Goal: Task Accomplishment & Management: Use online tool/utility

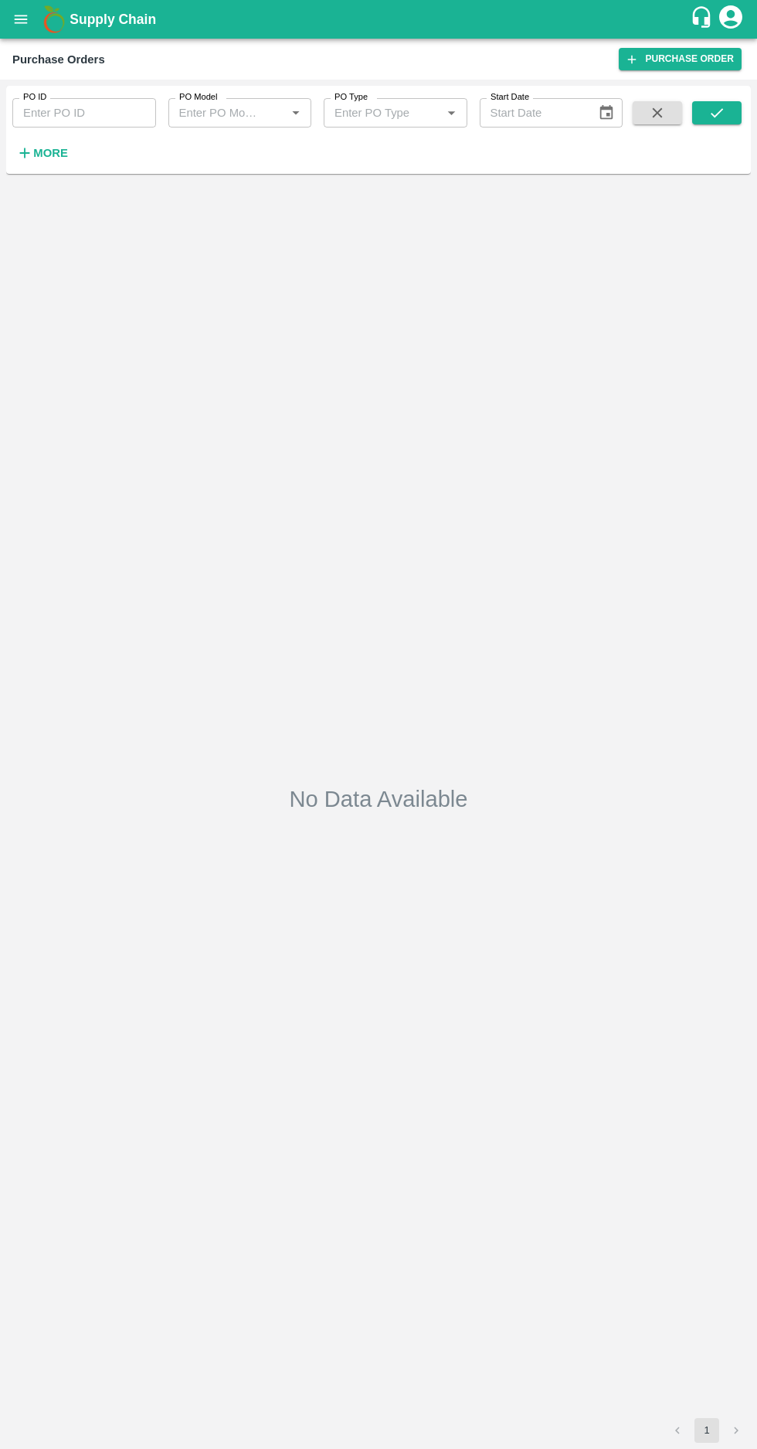
type input "MGM/DMP/Commission"
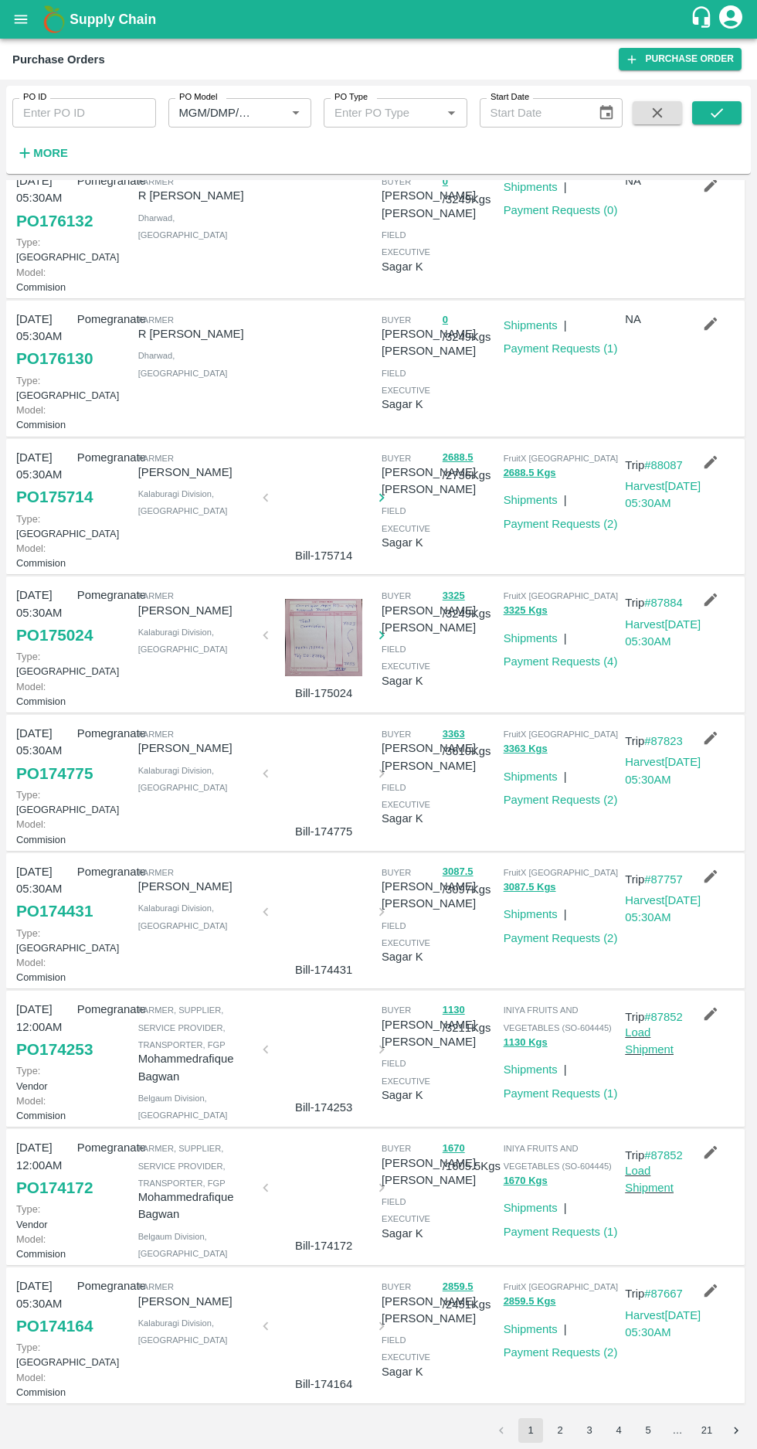
scroll to position [464, 0]
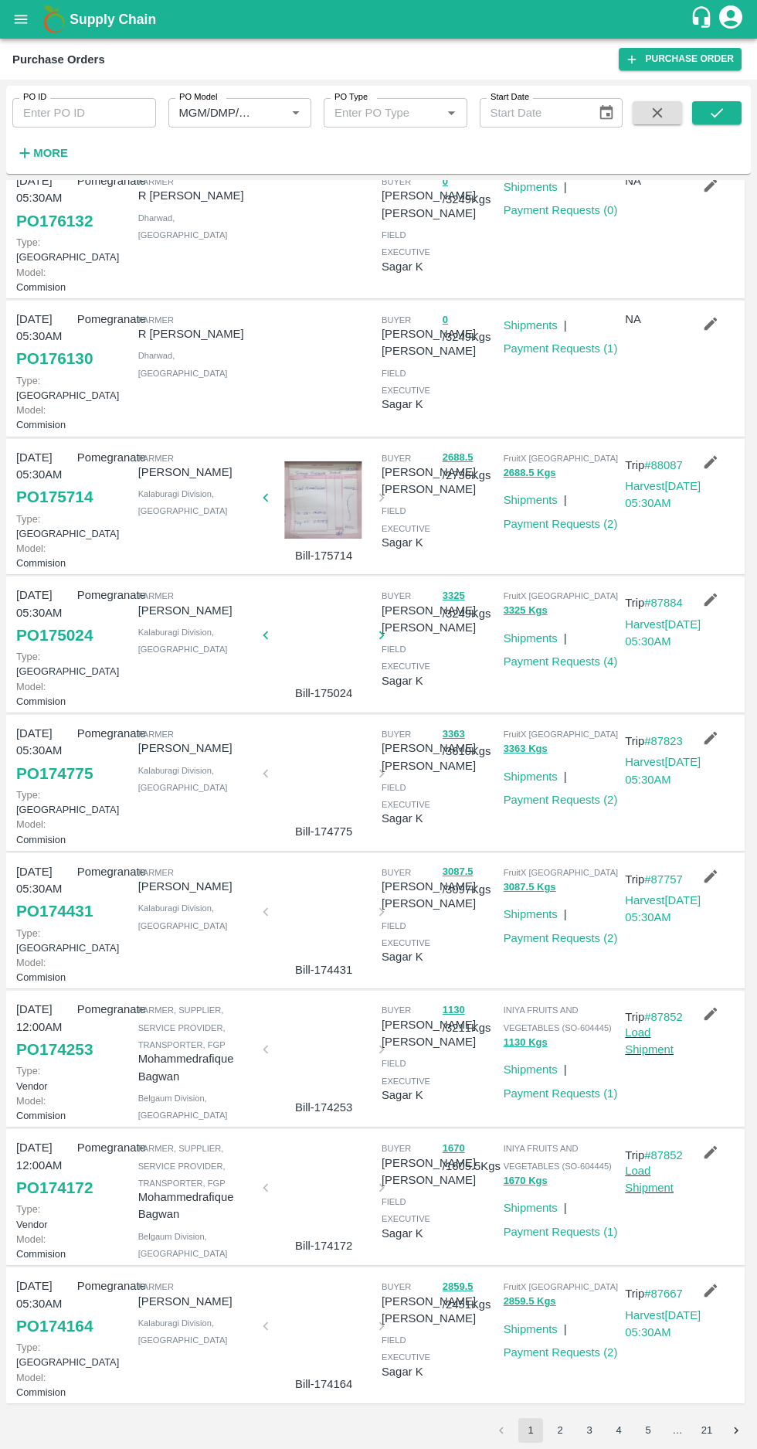
click at [560, 1430] on button "2" at bounding box center [560, 1430] width 25 height 25
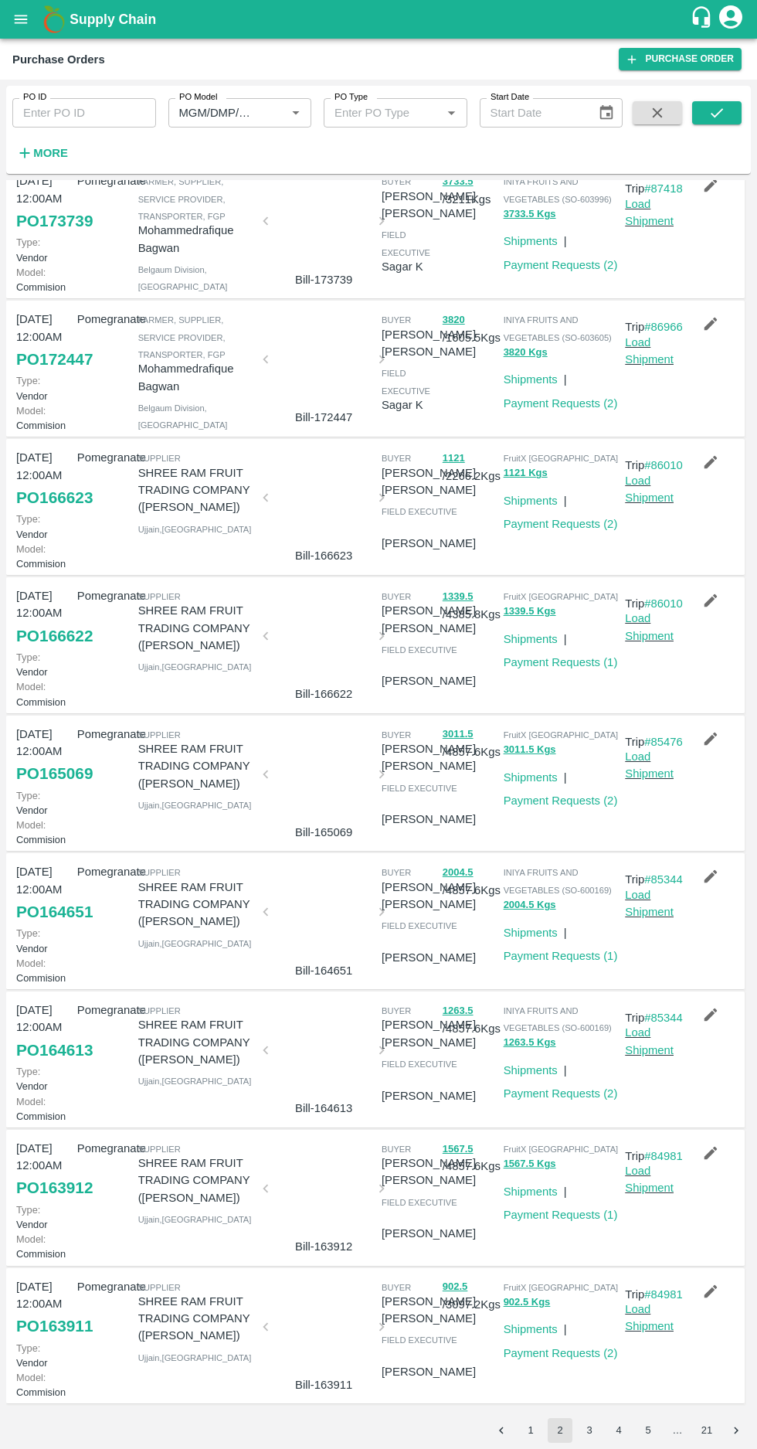
click at [536, 1428] on button "1" at bounding box center [531, 1430] width 25 height 25
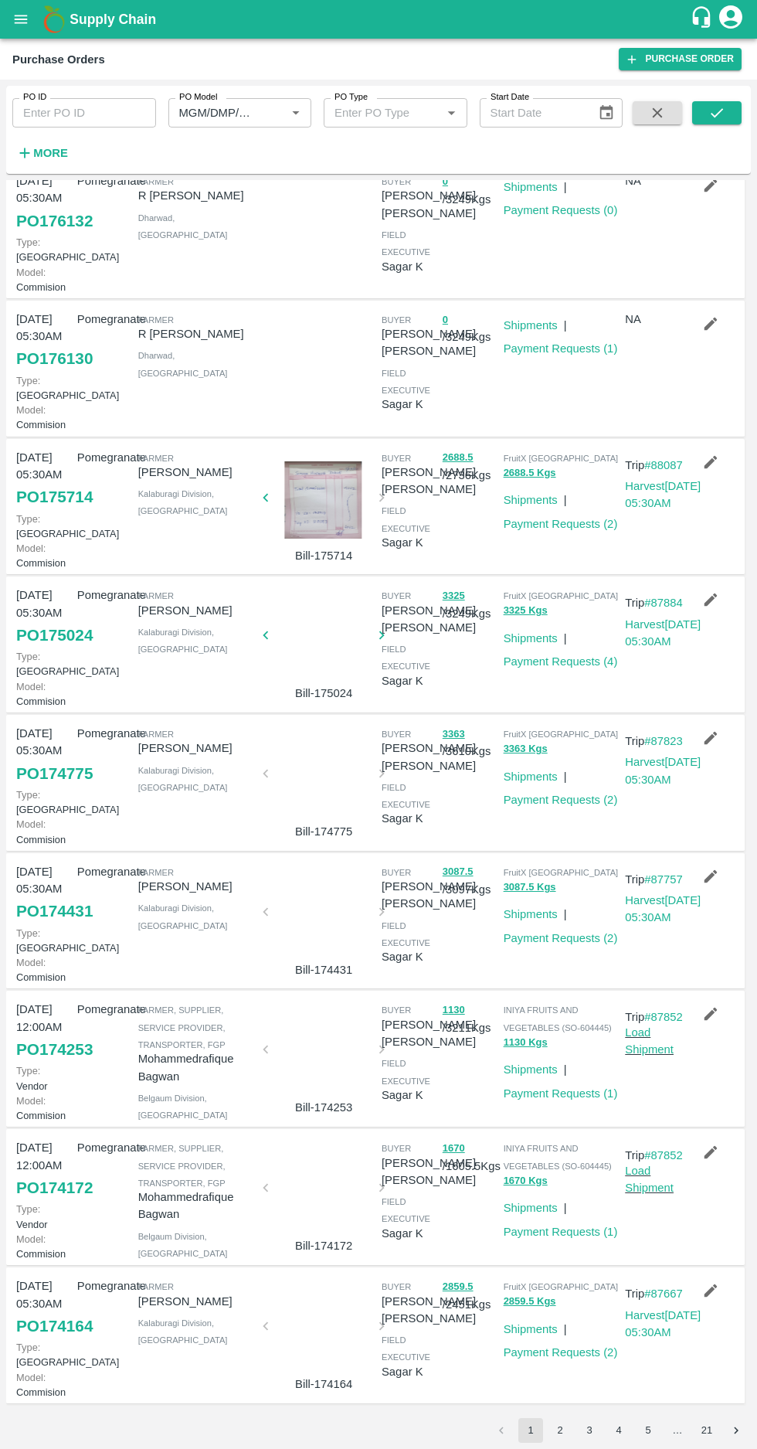
click at [54, 1312] on link "PO 174164" at bounding box center [54, 1326] width 77 height 28
click at [36, 897] on link "PO 174431" at bounding box center [54, 911] width 77 height 28
click at [48, 760] on link "PO 174775" at bounding box center [54, 774] width 77 height 28
click at [47, 649] on link "PO 175024" at bounding box center [54, 635] width 77 height 28
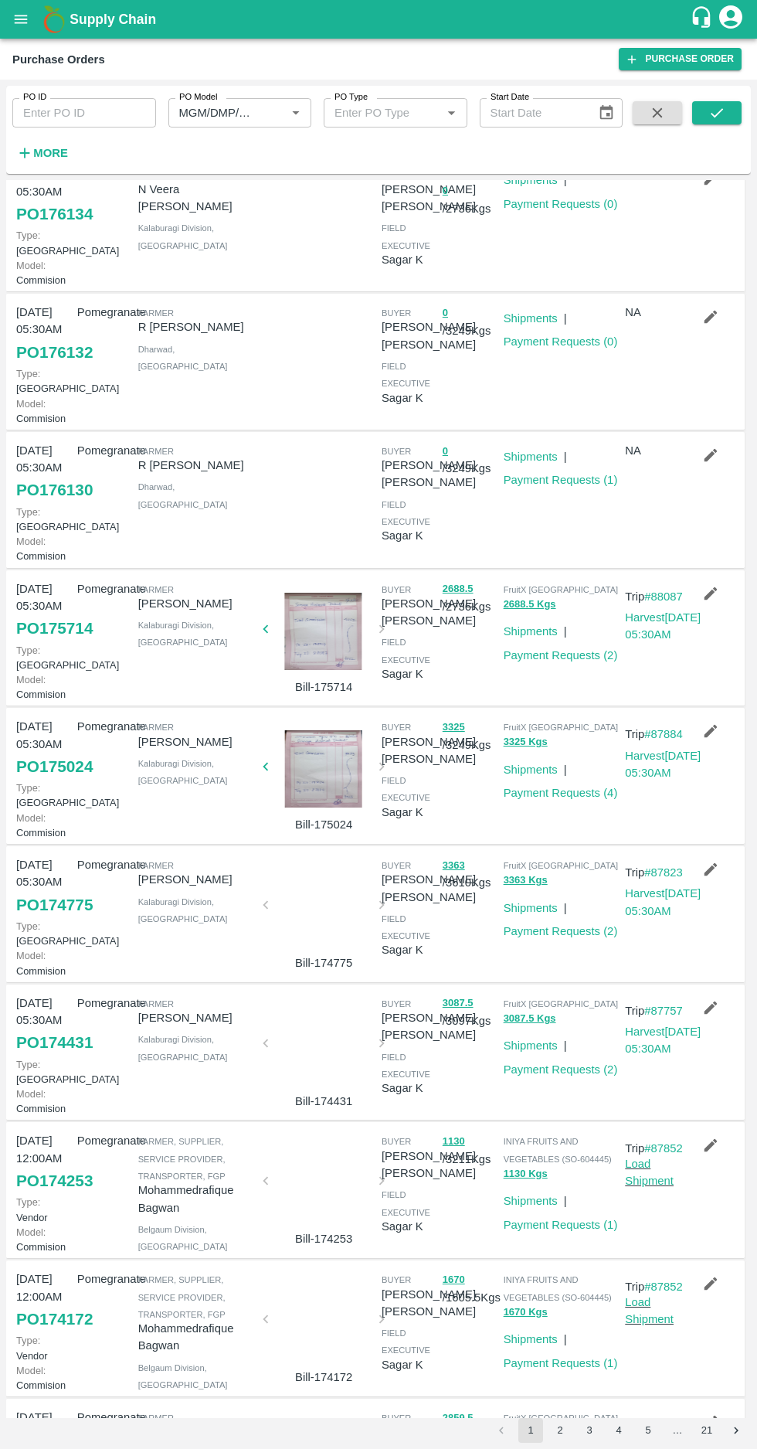
scroll to position [54, 0]
click at [42, 641] on link "PO 175714" at bounding box center [54, 628] width 77 height 28
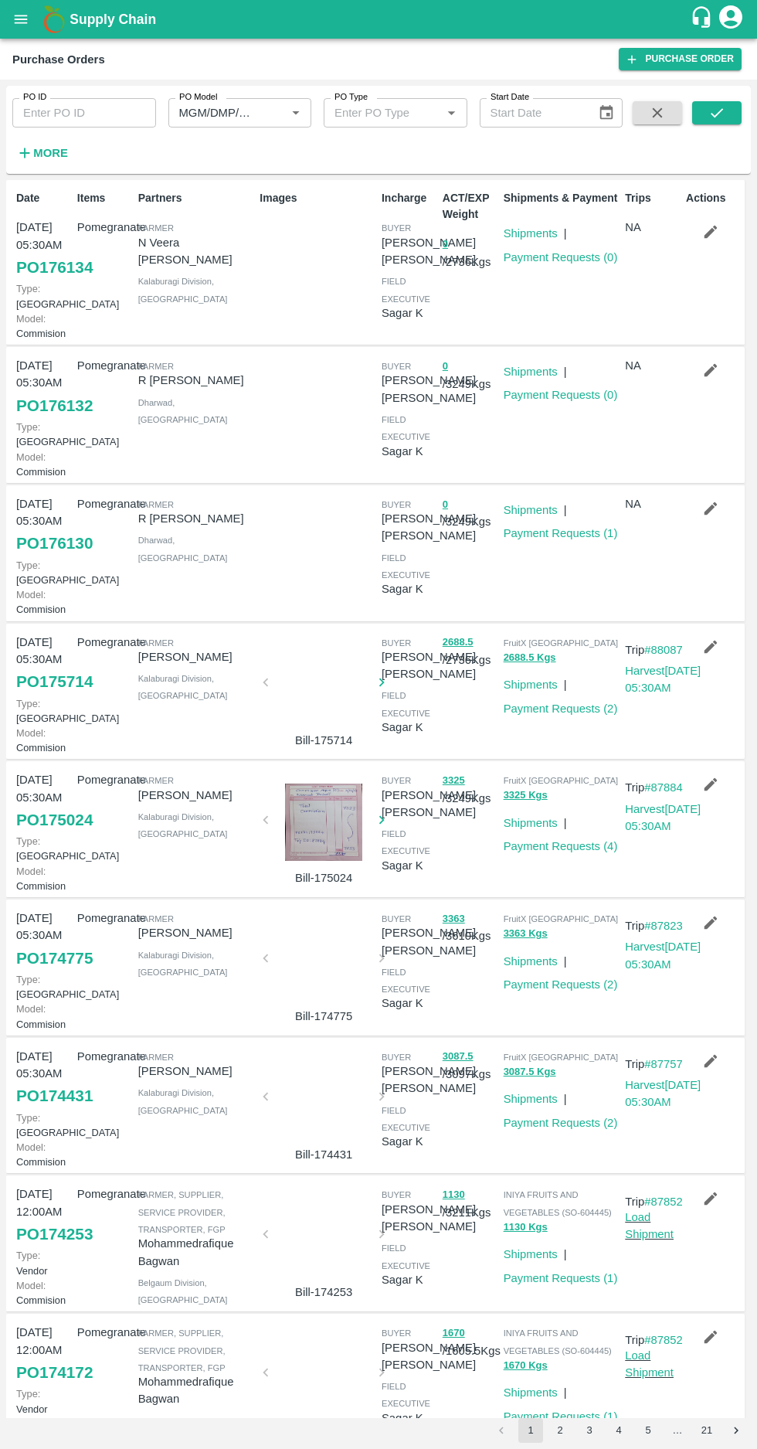
click at [31, 156] on icon "button" at bounding box center [24, 153] width 17 height 17
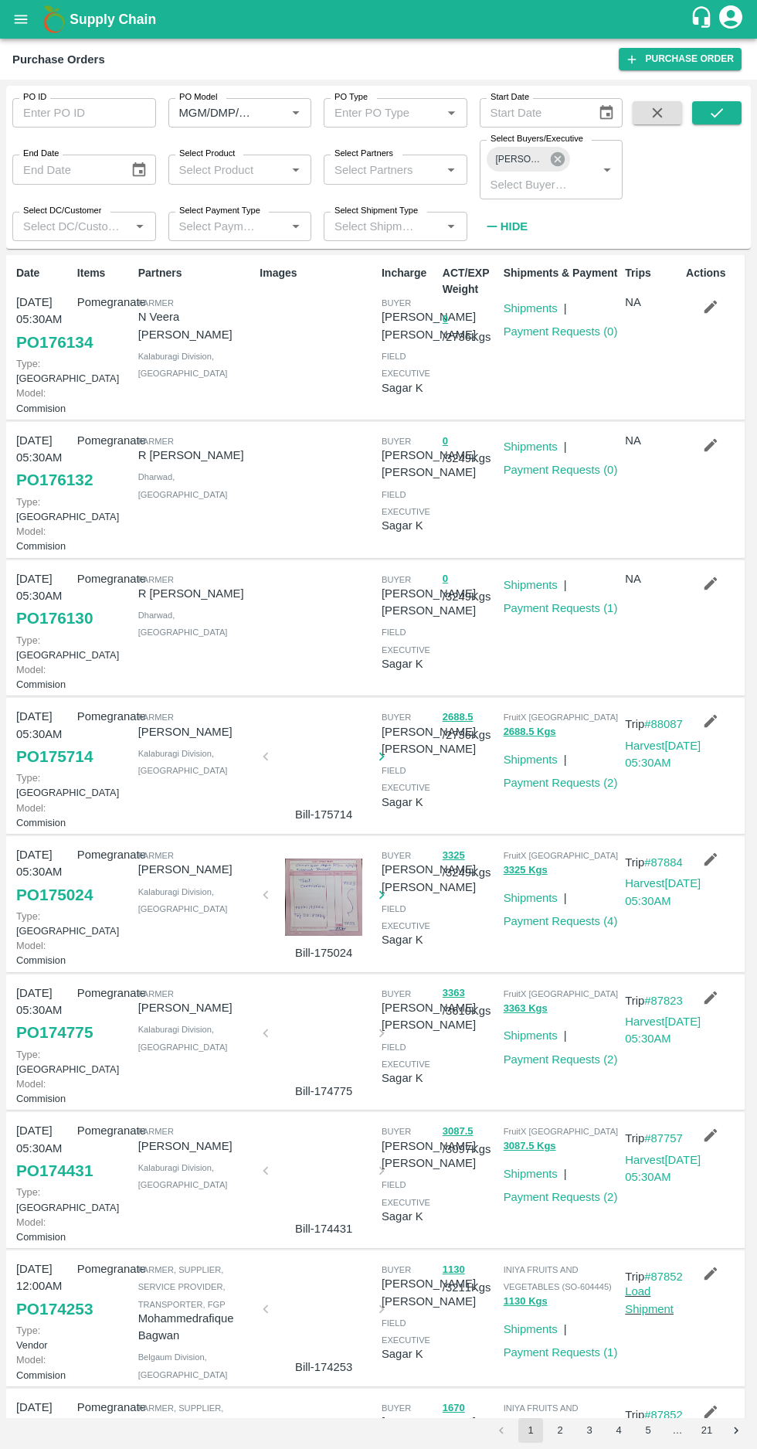
click at [557, 159] on icon at bounding box center [557, 159] width 17 height 17
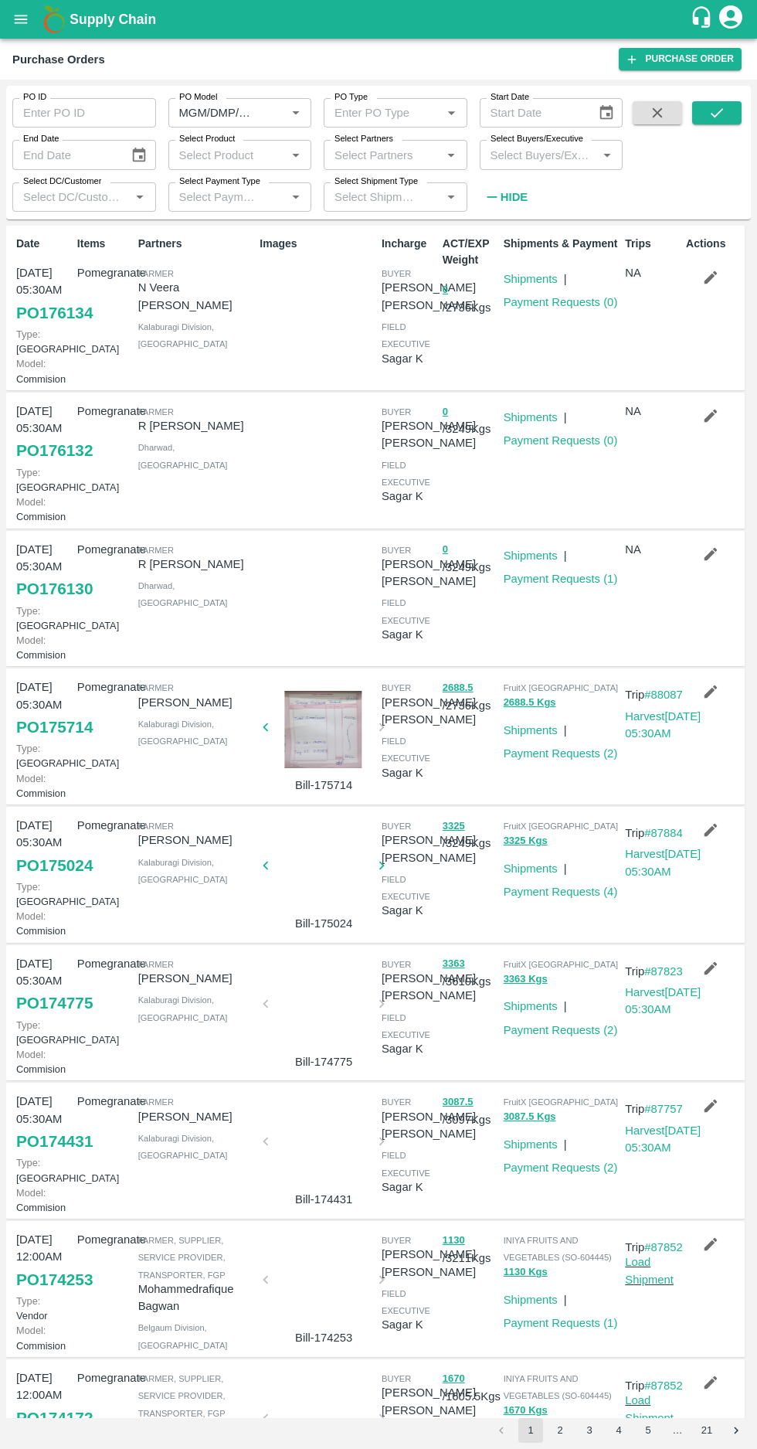
click at [518, 150] on input "Select Buyers/Executive" at bounding box center [539, 155] width 109 height 20
type input "hars"
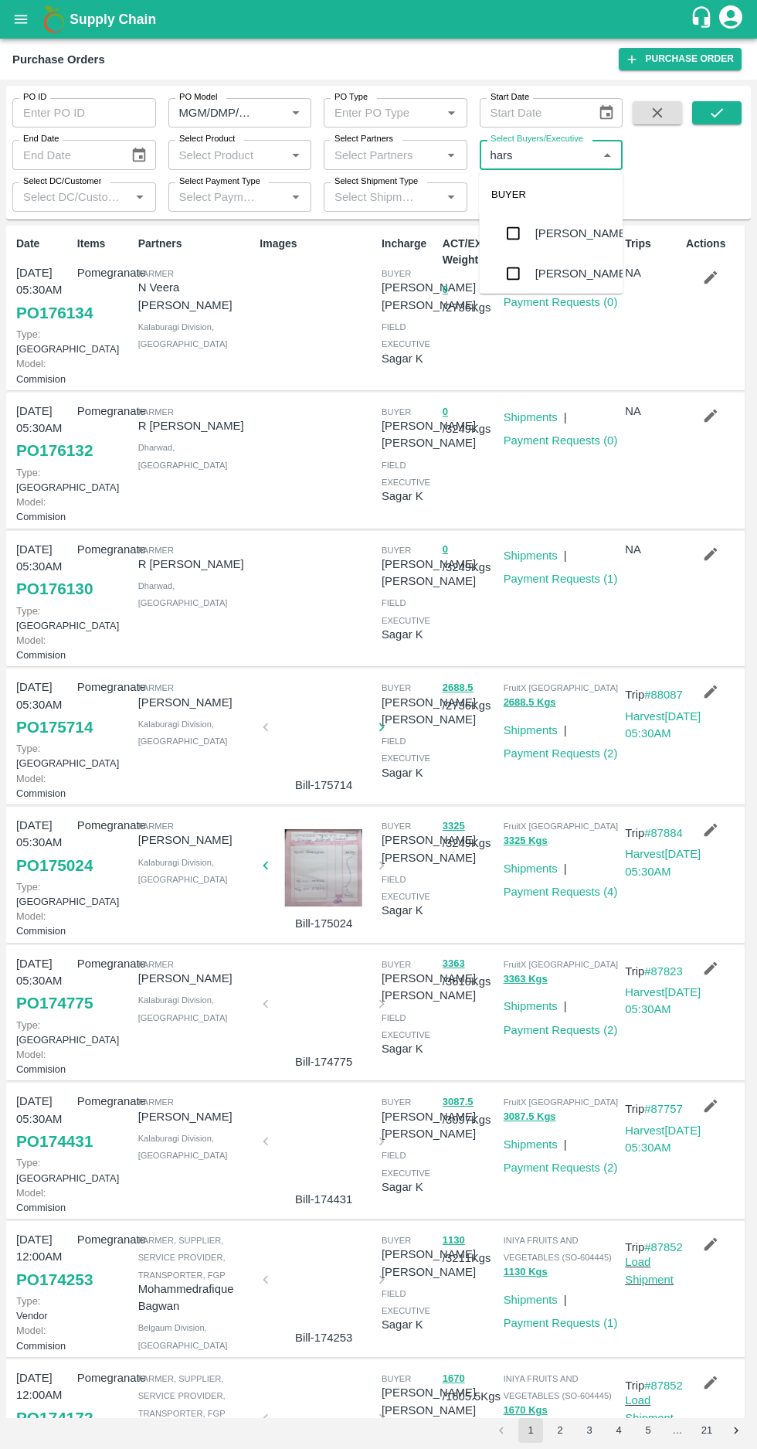
scroll to position [53, 0]
click at [511, 264] on input "checkbox" at bounding box center [513, 267] width 31 height 31
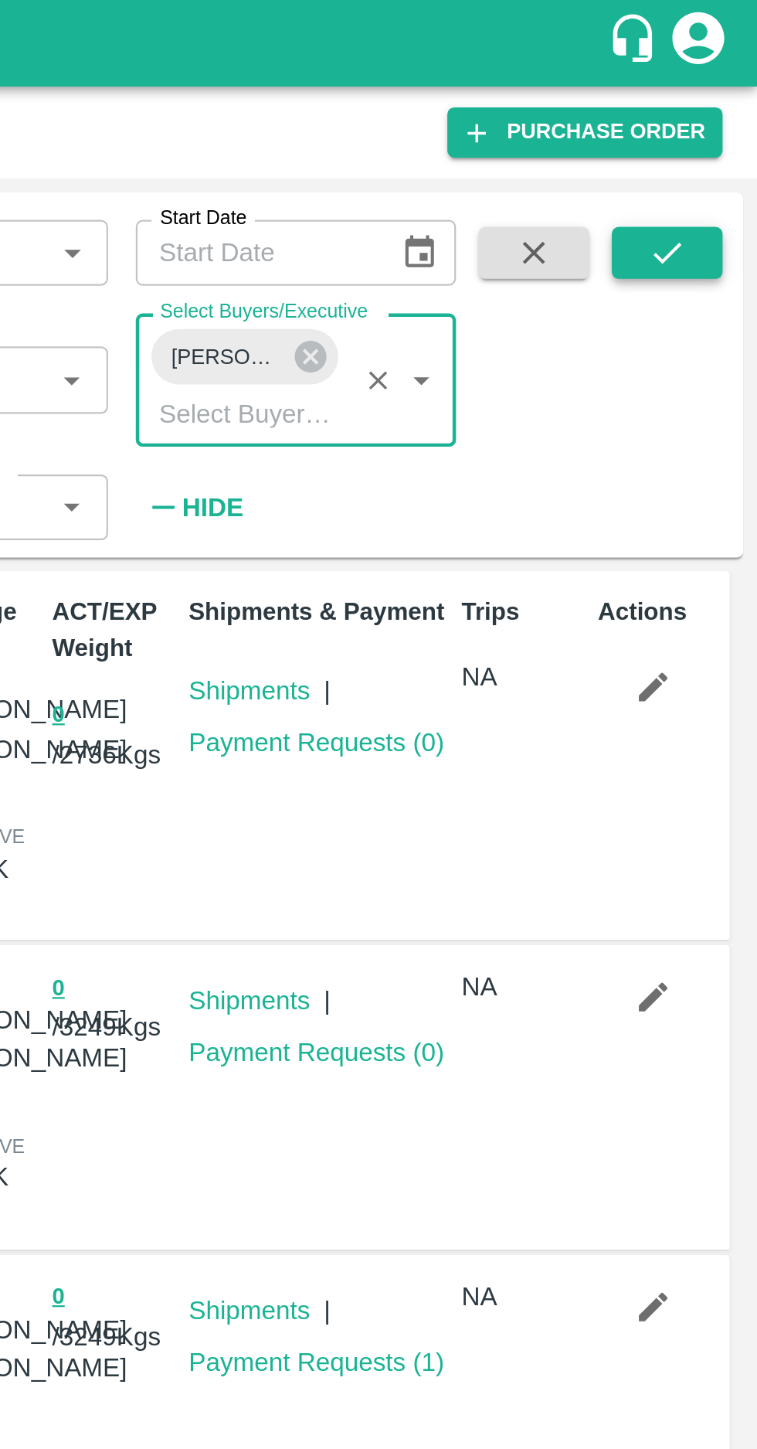
click at [706, 117] on button "submit" at bounding box center [716, 112] width 49 height 23
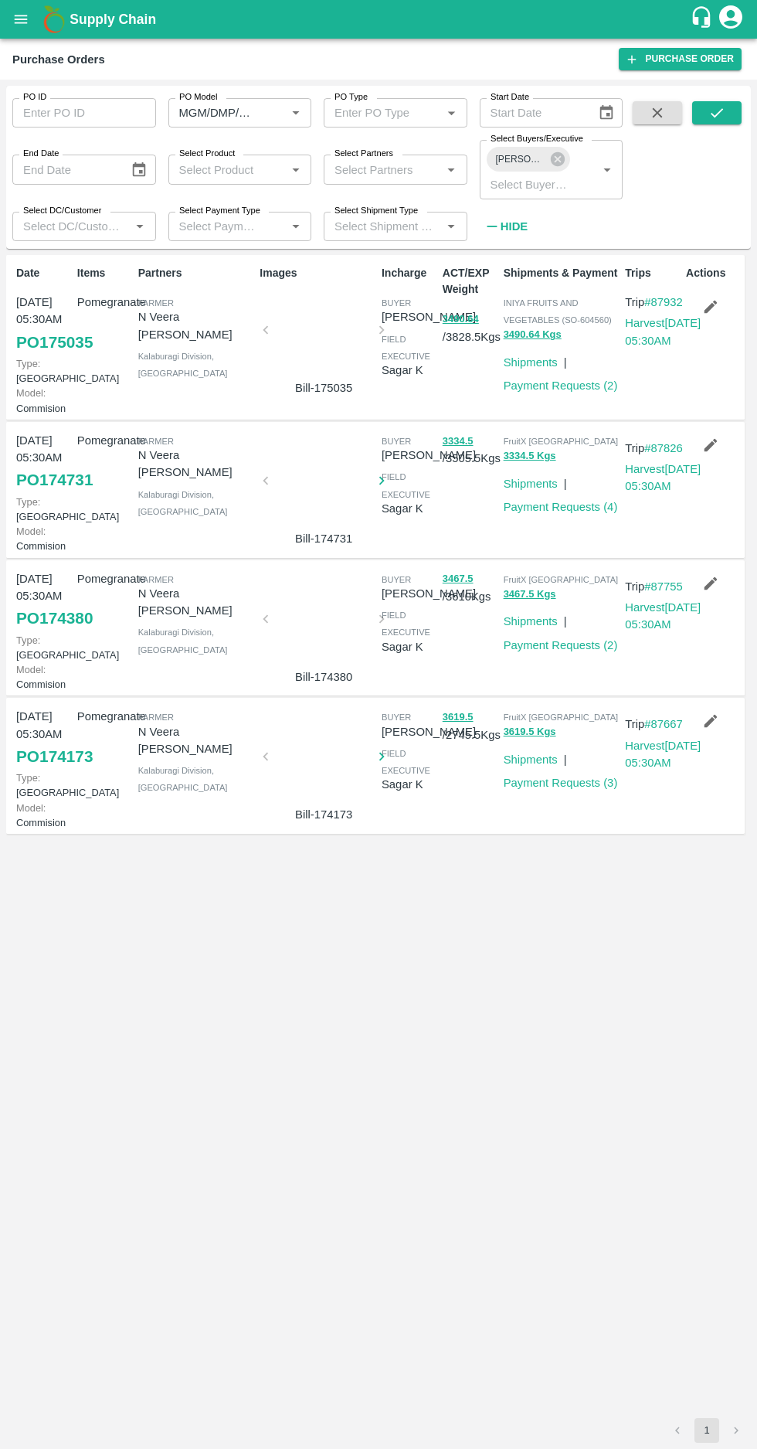
click at [31, 771] on link "PO 174173" at bounding box center [54, 757] width 77 height 28
click at [42, 632] on link "PO 174380" at bounding box center [54, 618] width 77 height 28
click at [54, 494] on link "PO 174731" at bounding box center [54, 480] width 77 height 28
click at [26, 338] on link "PO 175035" at bounding box center [54, 342] width 77 height 28
click at [564, 165] on icon at bounding box center [557, 159] width 17 height 17
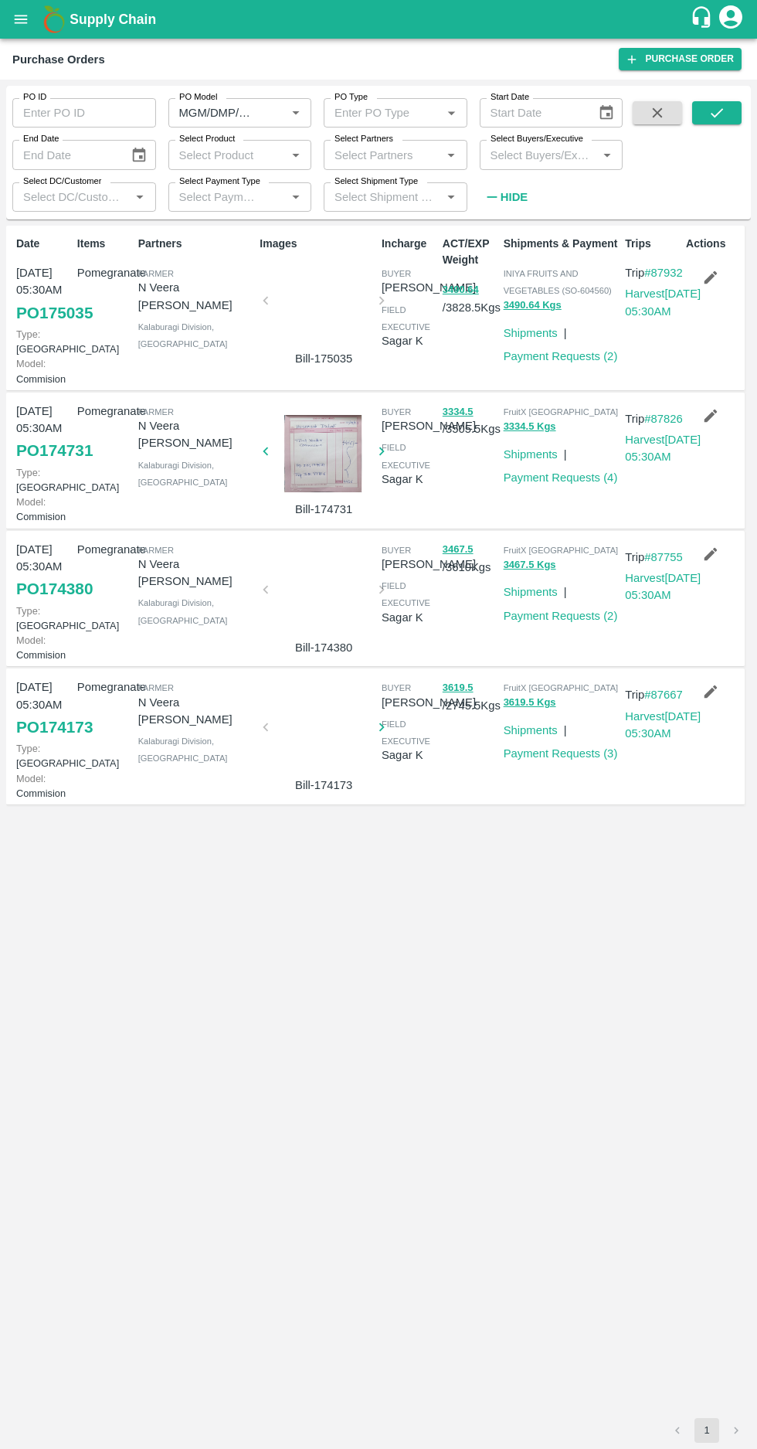
click at [524, 155] on input "Select Buyers/Executive" at bounding box center [539, 155] width 109 height 20
click at [521, 145] on label "Select Buyers/Executive" at bounding box center [537, 139] width 93 height 12
click at [521, 145] on input "Select Buyers/Executive" at bounding box center [539, 155] width 109 height 20
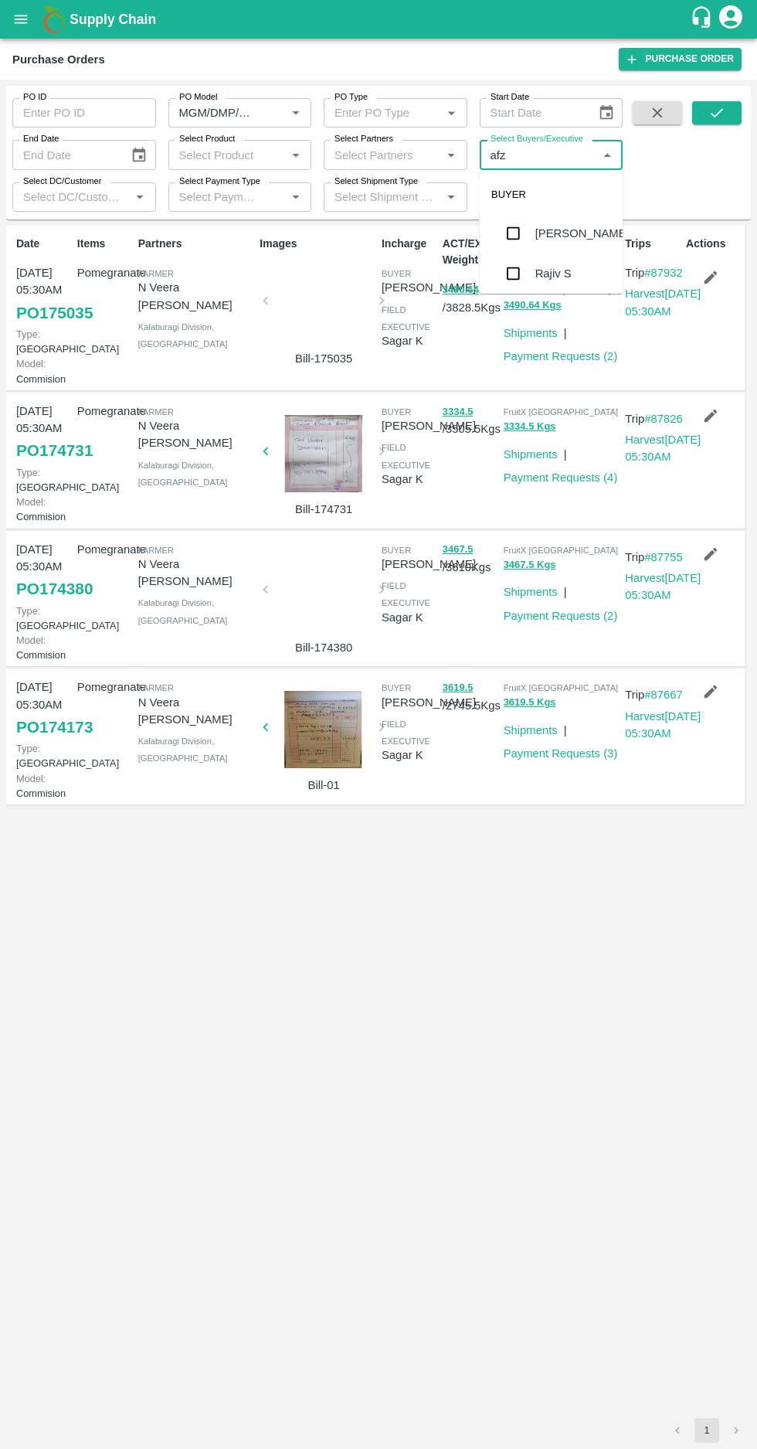
type input "afza"
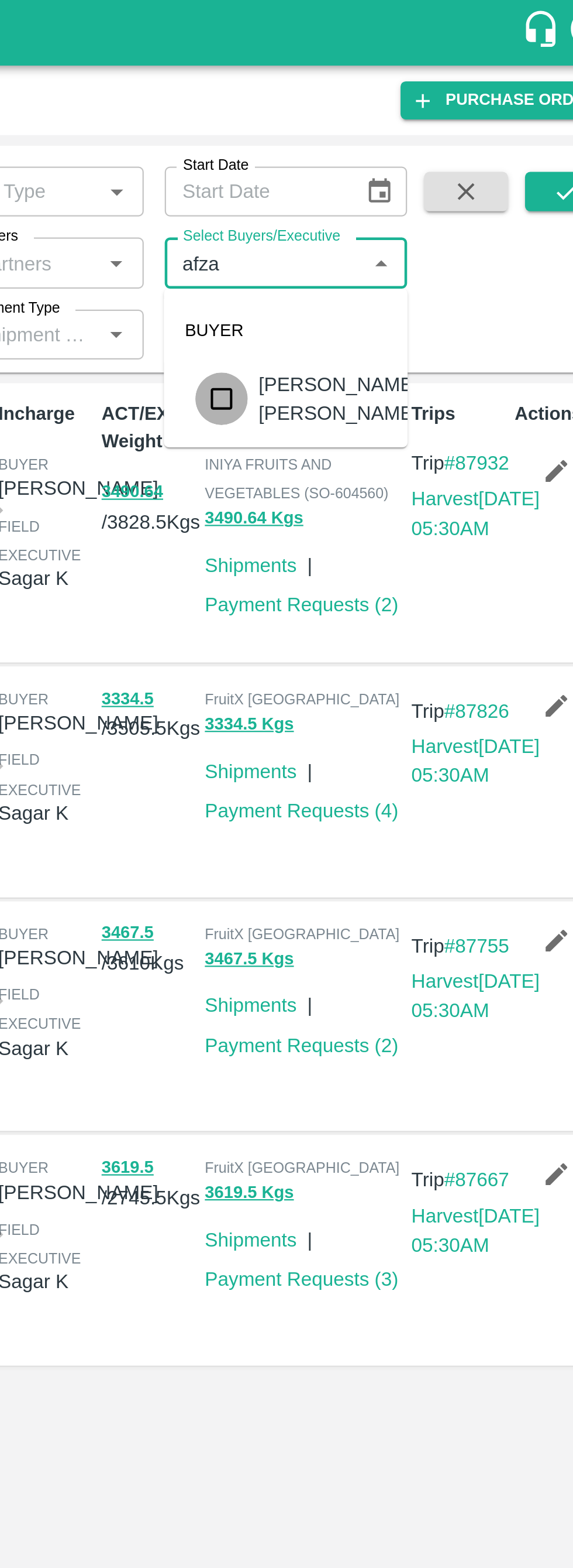
click at [384, 186] on input "checkbox" at bounding box center [388, 177] width 23 height 23
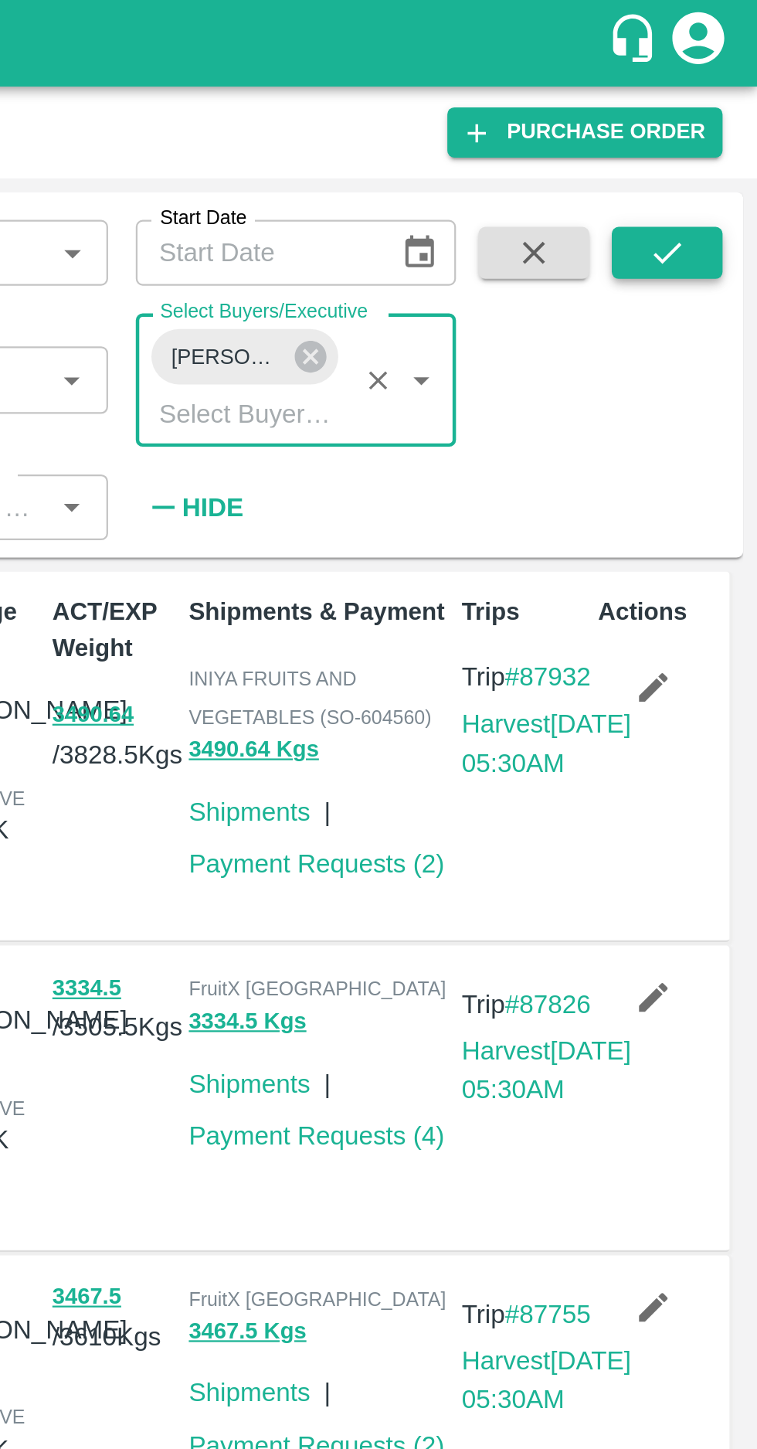
click at [717, 122] on button "submit" at bounding box center [716, 112] width 49 height 23
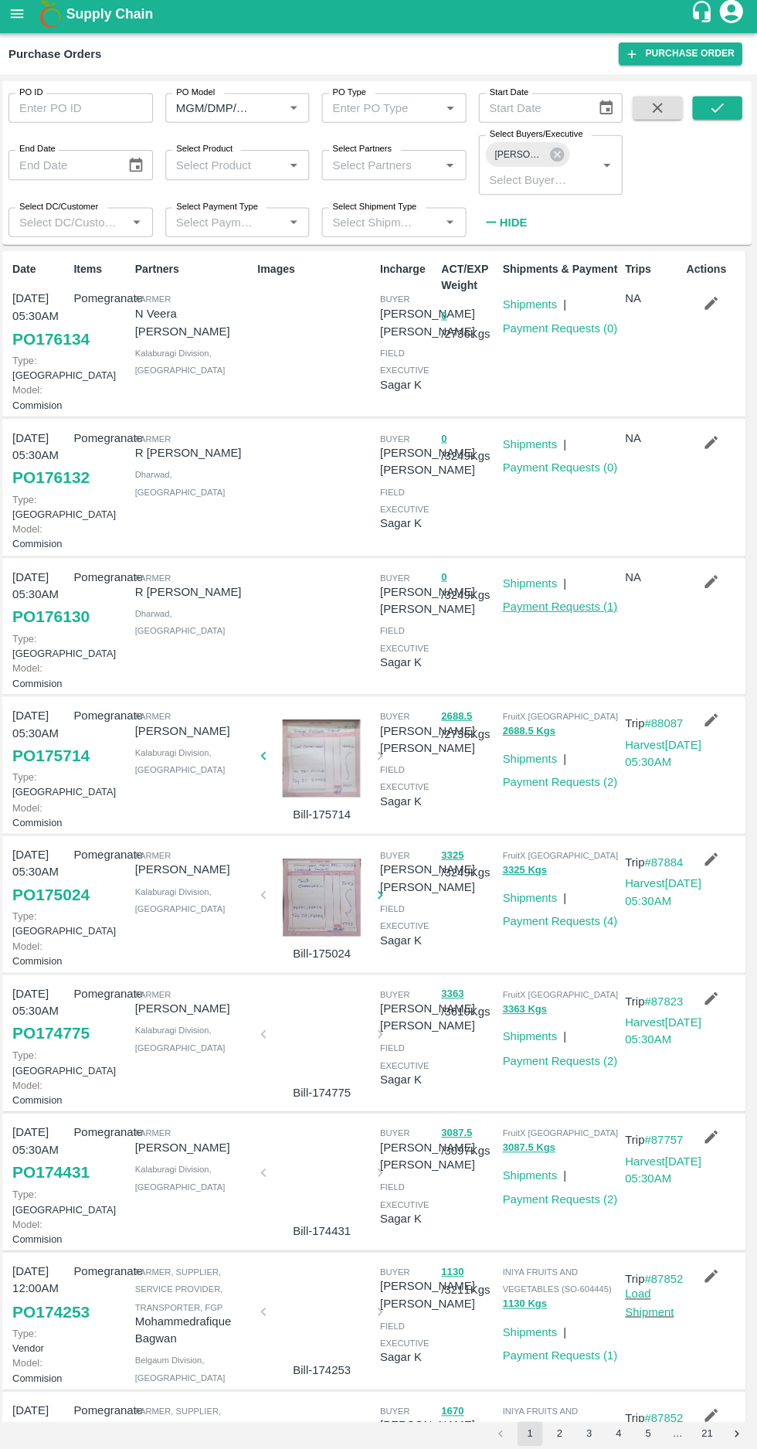
click at [577, 614] on link "Payment Requests ( 1 )" at bounding box center [561, 608] width 114 height 12
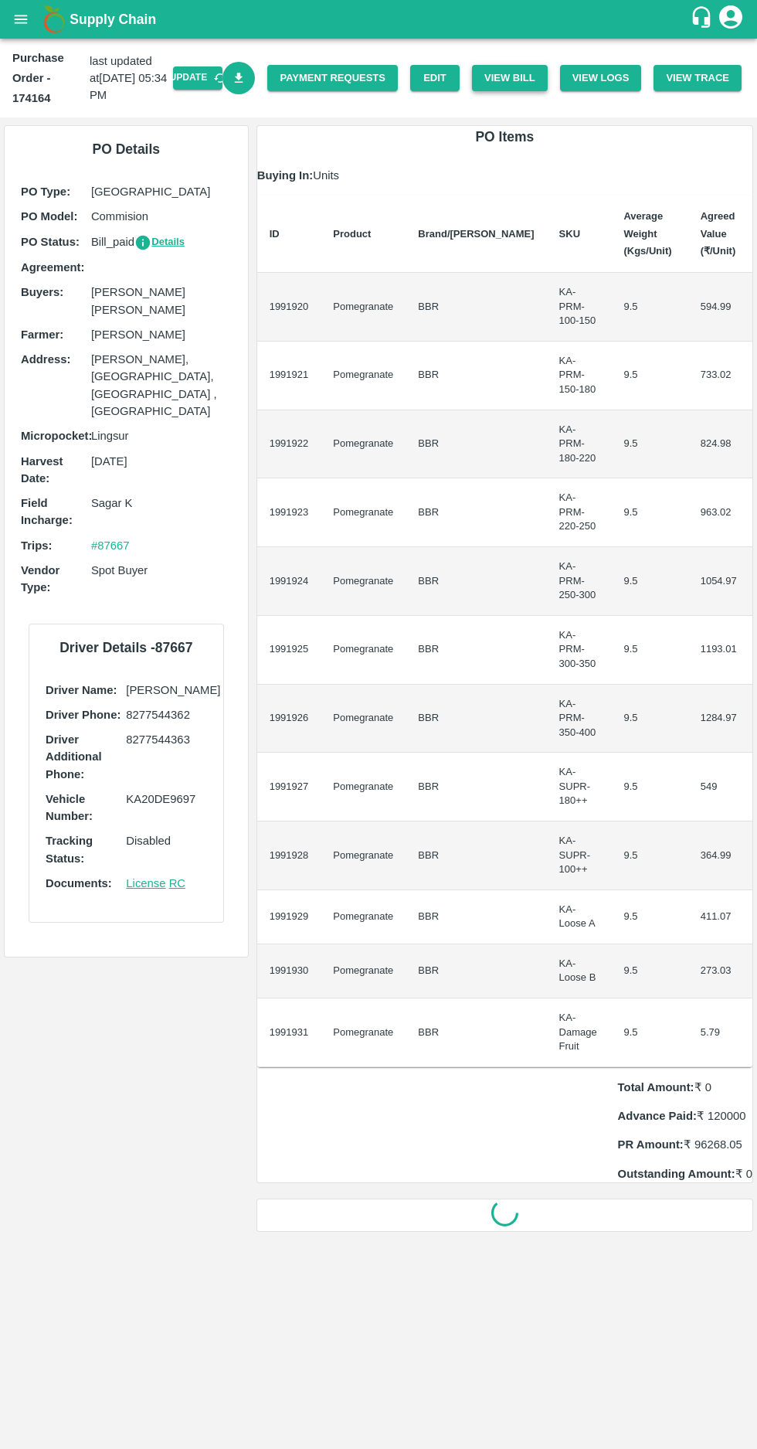
click at [529, 77] on button "View Bill" at bounding box center [510, 78] width 76 height 27
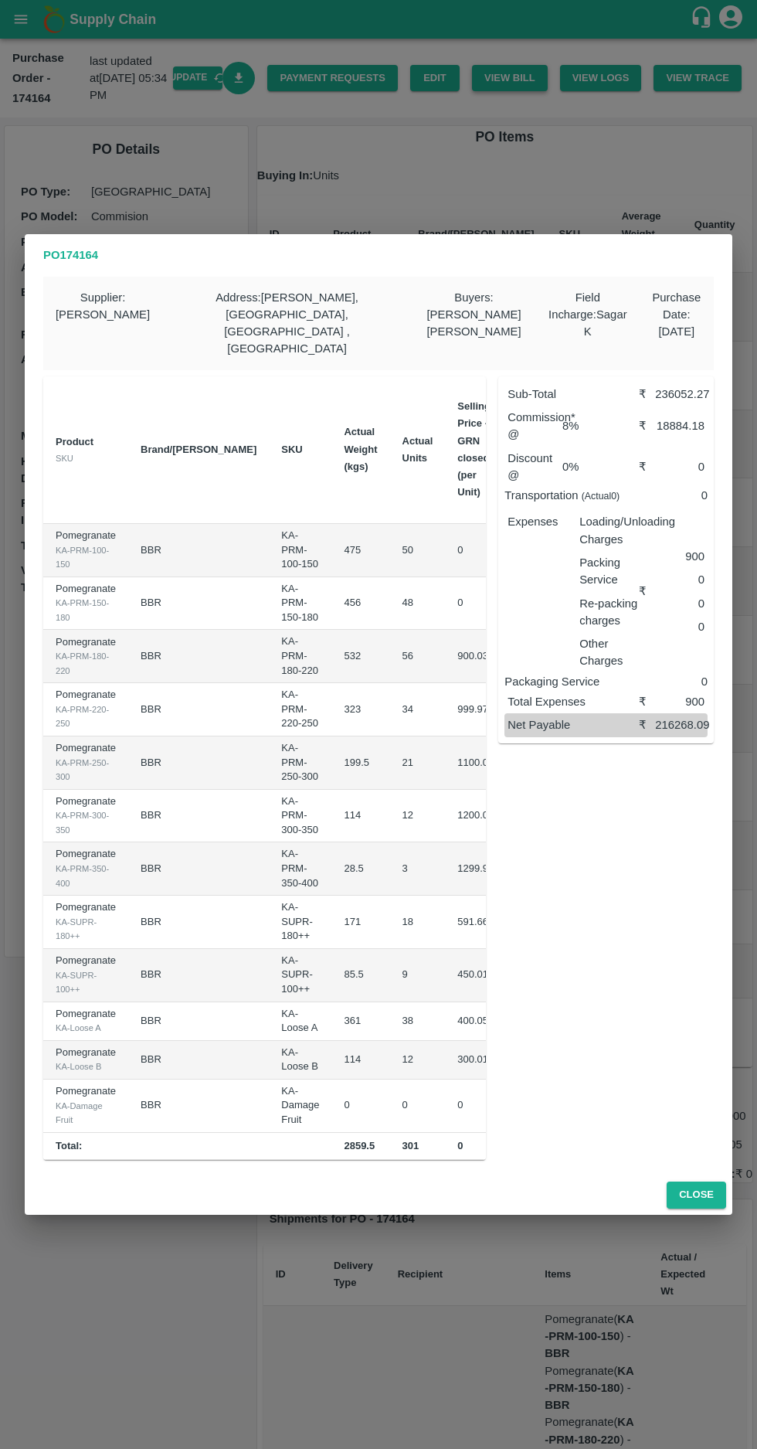
scroll to position [0, 155]
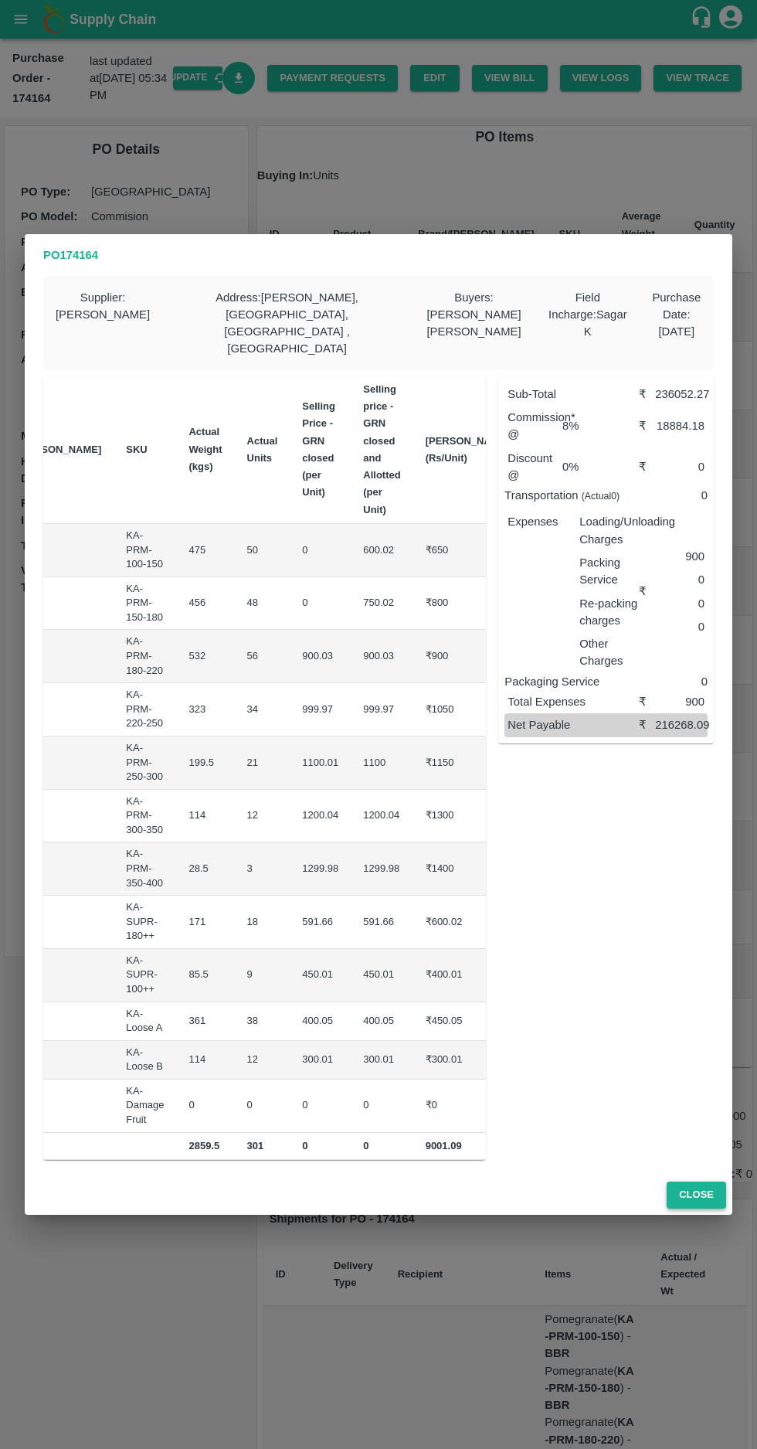
click at [709, 1182] on button "Close" at bounding box center [697, 1195] width 60 height 27
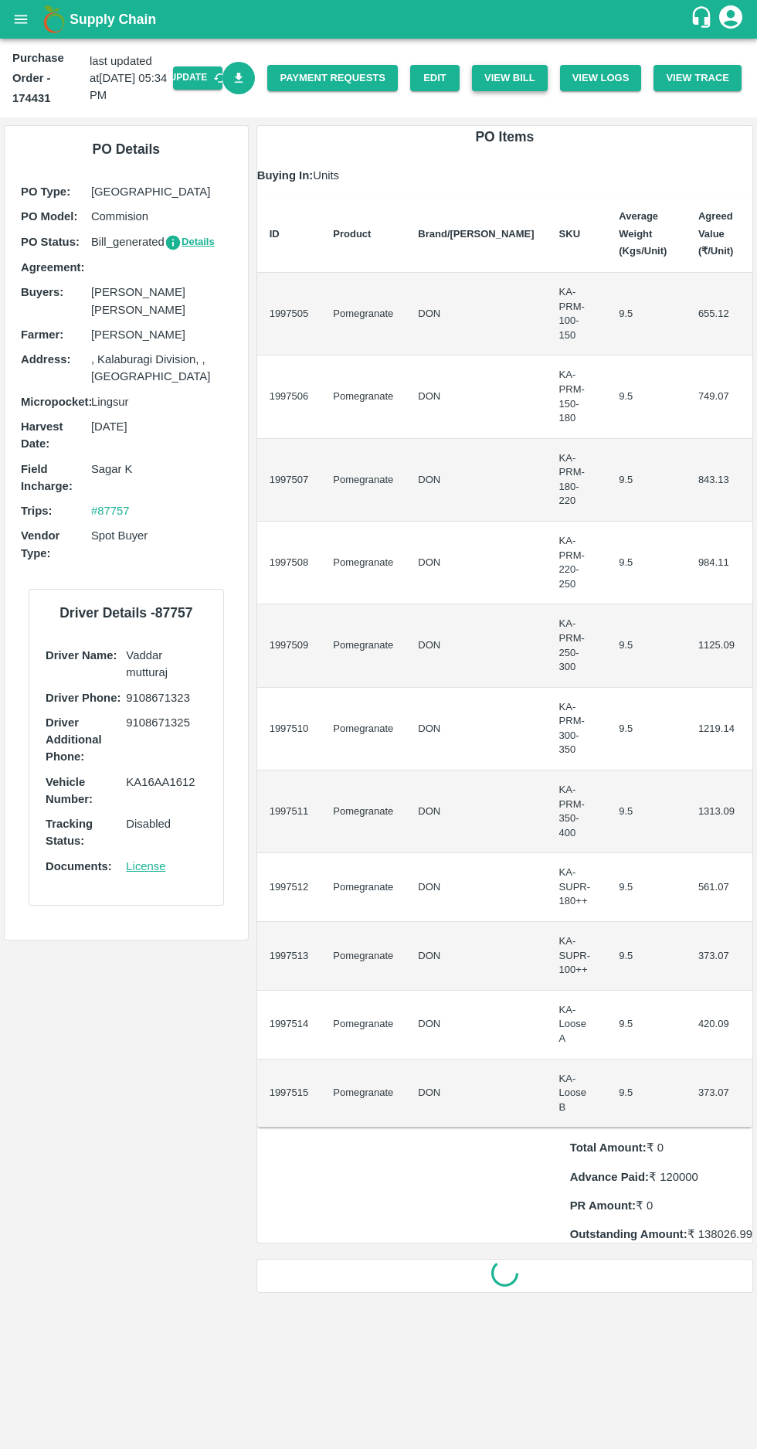
click at [511, 77] on button "View Bill" at bounding box center [510, 78] width 76 height 27
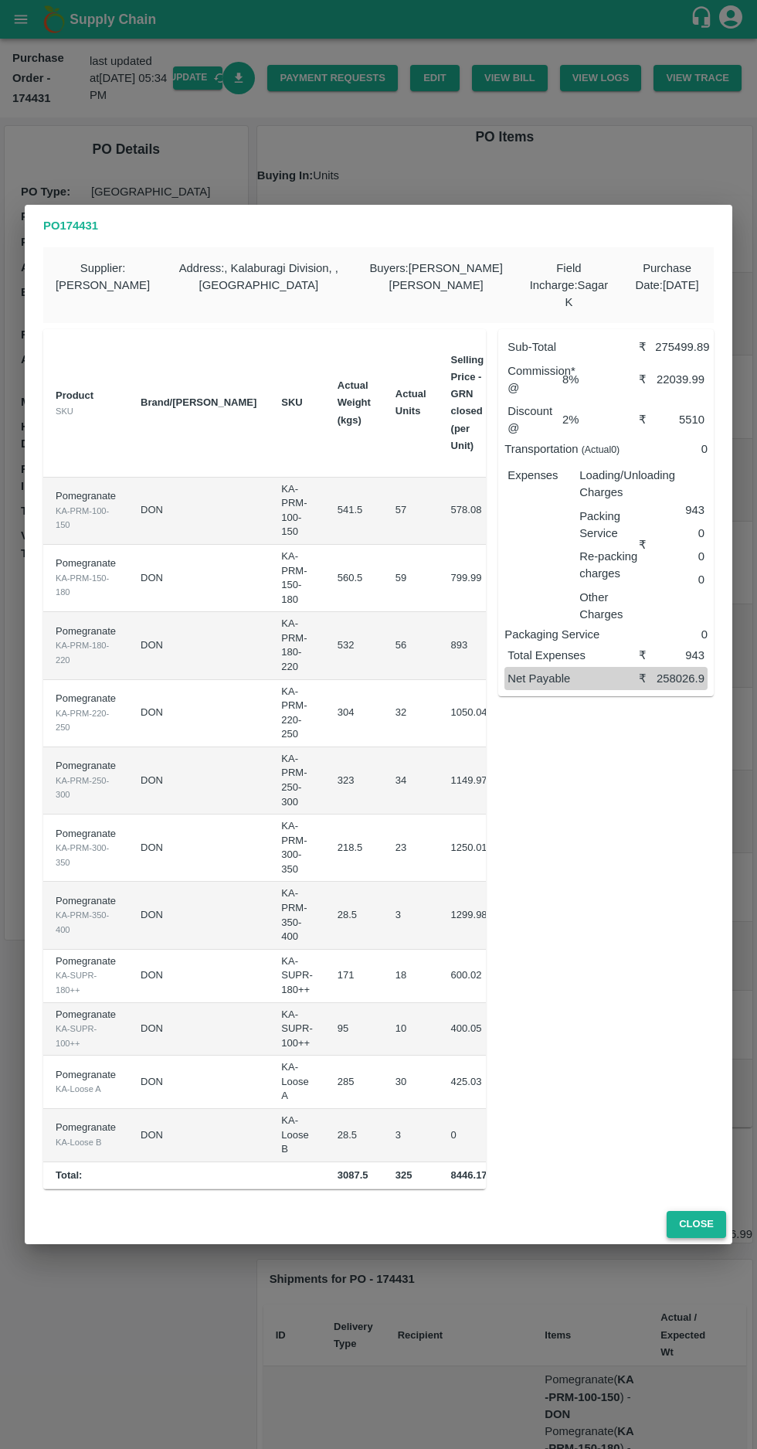
click at [707, 1216] on button "Close" at bounding box center [697, 1224] width 60 height 27
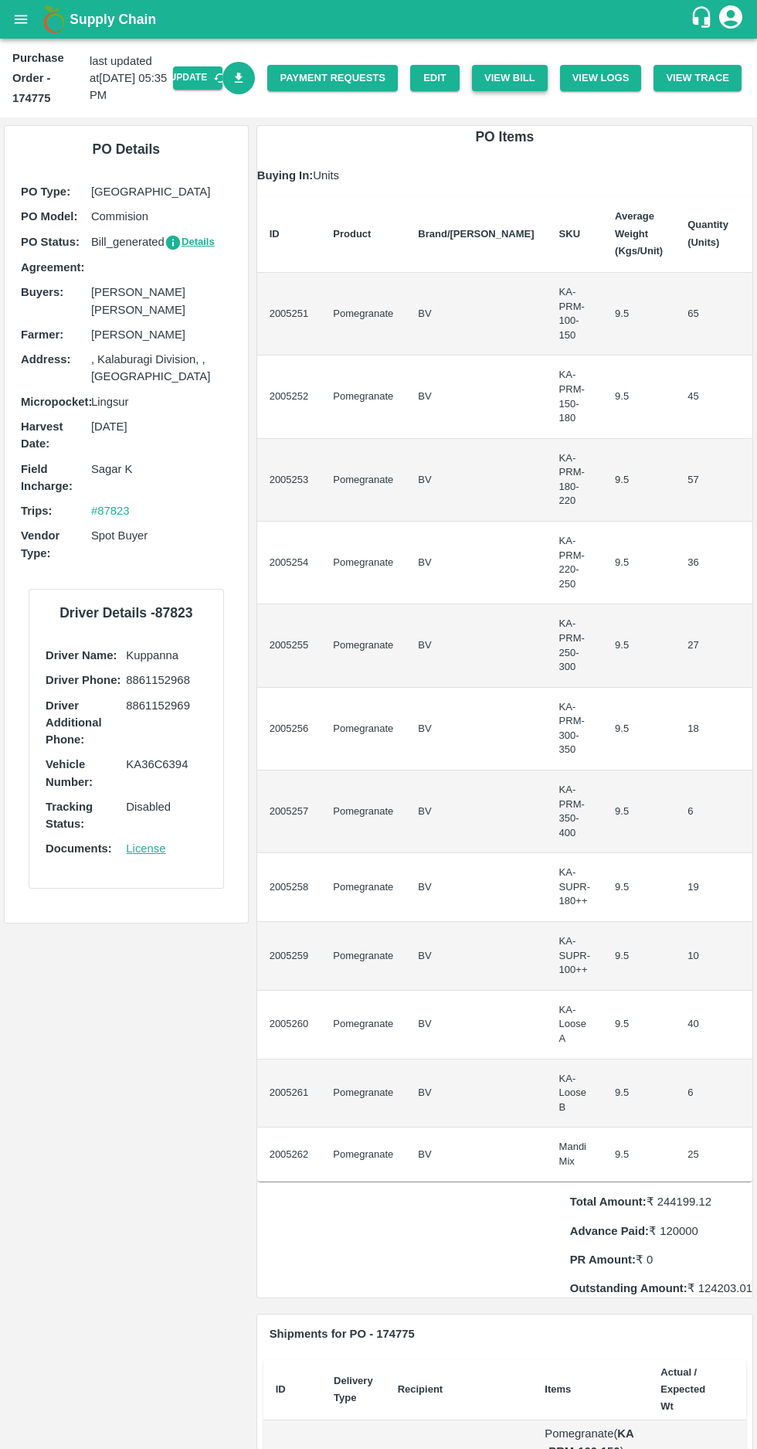
click at [515, 74] on button "View Bill" at bounding box center [510, 78] width 76 height 27
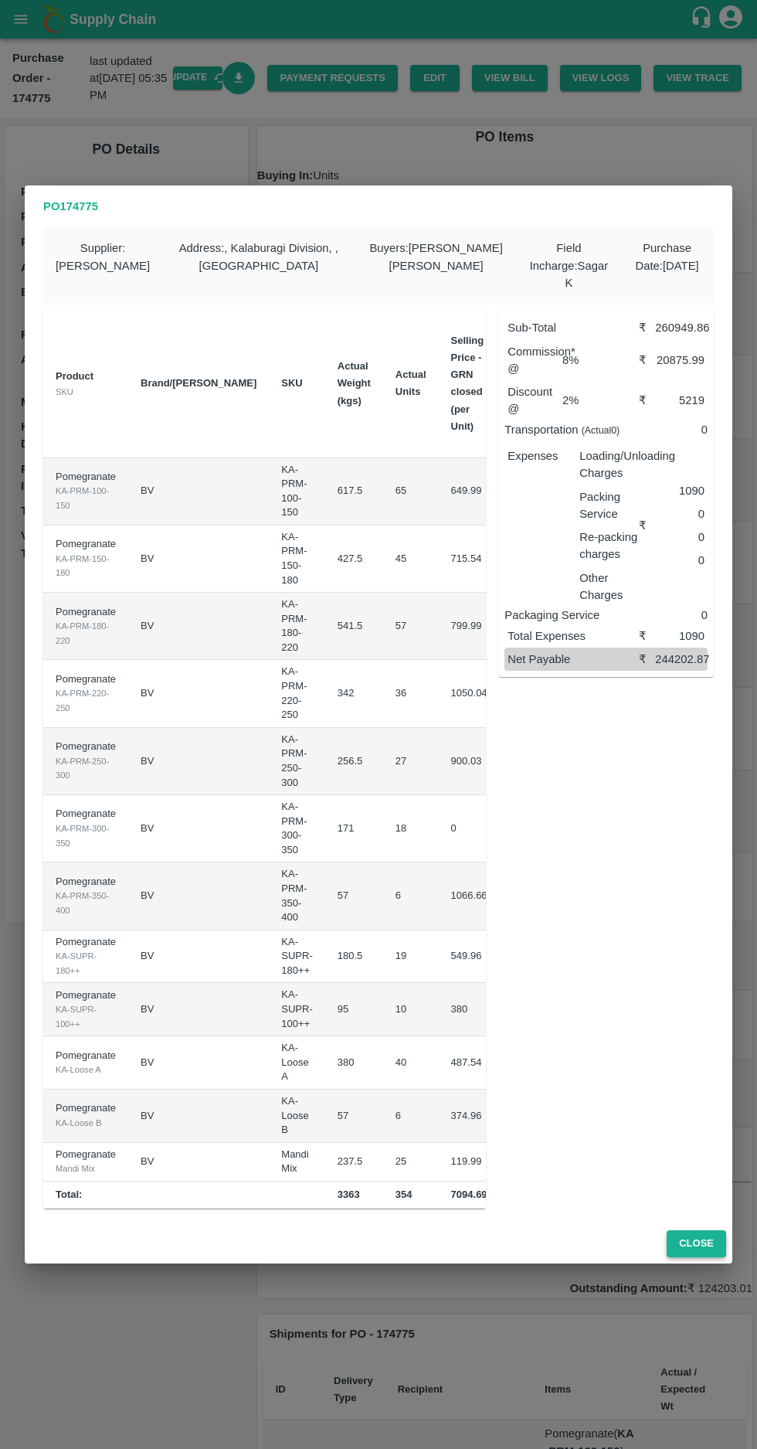
click at [707, 1235] on button "Close" at bounding box center [697, 1243] width 60 height 27
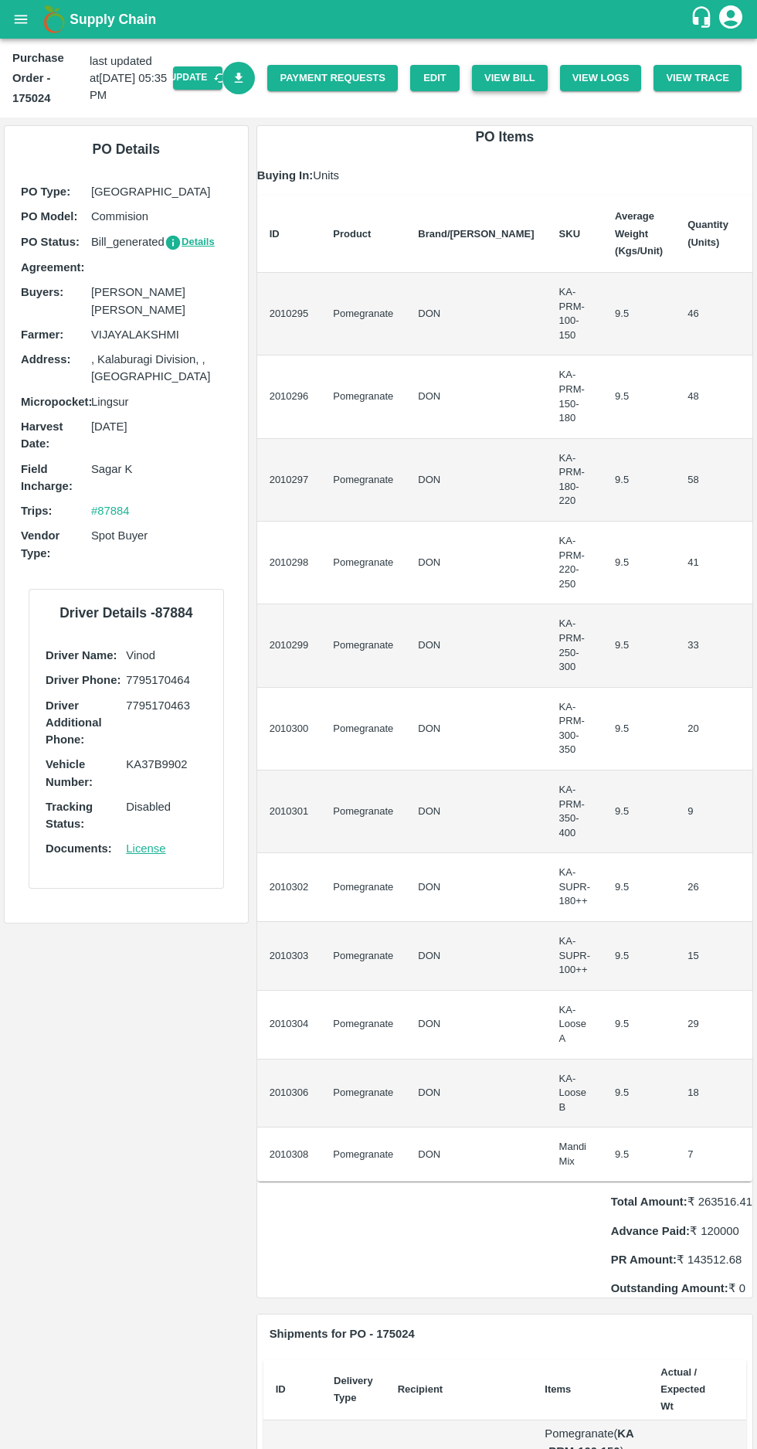
click at [508, 75] on button "View Bill" at bounding box center [510, 78] width 76 height 27
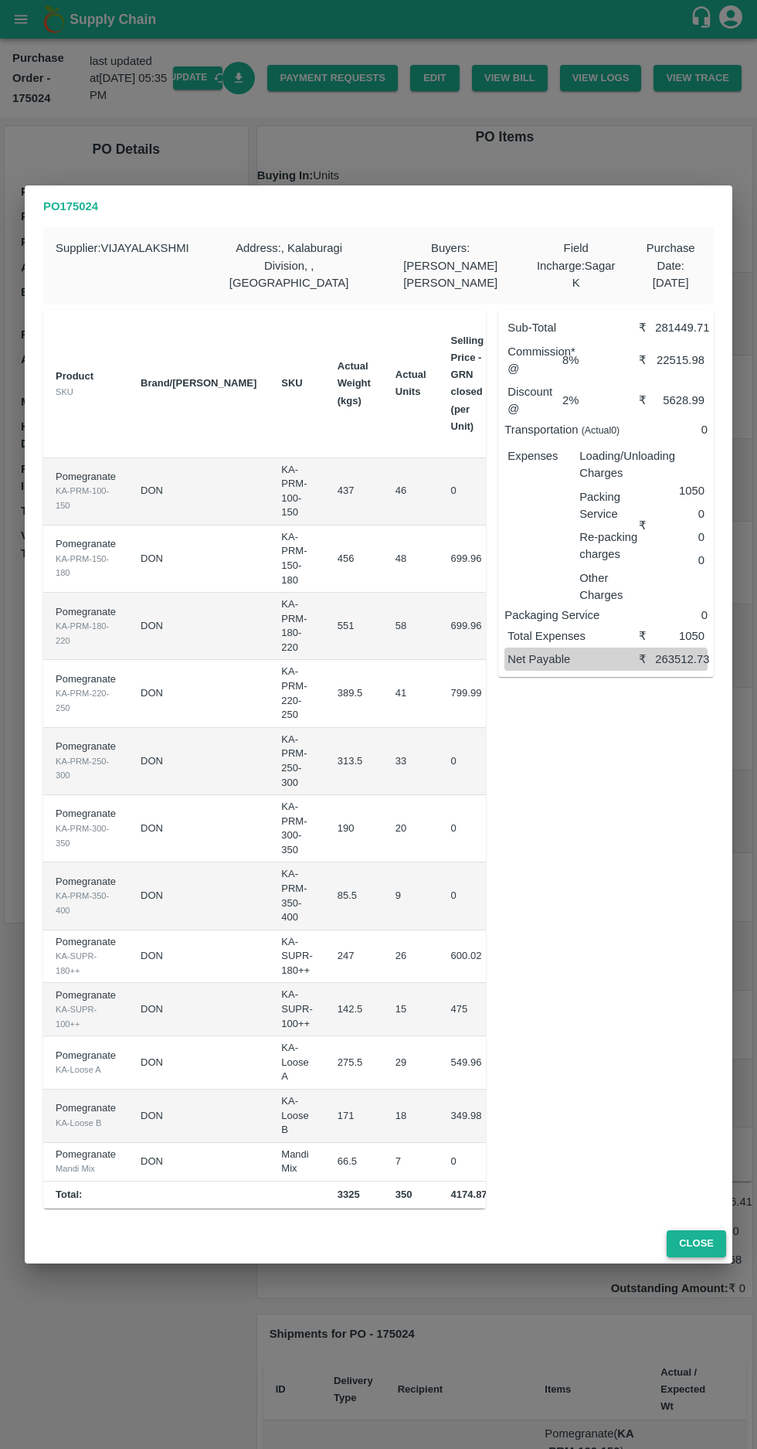
click at [699, 1234] on button "Close" at bounding box center [697, 1243] width 60 height 27
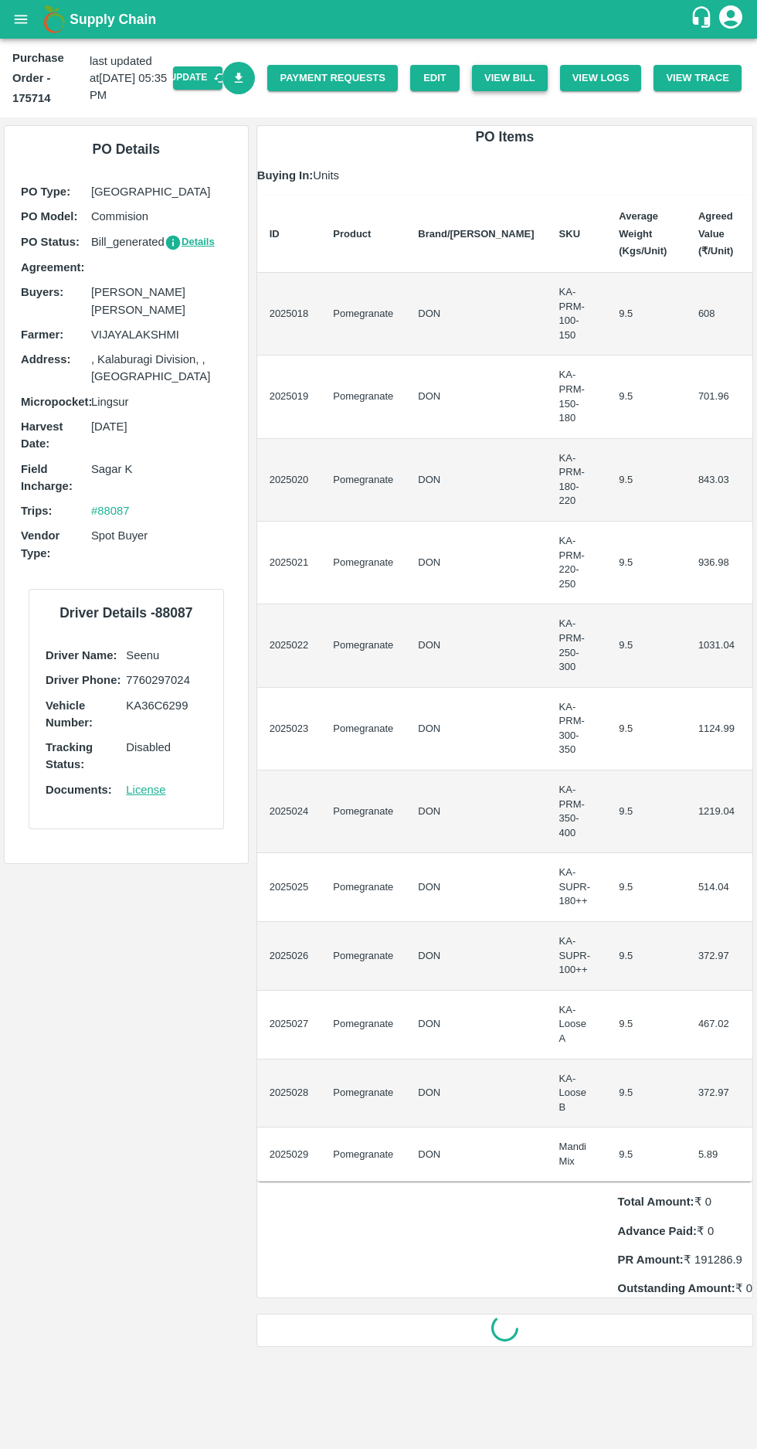
click at [529, 73] on button "View Bill" at bounding box center [510, 78] width 76 height 27
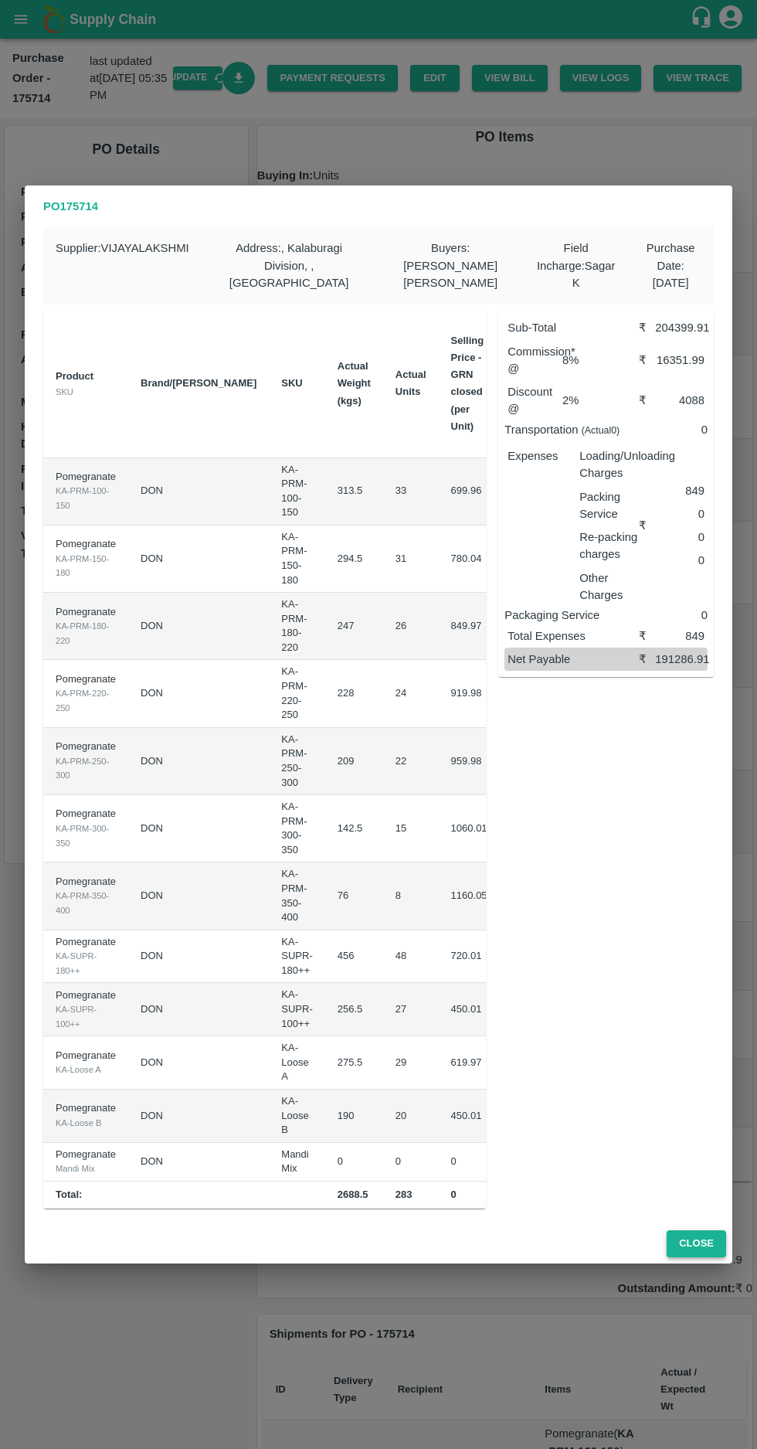
click at [709, 1240] on button "Close" at bounding box center [697, 1243] width 60 height 27
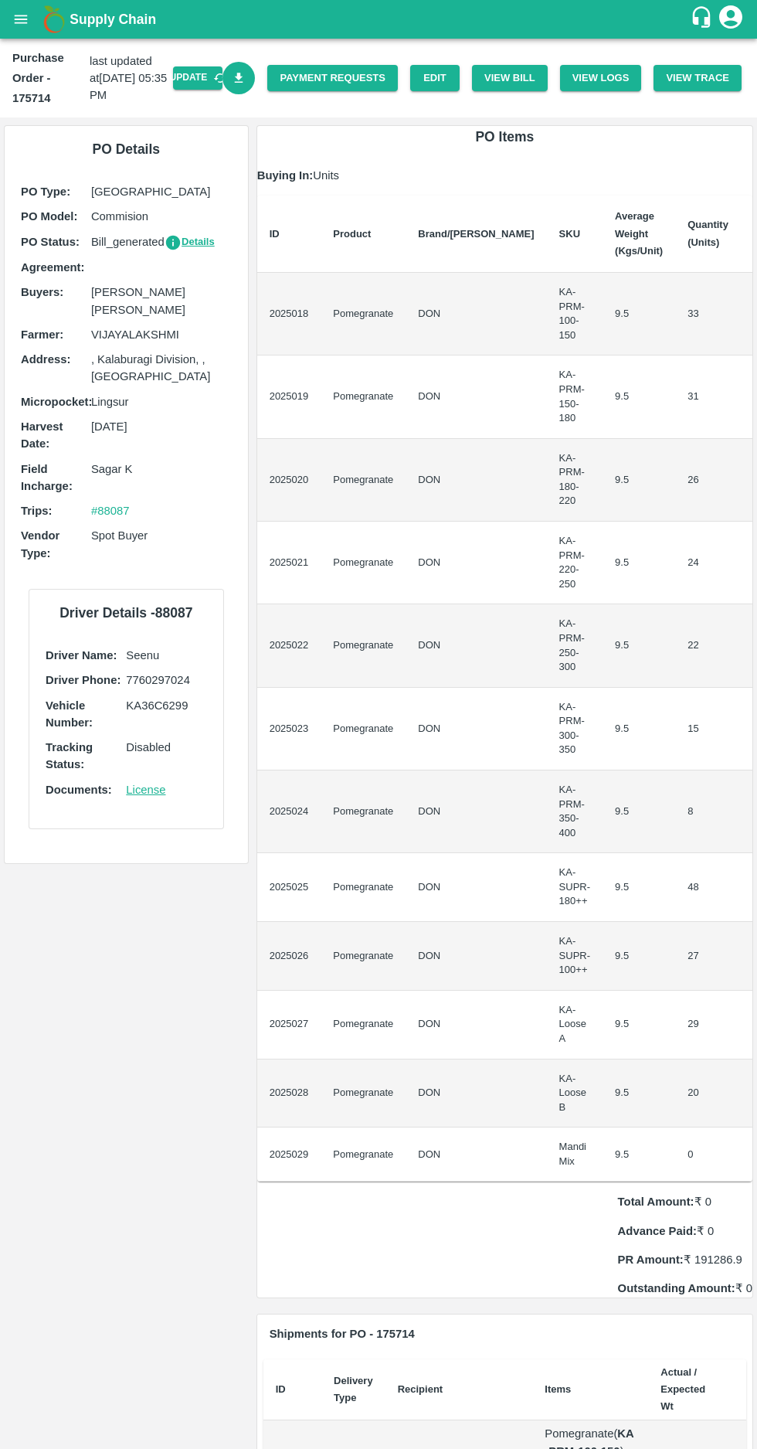
click at [26, 19] on icon "open drawer" at bounding box center [21, 19] width 13 height 9
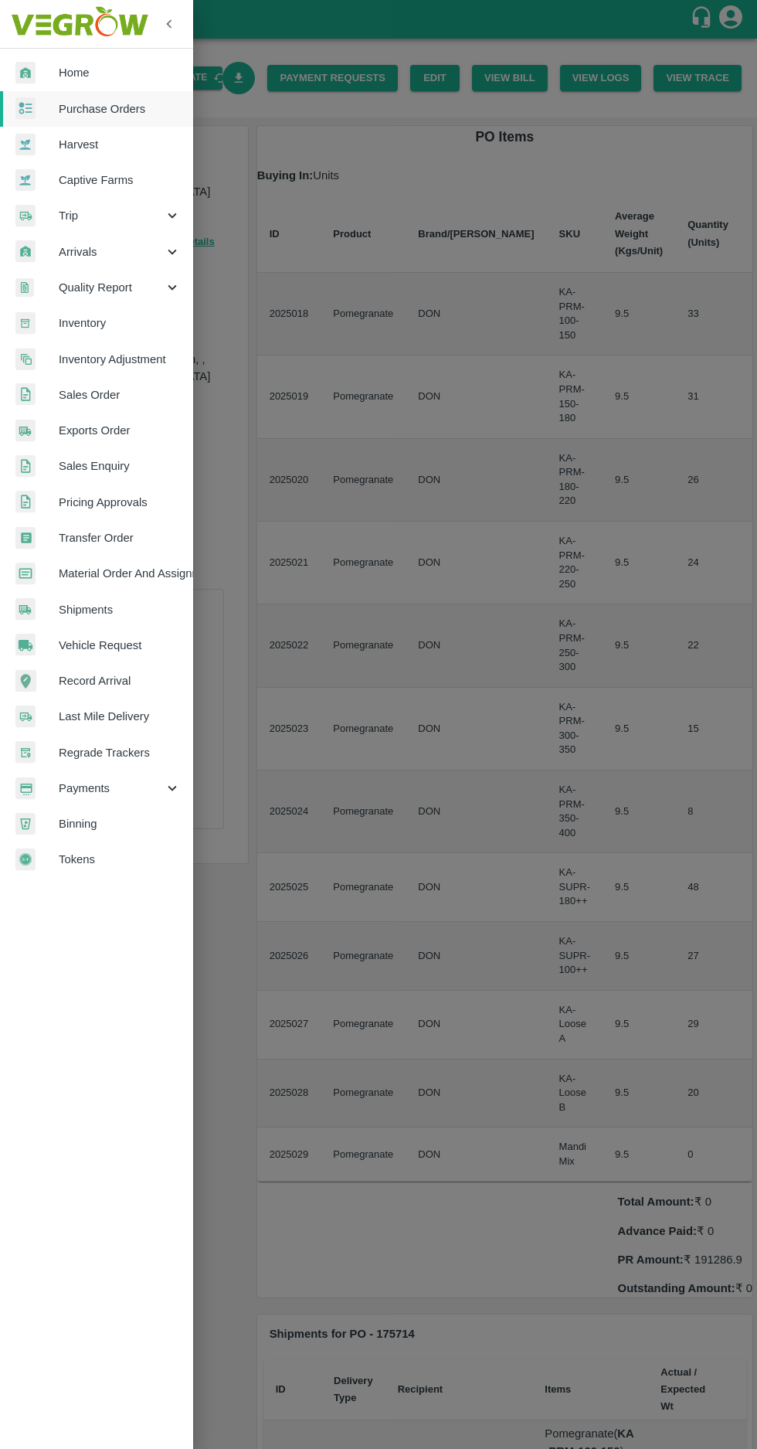
click at [671, 838] on div at bounding box center [378, 724] width 757 height 1449
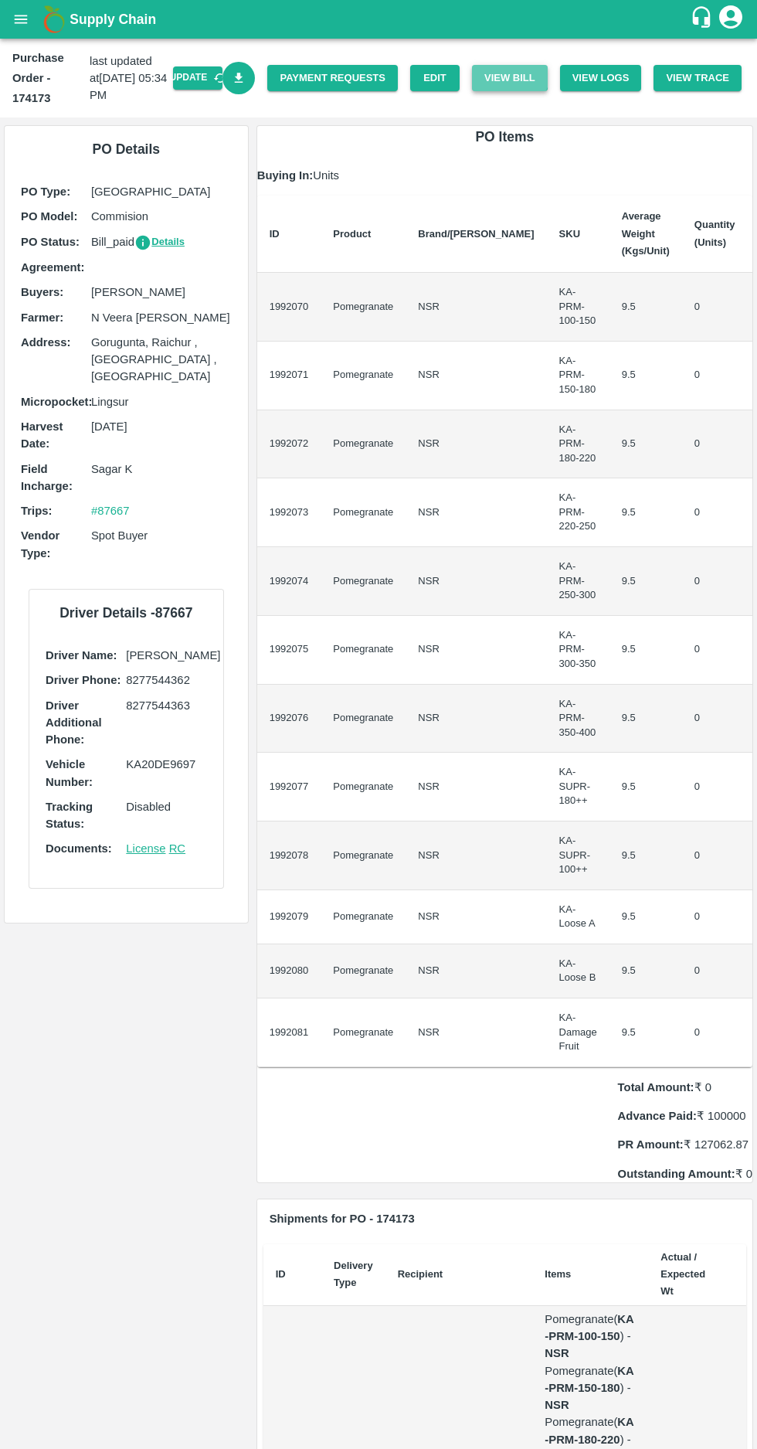
click at [525, 73] on button "View Bill" at bounding box center [510, 78] width 76 height 27
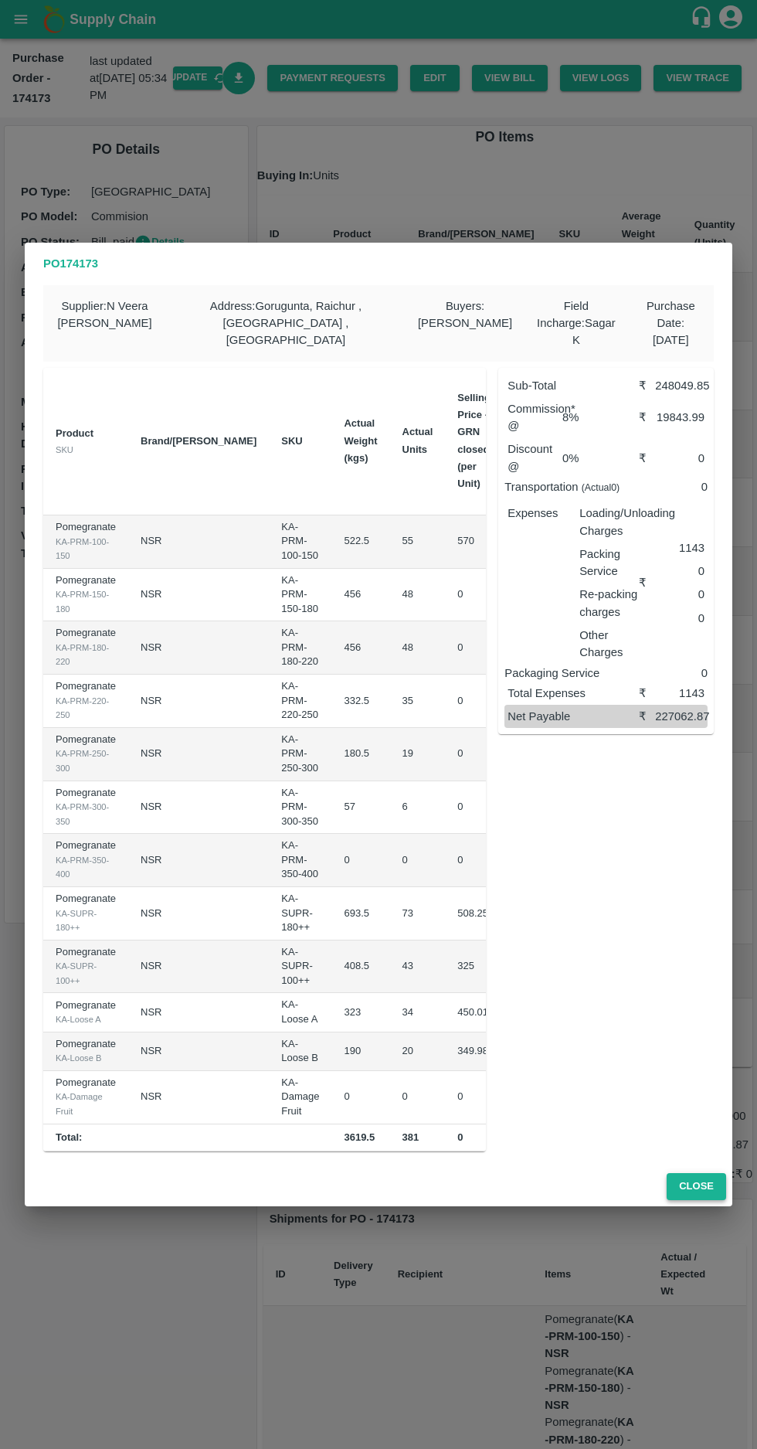
click at [708, 1180] on button "Close" at bounding box center [697, 1186] width 60 height 27
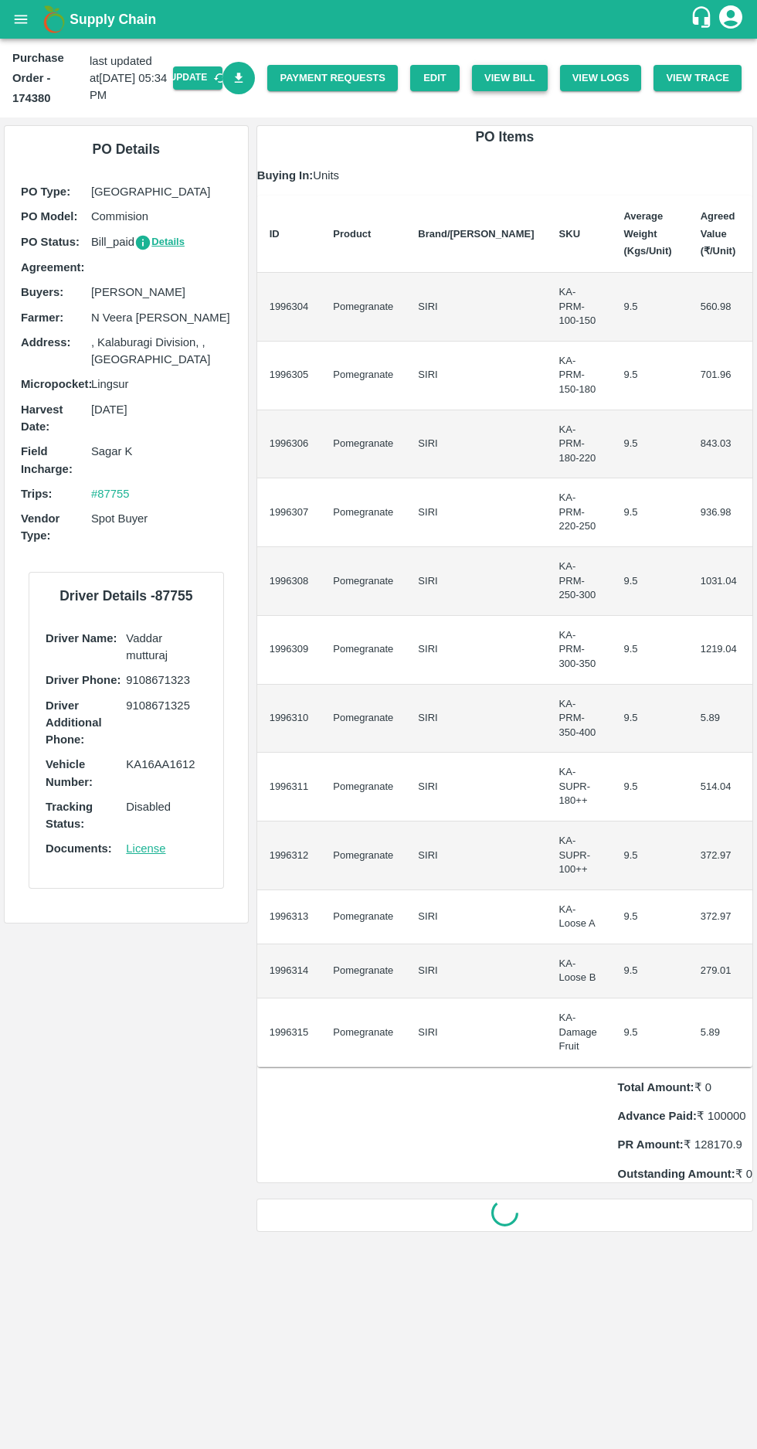
click at [522, 80] on button "View Bill" at bounding box center [510, 78] width 76 height 27
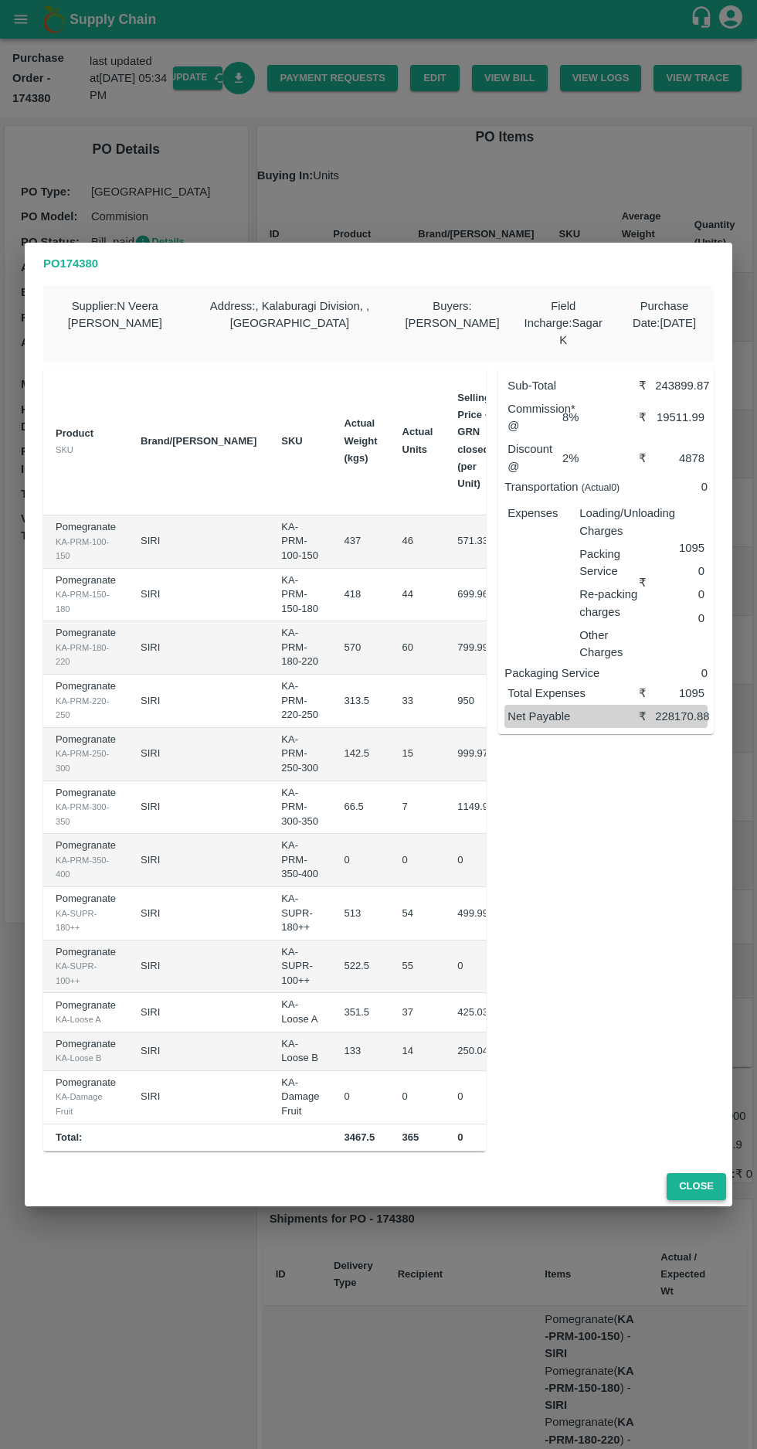
click at [703, 1189] on button "Close" at bounding box center [697, 1186] width 60 height 27
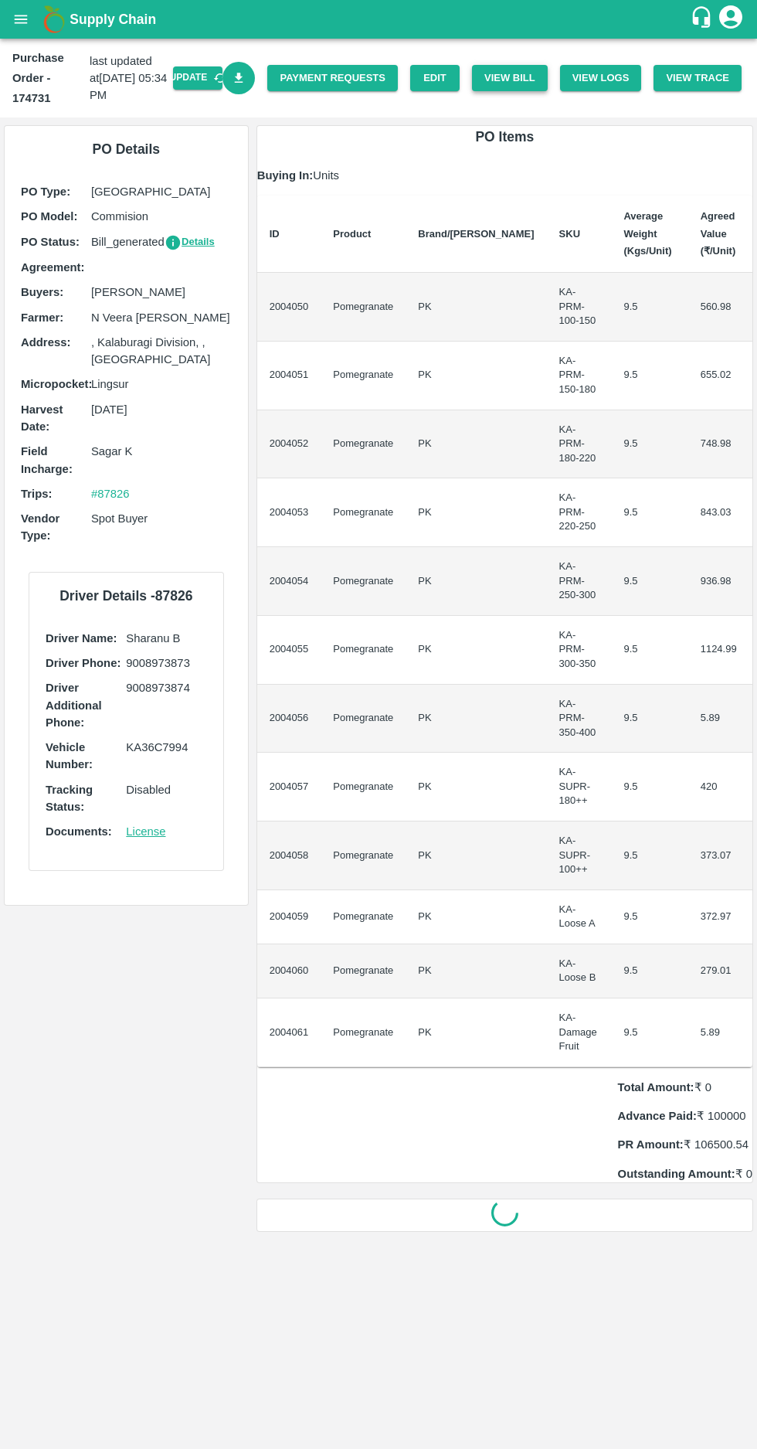
click at [532, 70] on button "View Bill" at bounding box center [510, 78] width 76 height 27
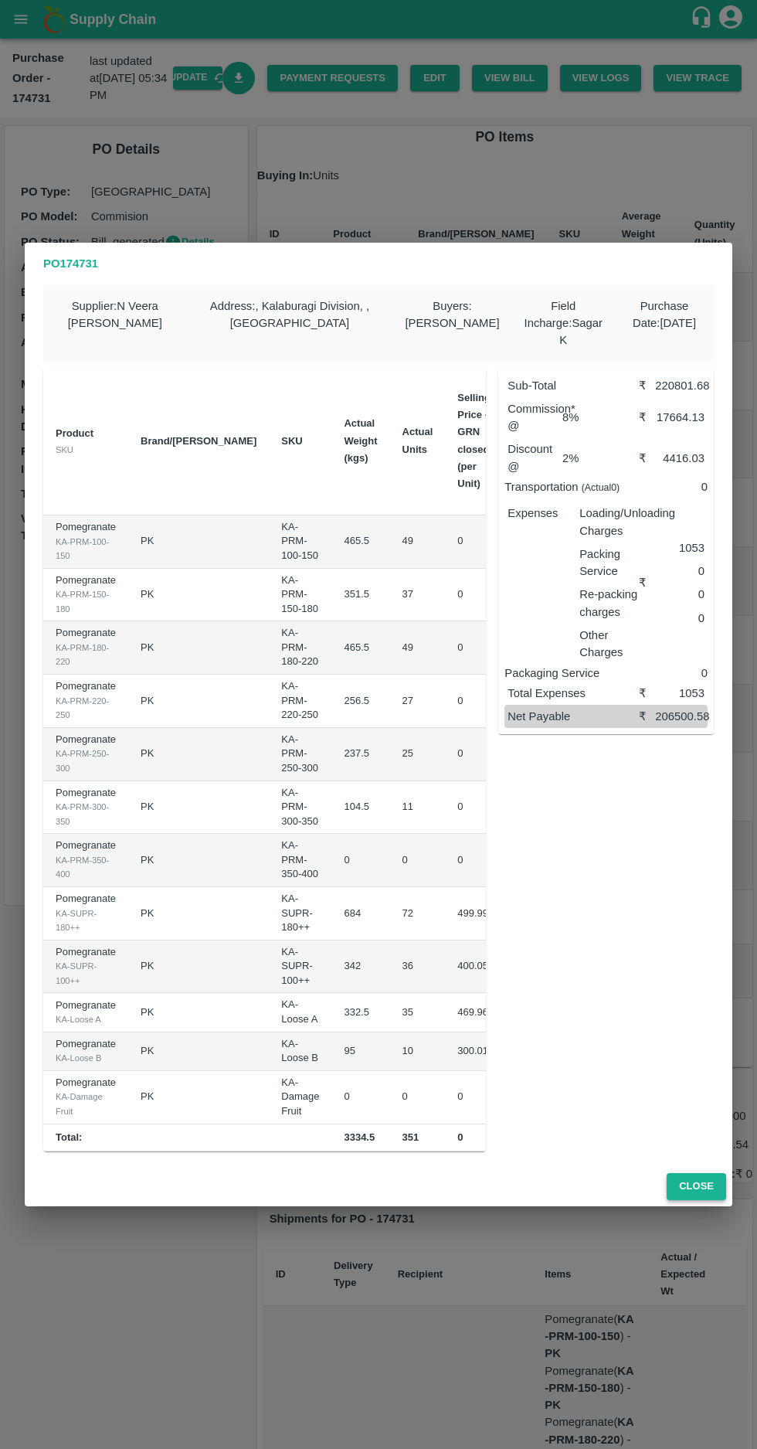
click at [699, 1188] on button "Close" at bounding box center [697, 1186] width 60 height 27
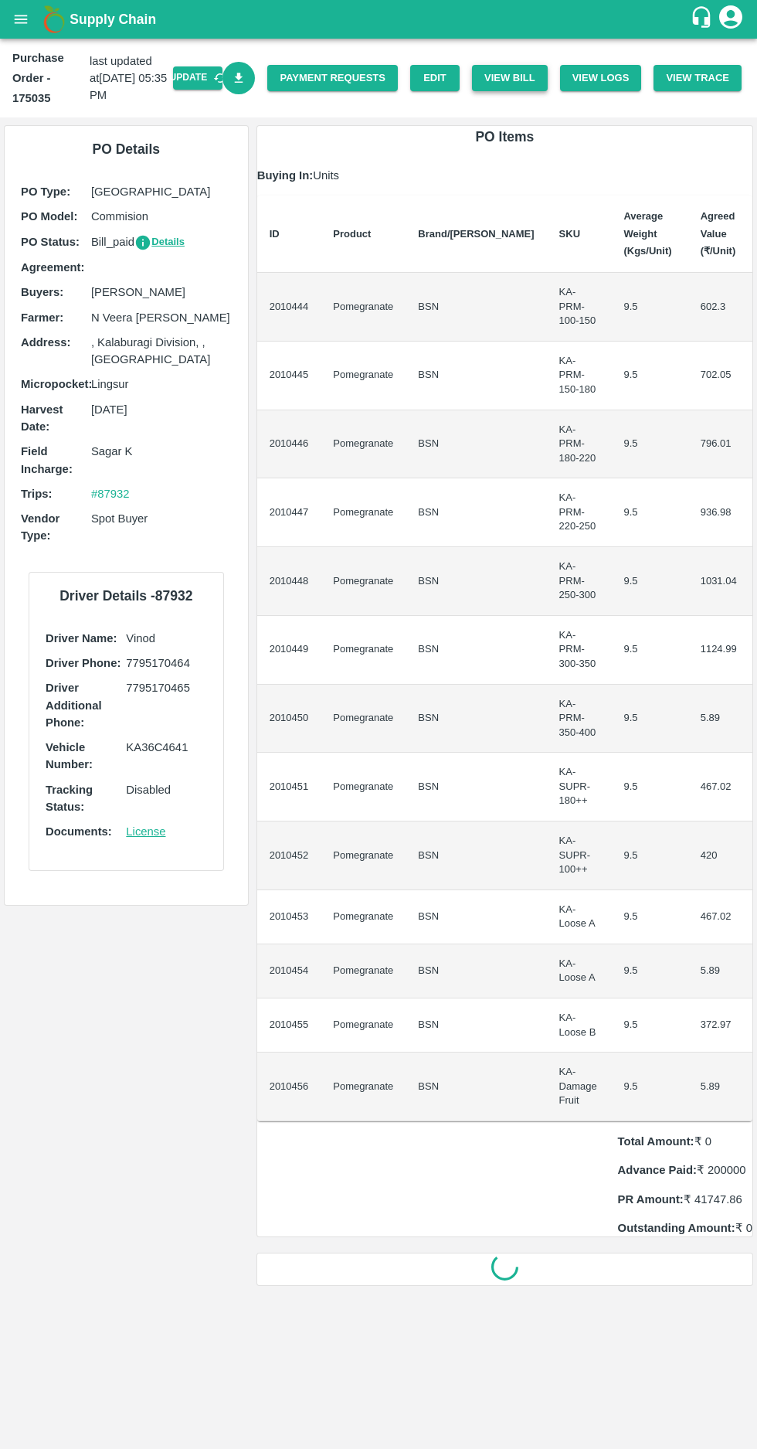
click at [527, 79] on button "View Bill" at bounding box center [510, 78] width 76 height 27
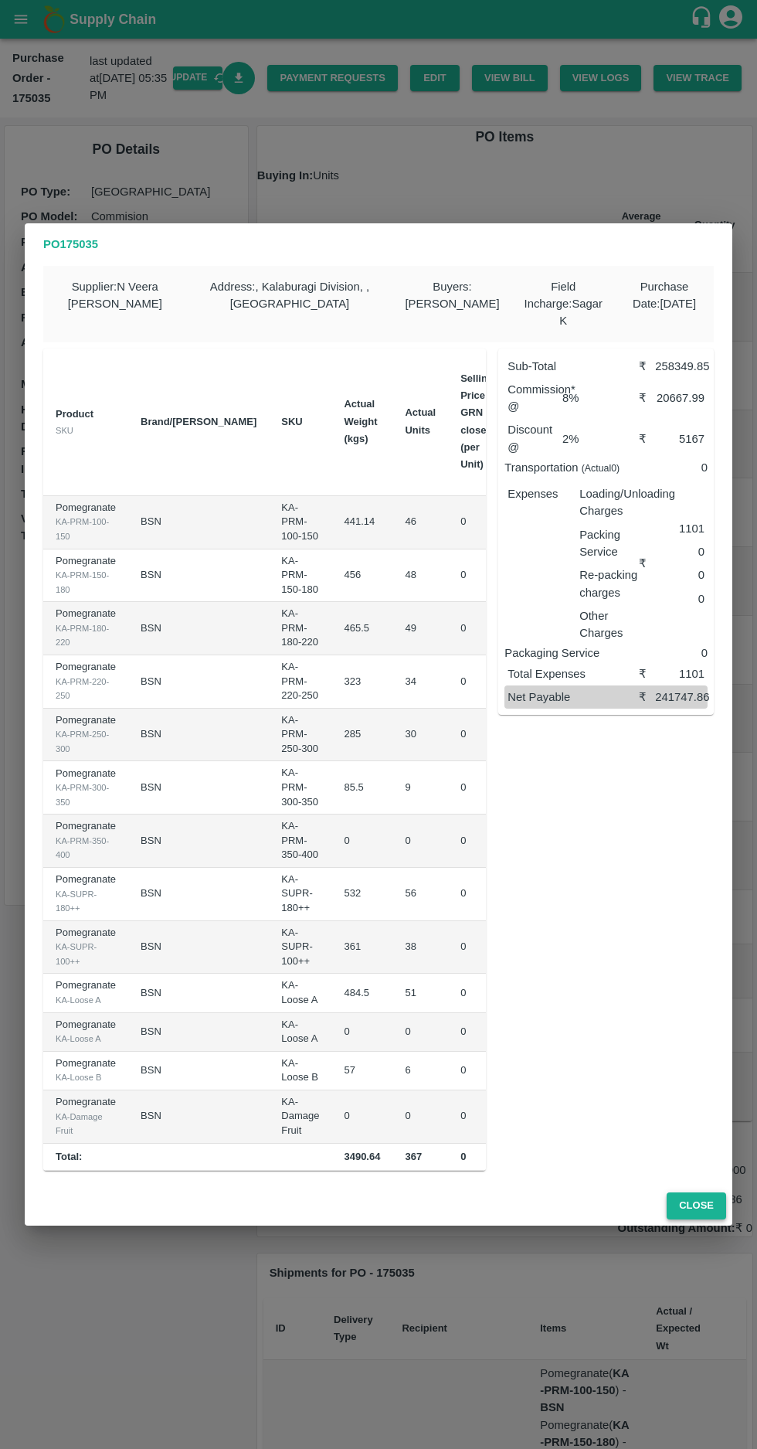
click at [702, 1207] on button "Close" at bounding box center [697, 1205] width 60 height 27
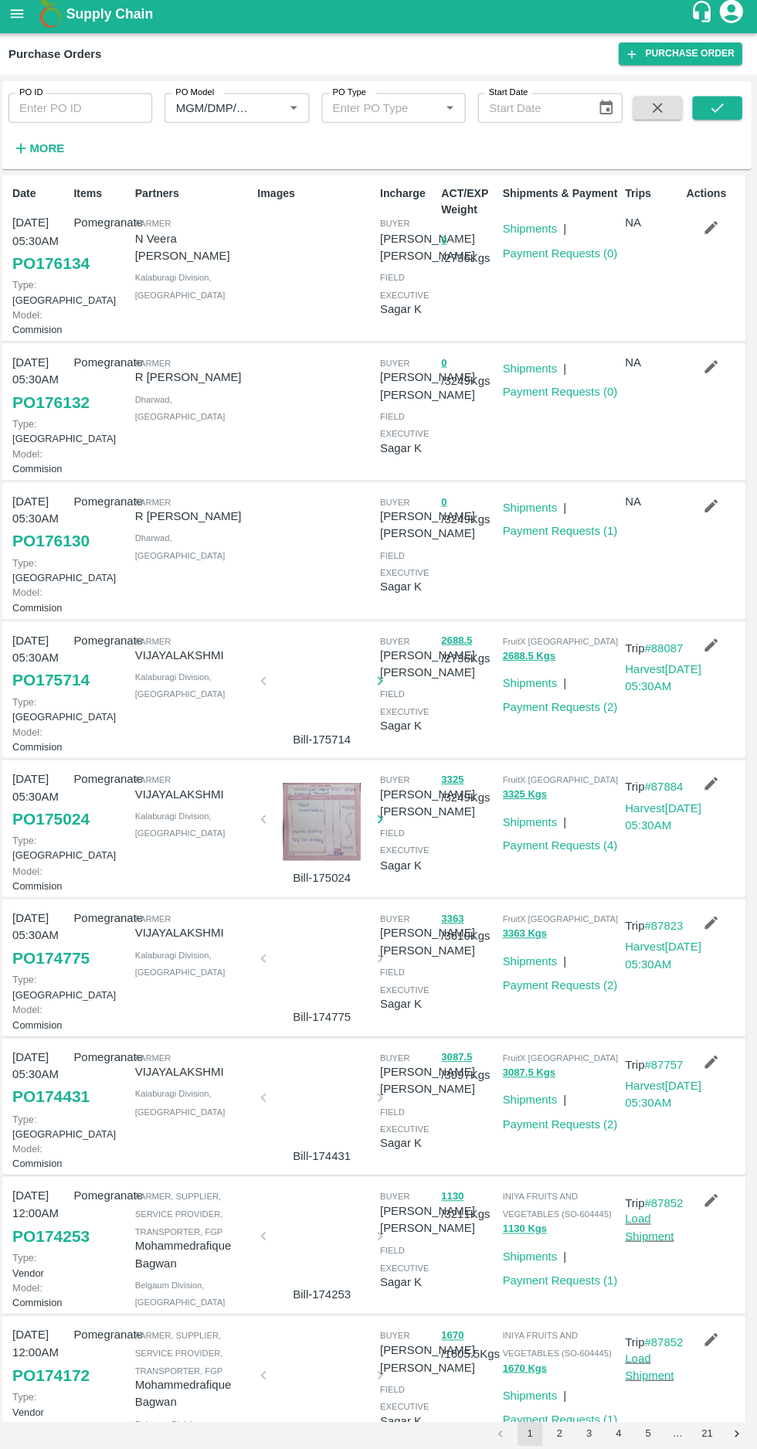
click at [43, 151] on strong "More" at bounding box center [50, 153] width 35 height 12
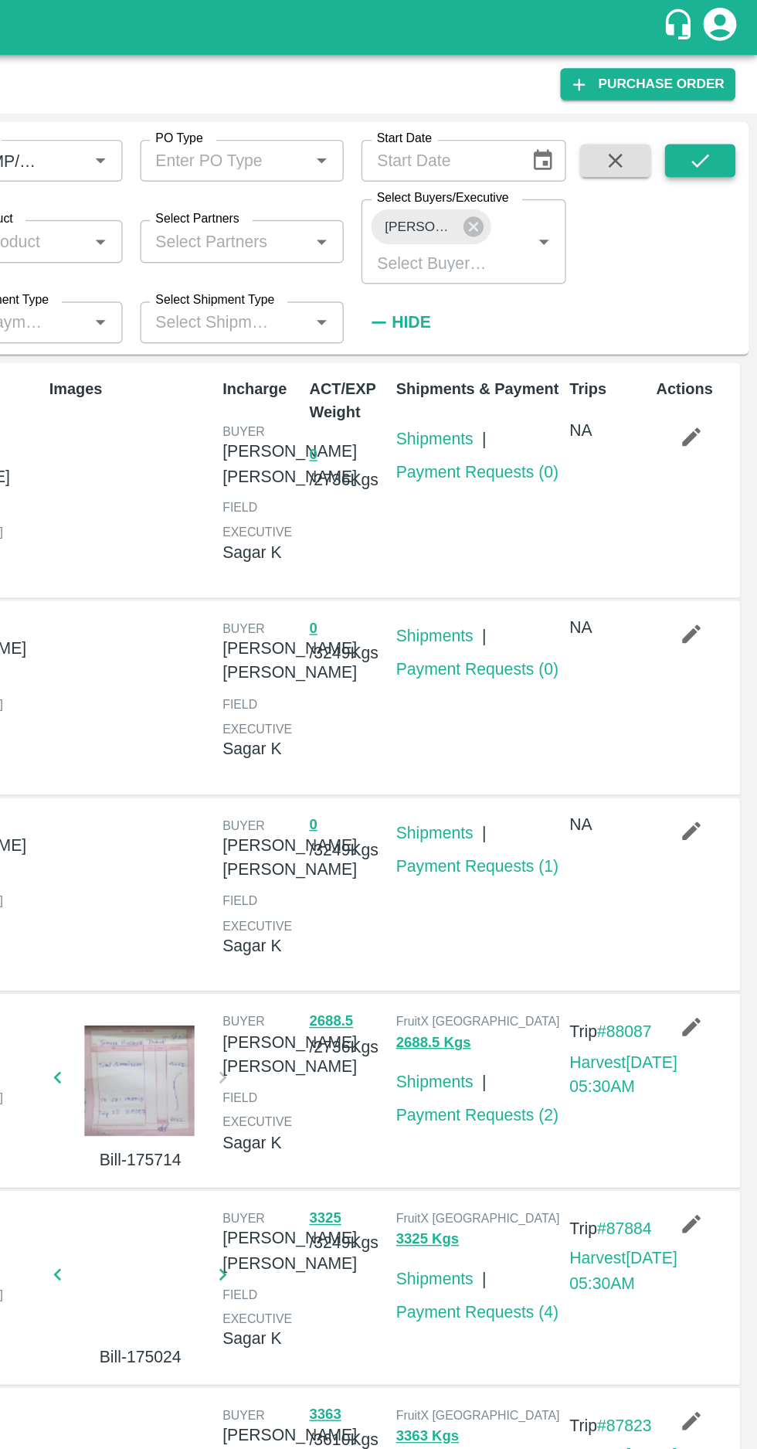
click at [697, 117] on button "submit" at bounding box center [716, 112] width 49 height 23
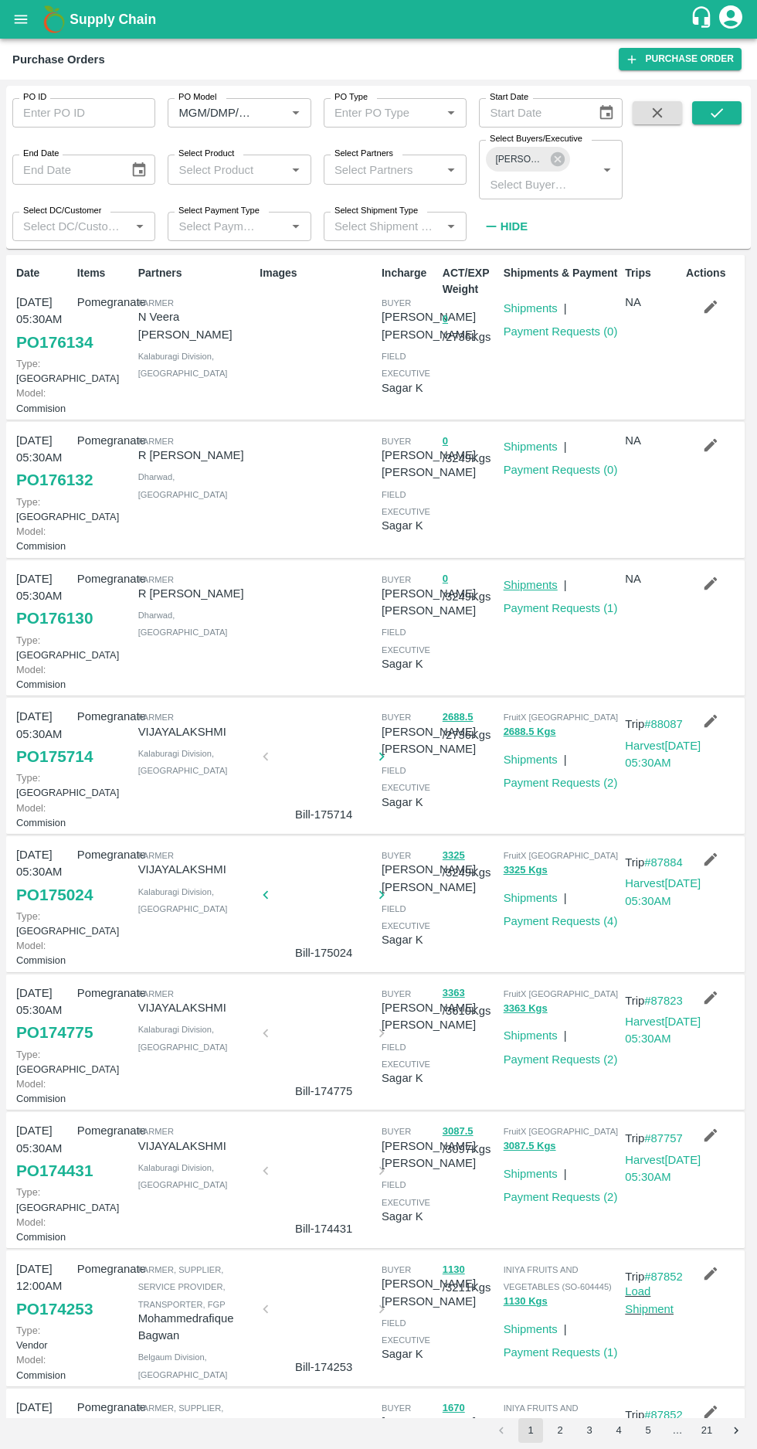
click at [534, 591] on link "Shipments" at bounding box center [531, 585] width 54 height 12
click at [534, 453] on link "Shipments" at bounding box center [531, 447] width 54 height 12
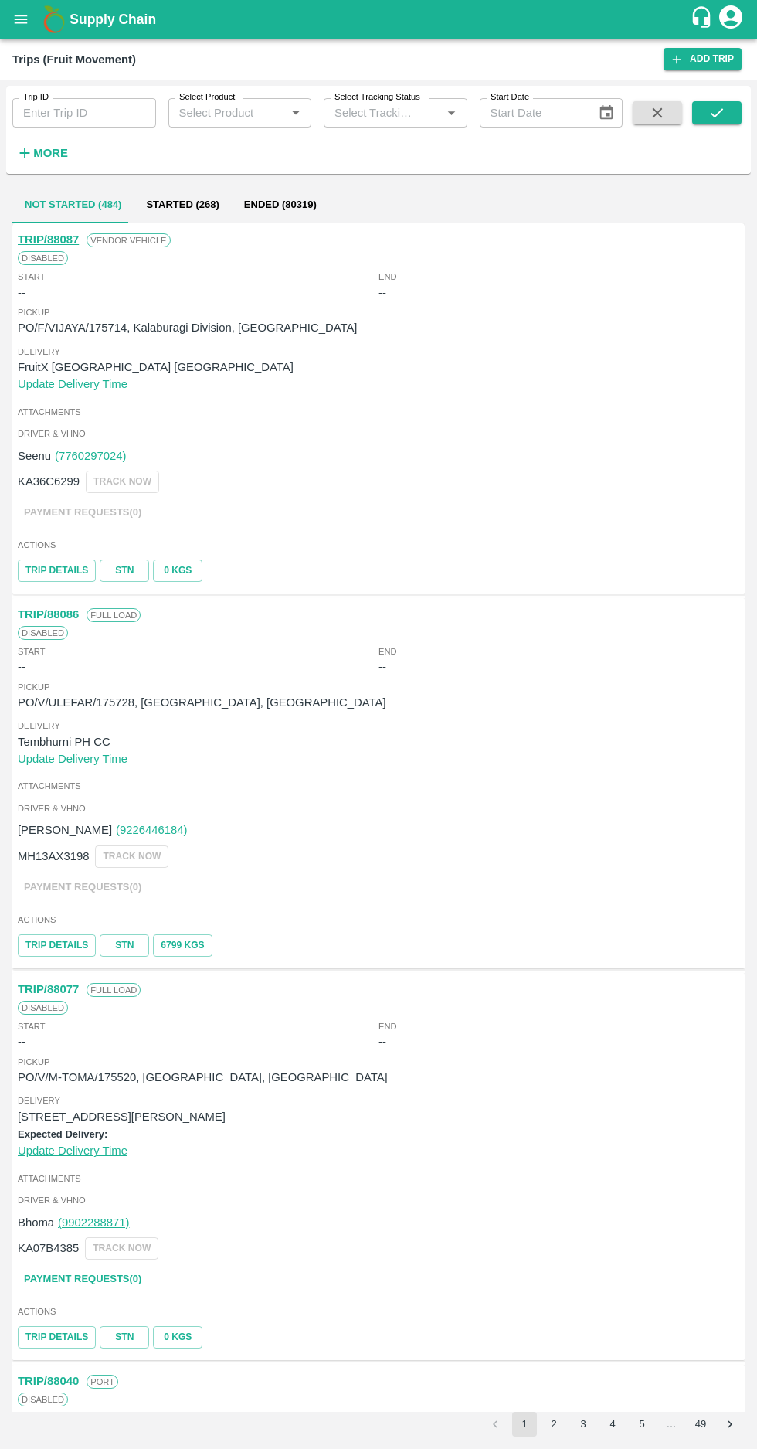
click at [11, 12] on button "open drawer" at bounding box center [21, 20] width 36 height 36
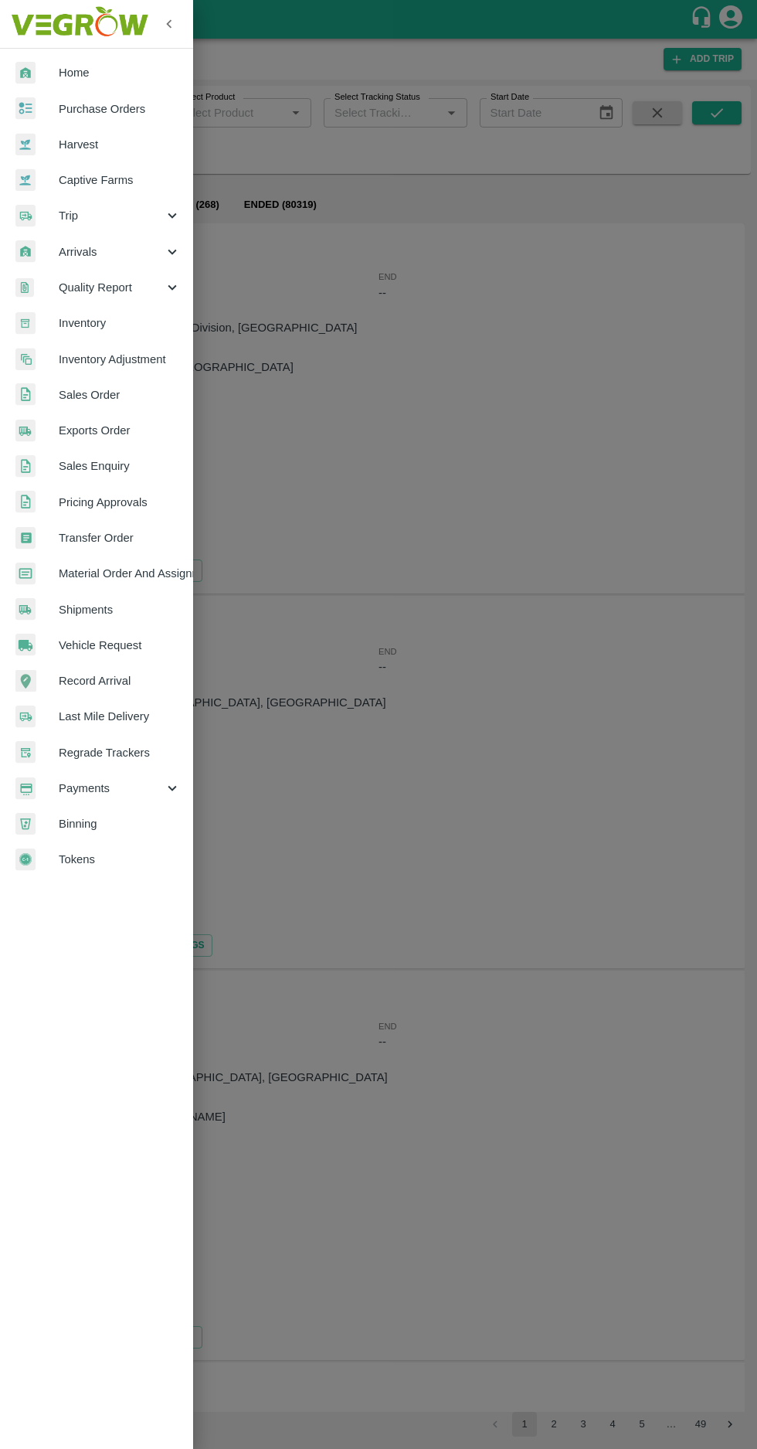
click at [101, 572] on span "Material Order And Assignment" at bounding box center [120, 573] width 122 height 17
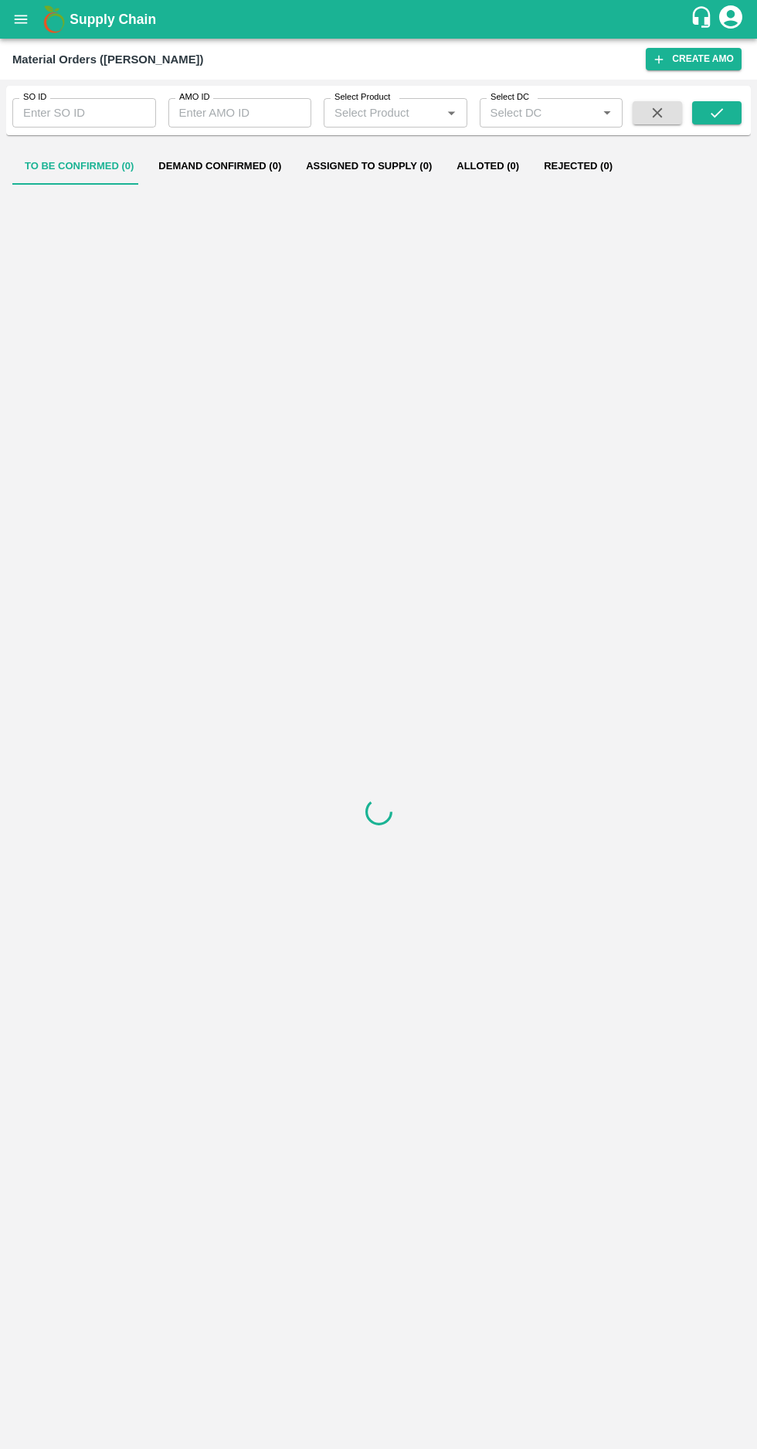
click at [217, 112] on input "AMO ID" at bounding box center [240, 112] width 144 height 29
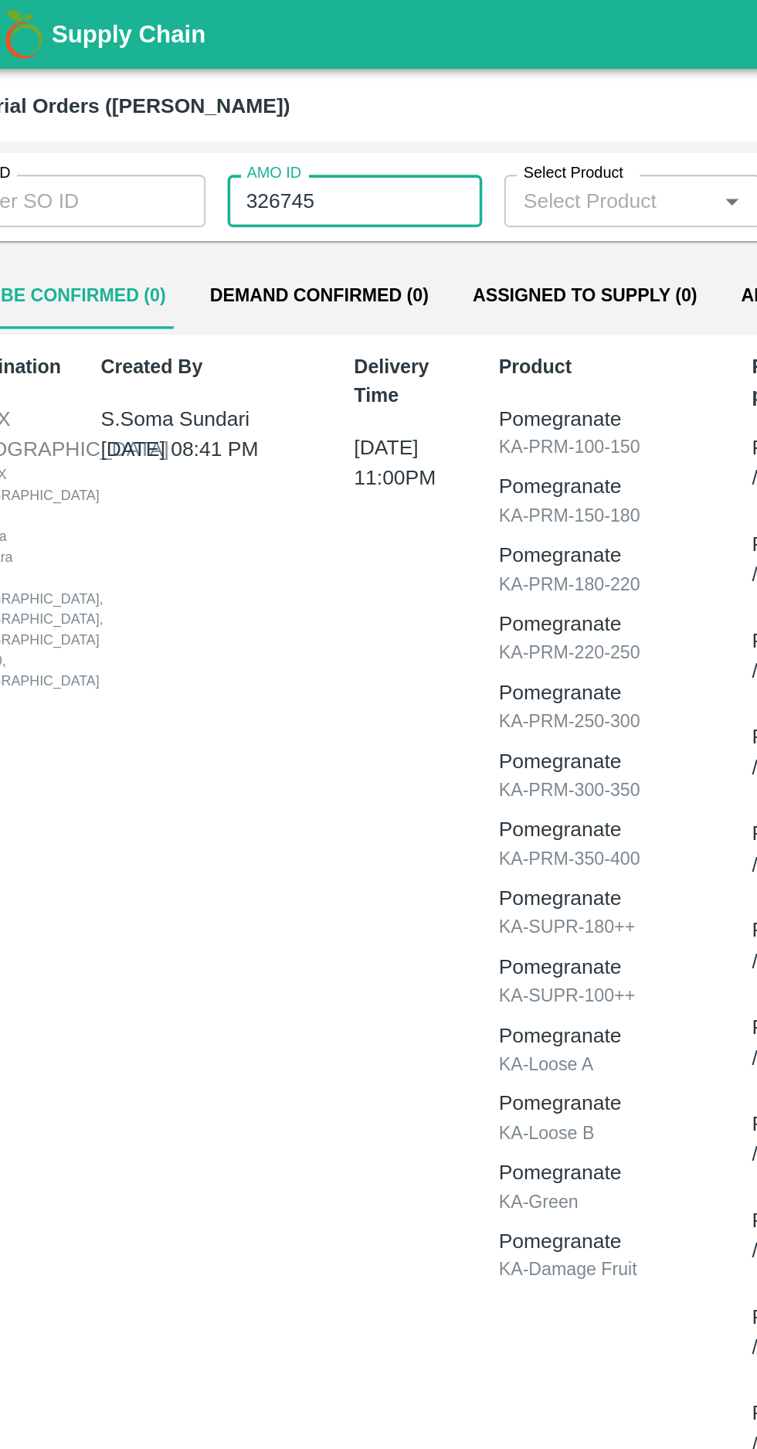
type input "326745"
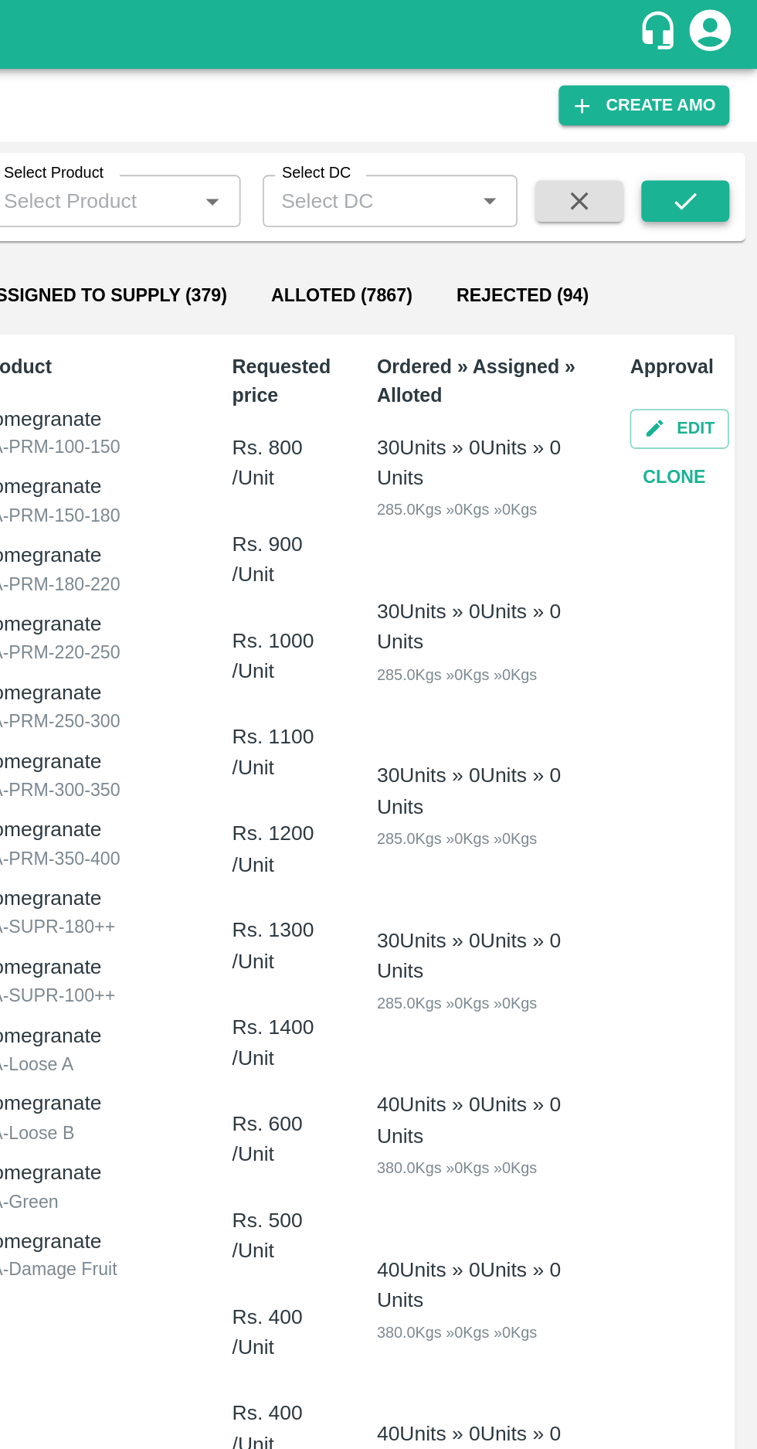
click at [717, 113] on icon "submit" at bounding box center [717, 112] width 17 height 17
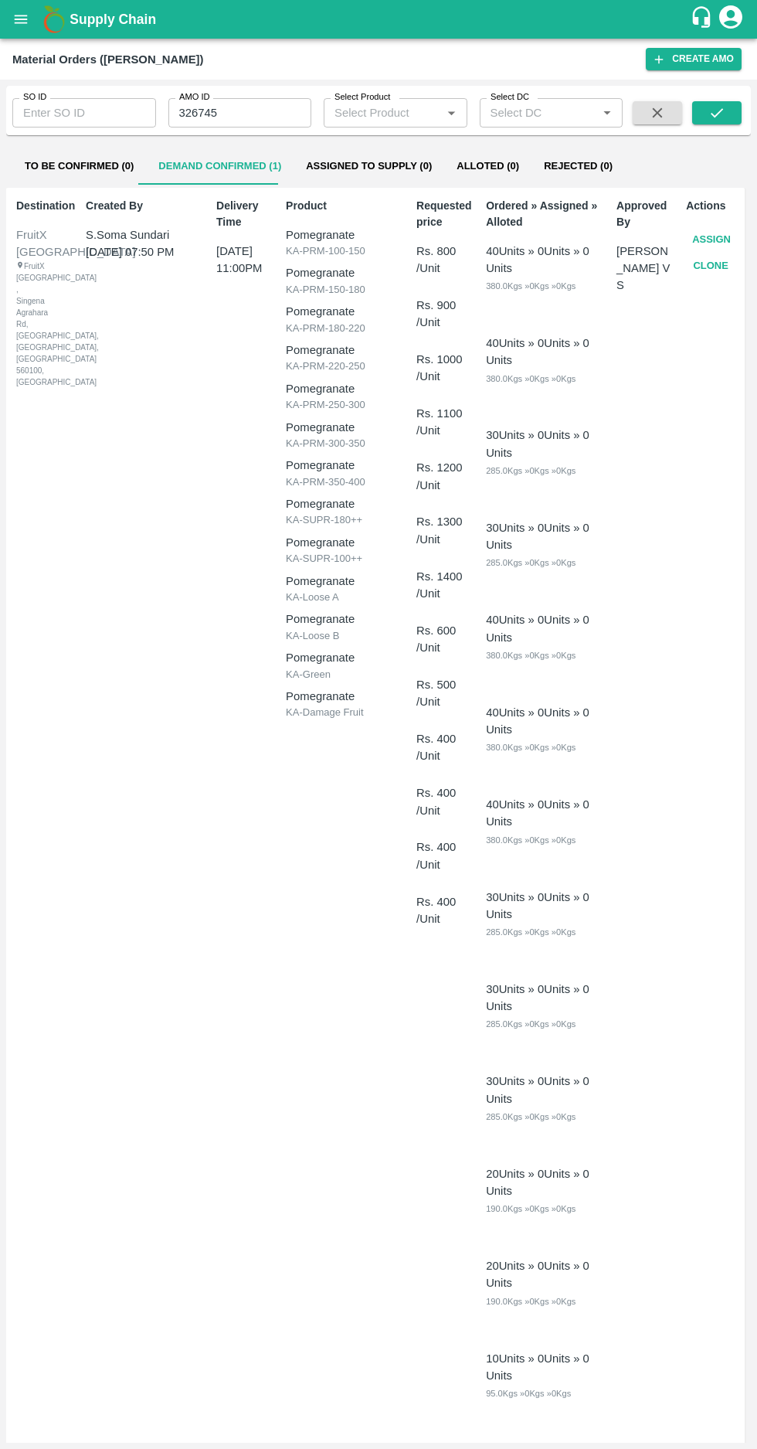
click at [198, 166] on button "Demand Confirmed (1)" at bounding box center [220, 166] width 148 height 37
click at [706, 230] on button "Assign" at bounding box center [711, 239] width 51 height 27
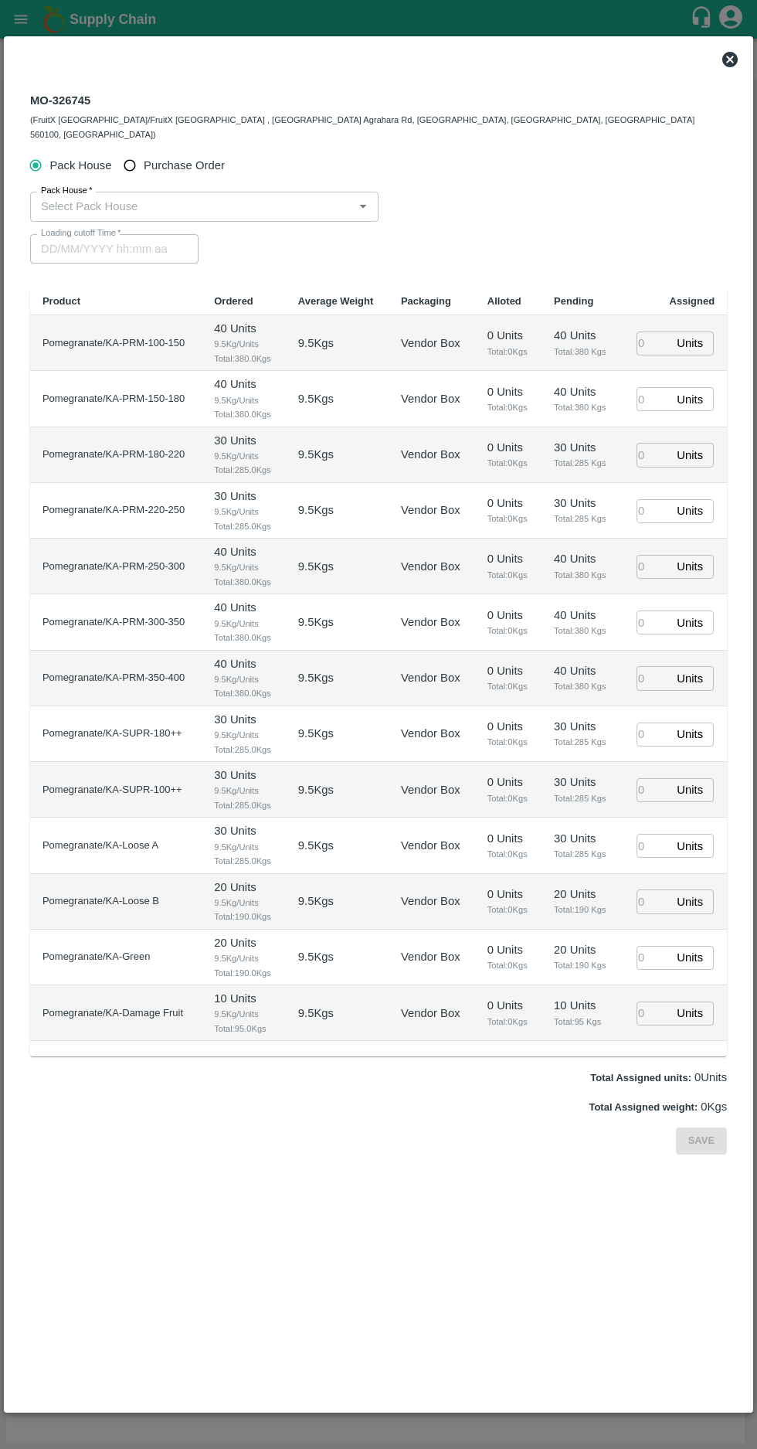
type input "19/09/2025 11:00 PM"
click at [130, 151] on input "Purchase Order" at bounding box center [130, 165] width 29 height 29
radio input "true"
click at [99, 196] on input "PO   *" at bounding box center [360, 206] width 650 height 20
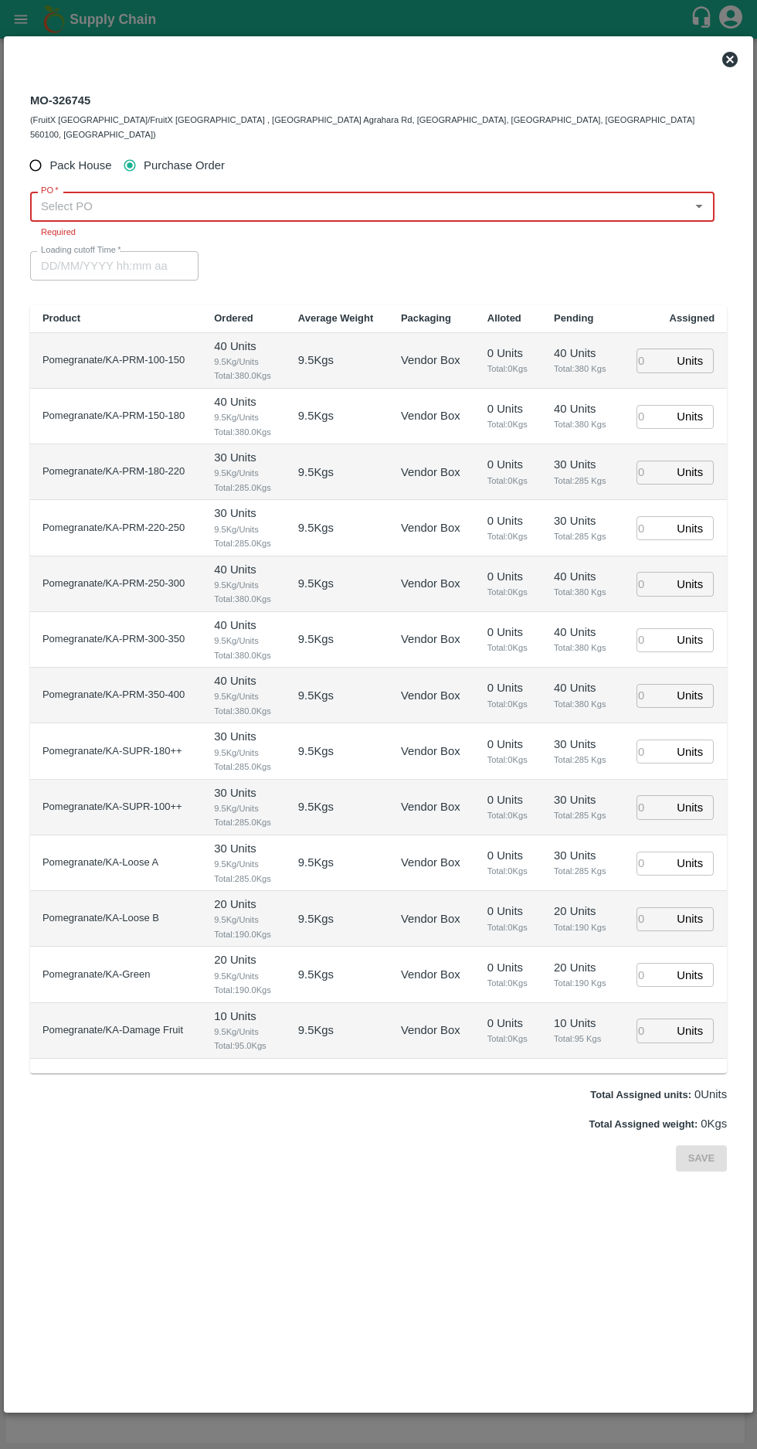
click at [77, 196] on input "PO   *" at bounding box center [360, 206] width 650 height 20
click at [138, 226] on div "PO-176130(R Pavan Kumar -8861340034)" at bounding box center [159, 226] width 232 height 17
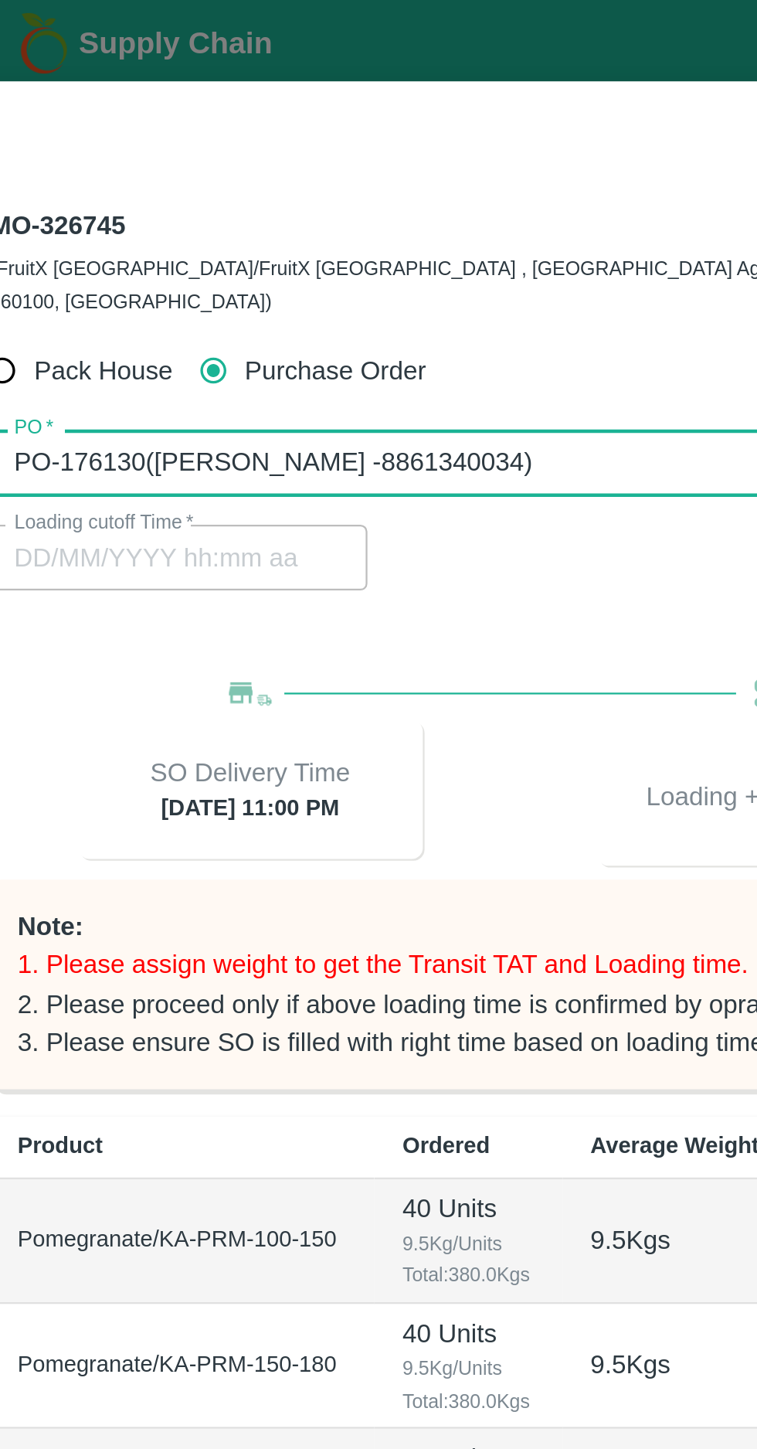
scroll to position [9, 0]
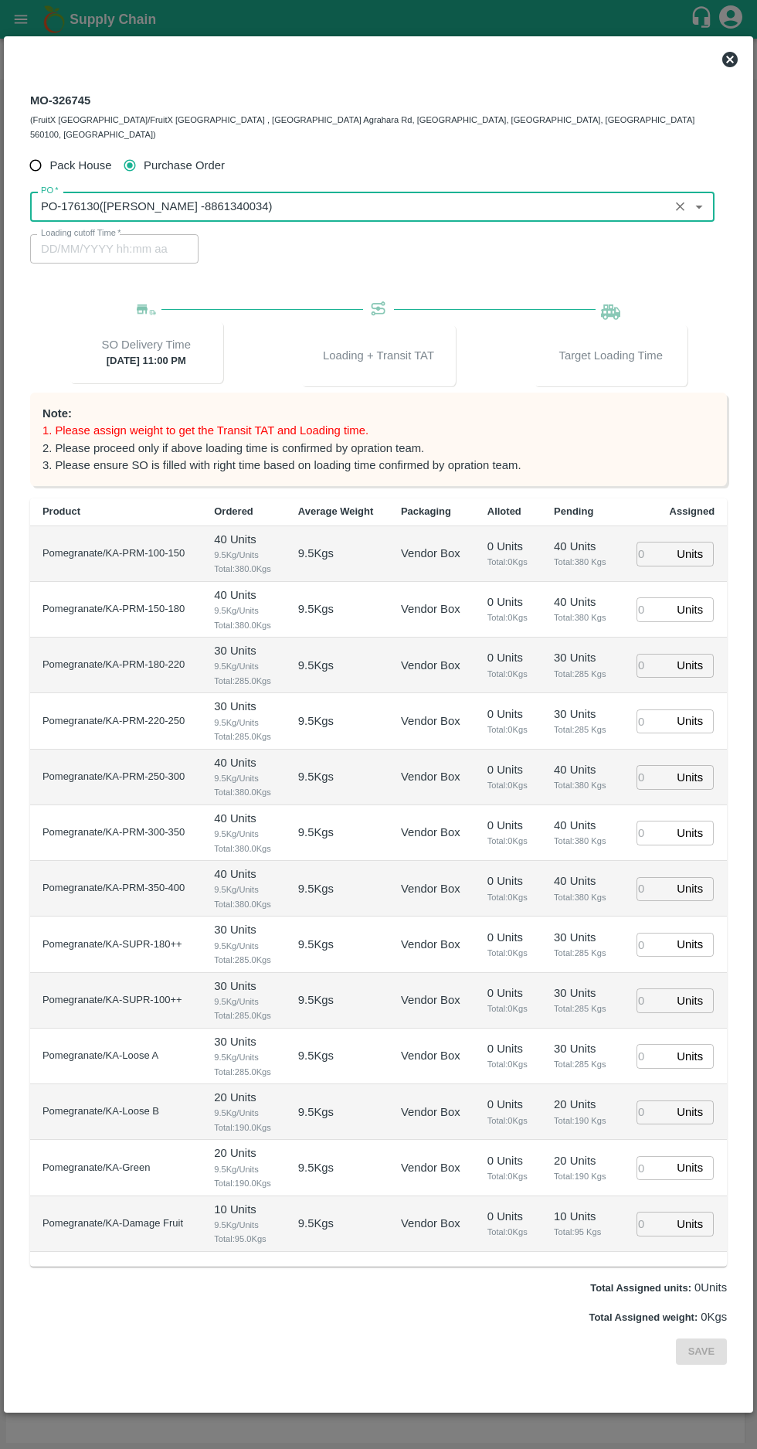
type input "PO-176130(R Pavan Kumar -8861340034)"
click at [643, 542] on input "number" at bounding box center [654, 554] width 34 height 24
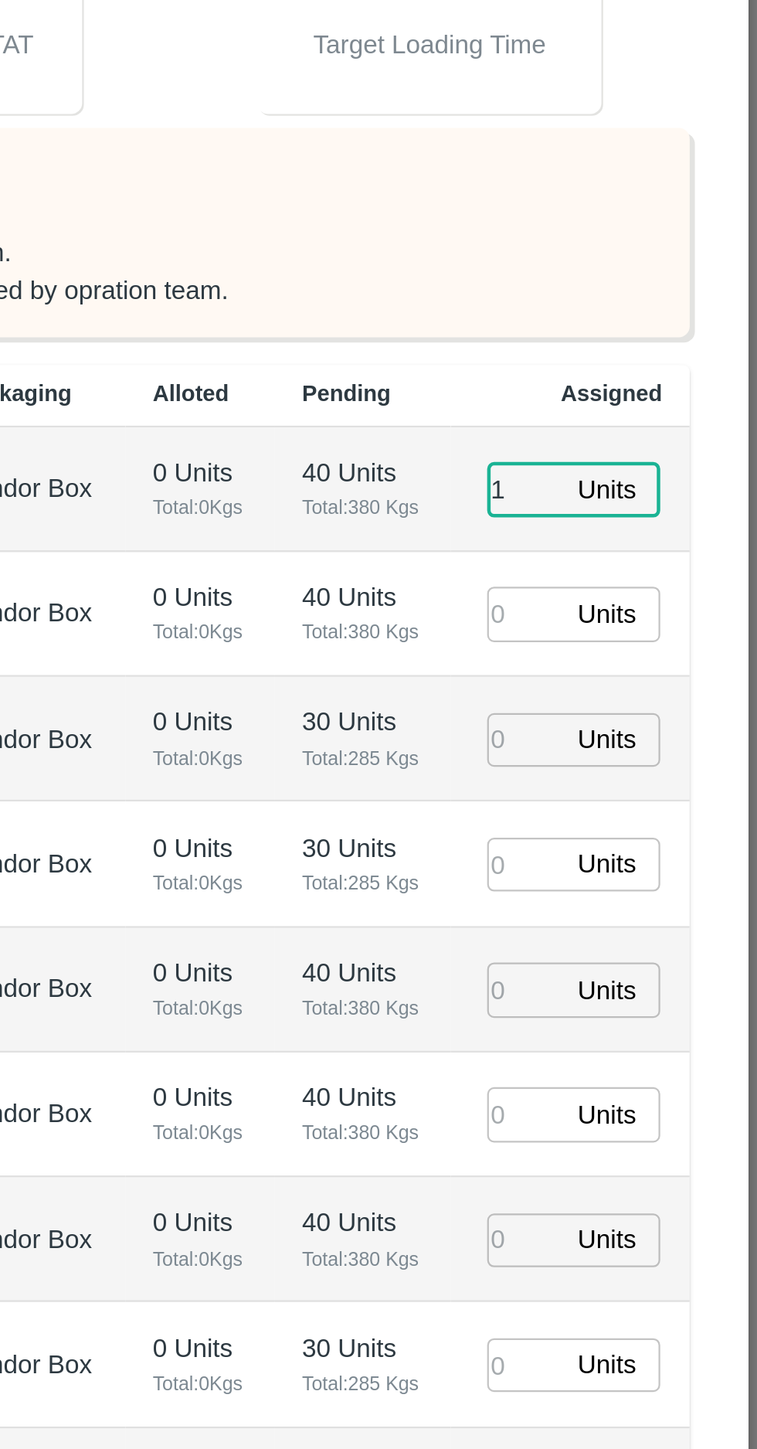
type input "1"
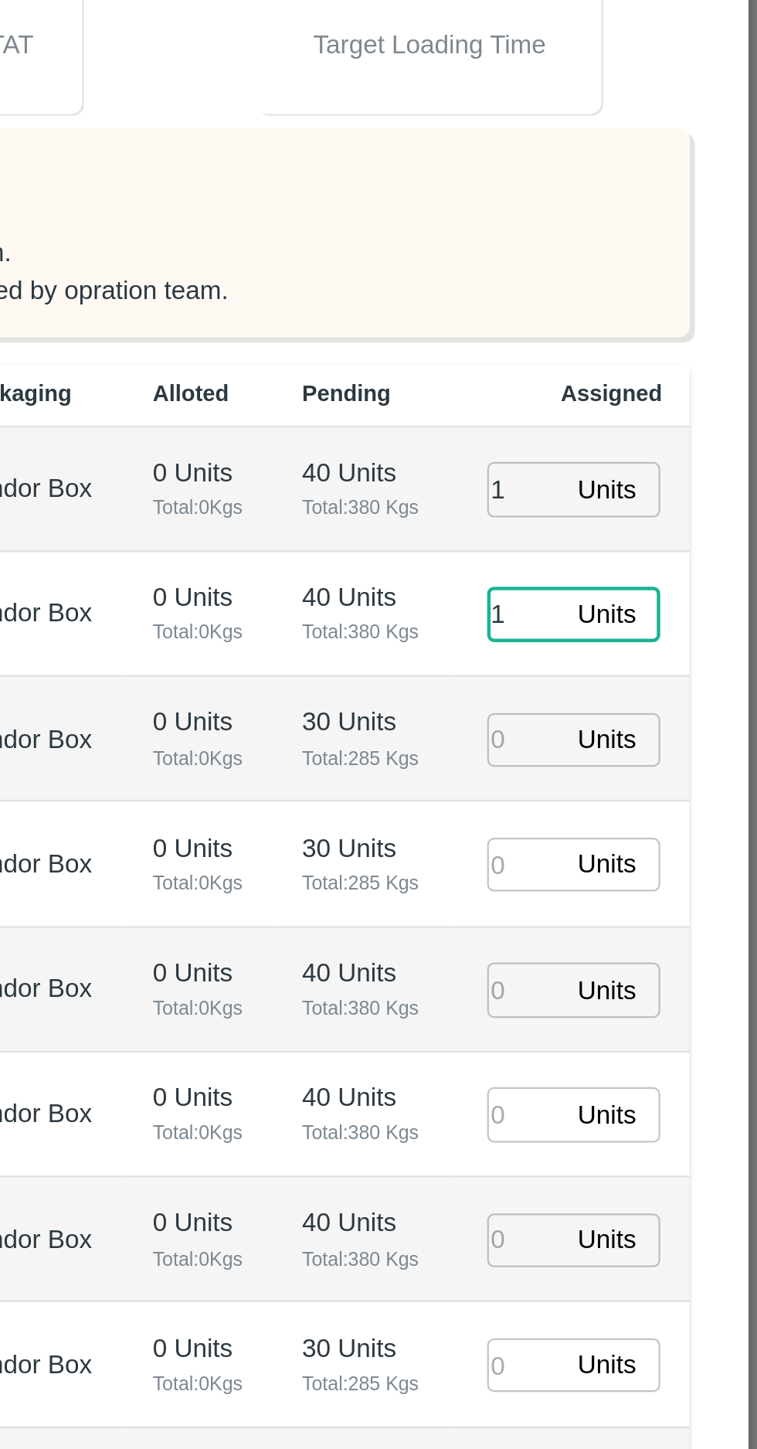
type input "1"
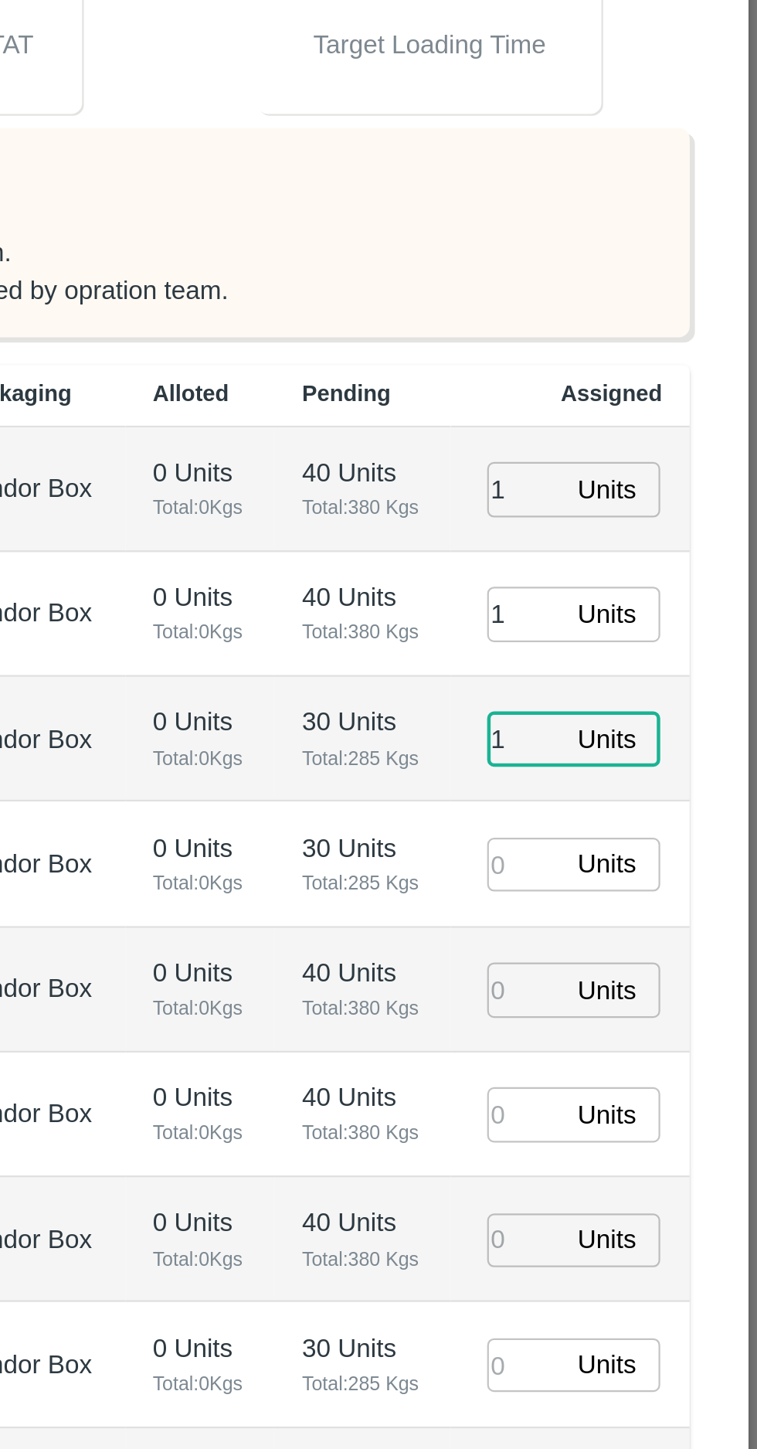
type input "1"
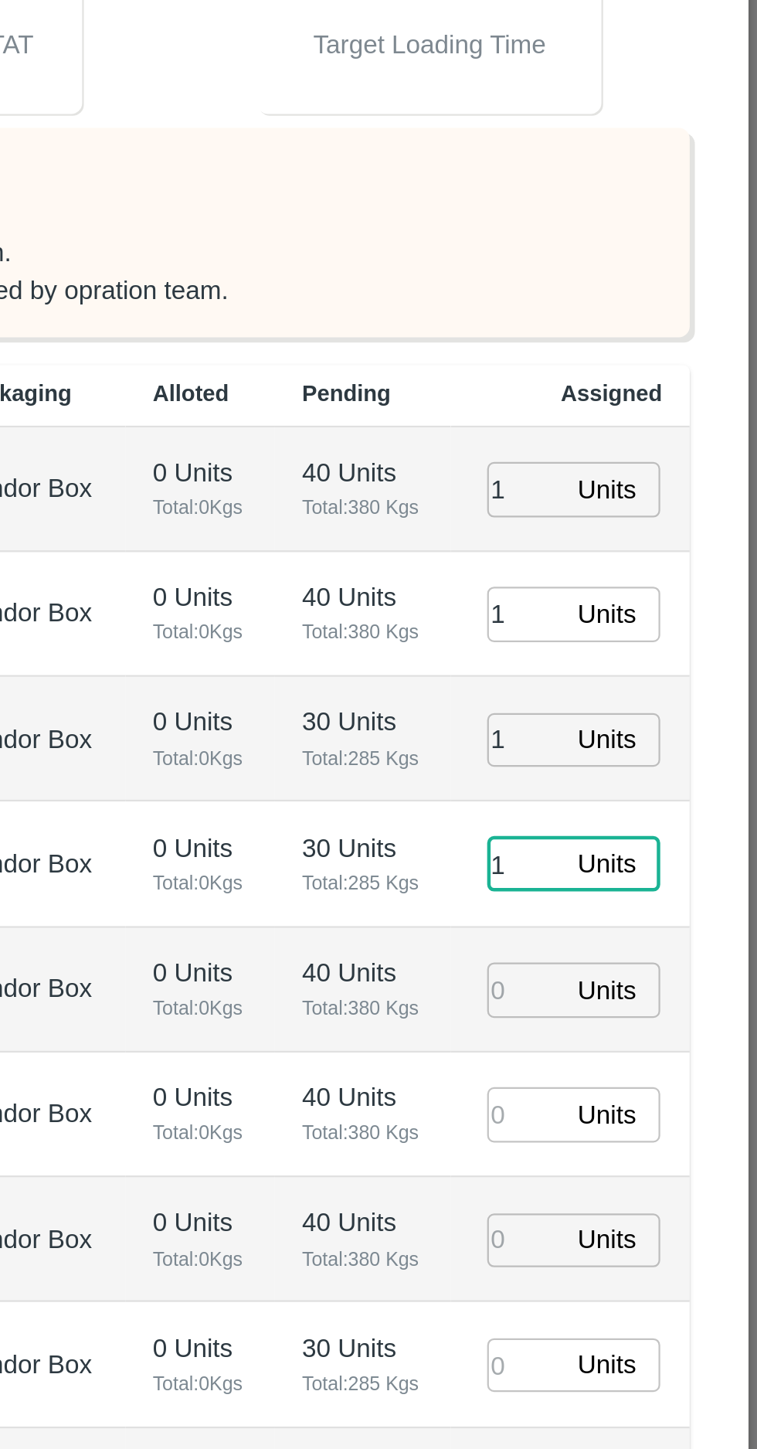
type input "1"
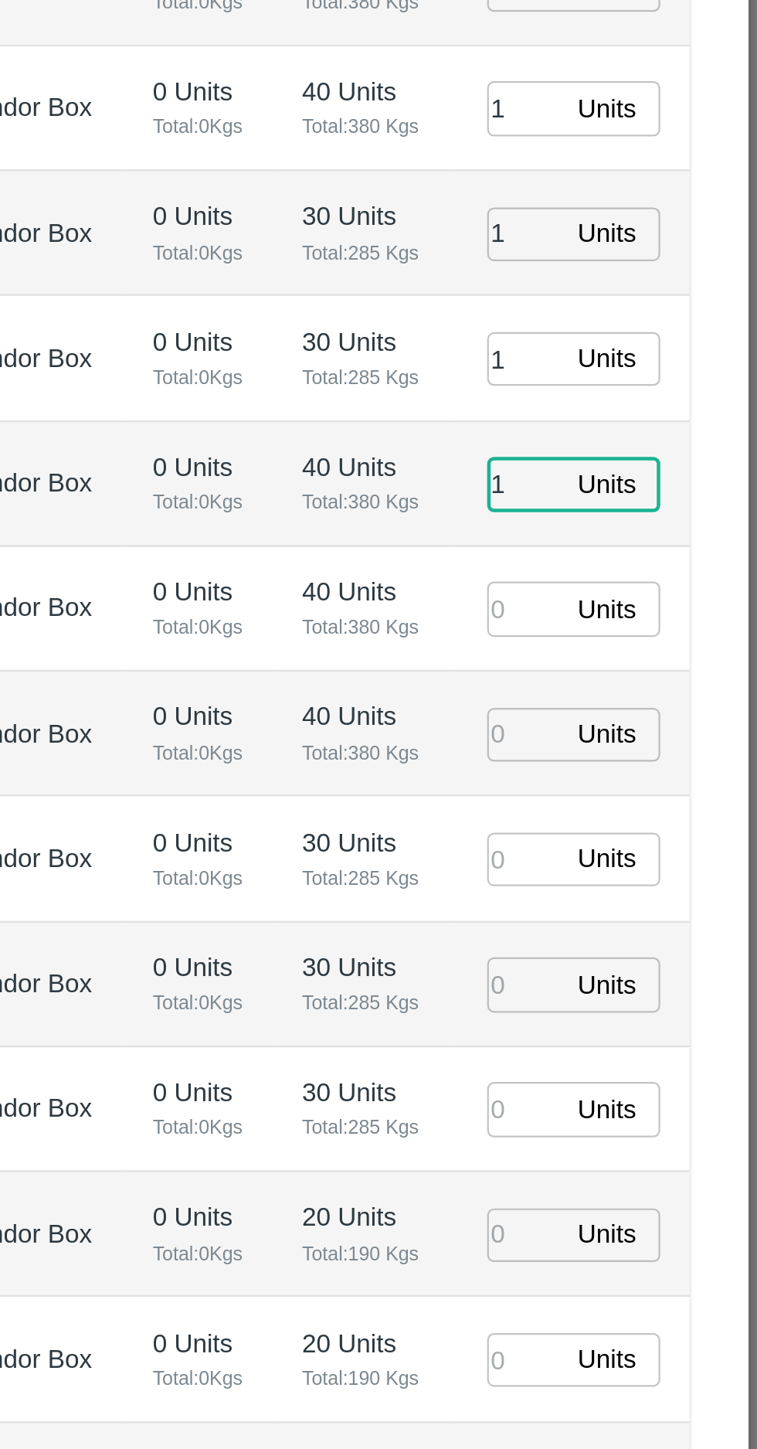
type input "1"
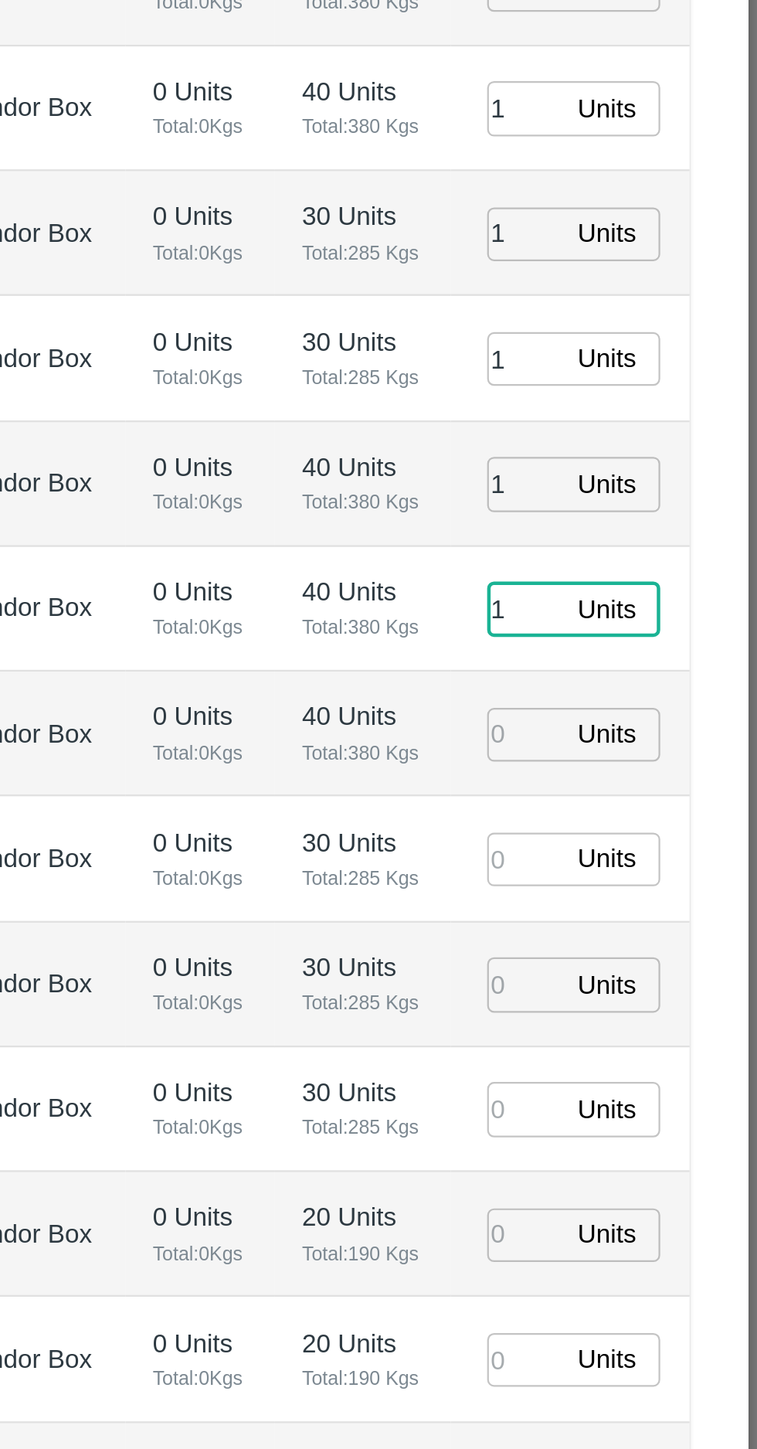
type input "1"
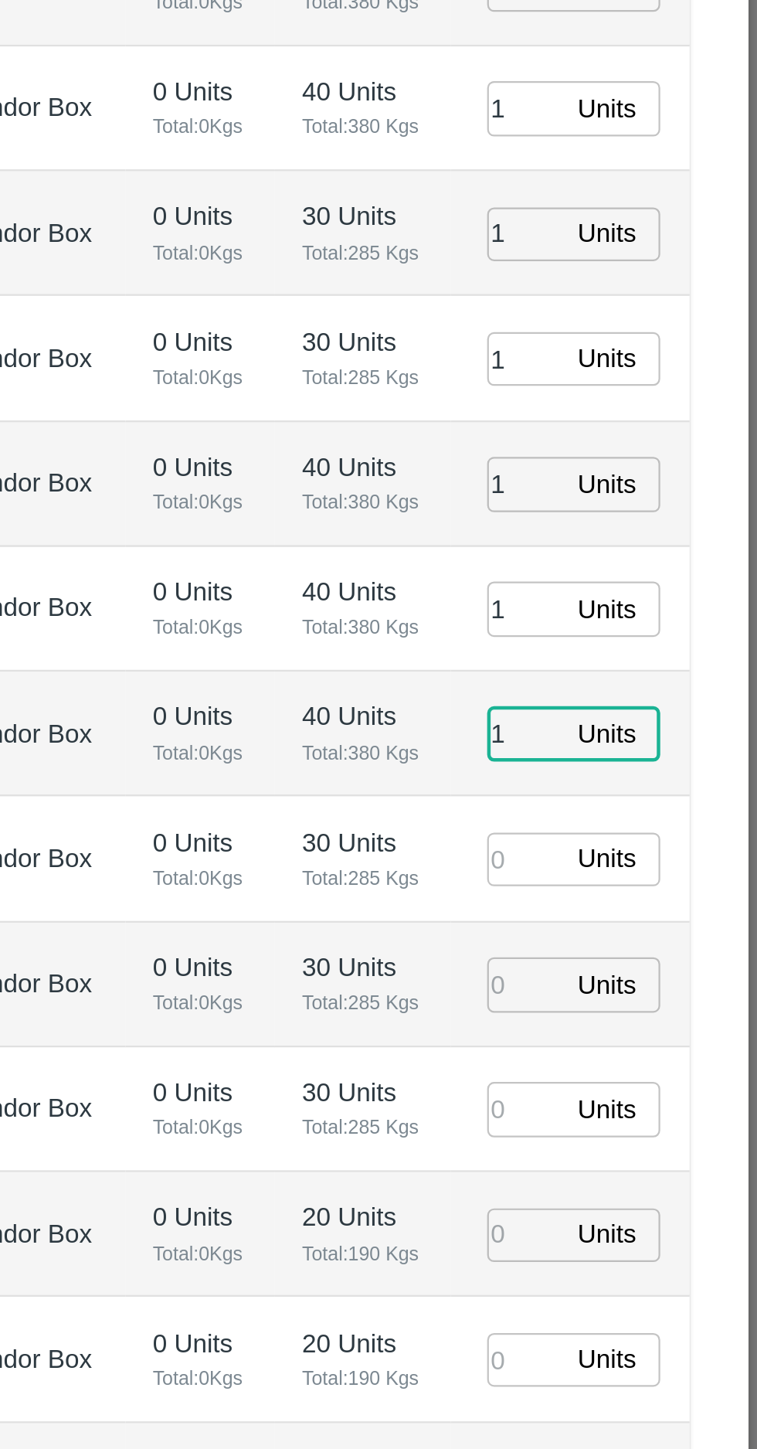
type input "1"
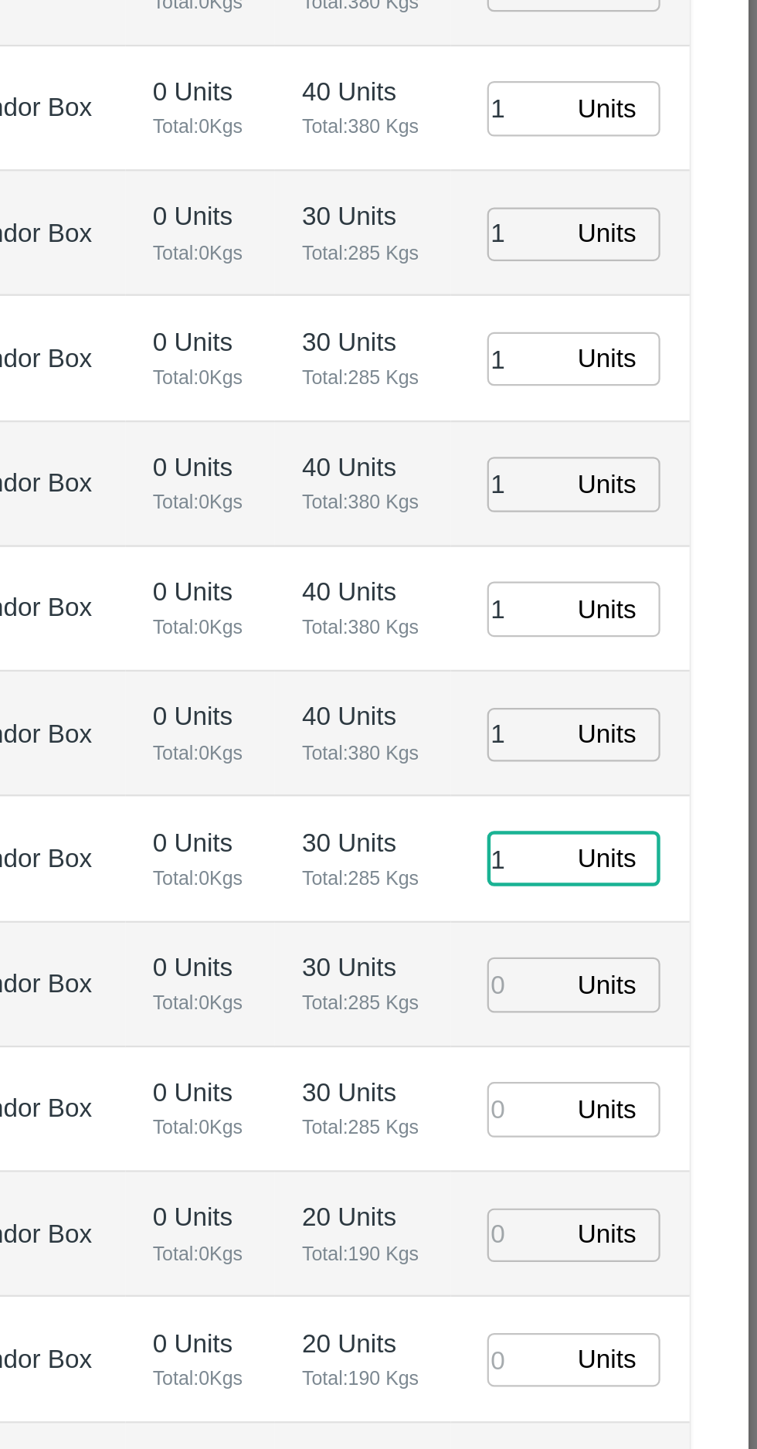
type input "1"
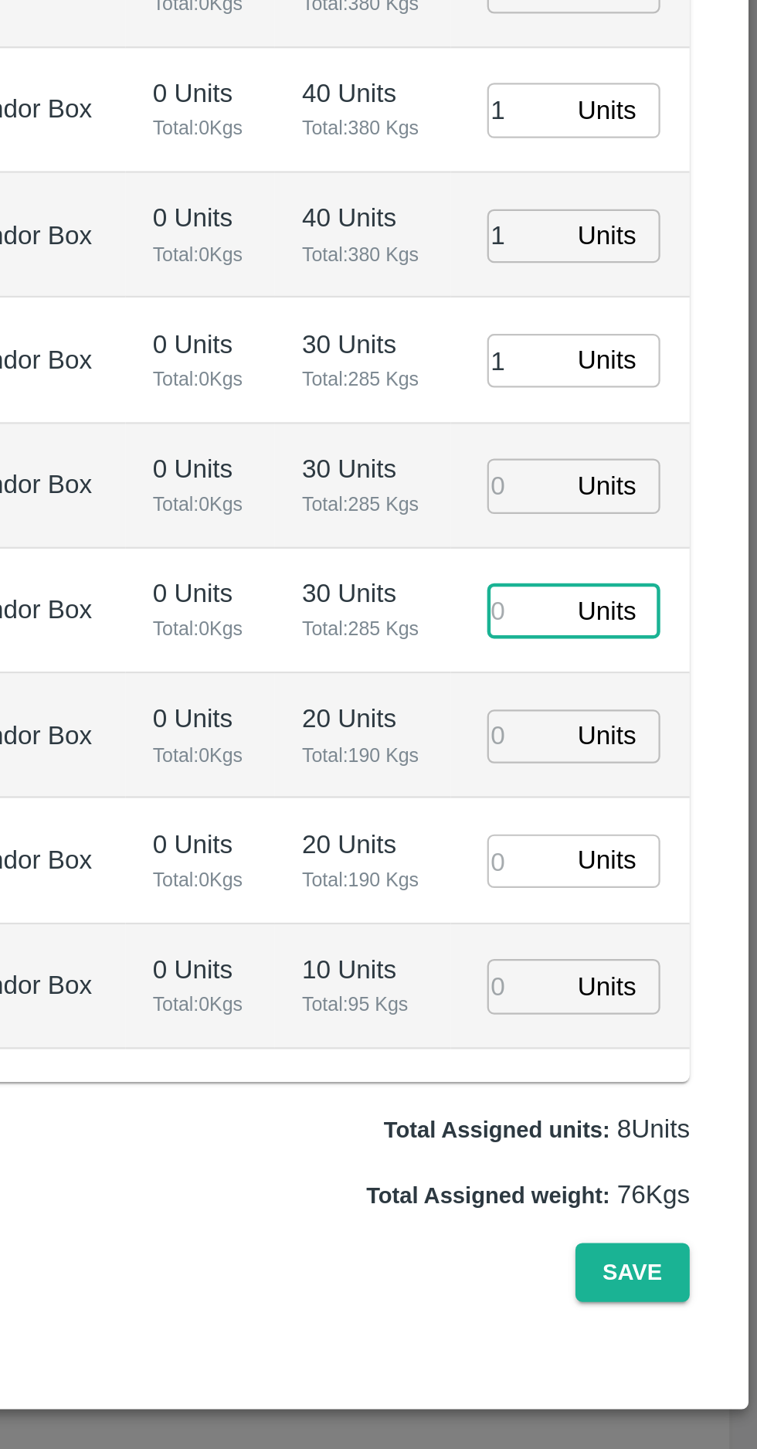
type input "[DATE] 07:00 AM"
click at [649, 988] on input "number" at bounding box center [654, 1000] width 34 height 24
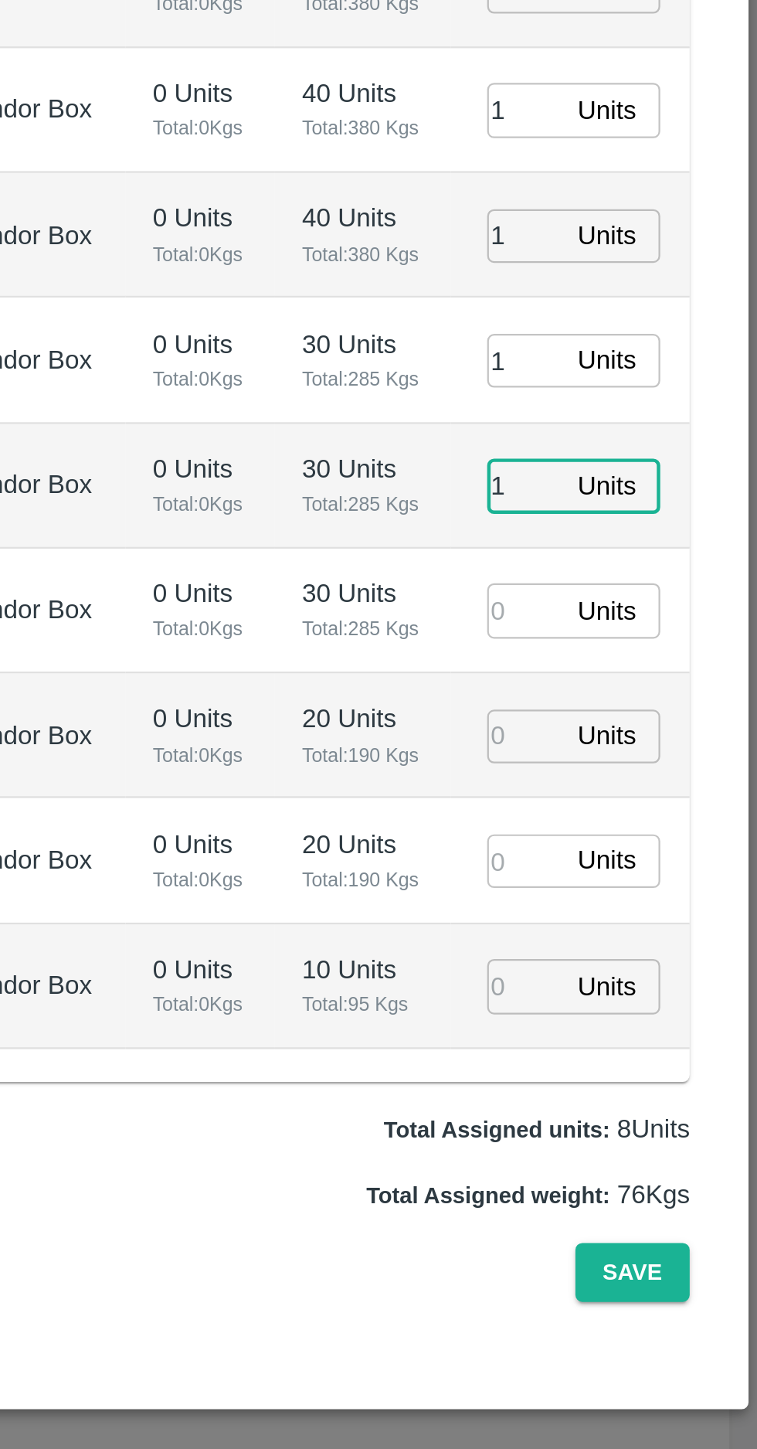
type input "1"
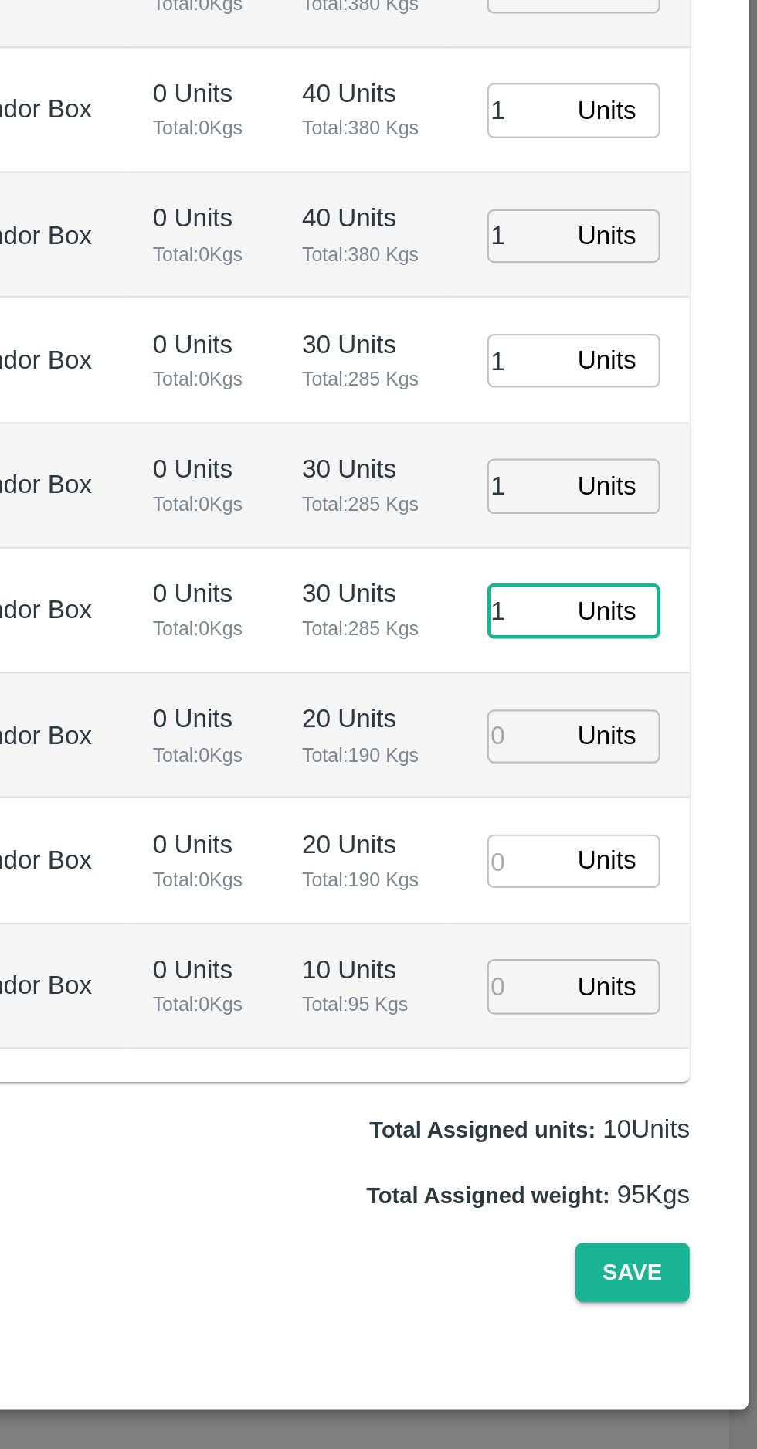
type input "1"
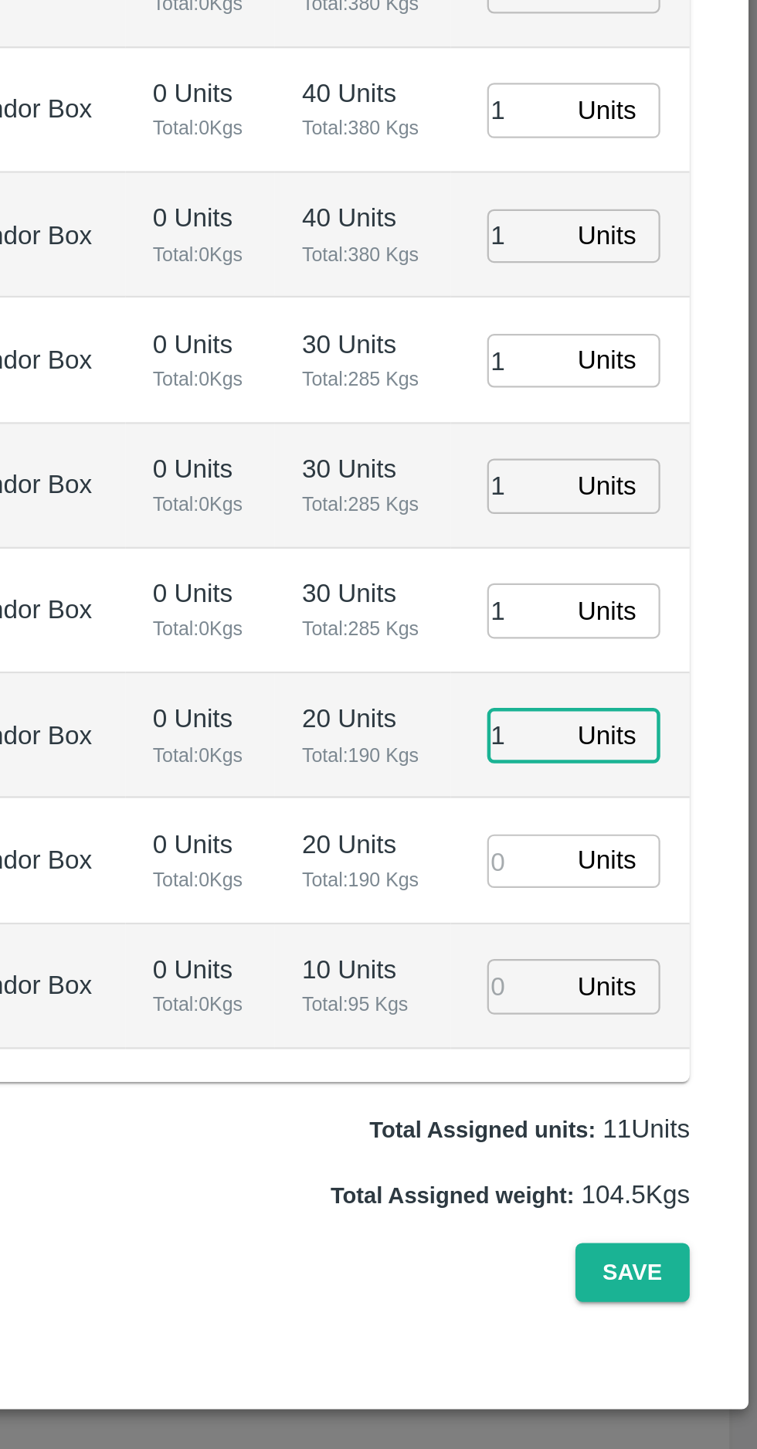
type input "1"
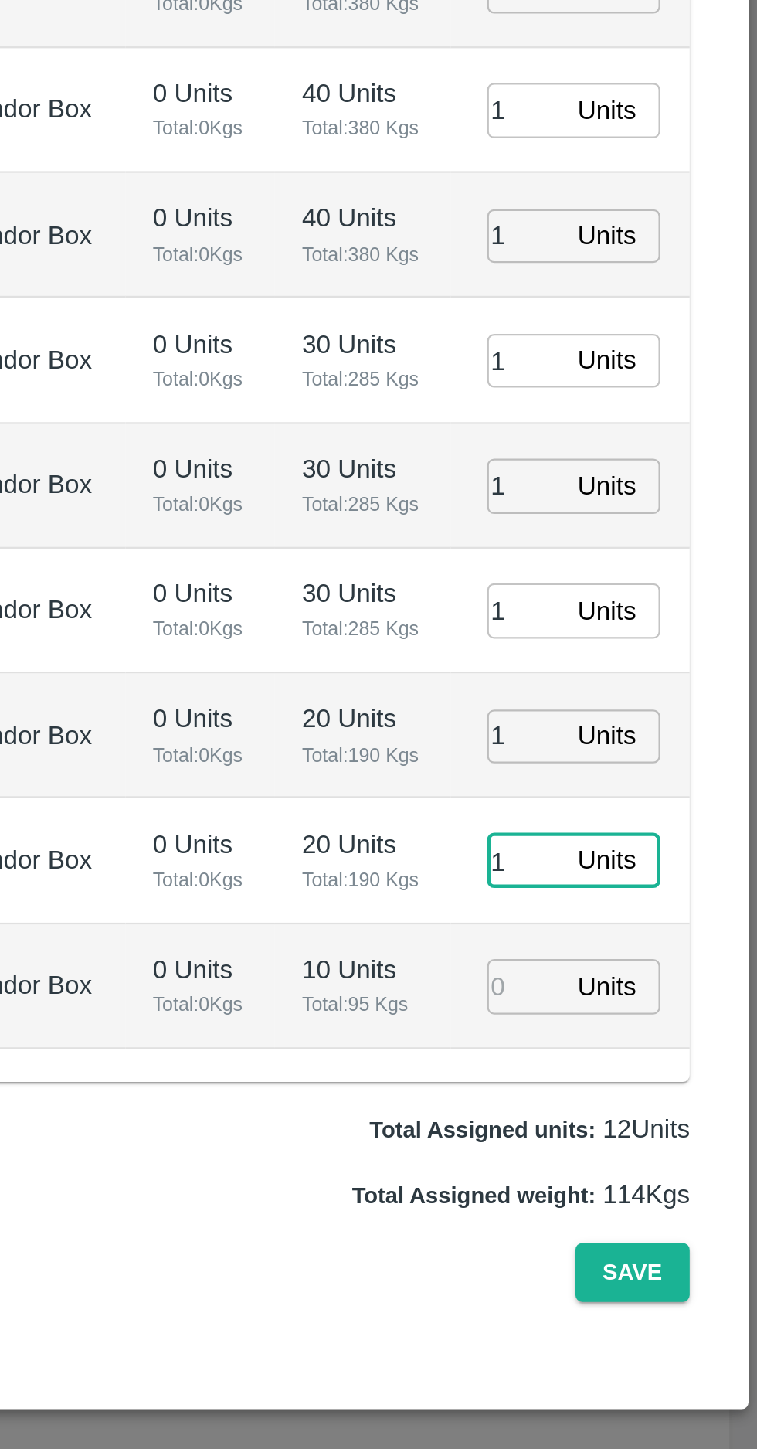
type input "1"
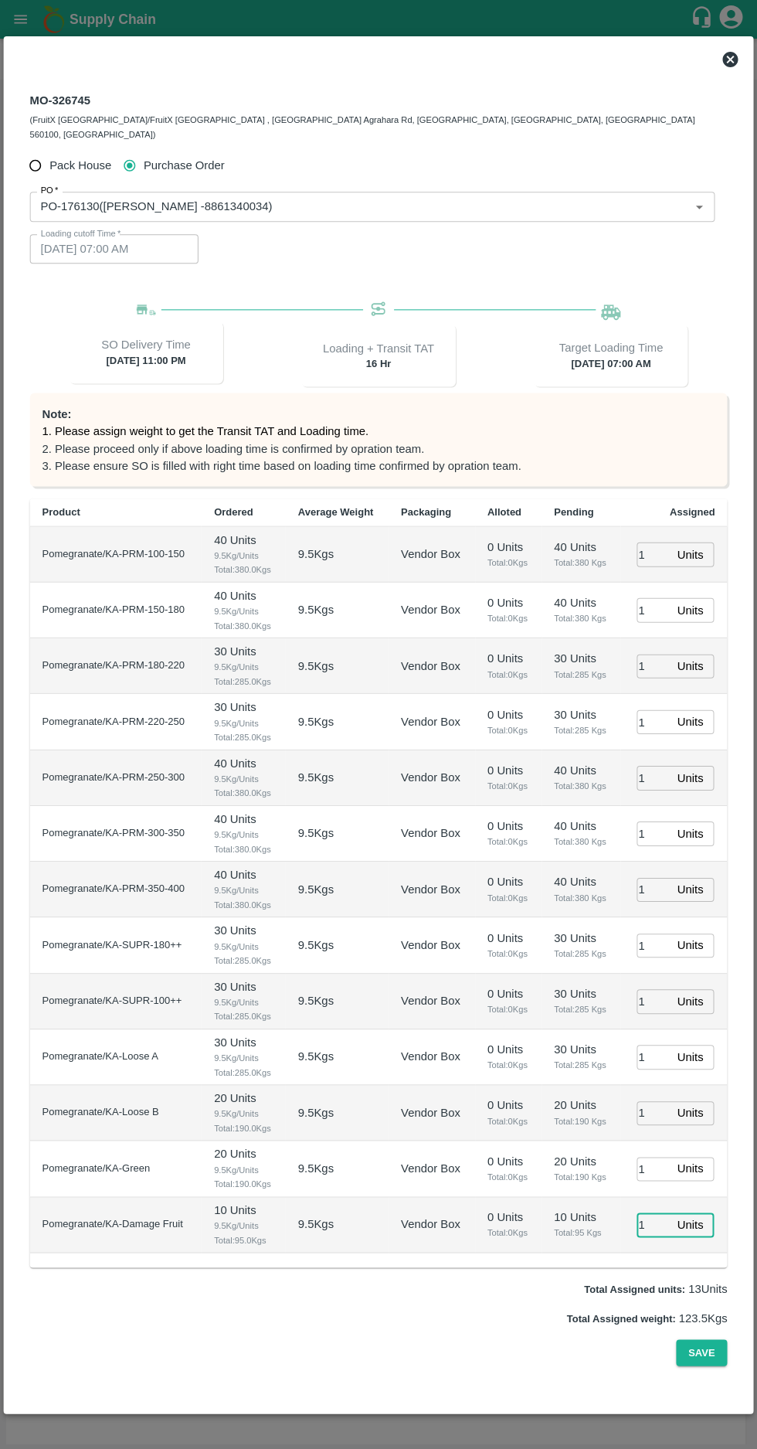
scroll to position [32, 0]
type input "1"
click at [713, 1366] on button "Save" at bounding box center [701, 1352] width 51 height 27
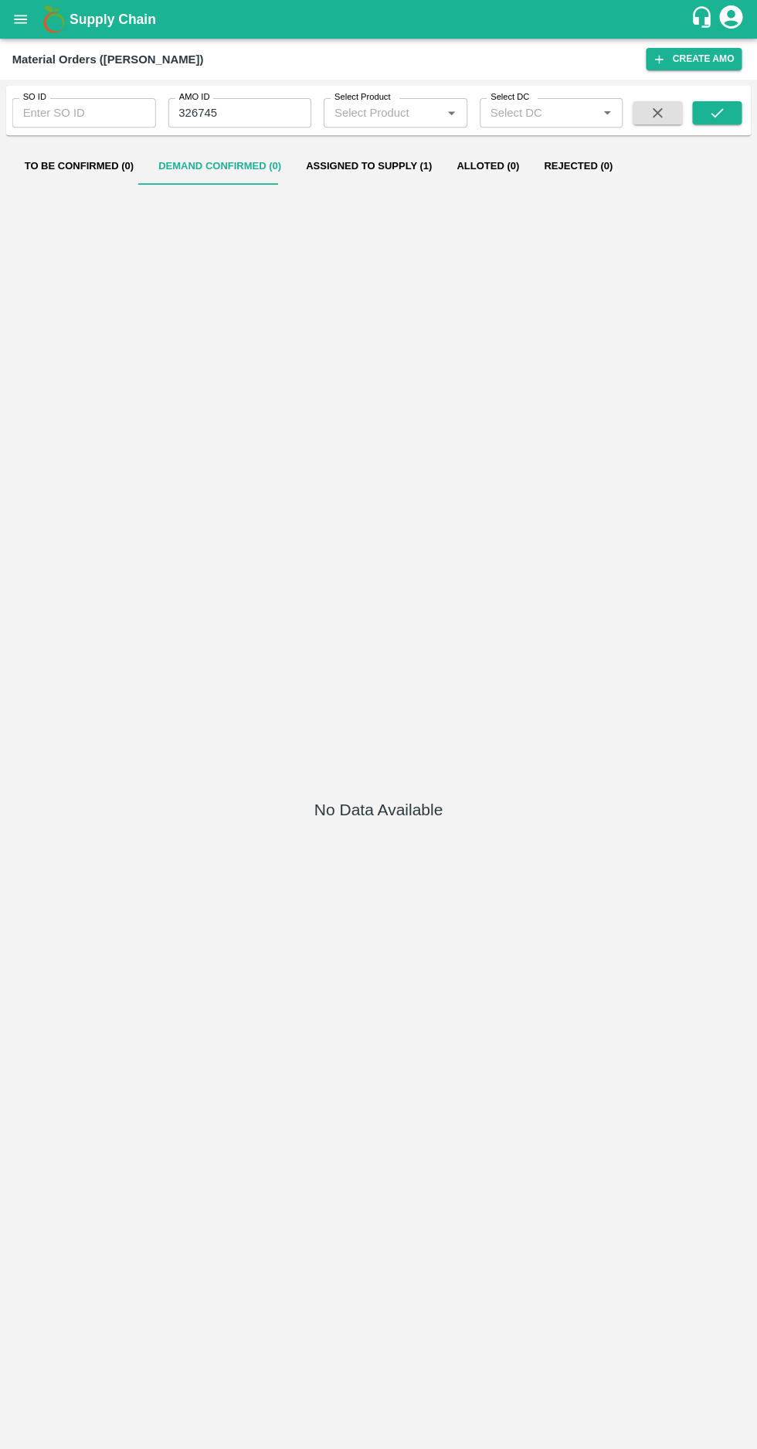
click at [351, 166] on button "Assigned to Supply (1)" at bounding box center [369, 166] width 151 height 37
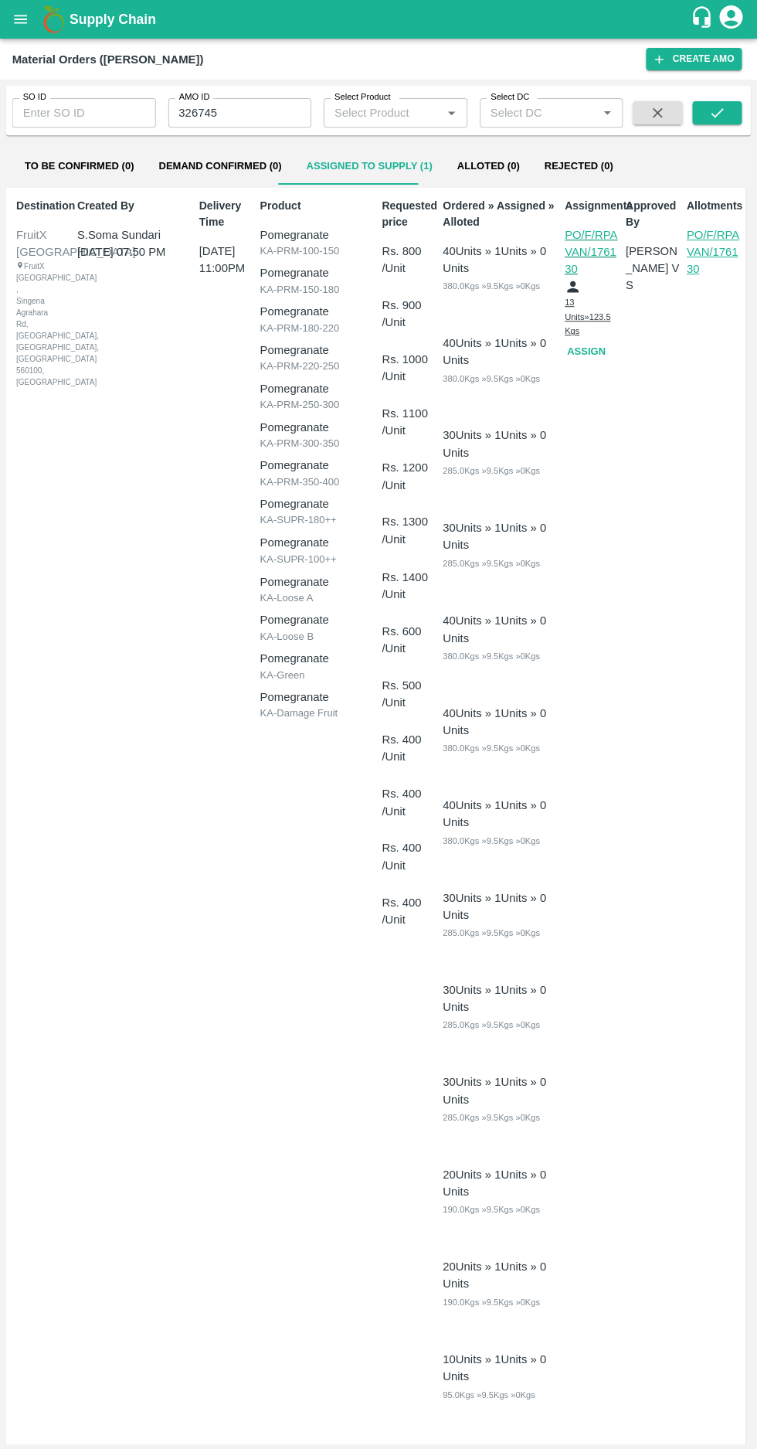
click at [590, 345] on button "Assign" at bounding box center [588, 351] width 49 height 27
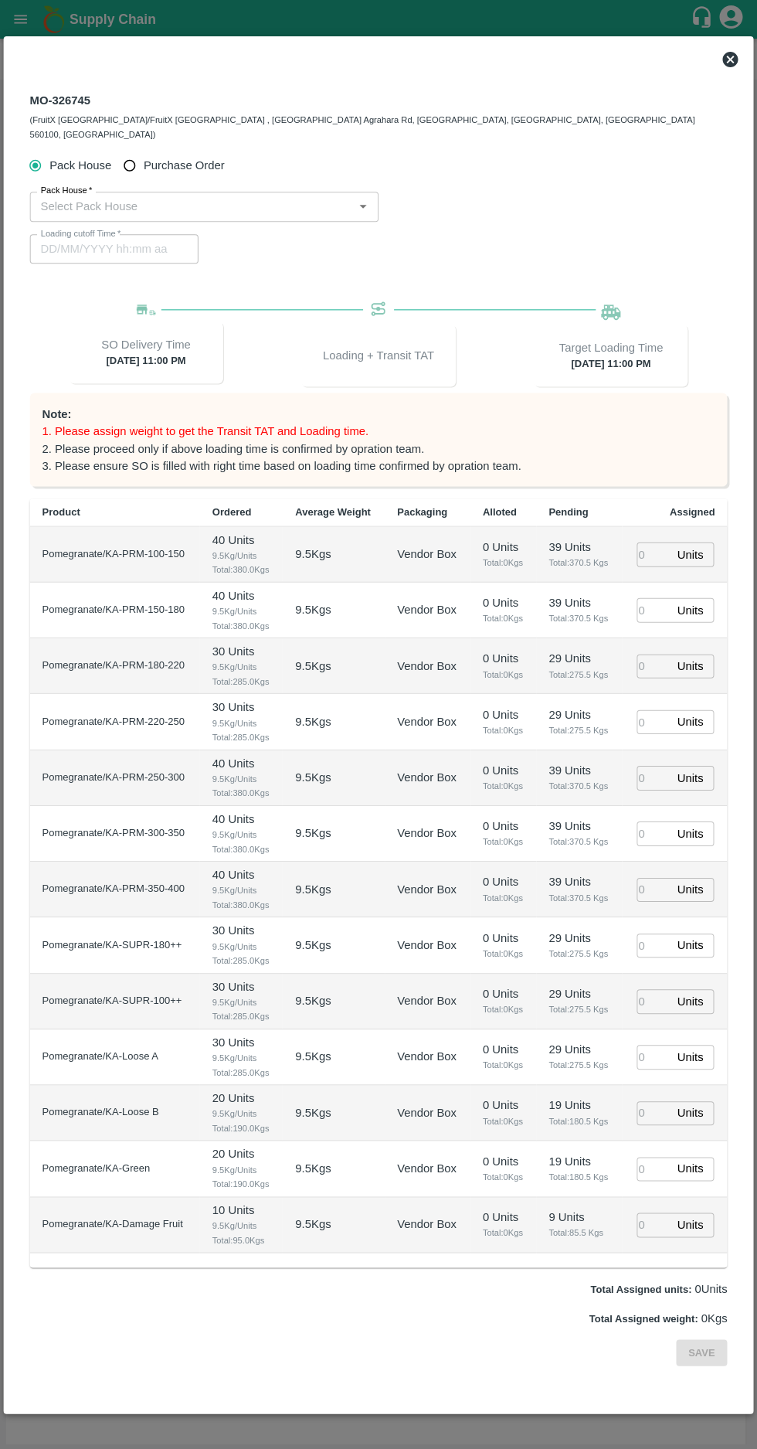
type input "19/09/2025 11:00 PM"
click at [123, 151] on input "Purchase Order" at bounding box center [130, 165] width 29 height 29
radio input "true"
click at [213, 196] on input "PO   *" at bounding box center [360, 206] width 650 height 20
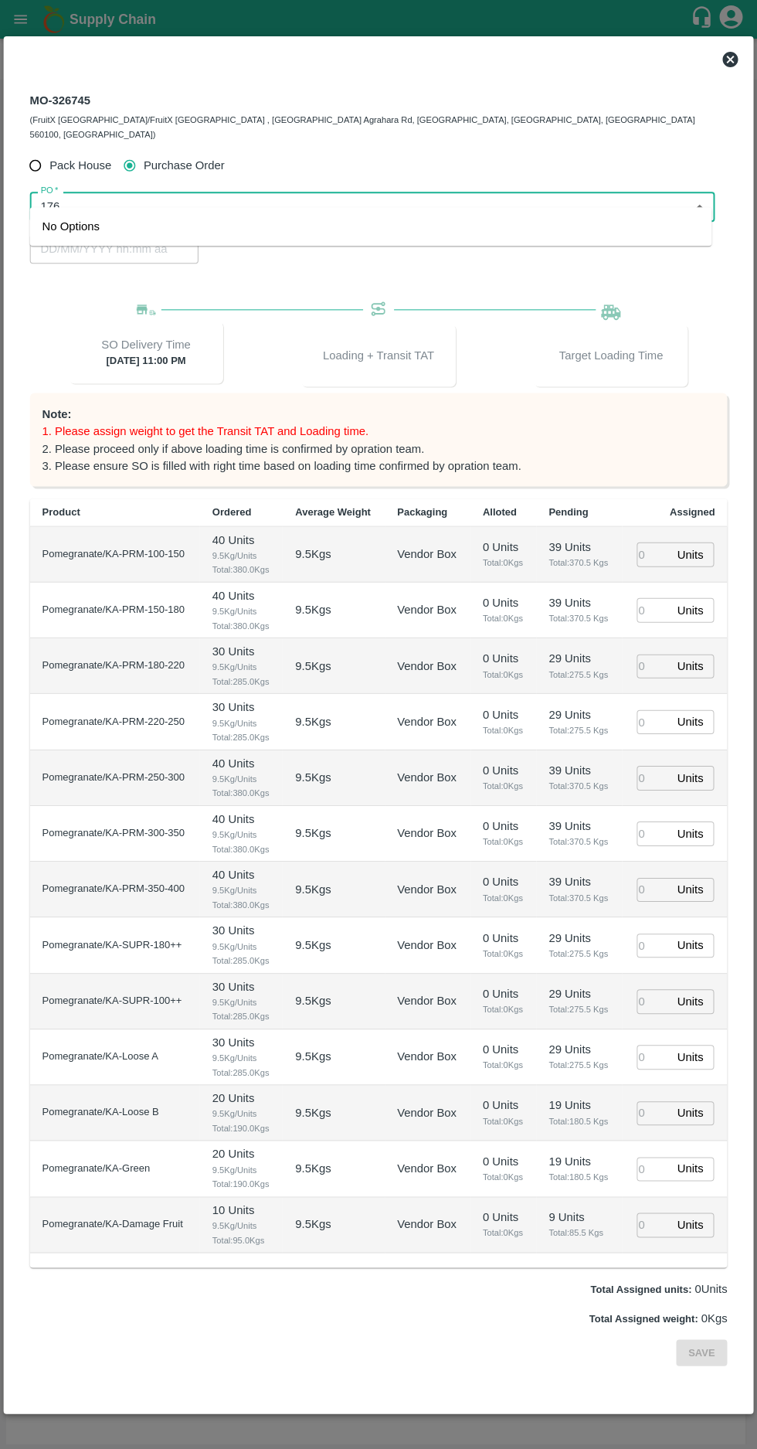
type input "176"
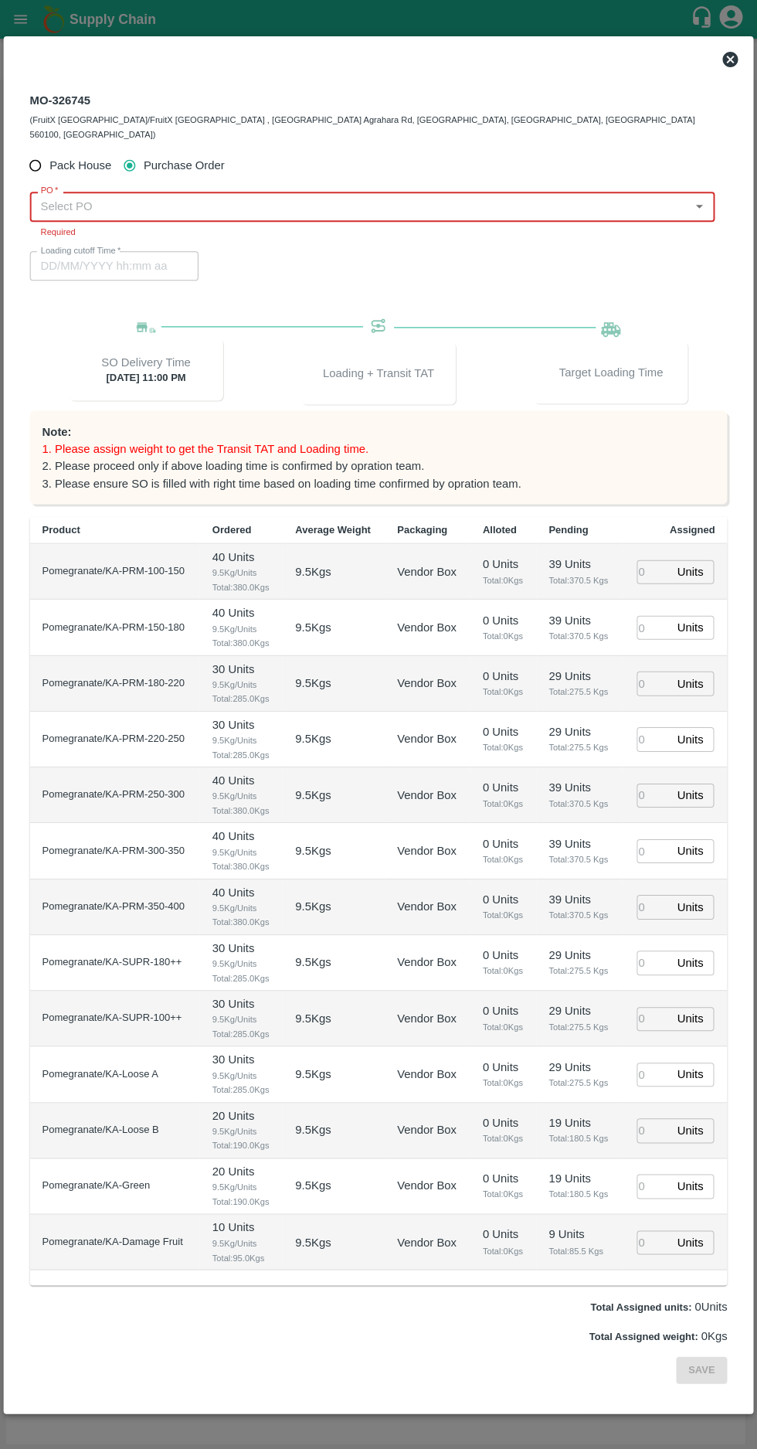
click at [462, 197] on input "PO   *" at bounding box center [360, 206] width 650 height 20
click at [339, 219] on div "PO-176132(R Pavan Kumar -8861340034)" at bounding box center [371, 226] width 682 height 26
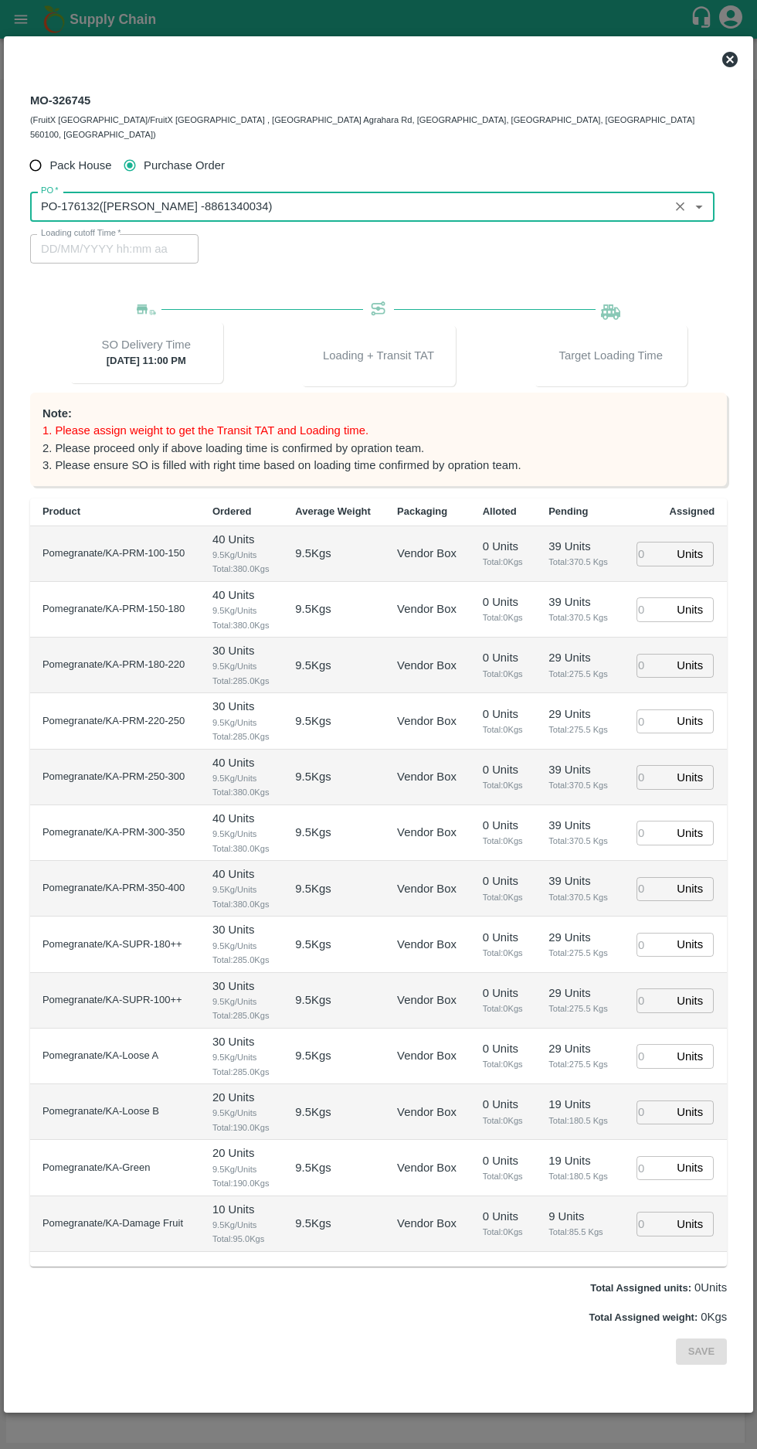
scroll to position [9, 0]
type input "PO-176132(R Pavan Kumar -8861340034)"
click at [643, 542] on input "number" at bounding box center [654, 554] width 34 height 24
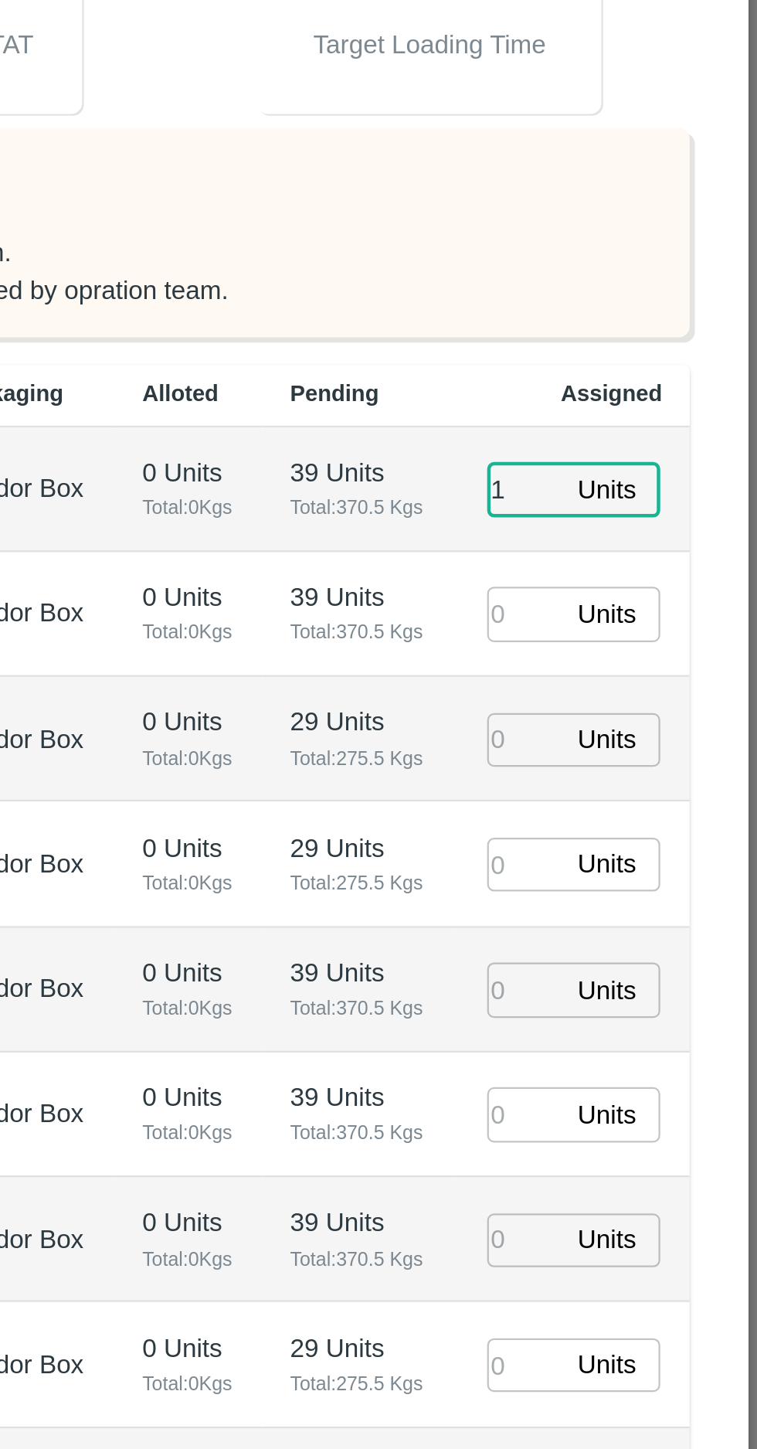
type input "1"
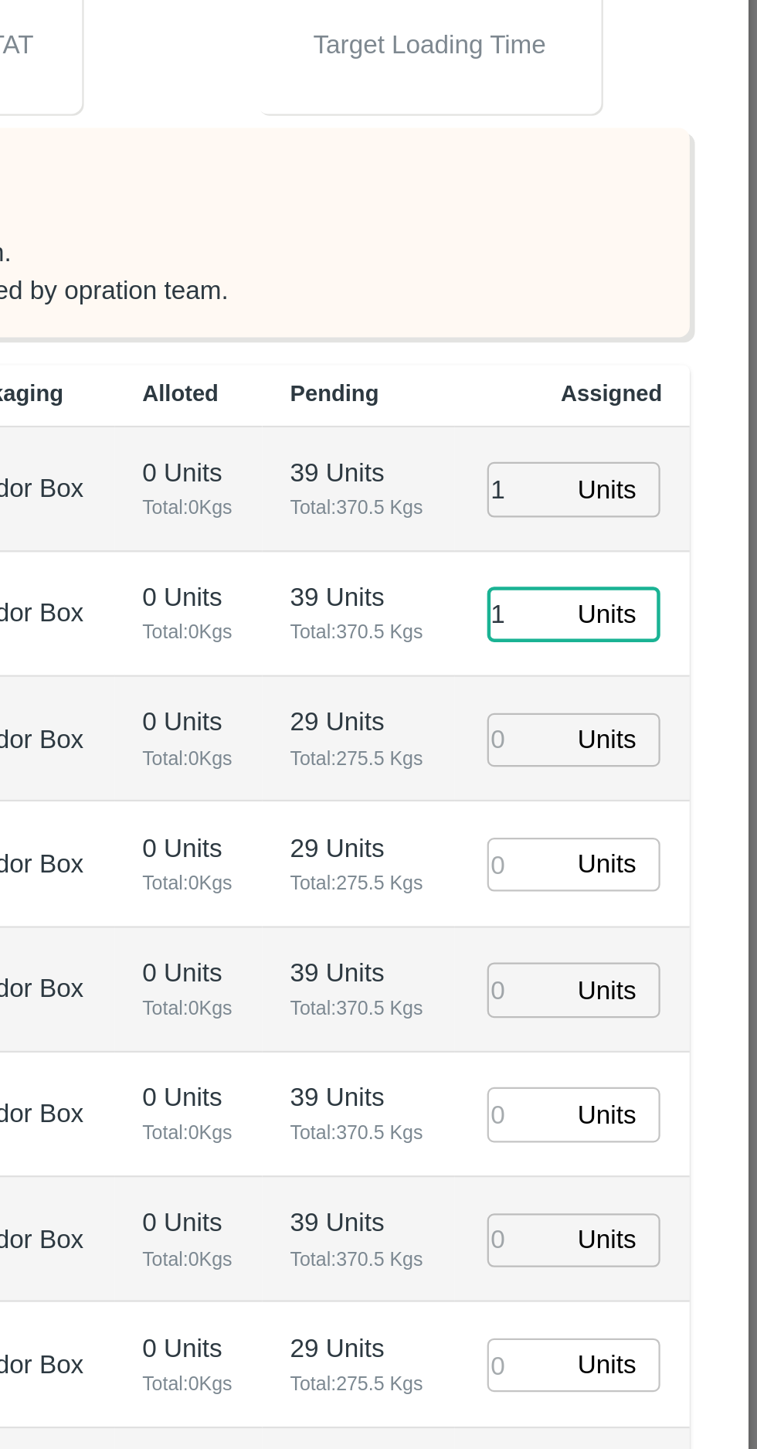
type input "1"
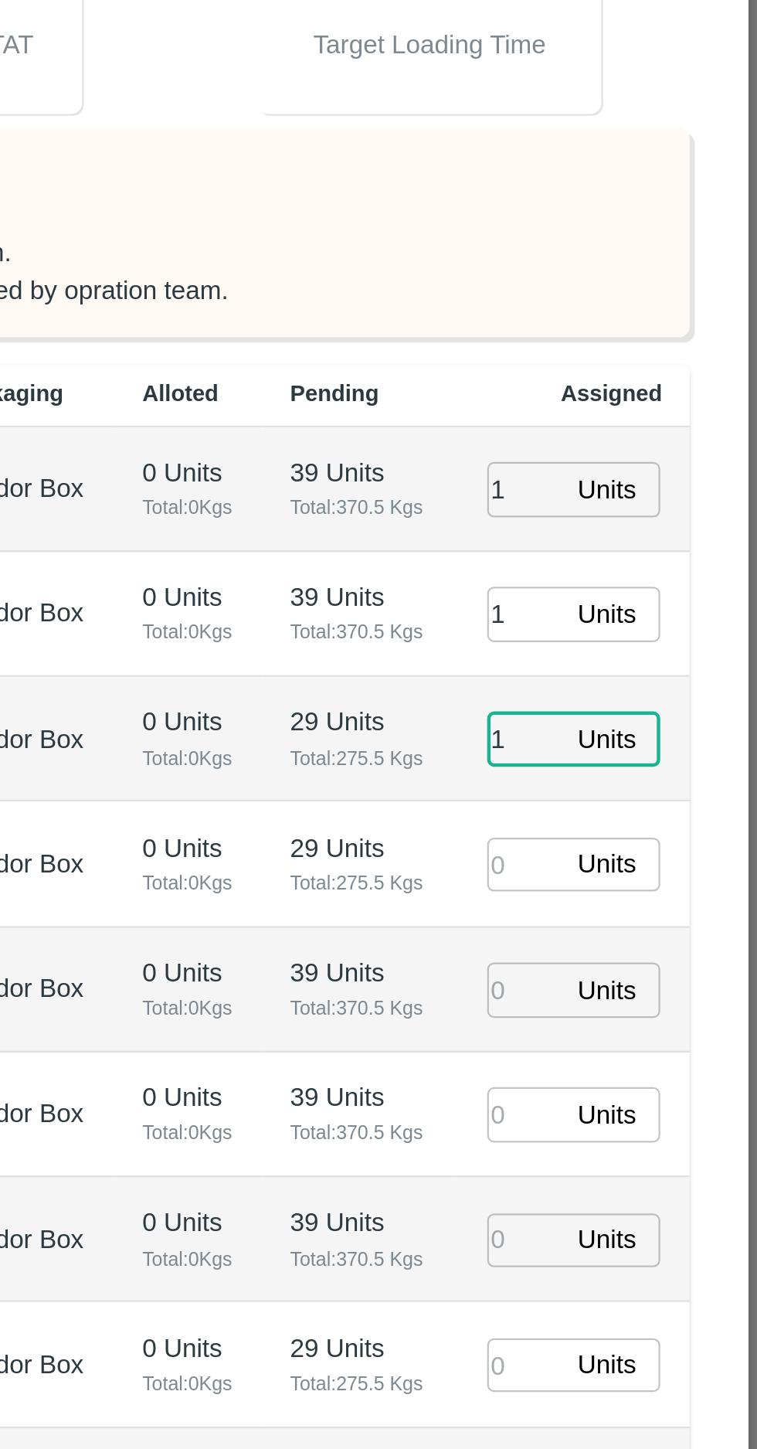
type input "1"
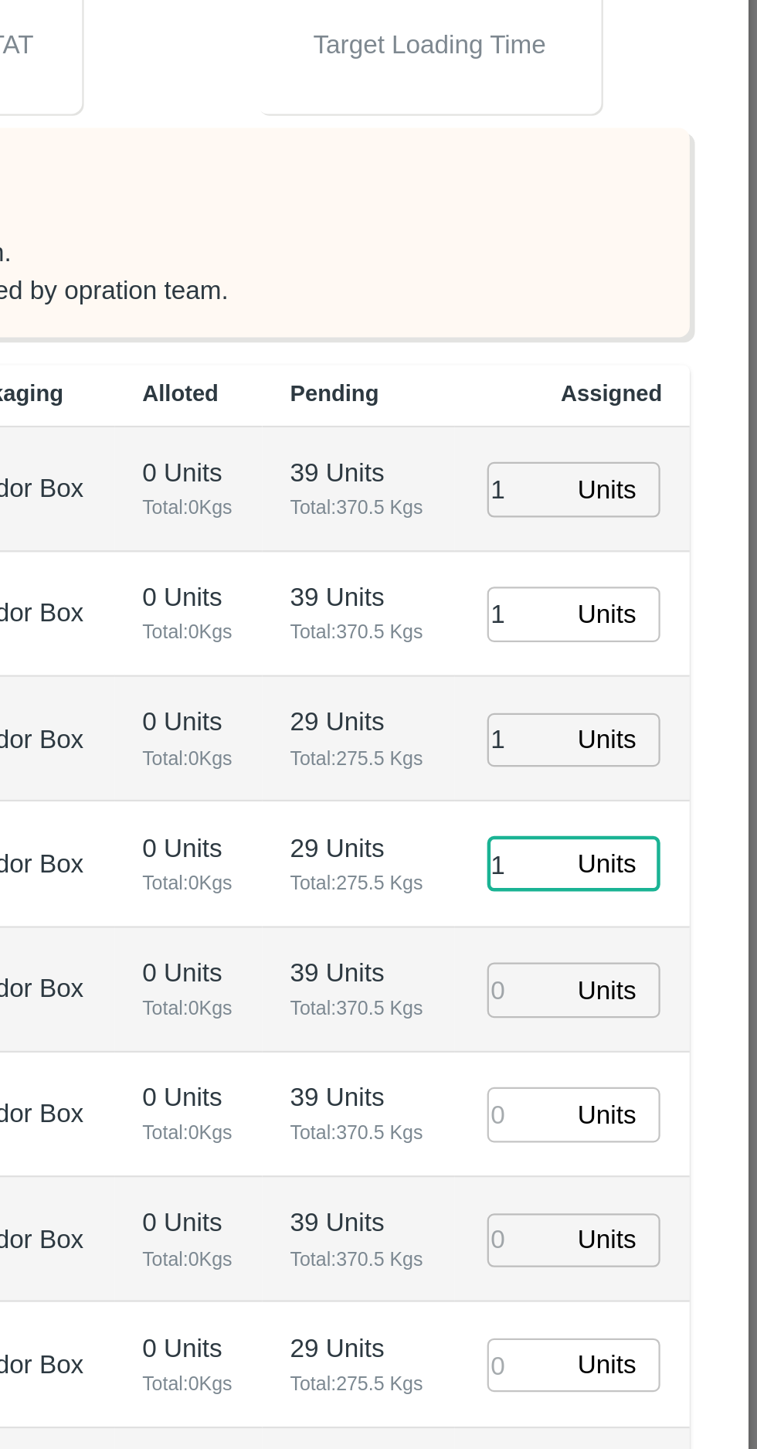
type input "1"
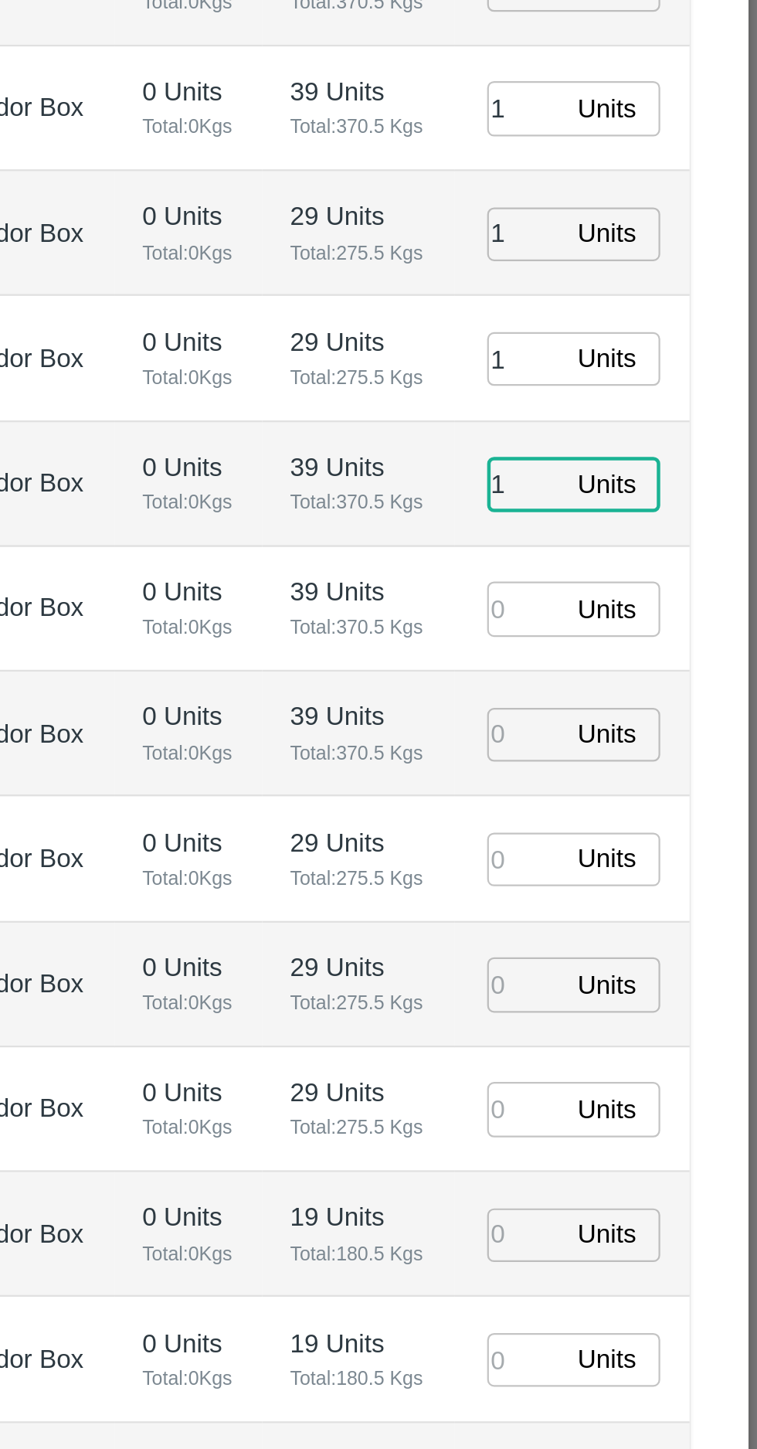
type input "1"
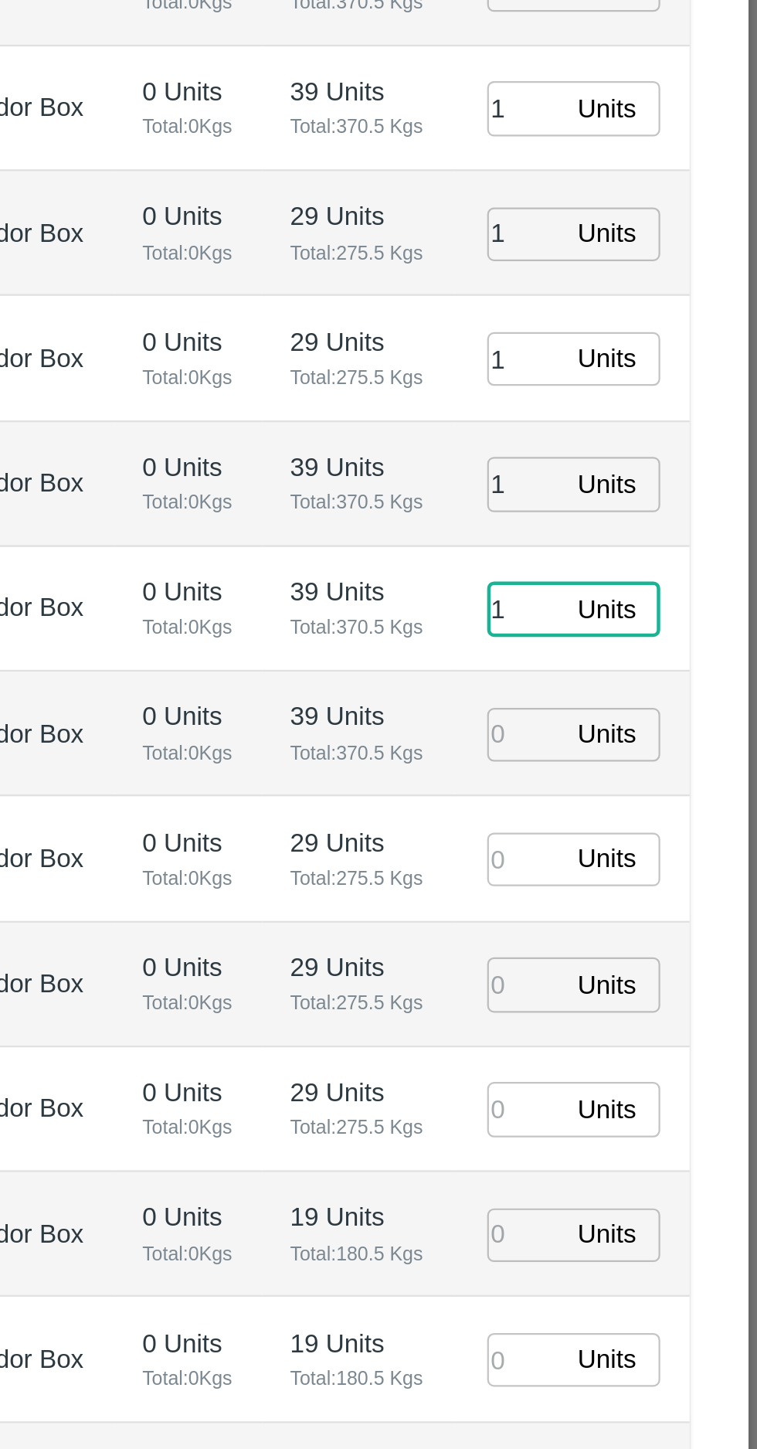
type input "1"
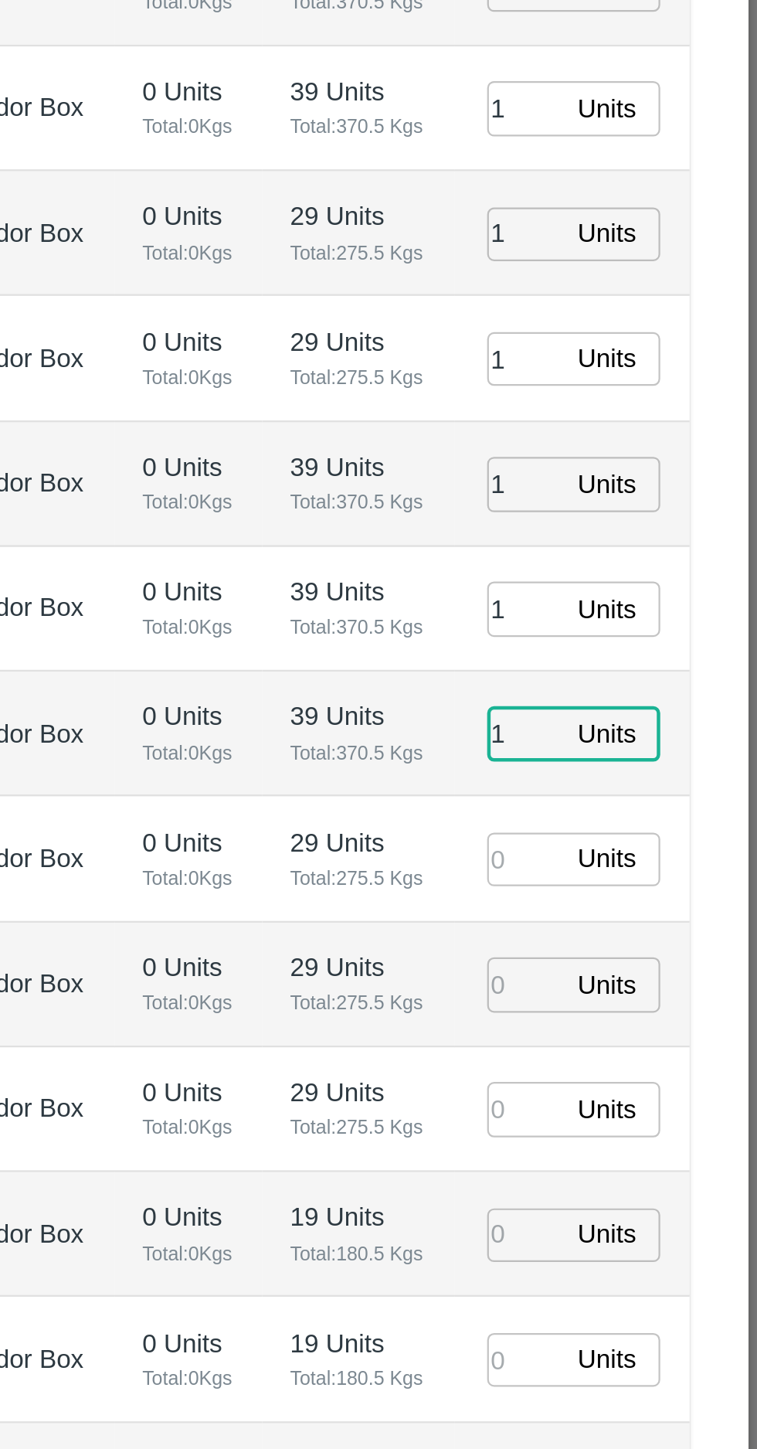
type input "1"
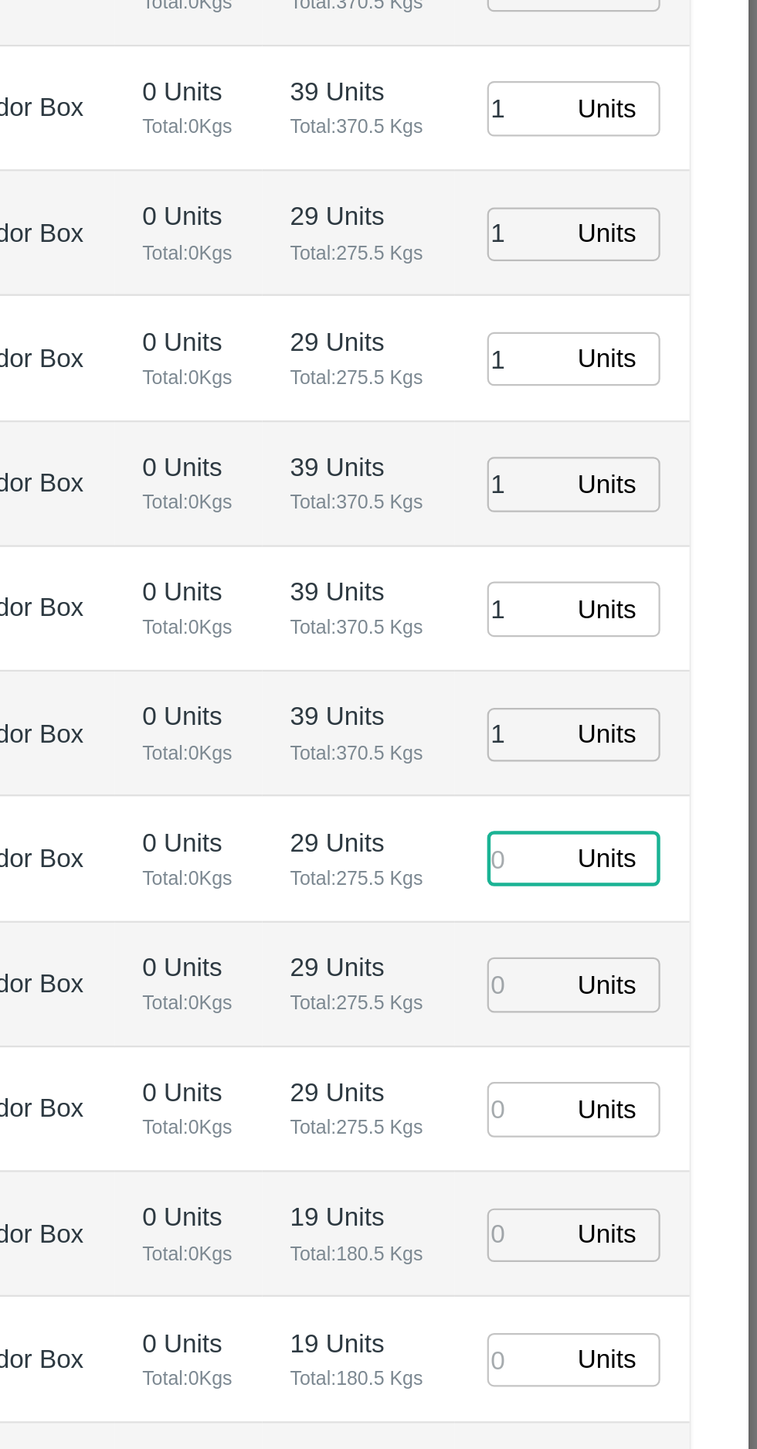
type input "1"
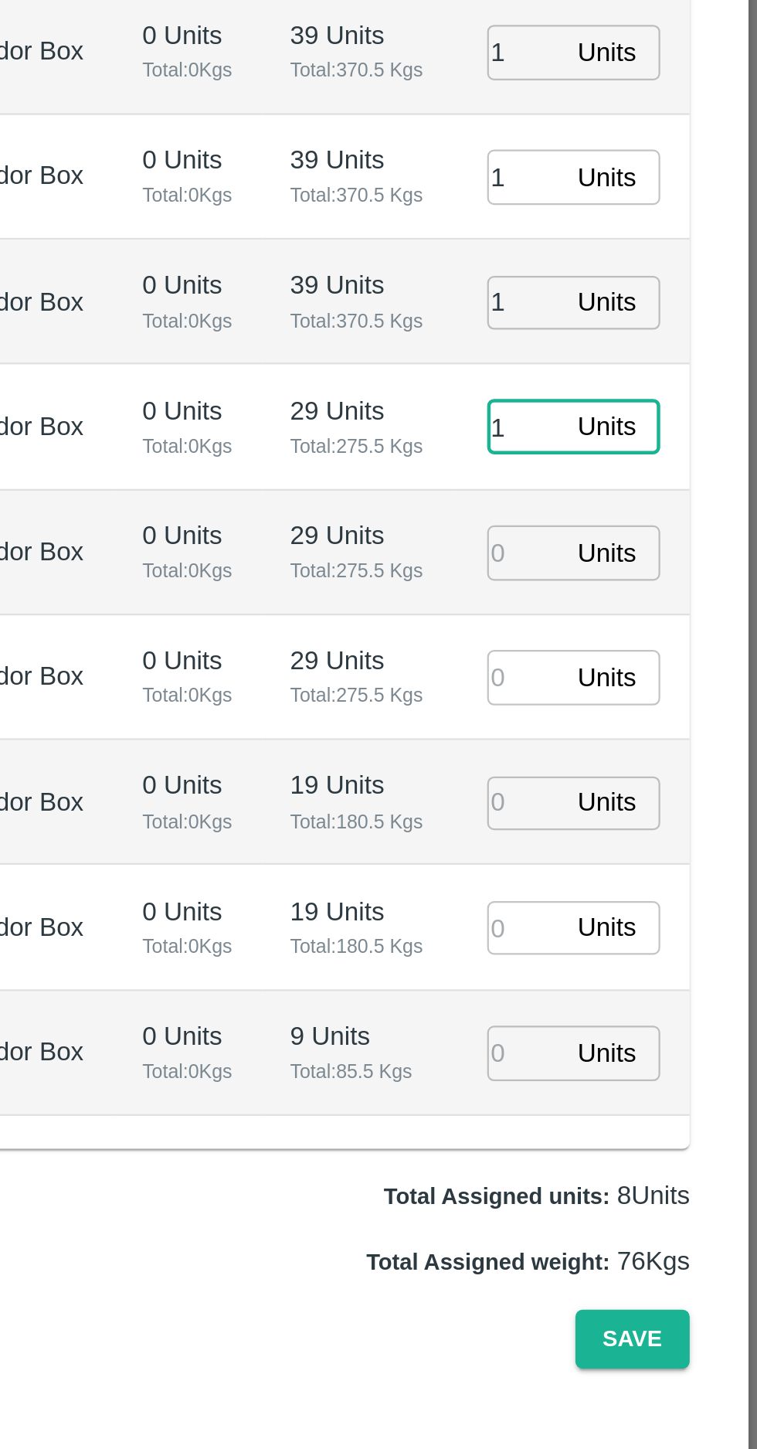
type input "19/09/2025 06:42 AM"
type input "1"
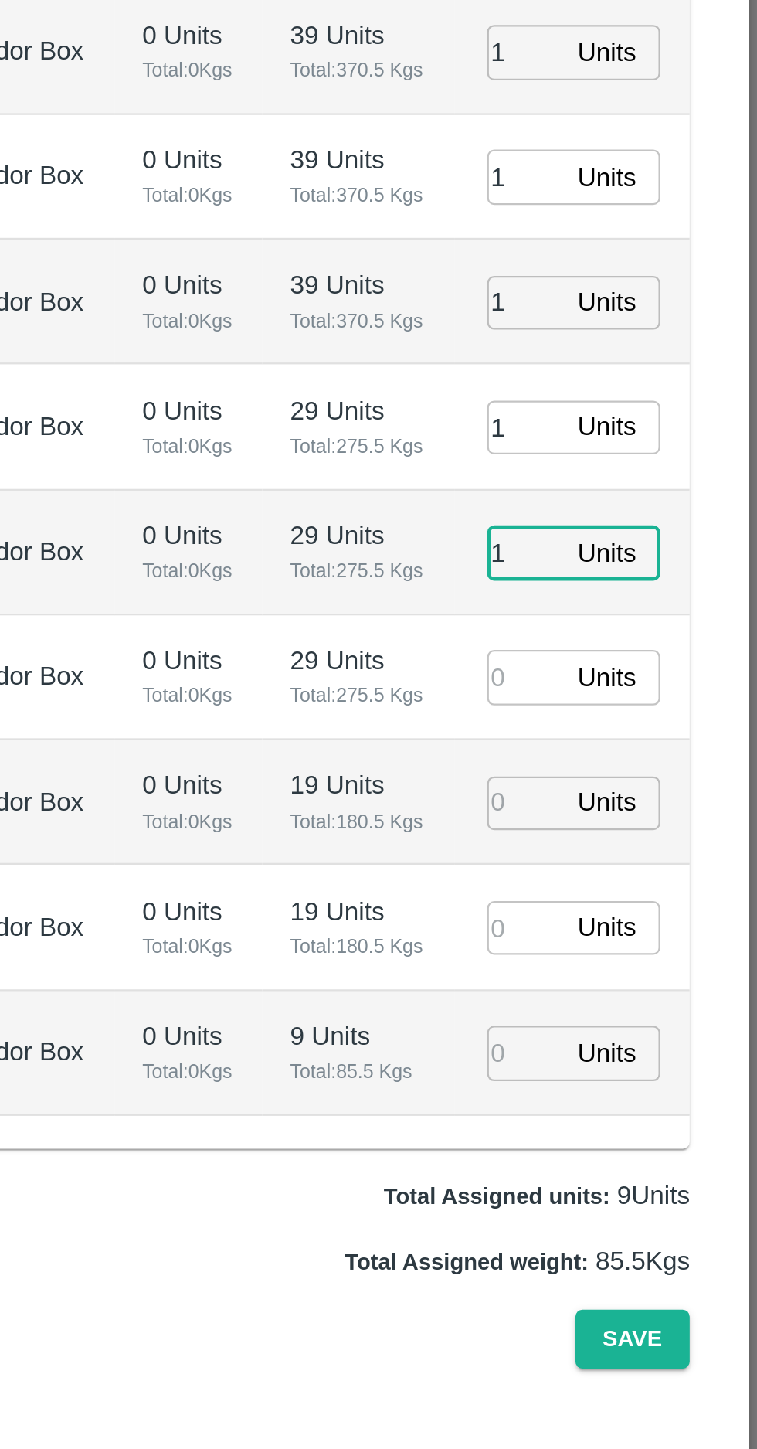
type input "1"
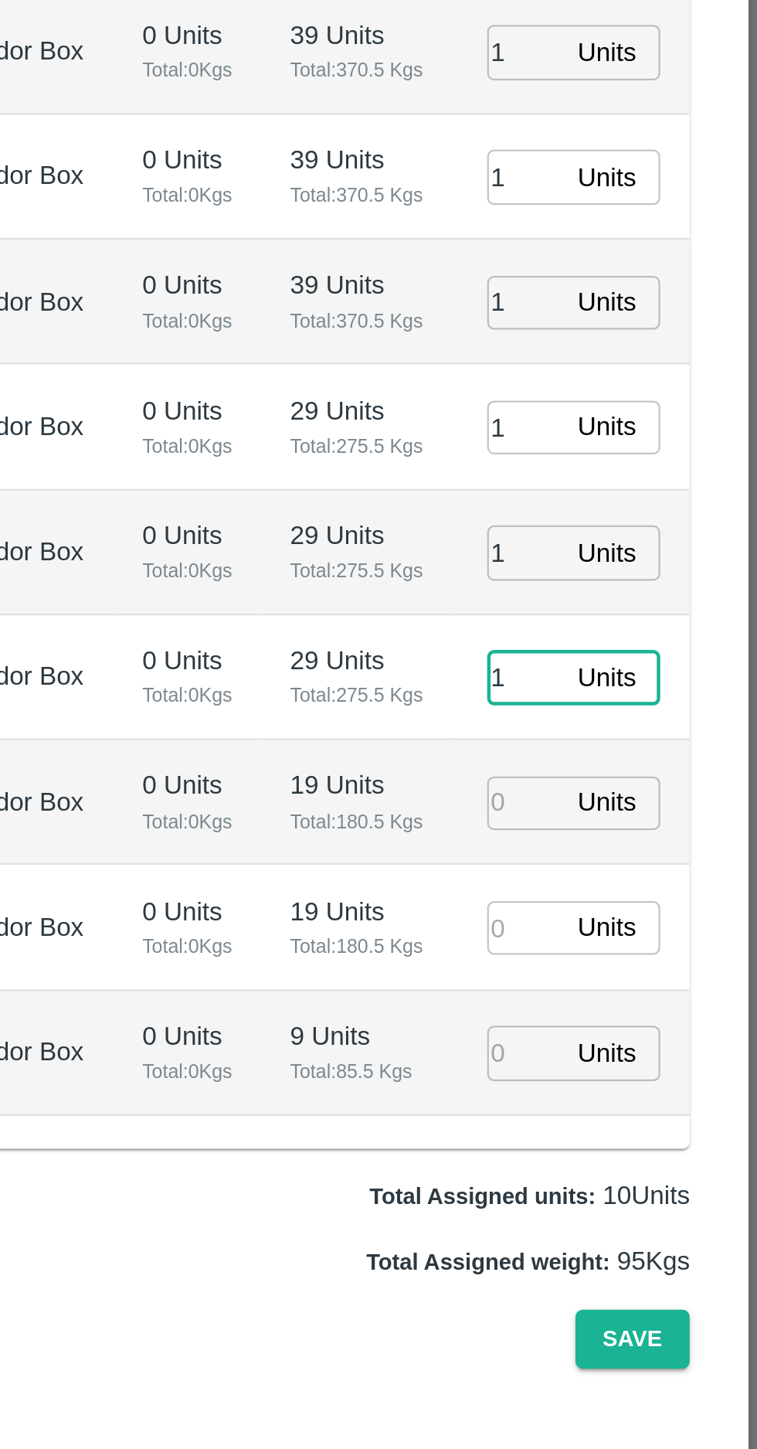
type input "1"
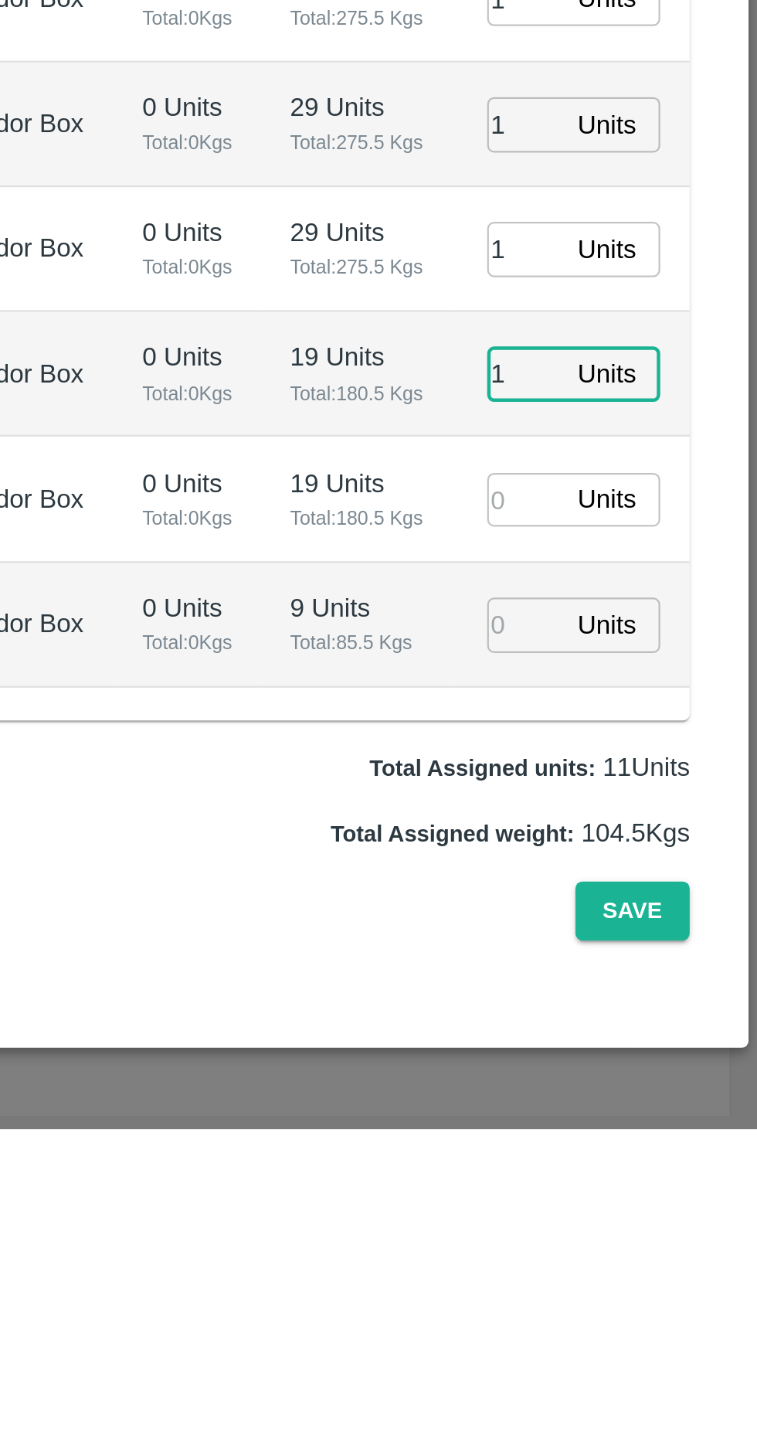
type input "1"
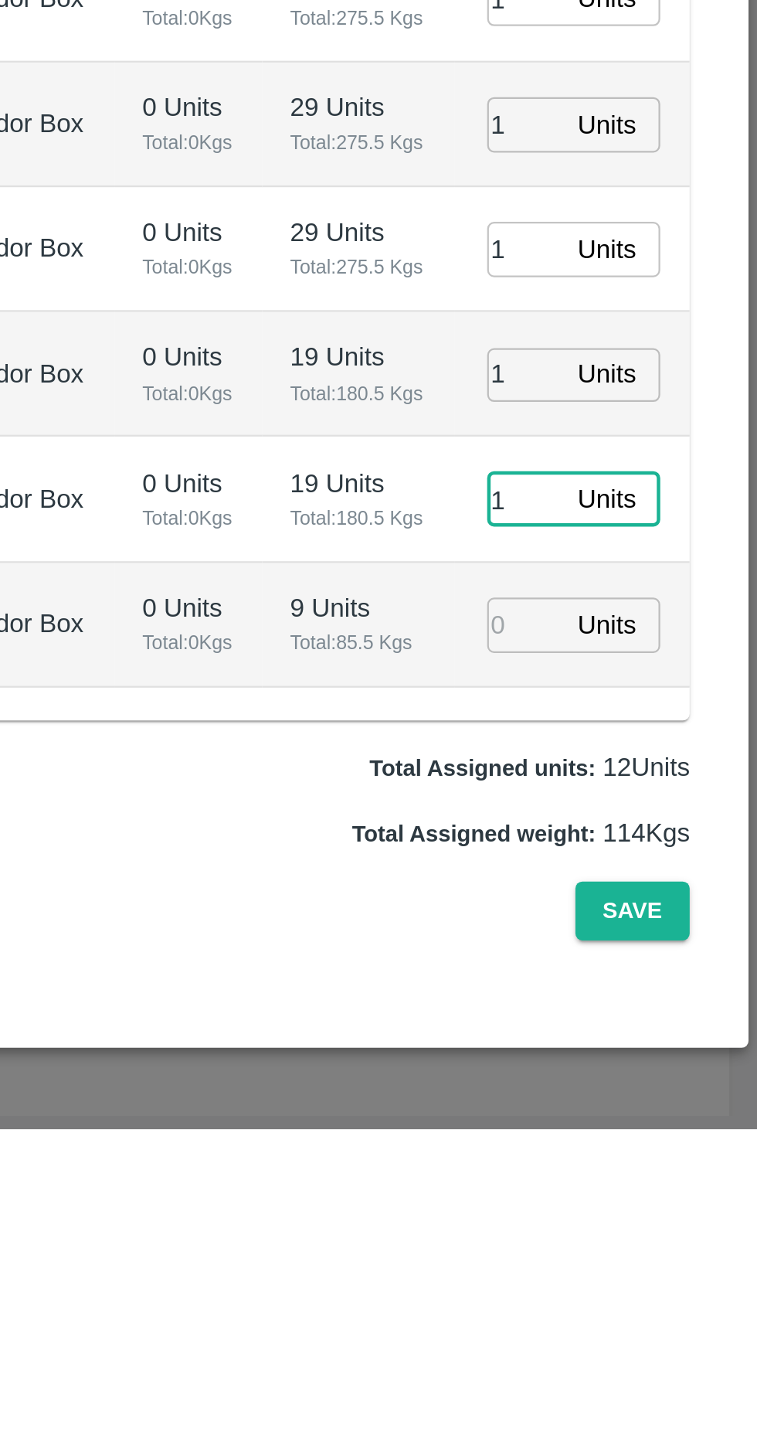
type input "1"
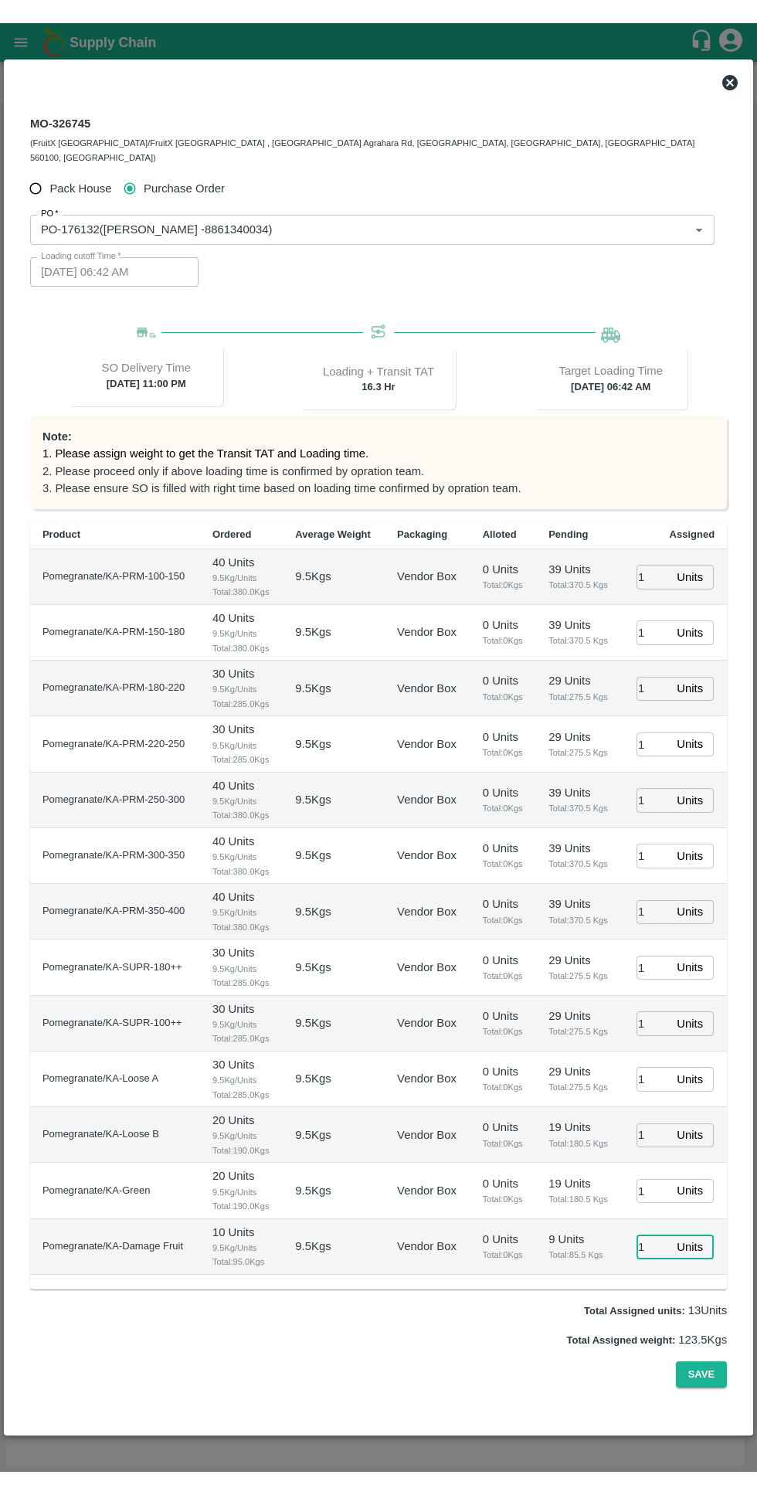
scroll to position [32, 0]
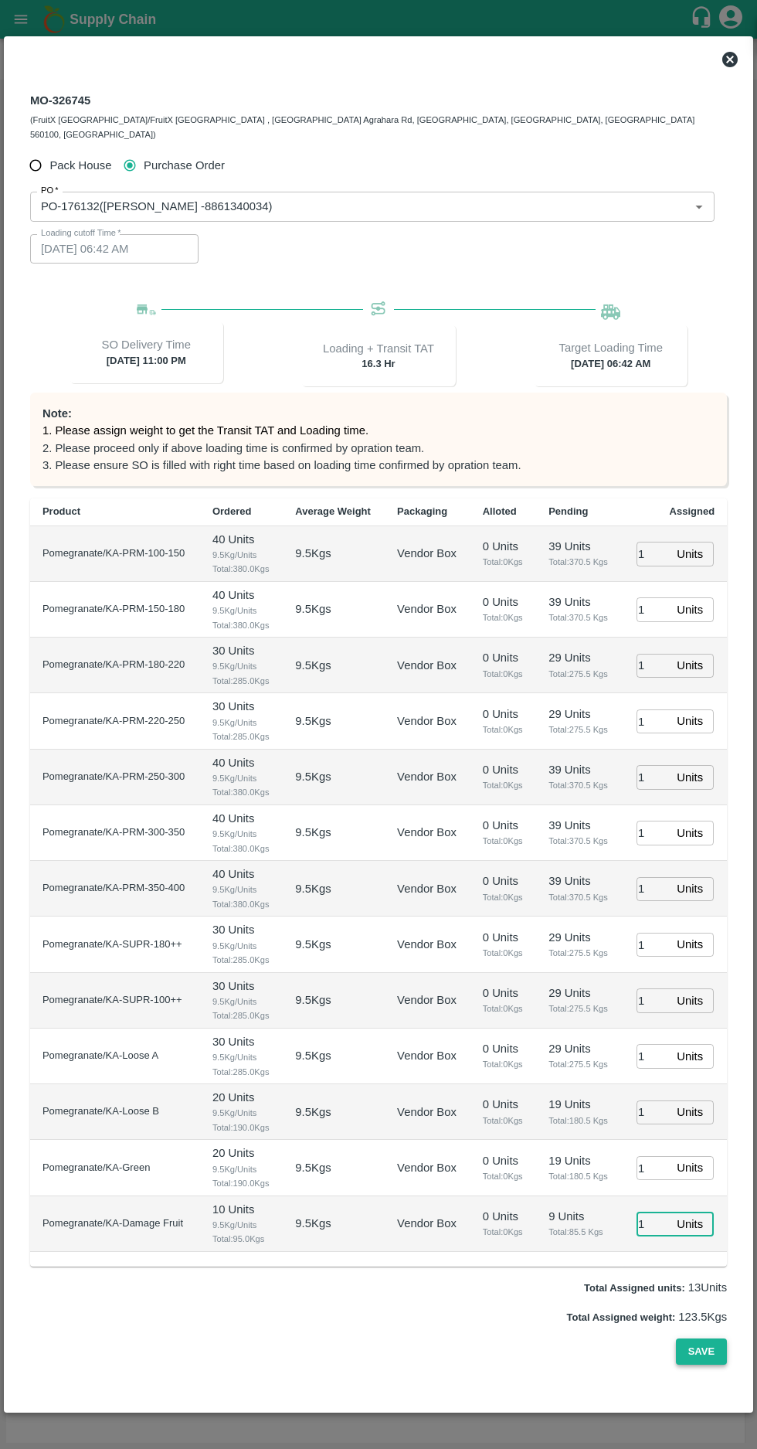
type input "1"
click at [706, 1366] on button "Save" at bounding box center [701, 1352] width 51 height 27
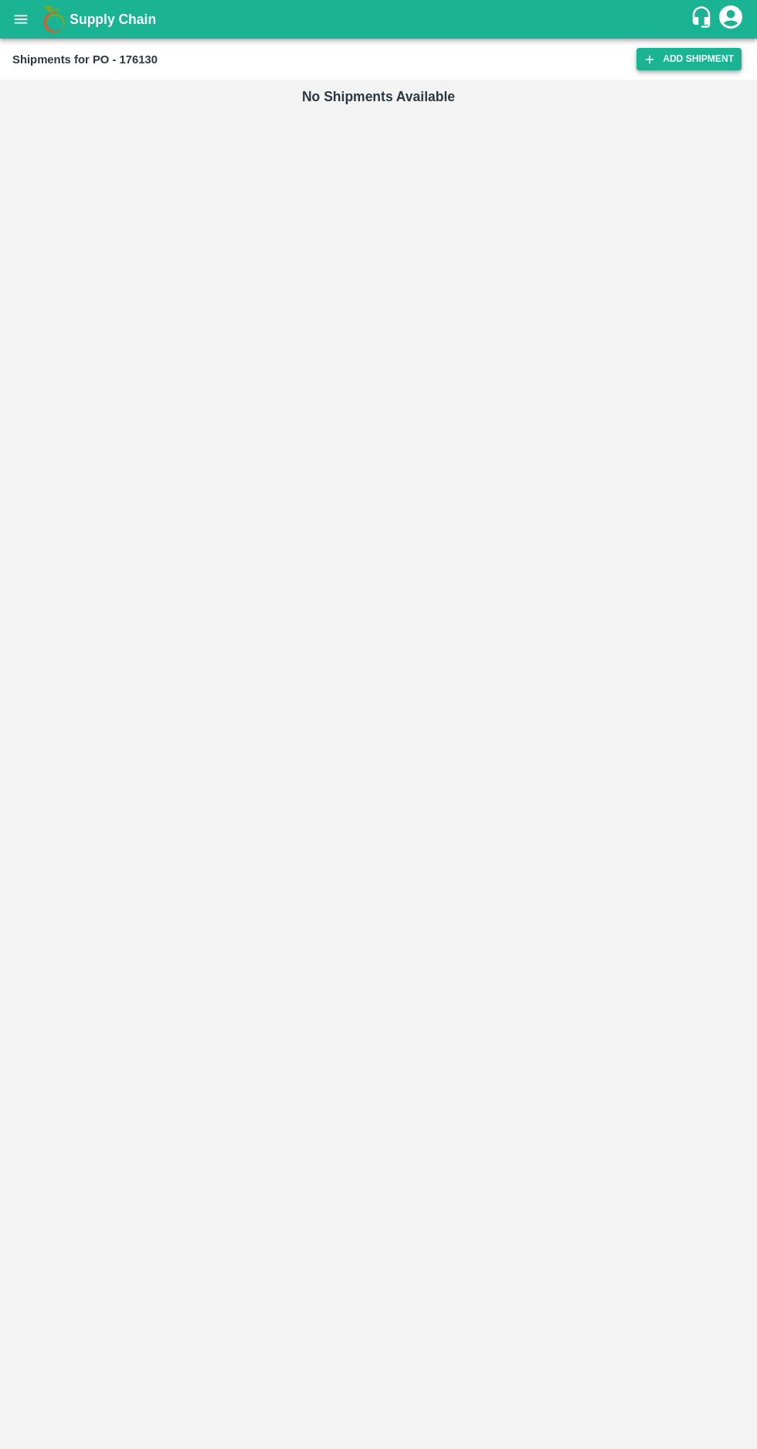
click at [654, 59] on icon at bounding box center [650, 59] width 9 height 9
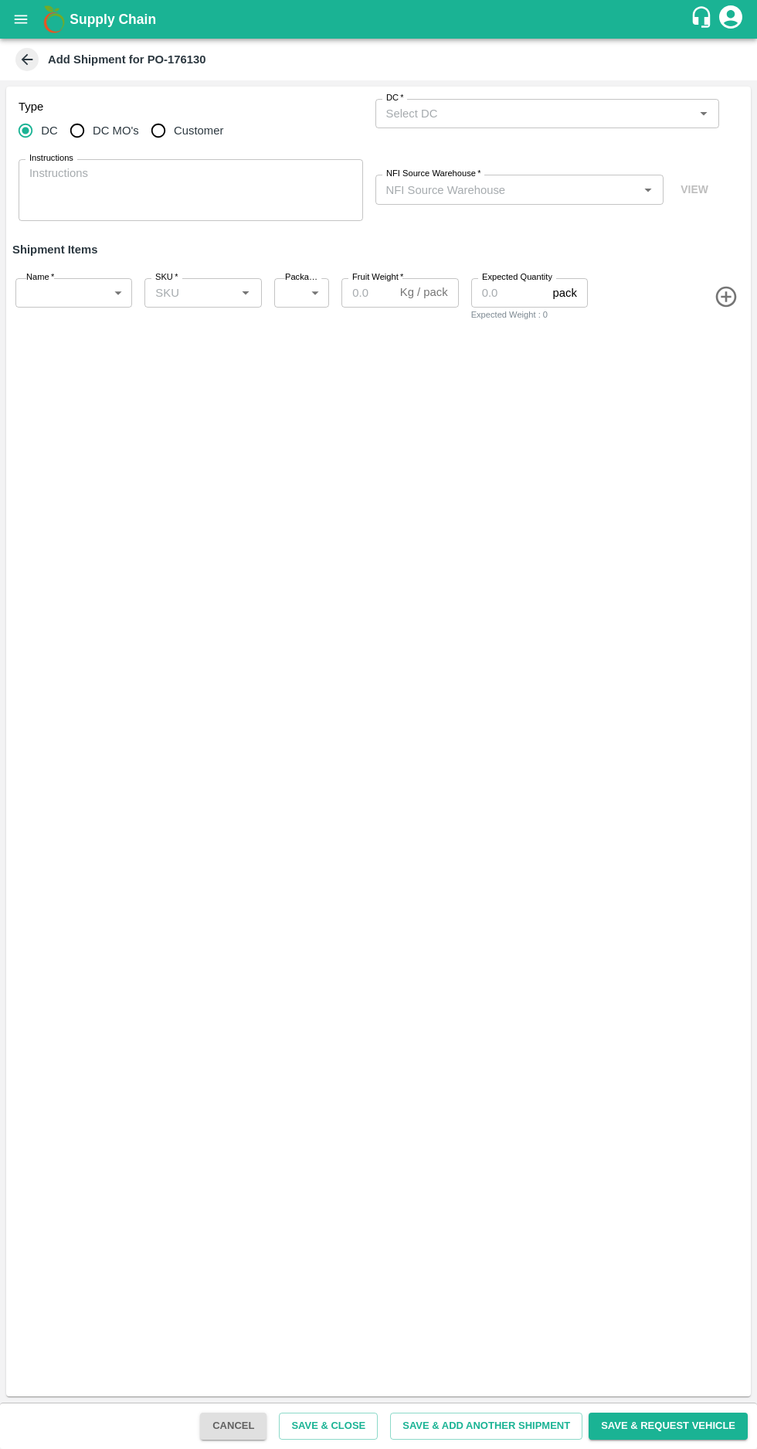
click at [83, 134] on input "DC MO's" at bounding box center [77, 130] width 31 height 31
radio input "true"
click at [447, 104] on label "DC (Material Orders)   *" at bounding box center [428, 98] width 85 height 12
click at [447, 104] on input "DC (Material Orders)   *" at bounding box center [535, 114] width 310 height 20
click at [82, 134] on input "DC MO's" at bounding box center [77, 130] width 31 height 31
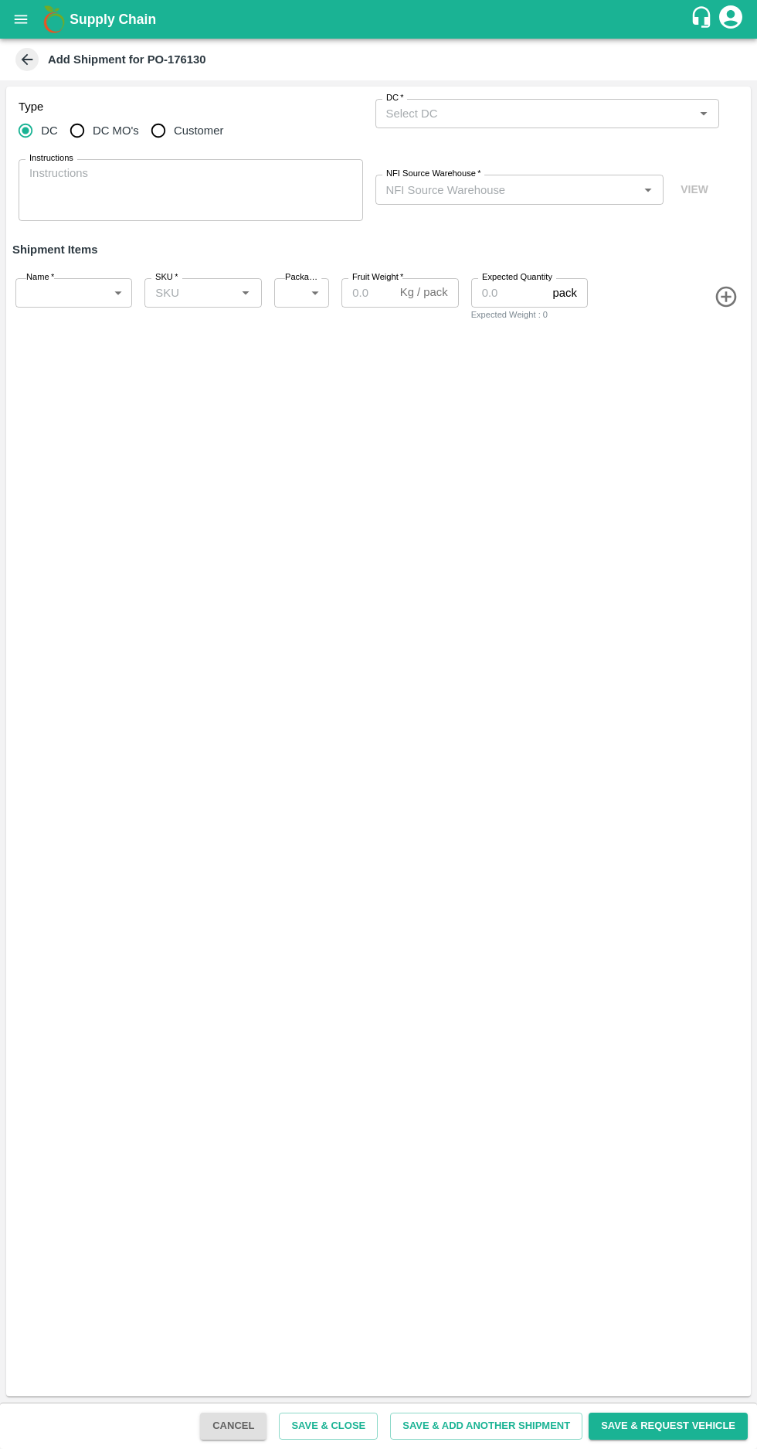
radio input "true"
click at [441, 112] on input "DC (Material Orders)   *" at bounding box center [535, 114] width 310 height 20
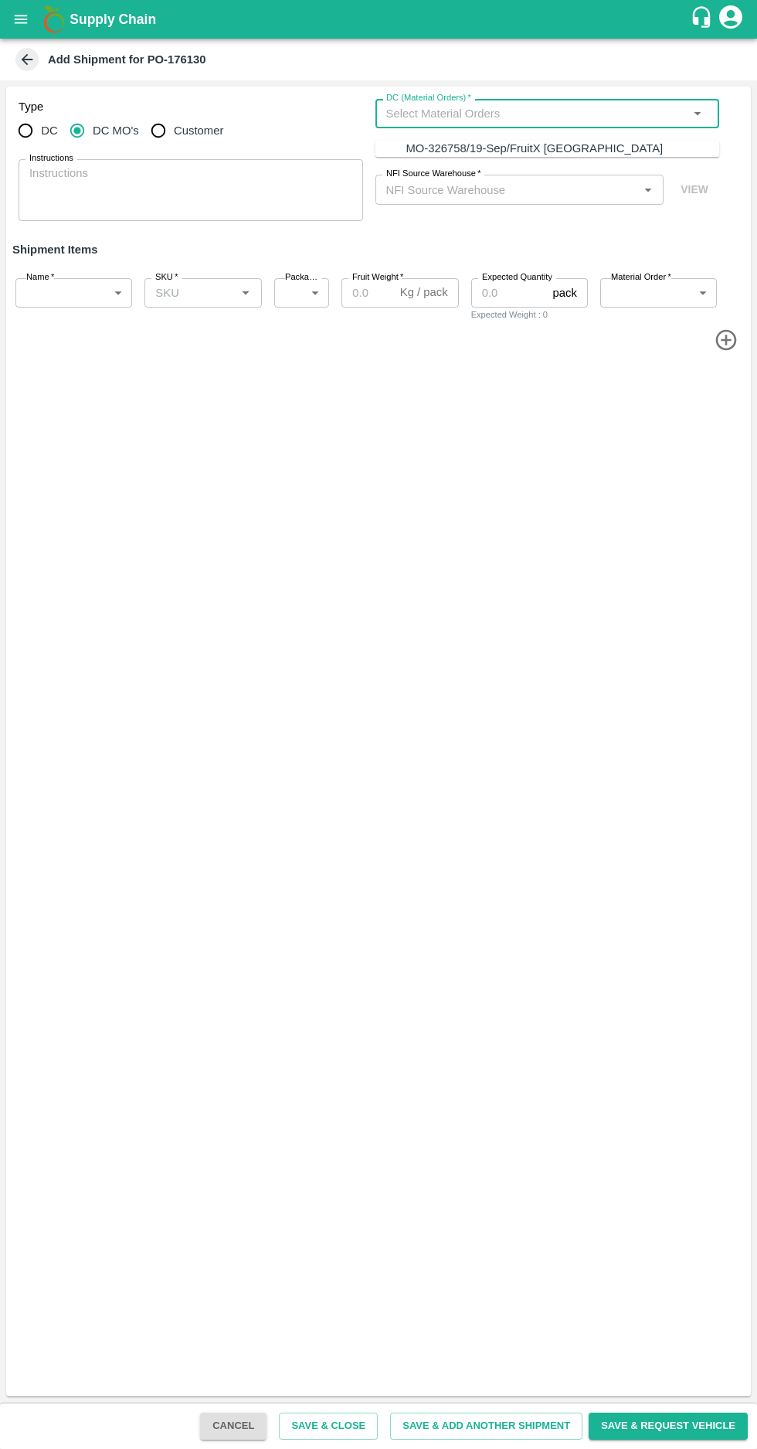
click at [445, 142] on div "MO-326758/19-Sep/FruitX [GEOGRAPHIC_DATA]" at bounding box center [534, 148] width 257 height 17
type input "MO-326758/19-Sep/FruitX [GEOGRAPHIC_DATA]"
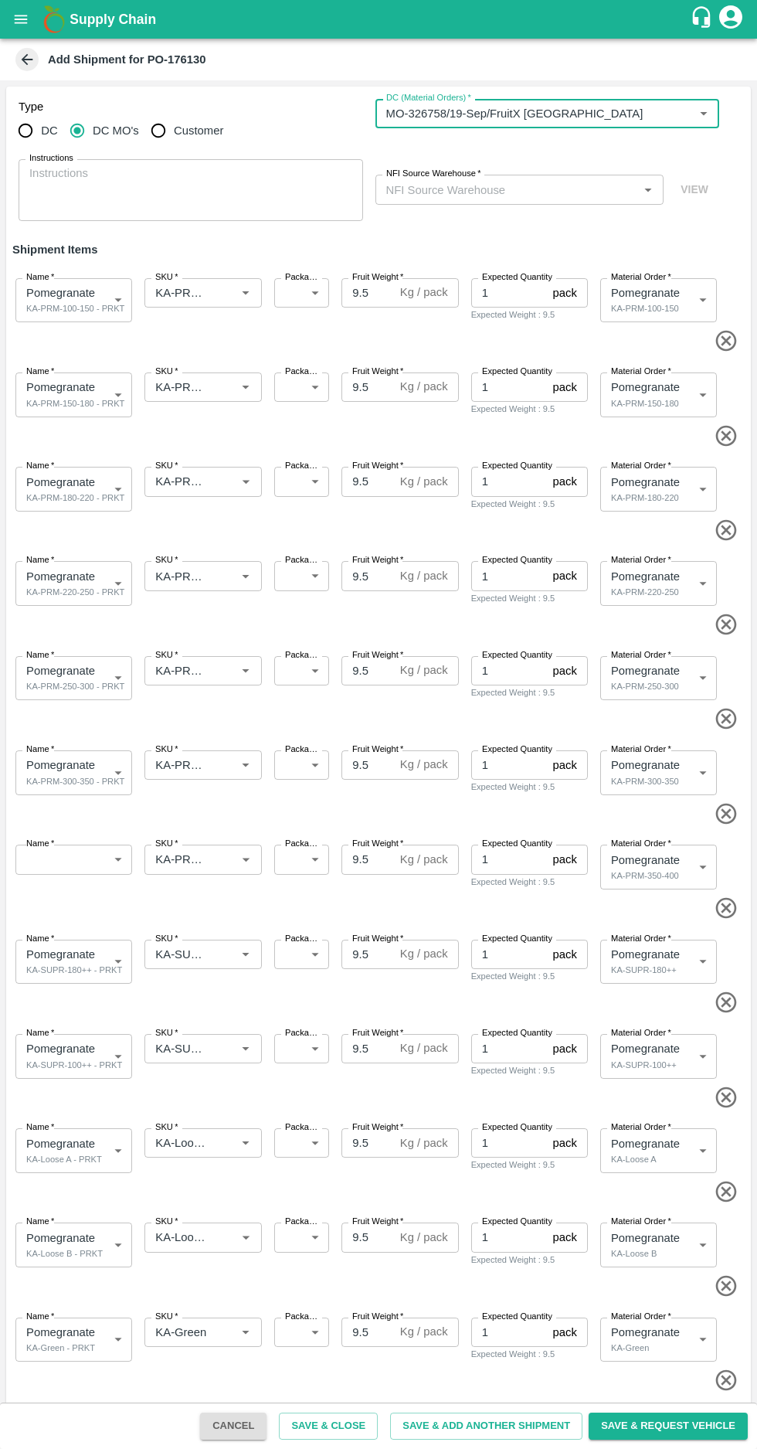
click at [444, 183] on input "NFI Source Warehouse   *" at bounding box center [507, 189] width 254 height 20
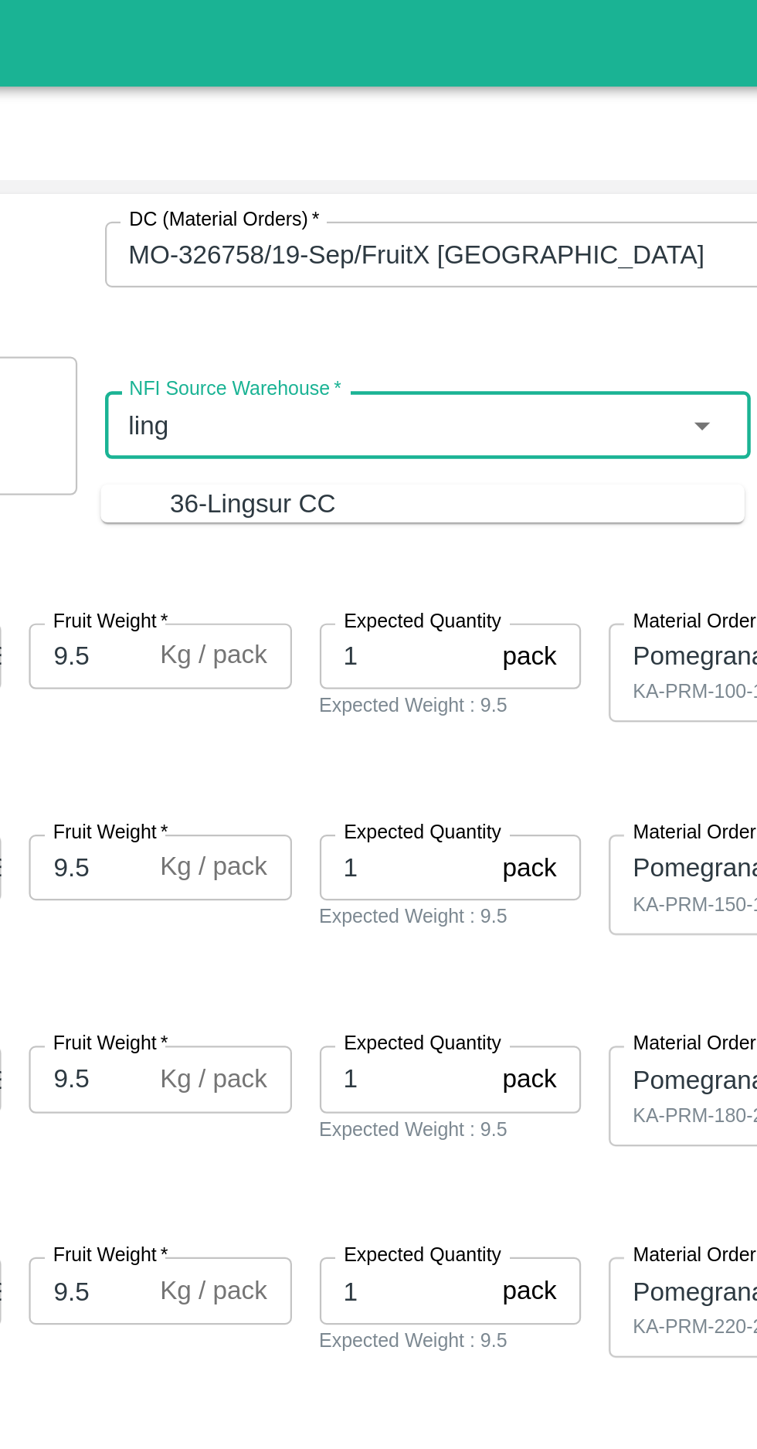
click at [418, 217] on div "36-Lingsur CC" at bounding box center [442, 224] width 74 height 17
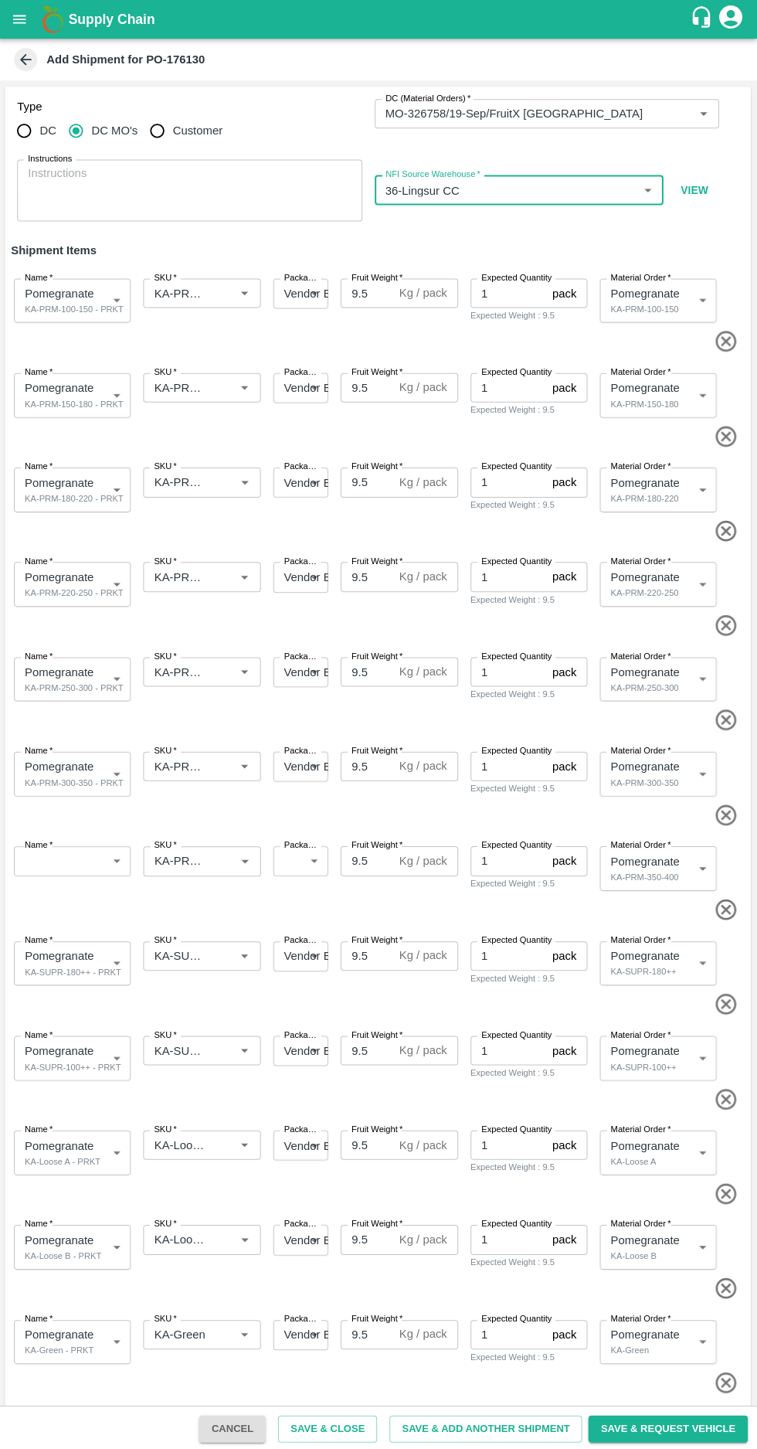
type input "36-Lingsur CC"
click at [176, 380] on input "SKU   *" at bounding box center [180, 387] width 62 height 20
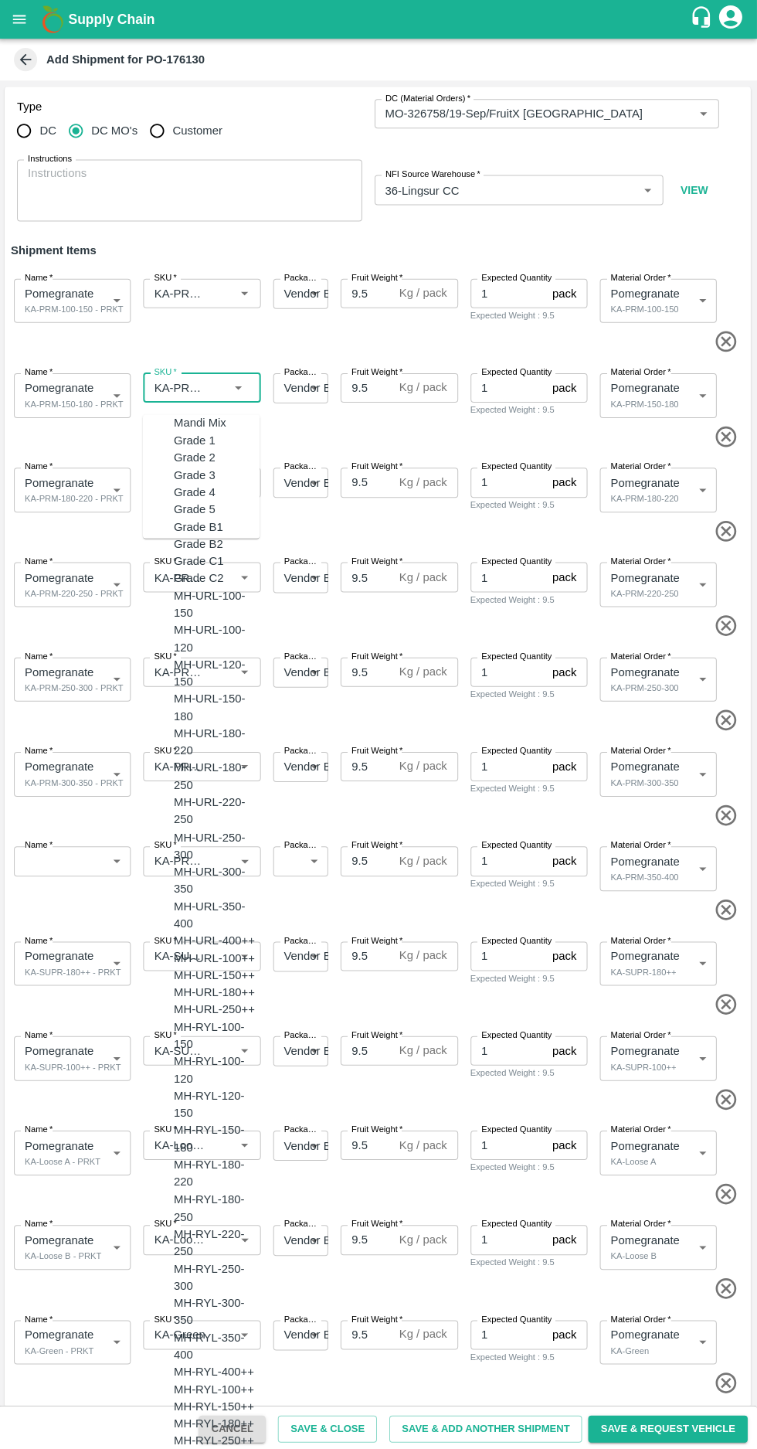
scroll to position [4307, 0]
click at [175, 290] on input "SKU   *" at bounding box center [180, 293] width 62 height 20
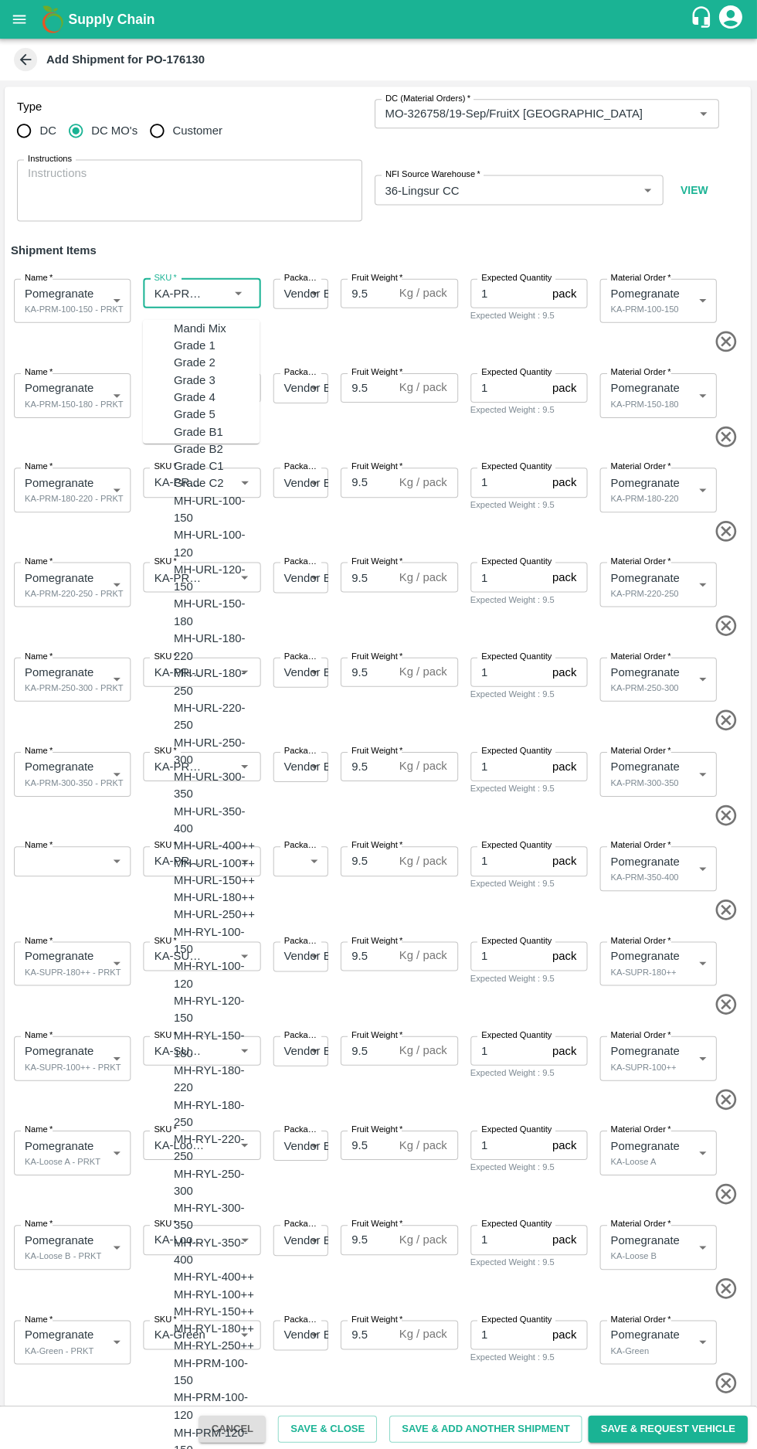
scroll to position [0, 0]
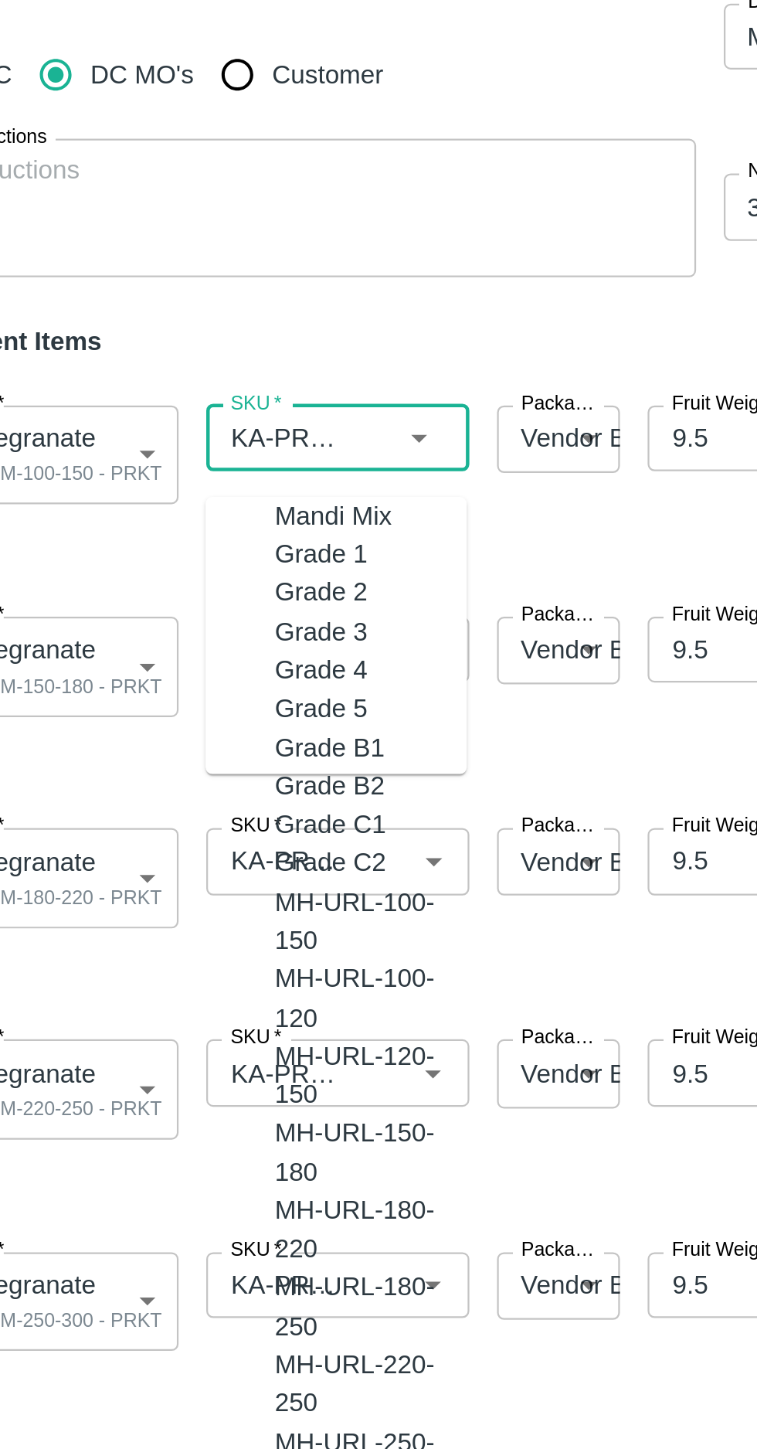
click at [179, 290] on input "SKU   *" at bounding box center [180, 293] width 62 height 20
click at [192, 298] on input "SKU   *" at bounding box center [180, 293] width 62 height 20
click at [223, 297] on icon "Clear" at bounding box center [228, 302] width 11 height 11
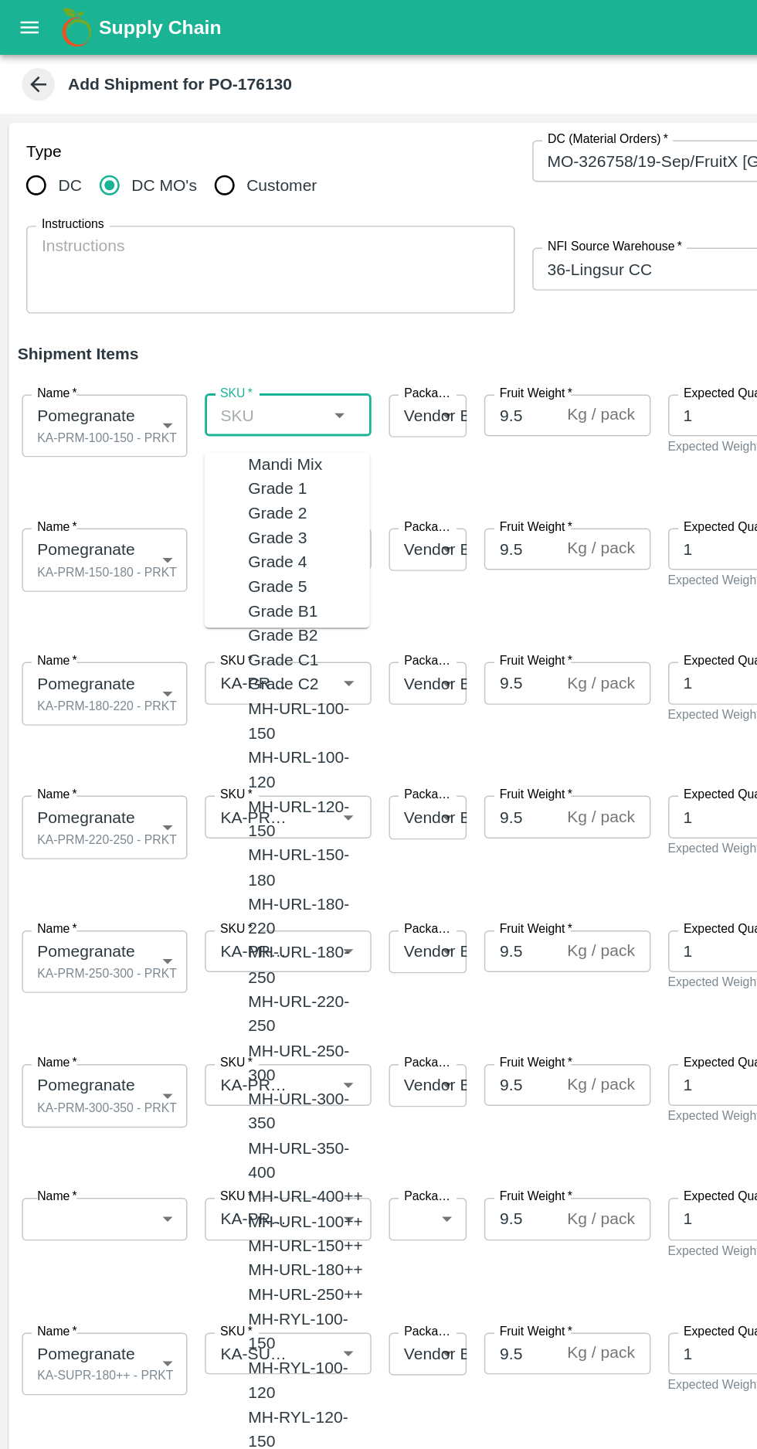
paste input "KA-PRM"
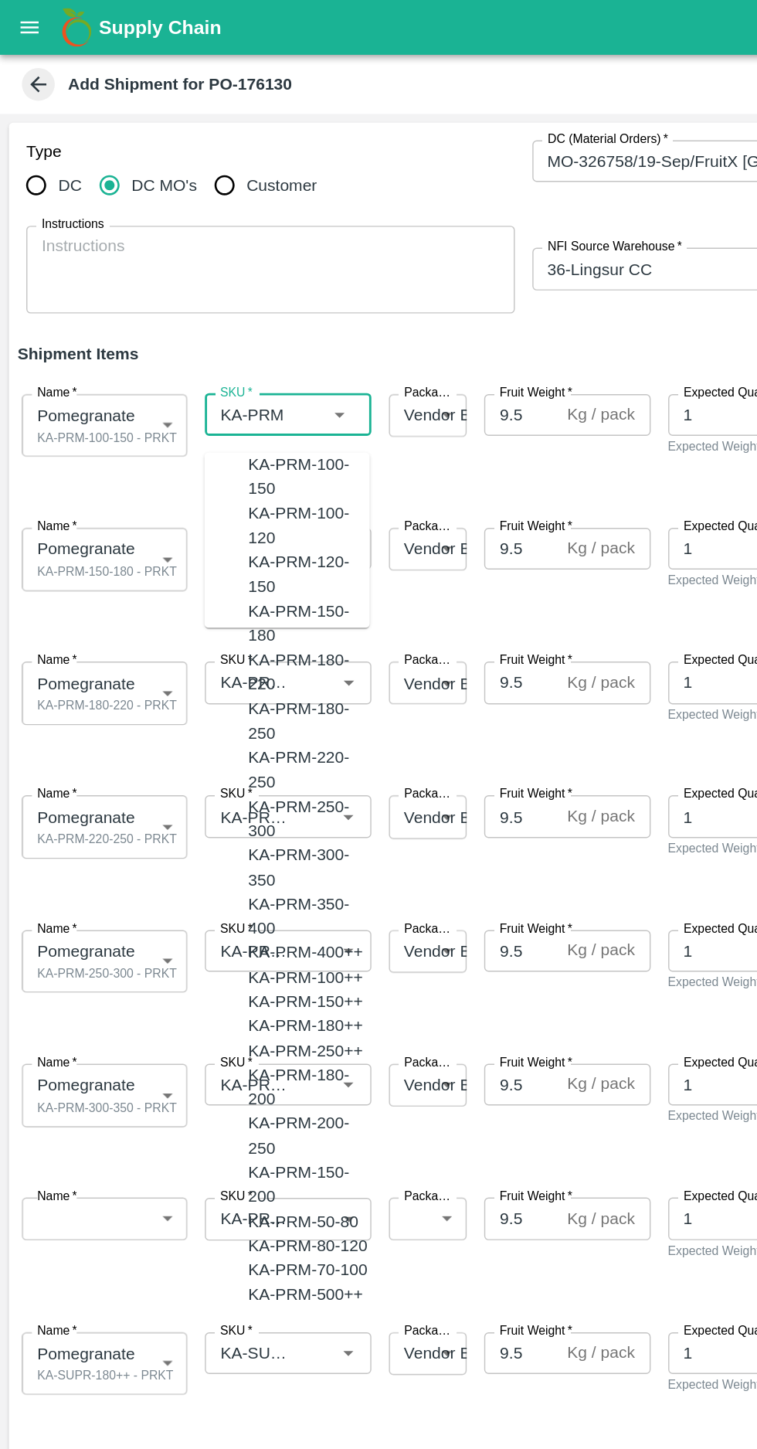
click at [192, 328] on div "KA-PRM-100-150" at bounding box center [218, 336] width 86 height 35
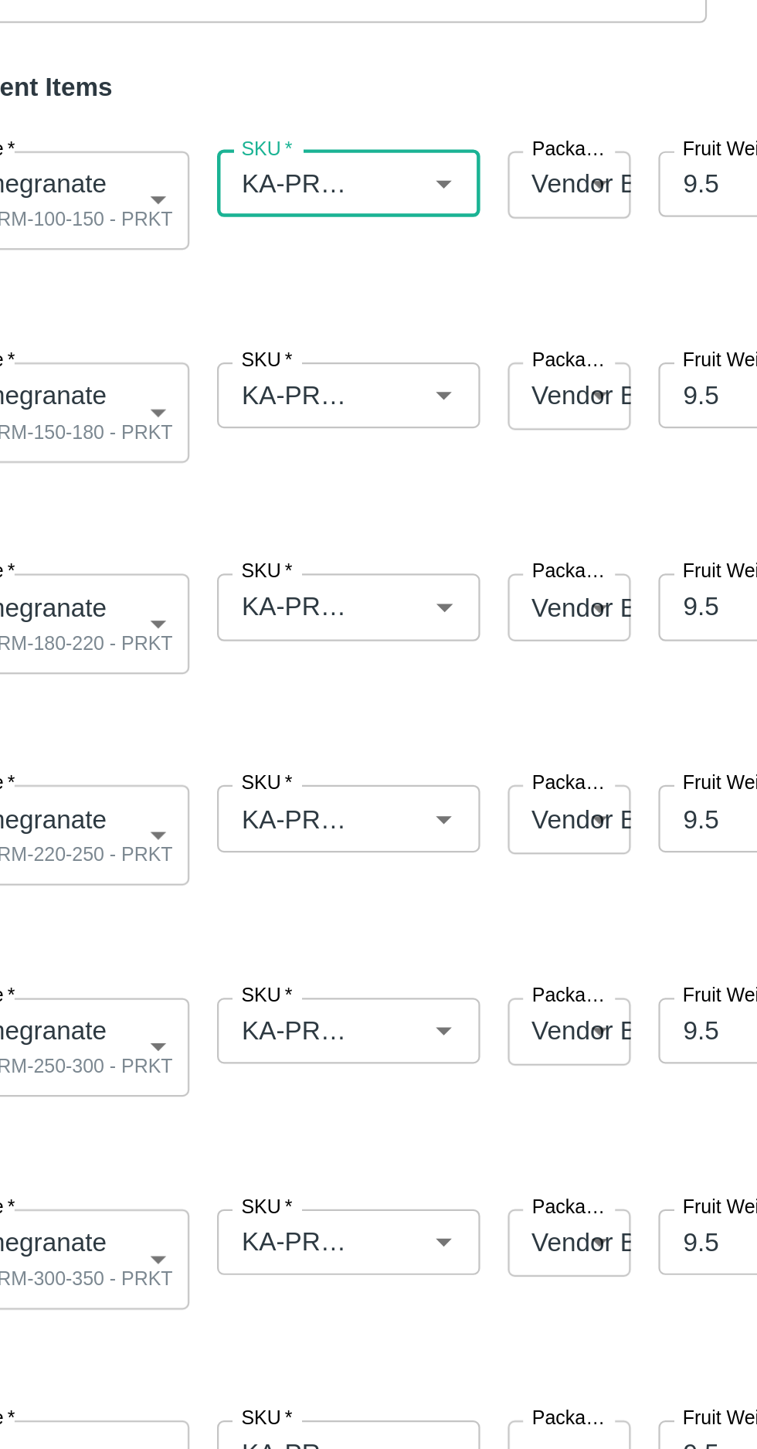
scroll to position [97, 0]
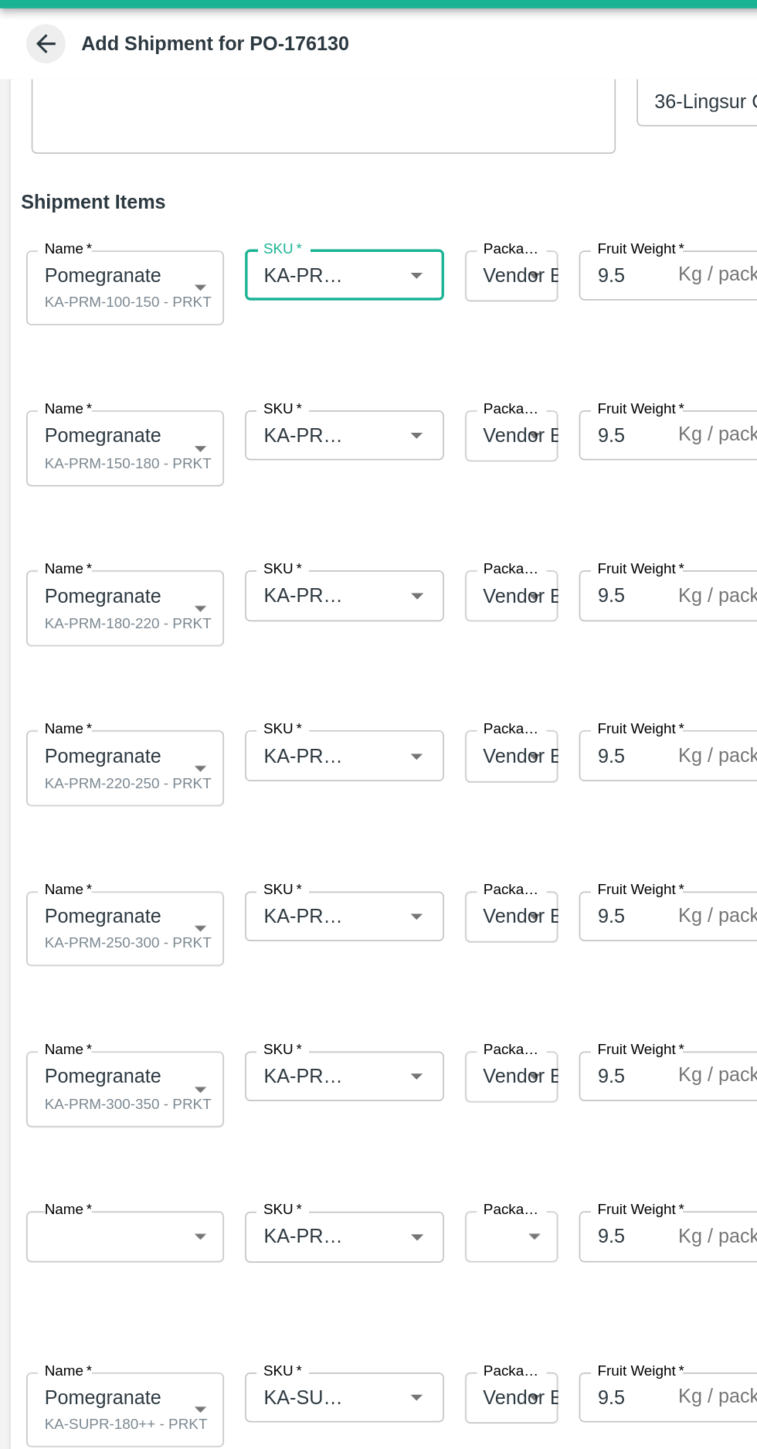
type input "KA-PRM-100-150"
click at [177, 295] on input "SKU   *" at bounding box center [180, 291] width 62 height 20
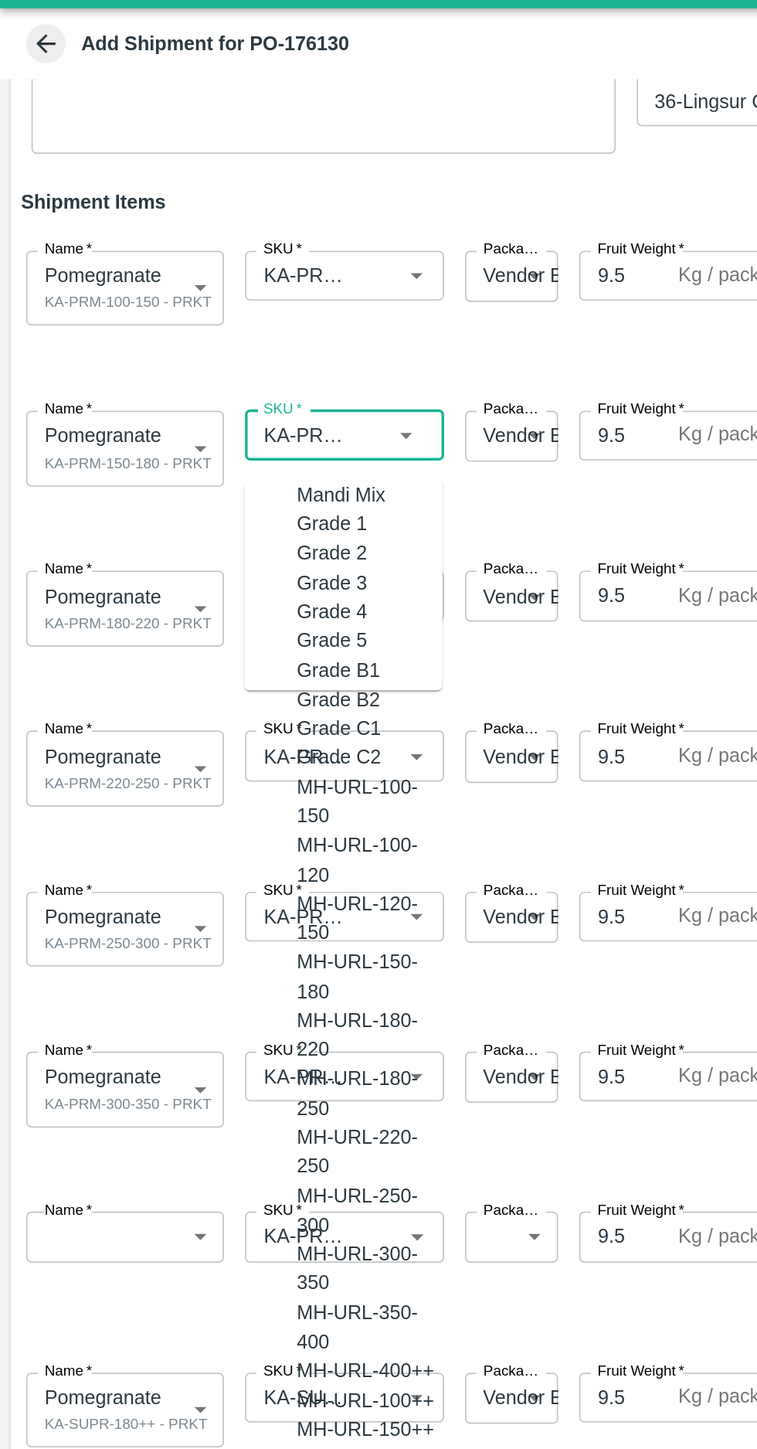
scroll to position [4307, 0]
click at [226, 294] on icon "Clear" at bounding box center [228, 299] width 11 height 11
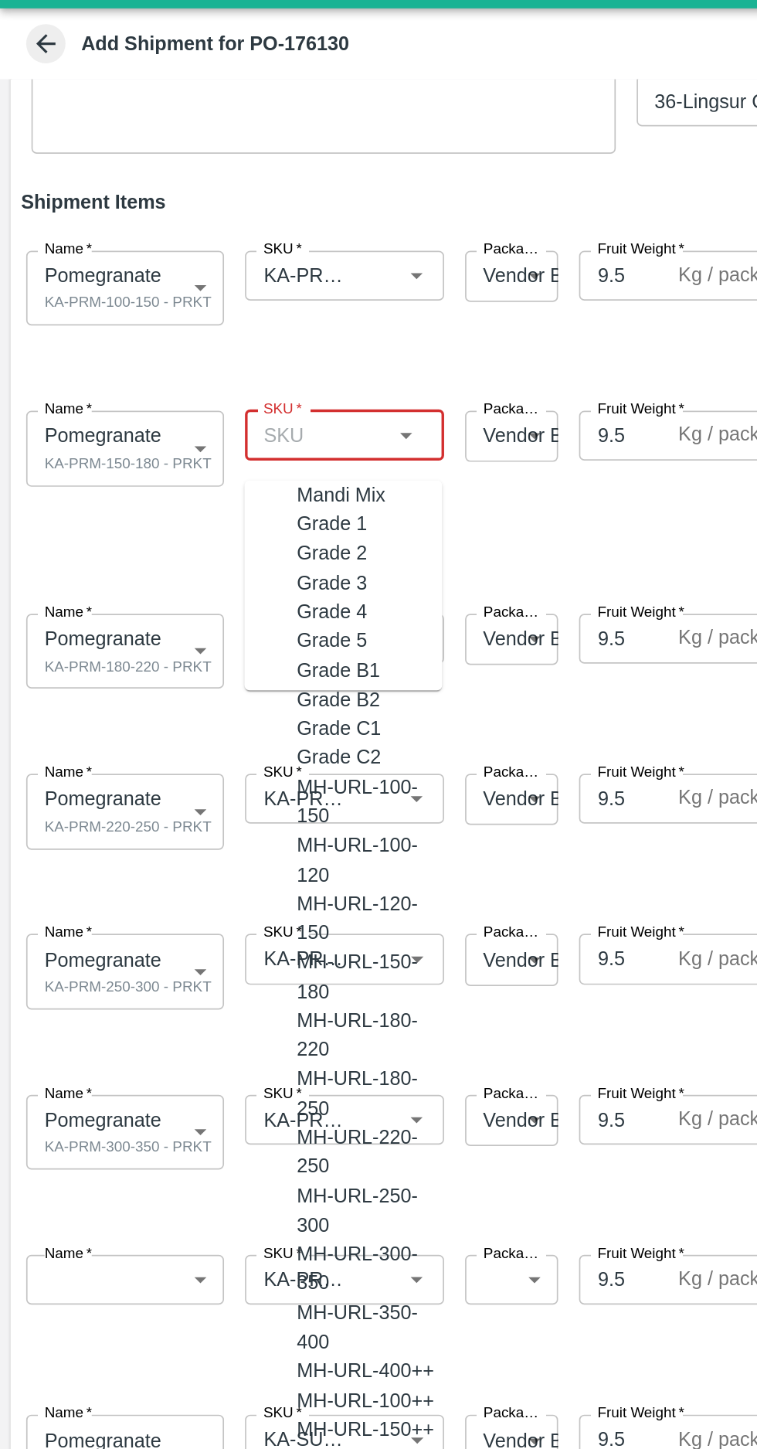
scroll to position [0, 0]
paste input "KA-PRM"
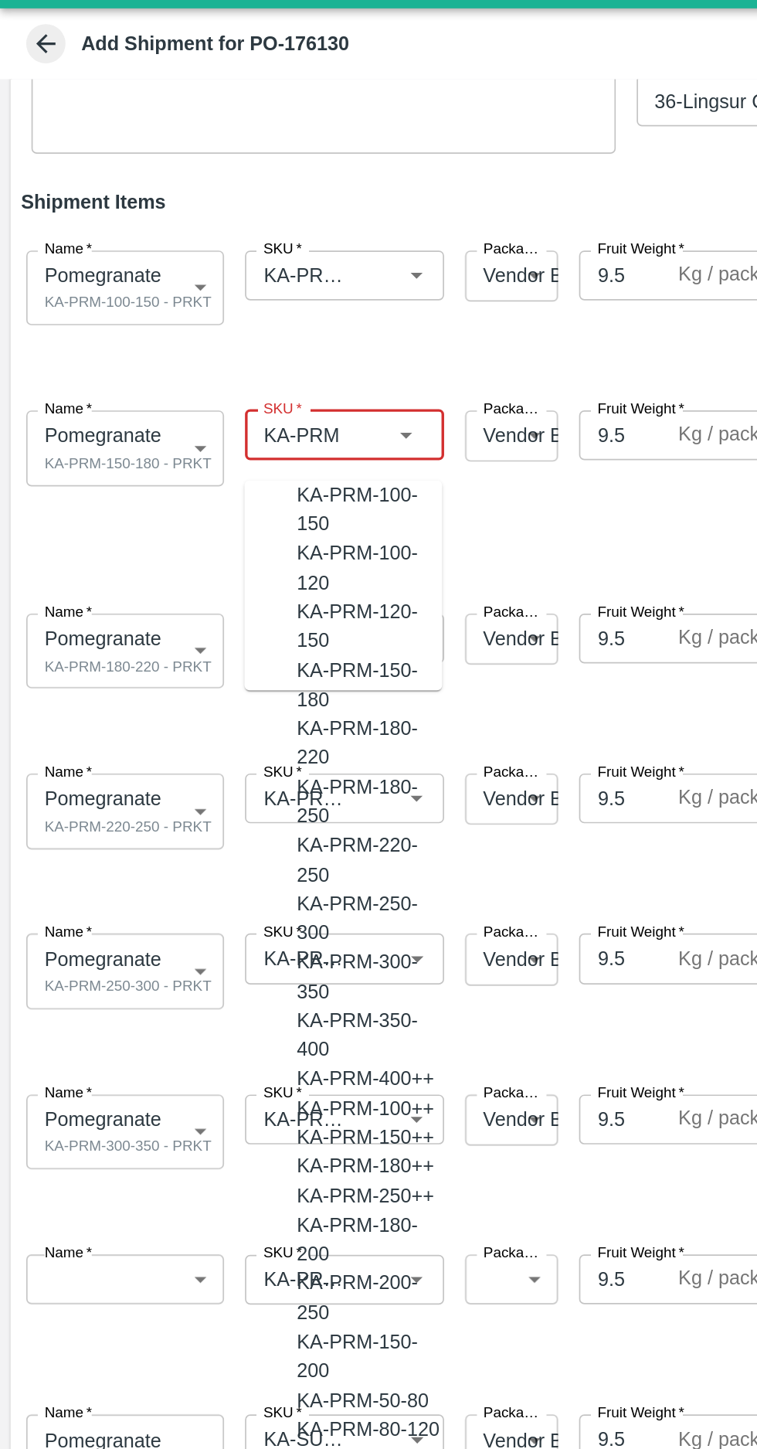
click at [184, 420] on div "KA-PRM-150-180" at bounding box center [218, 437] width 86 height 35
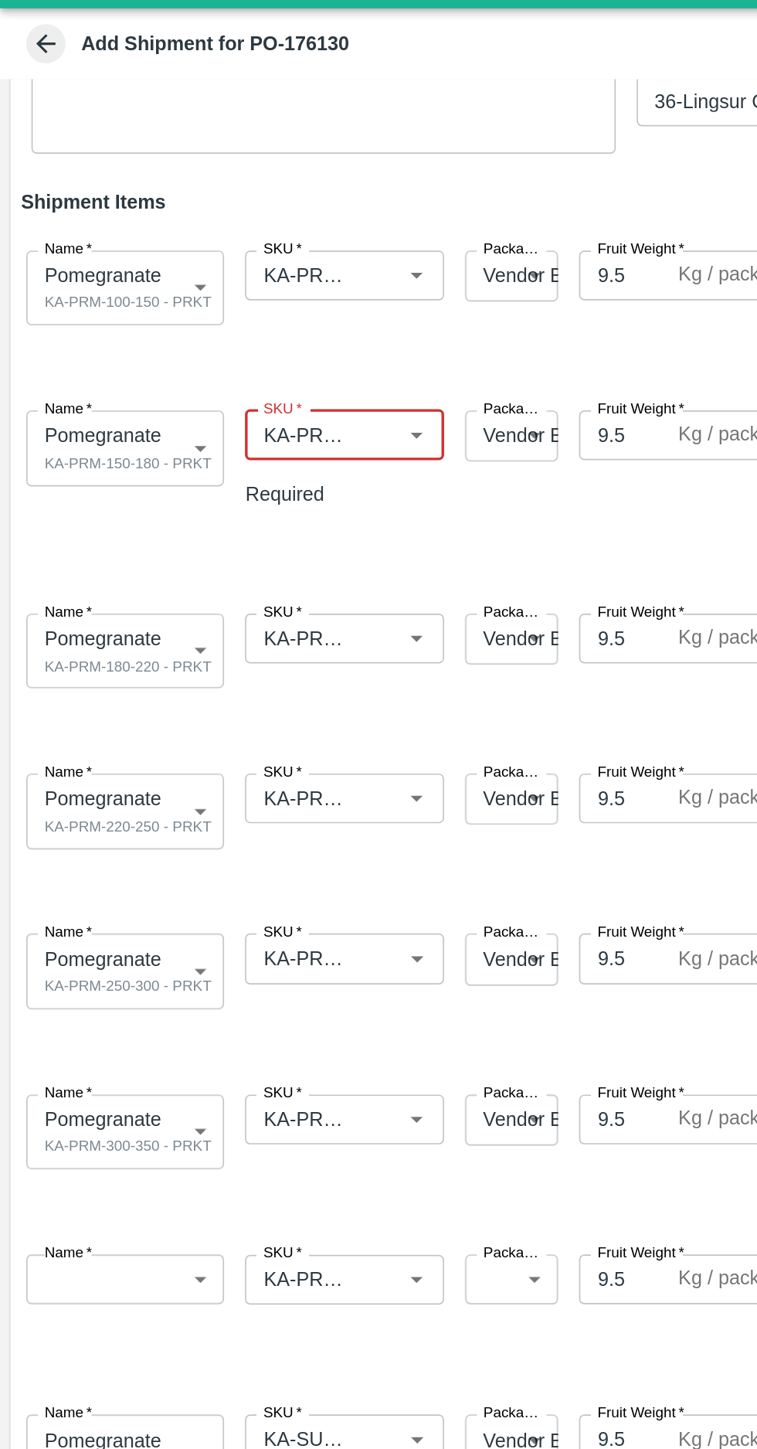
scroll to position [99, 0]
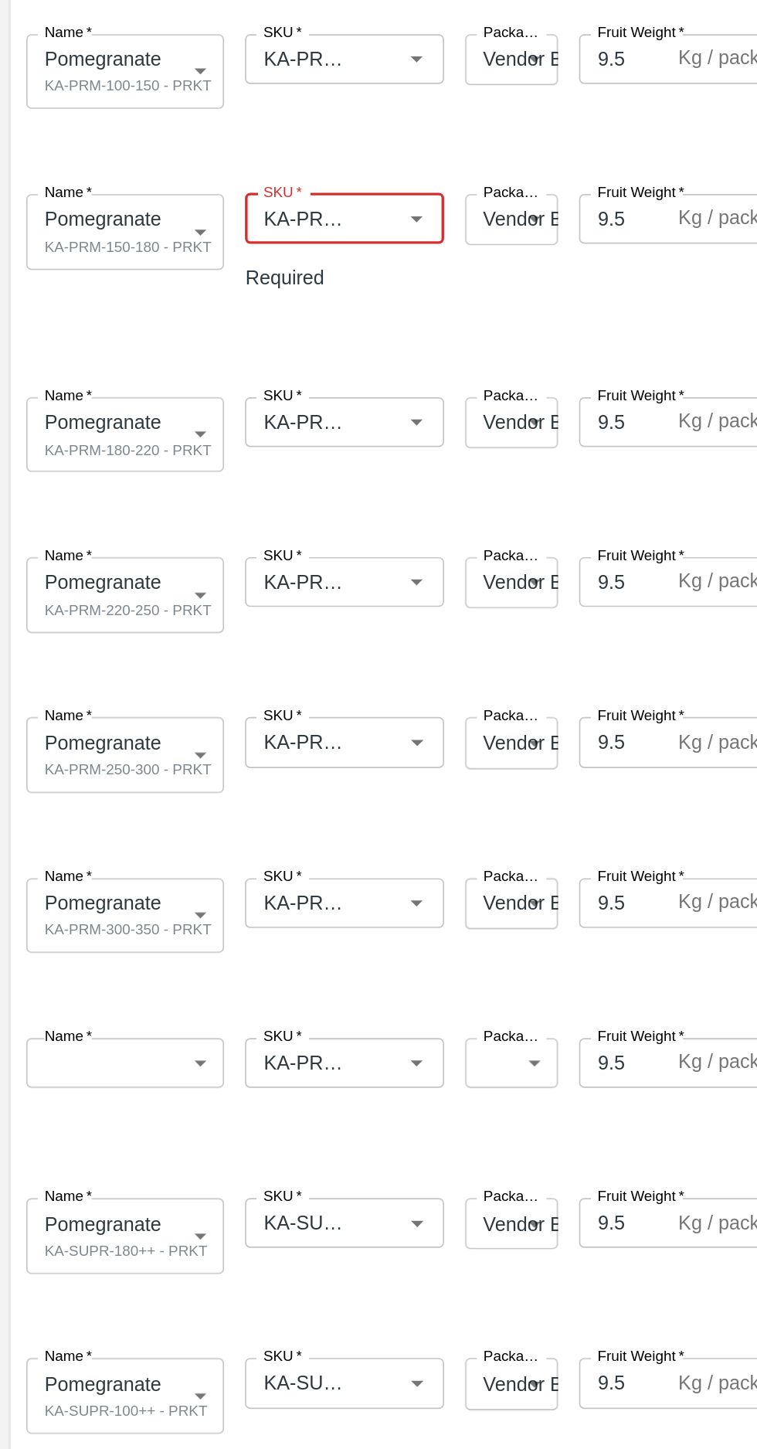
type input "KA-PRM-150-180"
click at [185, 398] on input "SKU   *" at bounding box center [180, 408] width 62 height 20
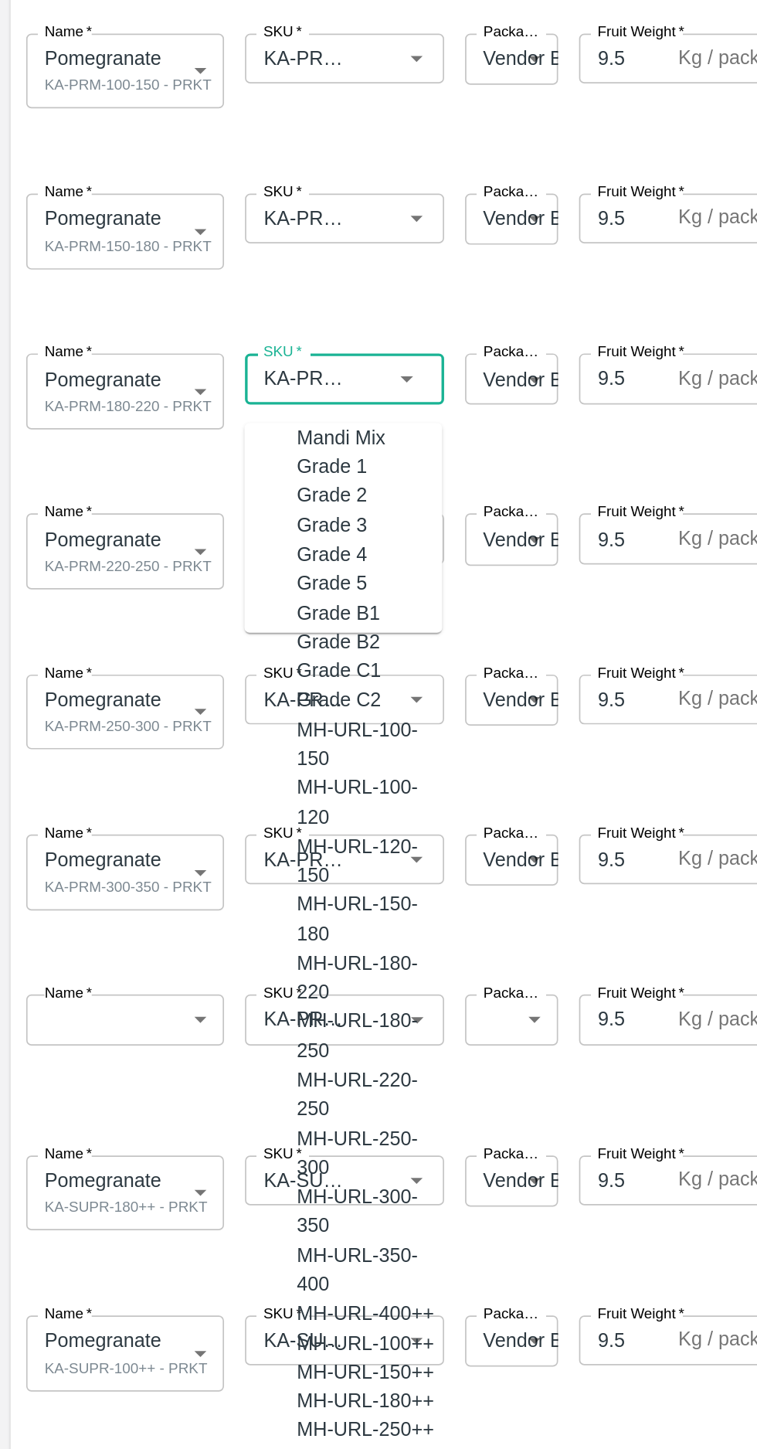
scroll to position [4332, 0]
click at [219, 385] on icon "Clear" at bounding box center [219, 385] width 0 height 0
paste input "KA-PRM"
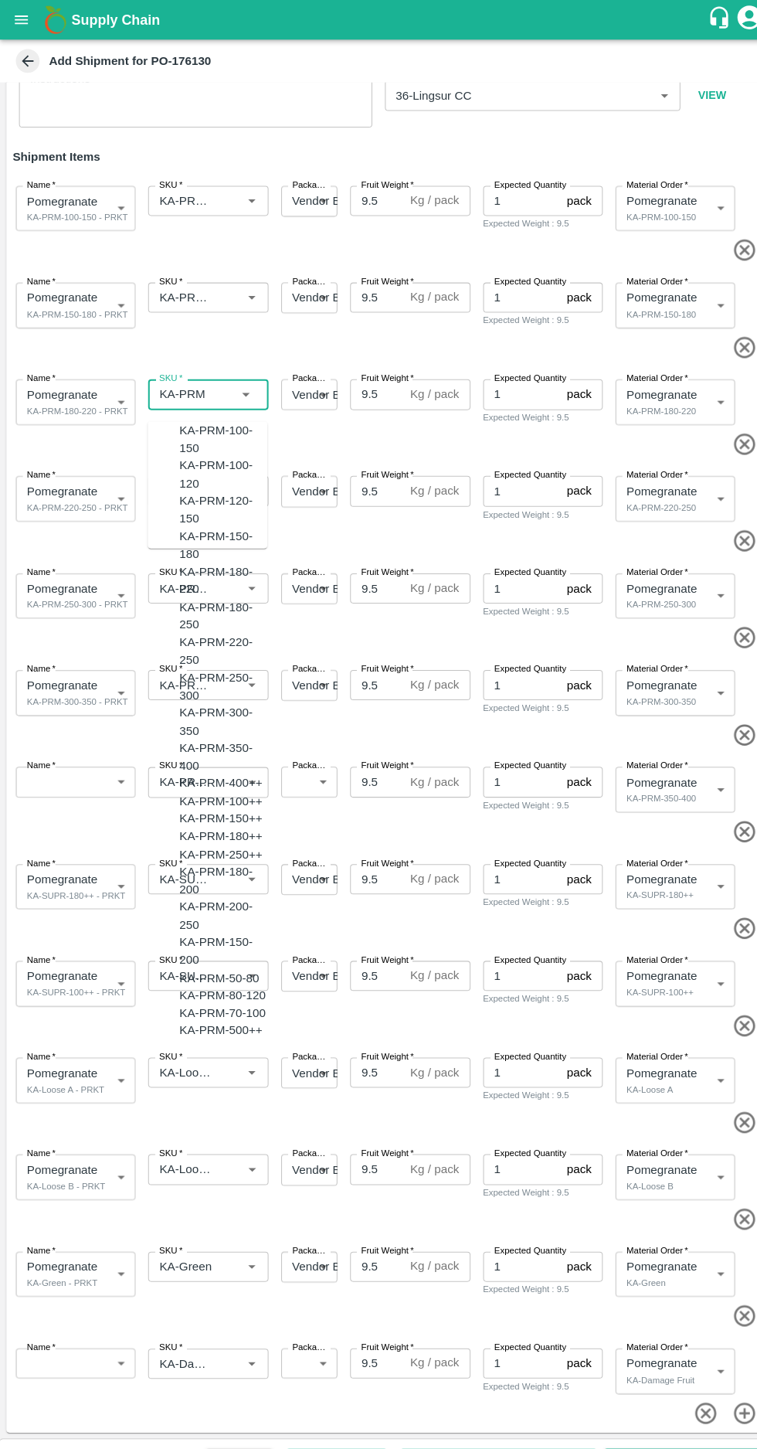
scroll to position [65, 0]
click at [206, 549] on div "KA-PRM-180-220" at bounding box center [218, 566] width 86 height 35
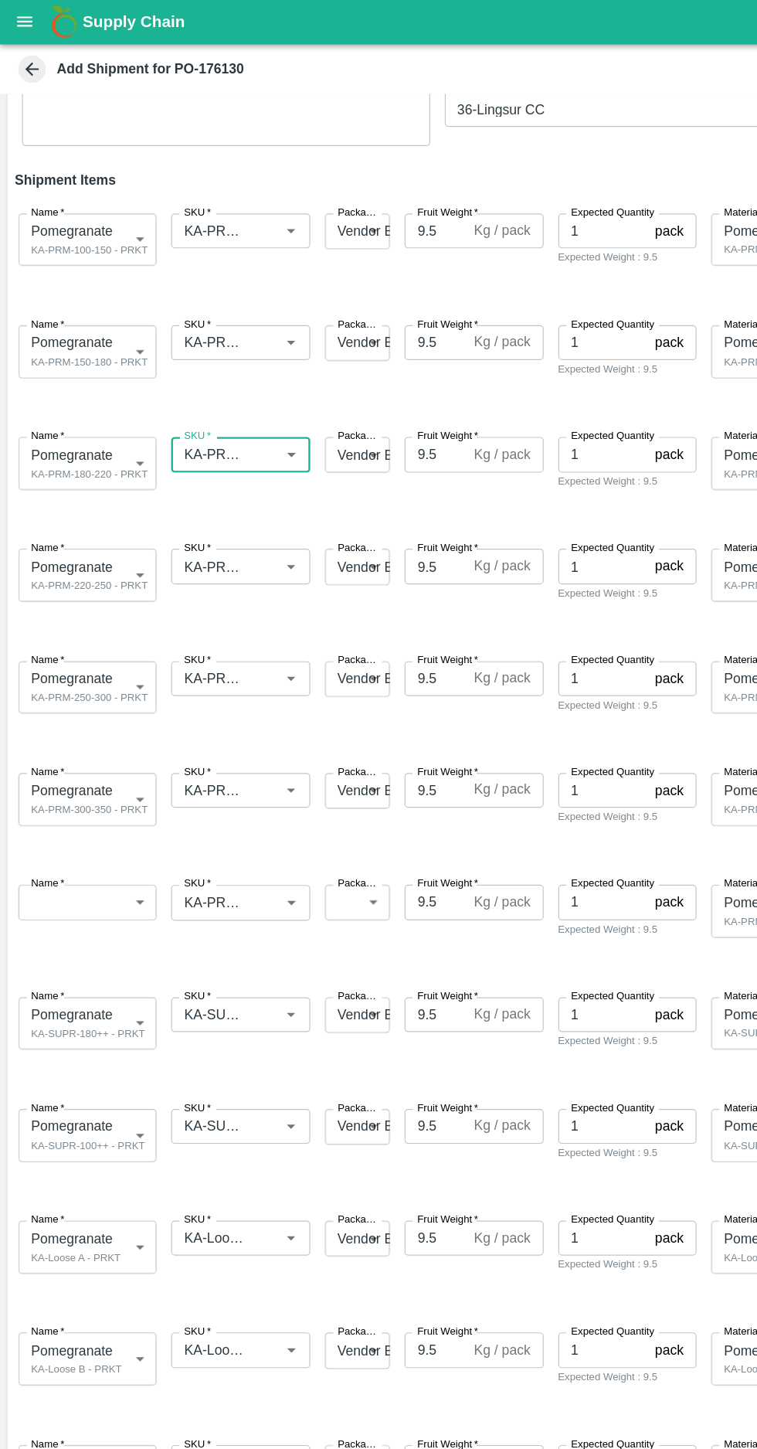
type input "KA-PRM-180-220"
click at [185, 480] on input "SKU   *" at bounding box center [180, 479] width 62 height 20
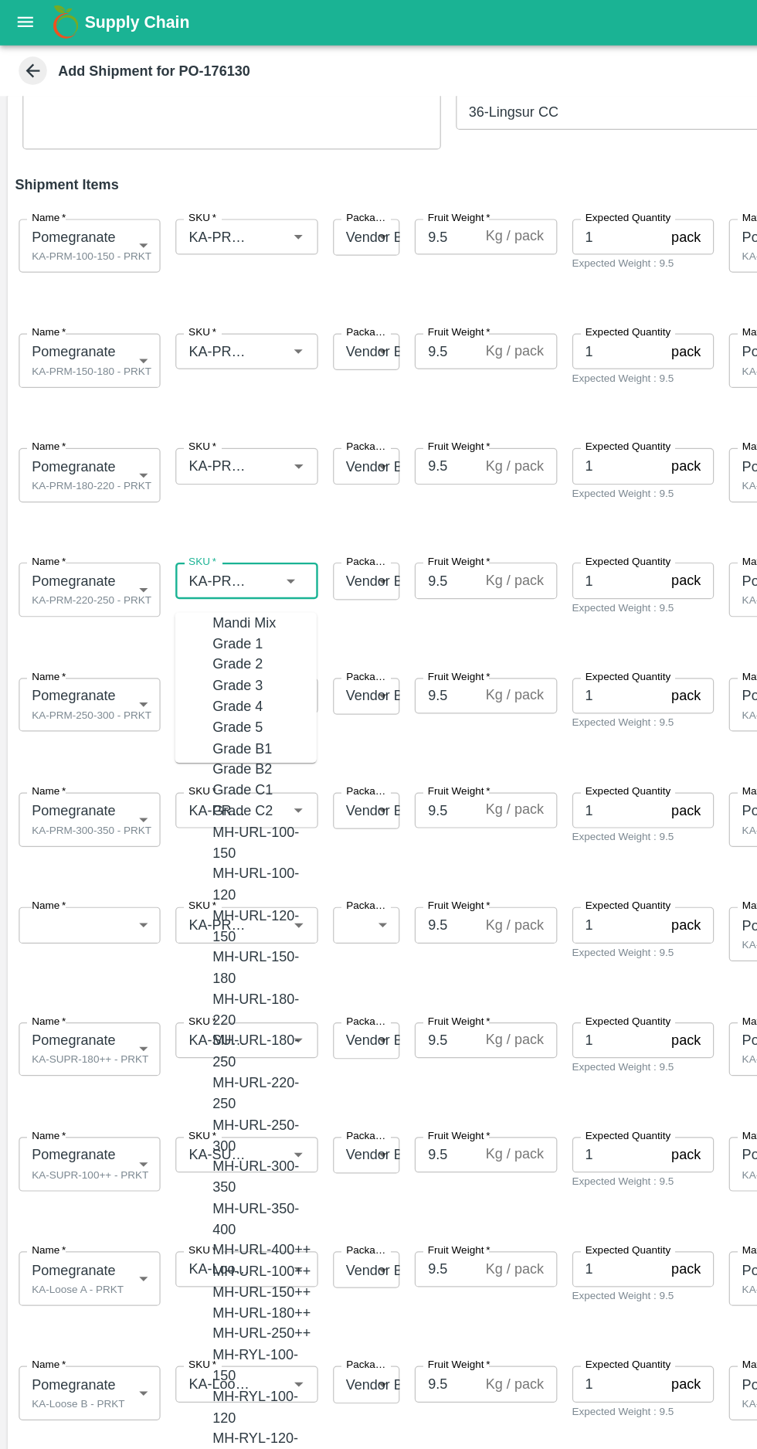
scroll to position [4387, 0]
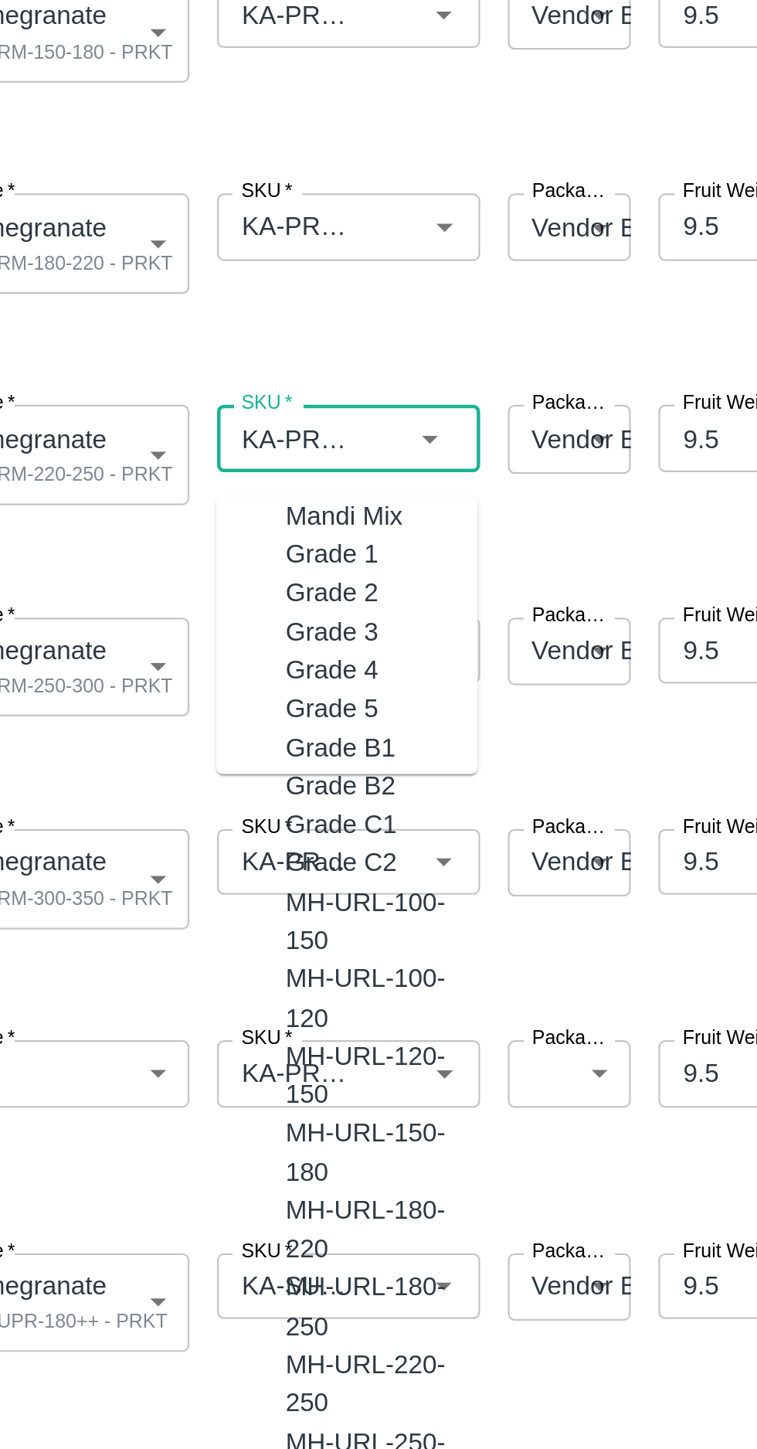
click at [219, 480] on icon "Clear" at bounding box center [219, 480] width 0 height 0
paste input "KA-PRM"
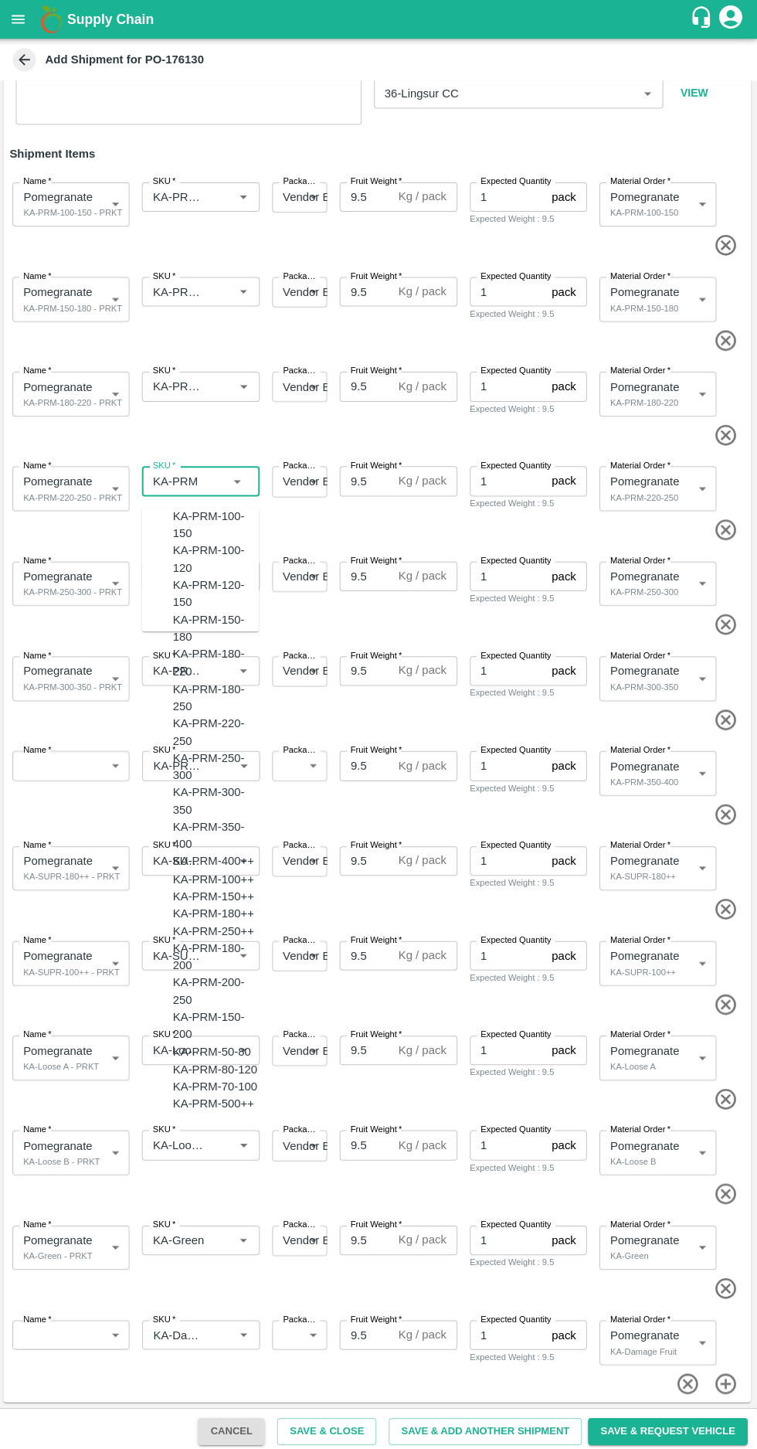
scroll to position [87, 0]
click at [179, 712] on div "KA-PRM-220-250" at bounding box center [218, 729] width 86 height 35
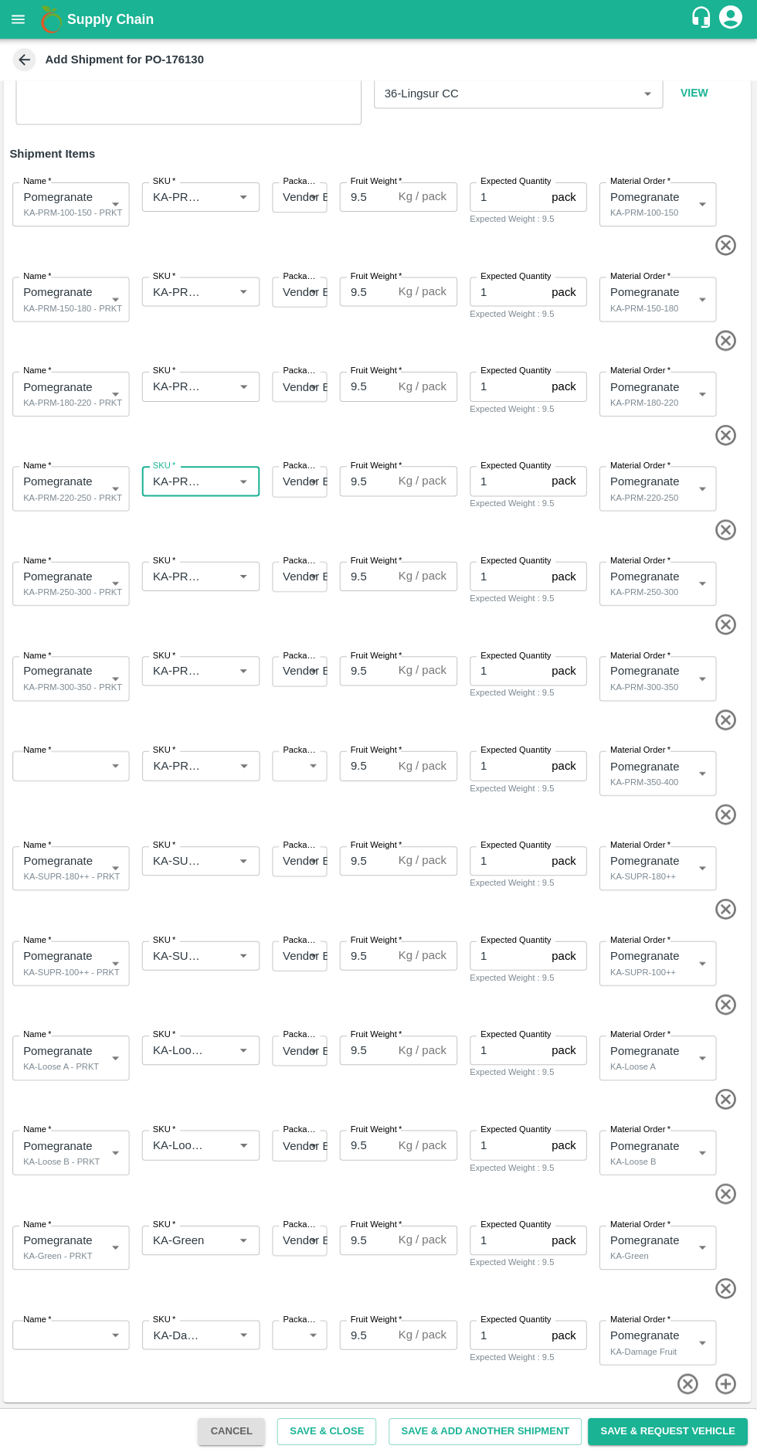
scroll to position [0, 0]
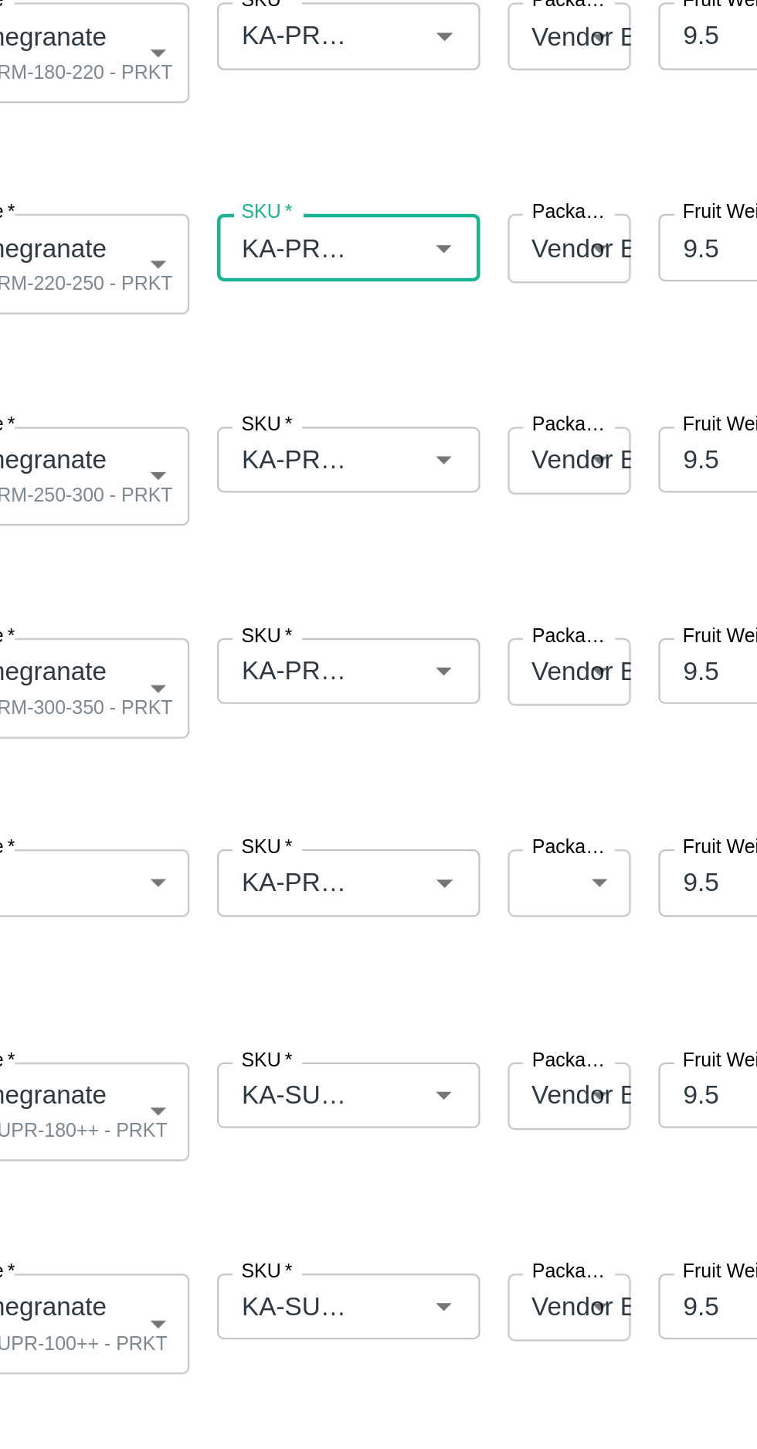
type input "KA-PRM-220-250"
click at [173, 573] on input "SKU   *" at bounding box center [180, 574] width 62 height 20
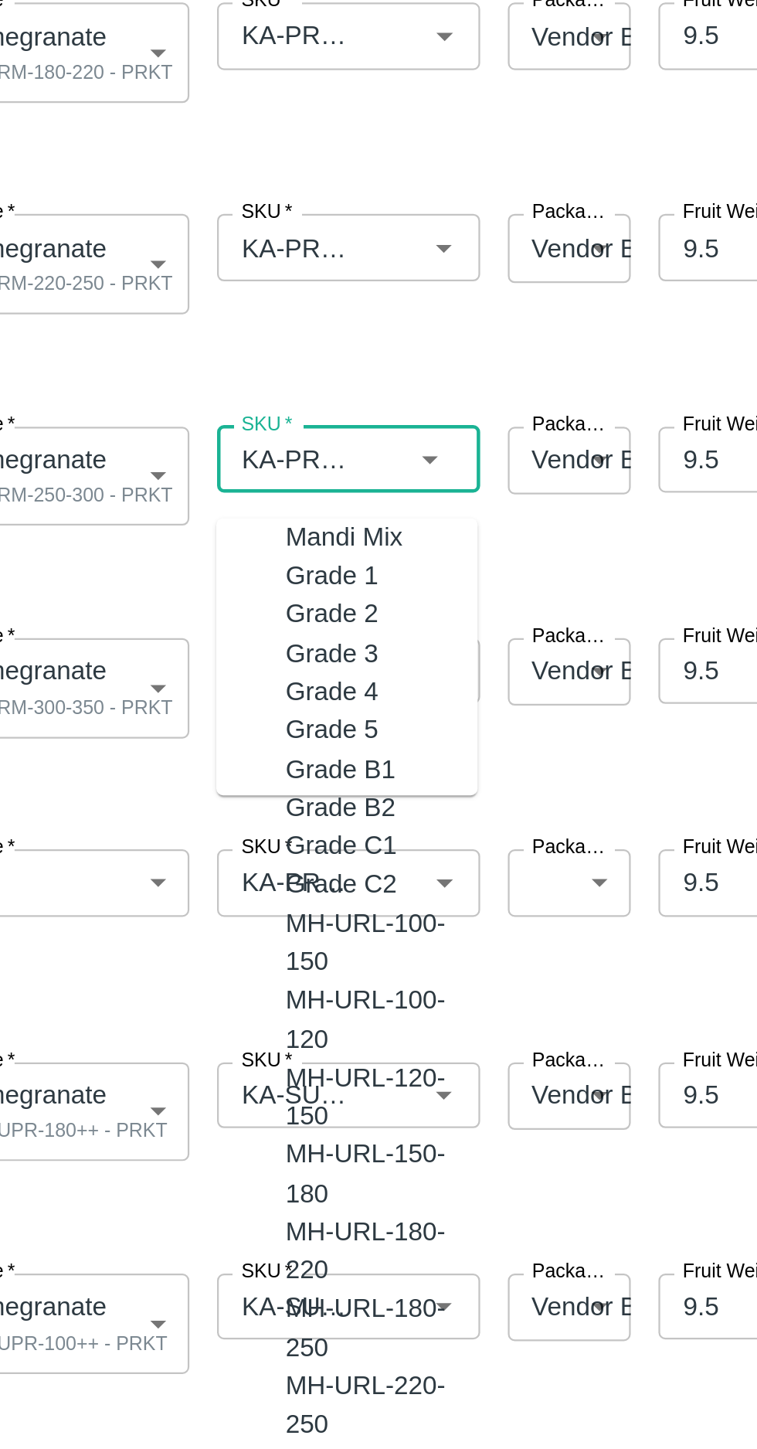
scroll to position [4413, 0]
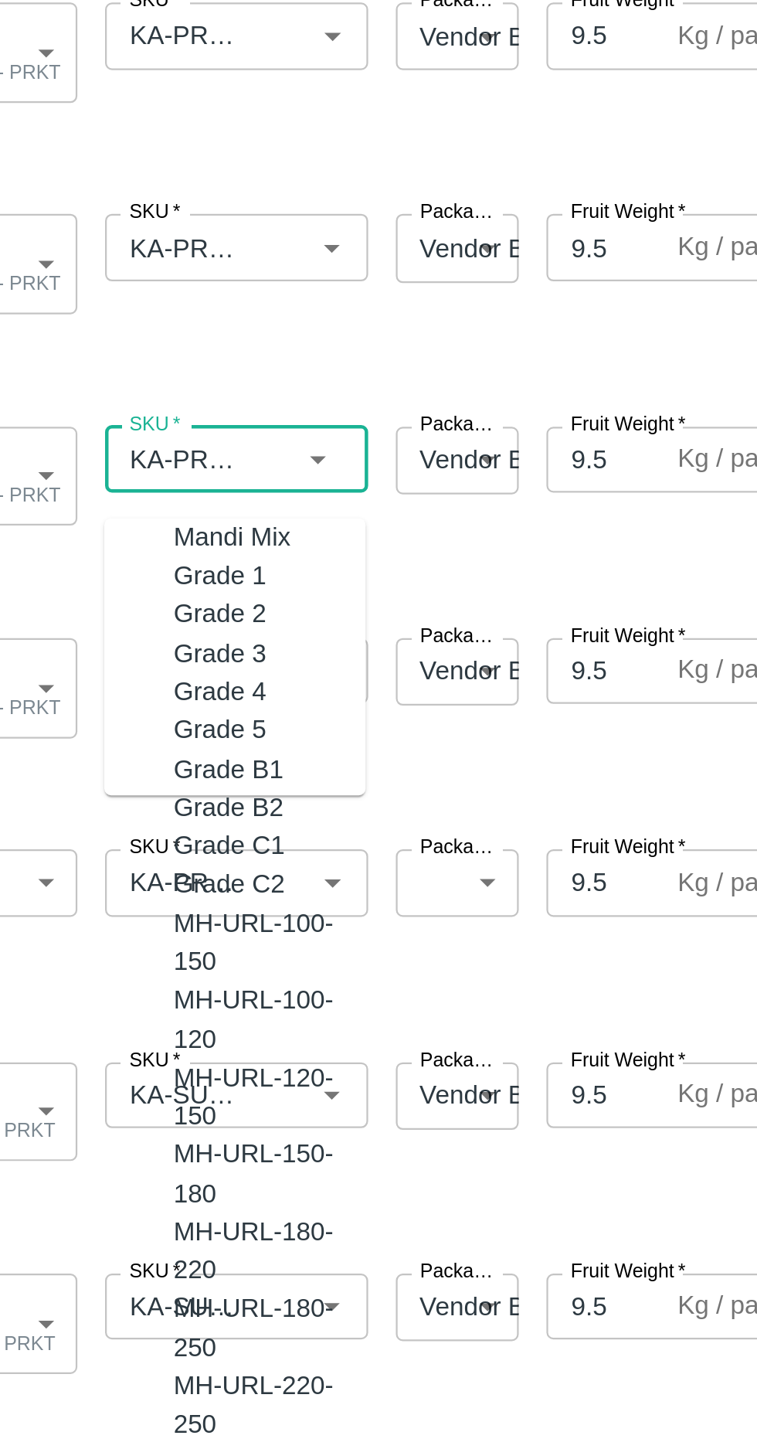
click at [183, 577] on input "SKU   *" at bounding box center [180, 574] width 62 height 20
click at [182, 583] on input "SKU   *" at bounding box center [180, 574] width 62 height 20
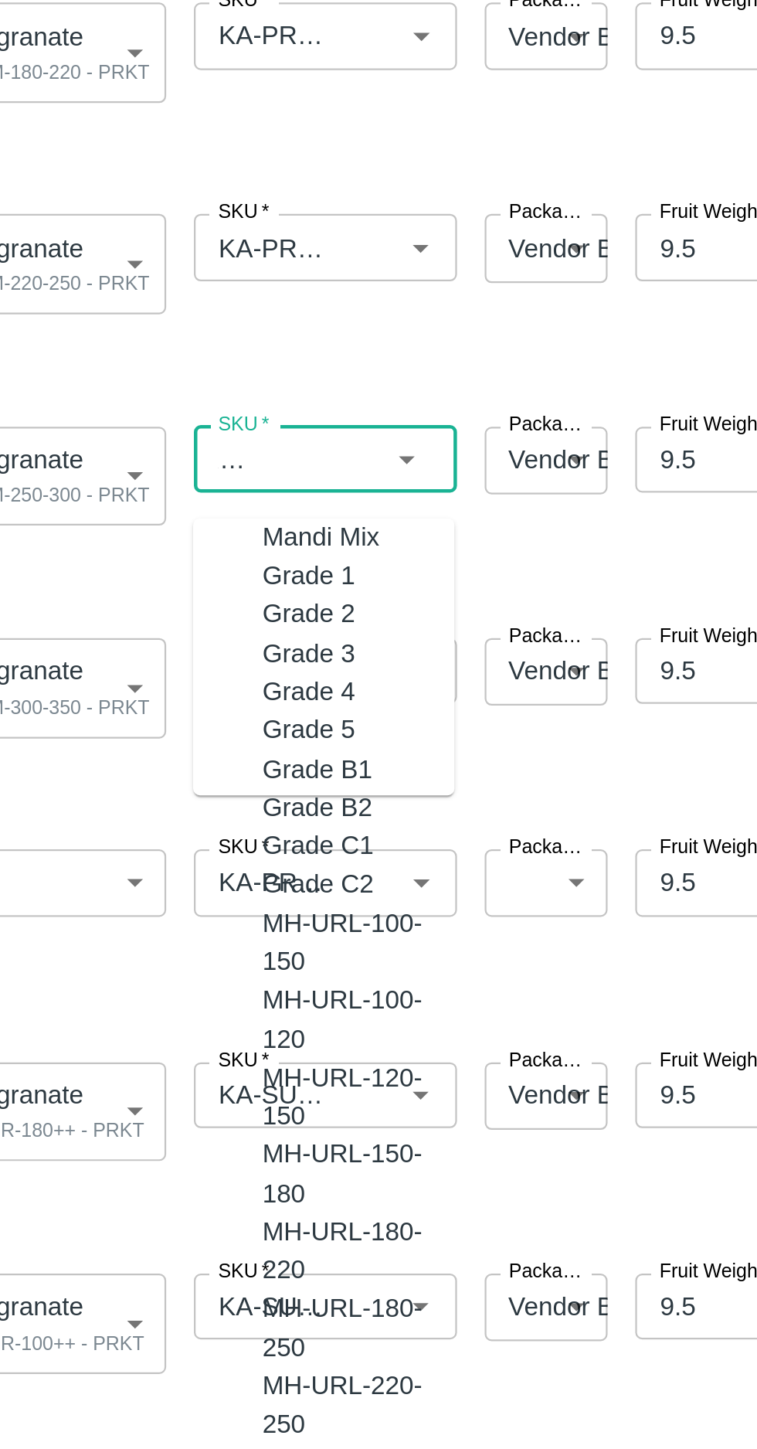
scroll to position [0, 0]
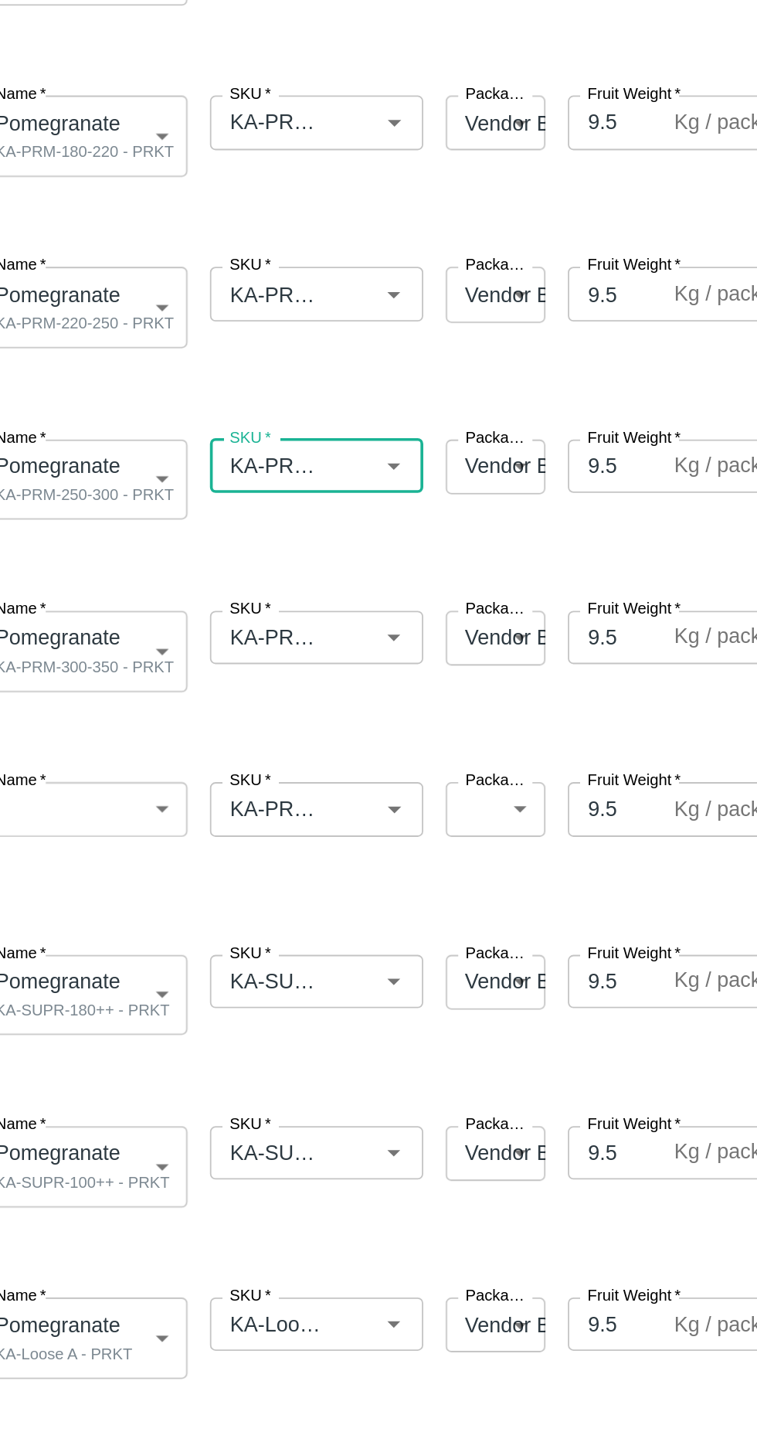
click at [193, 665] on input "SKU   *" at bounding box center [180, 668] width 62 height 20
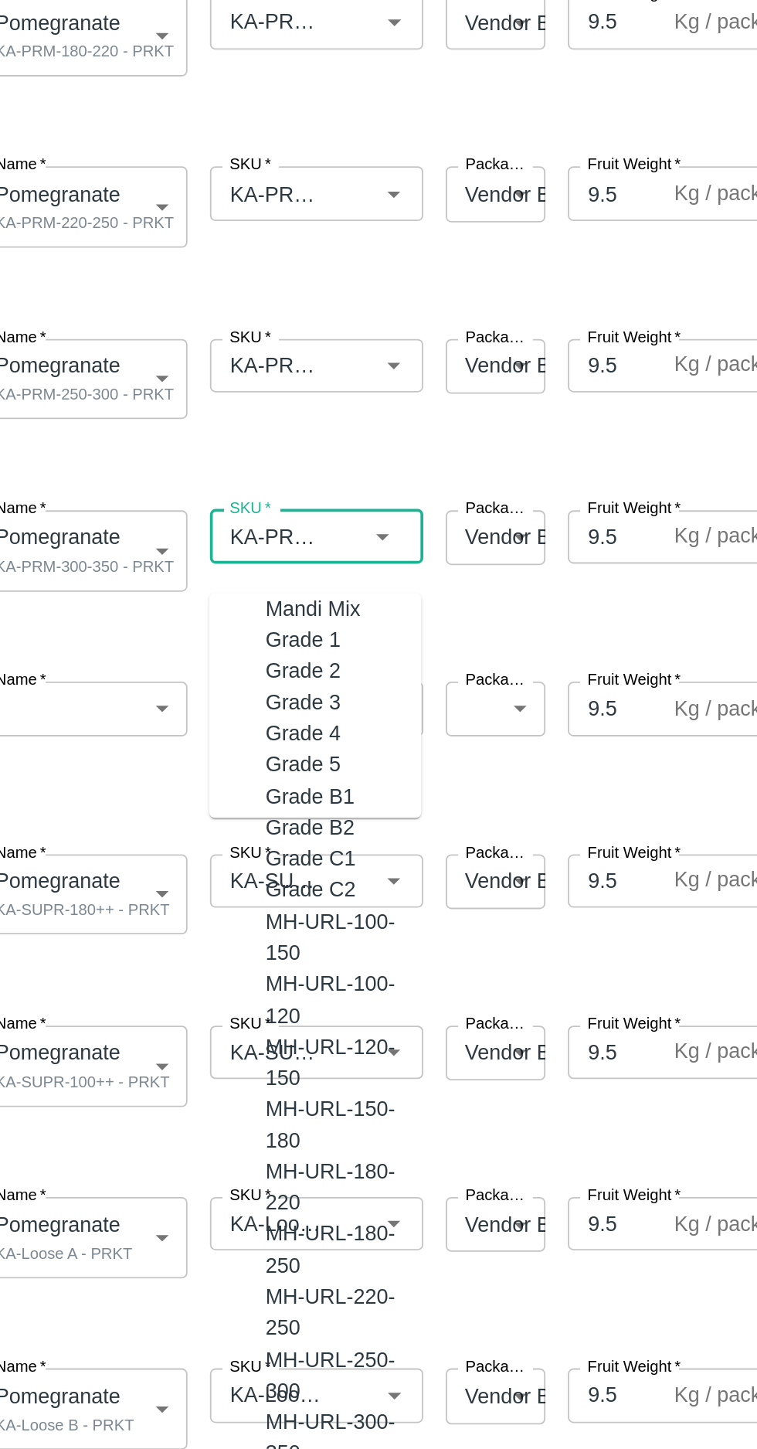
scroll to position [72, 0]
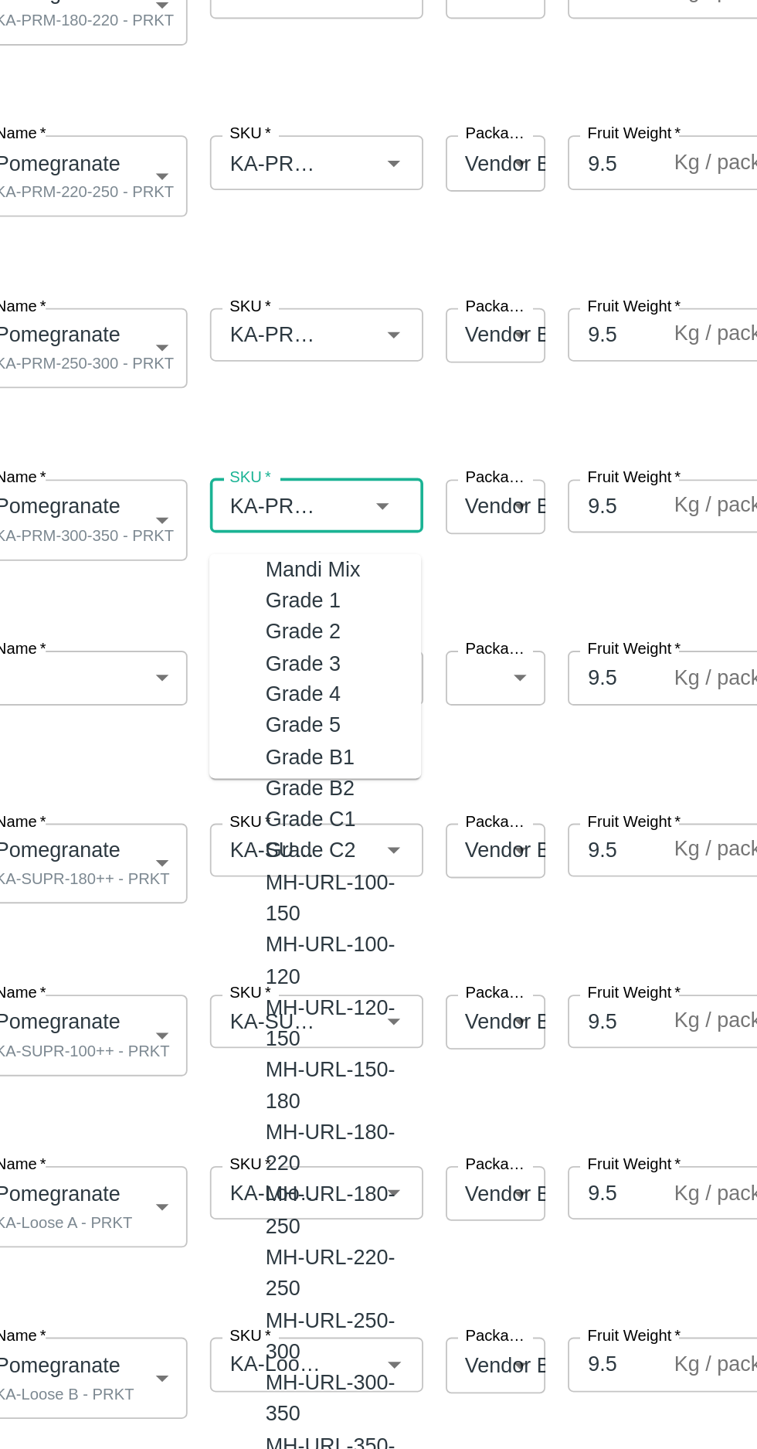
click at [358, 735] on span at bounding box center [375, 743] width 739 height 26
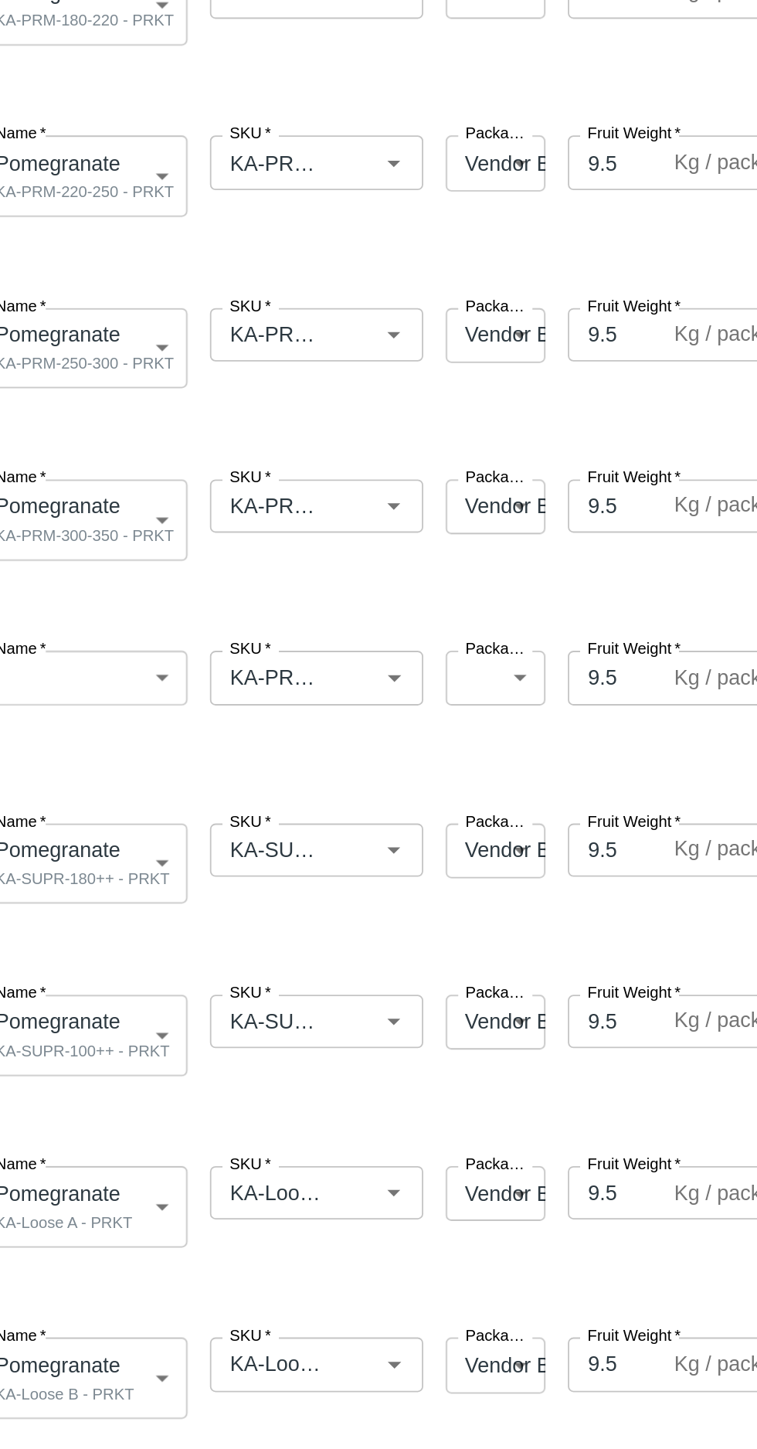
click at [354, 735] on span at bounding box center [375, 743] width 739 height 26
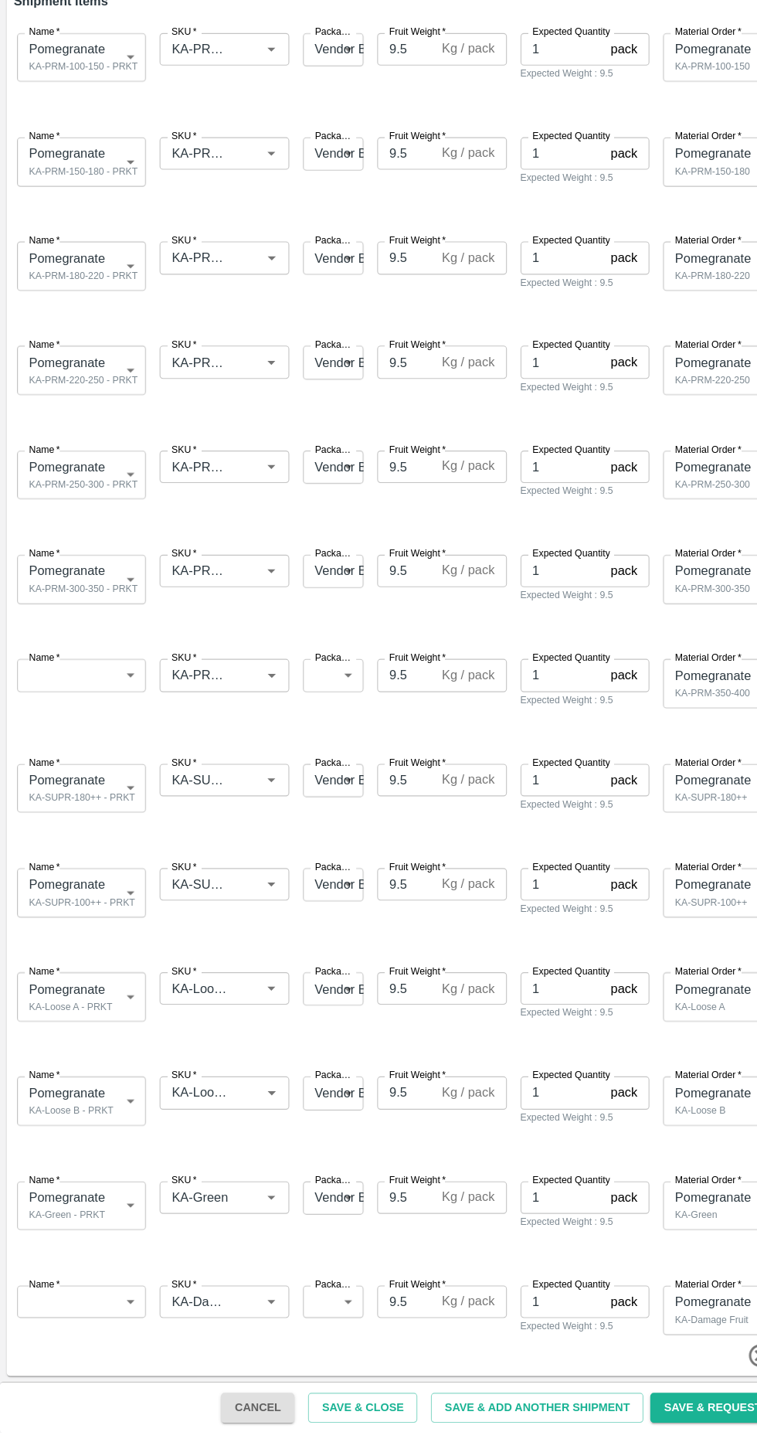
scroll to position [0, 0]
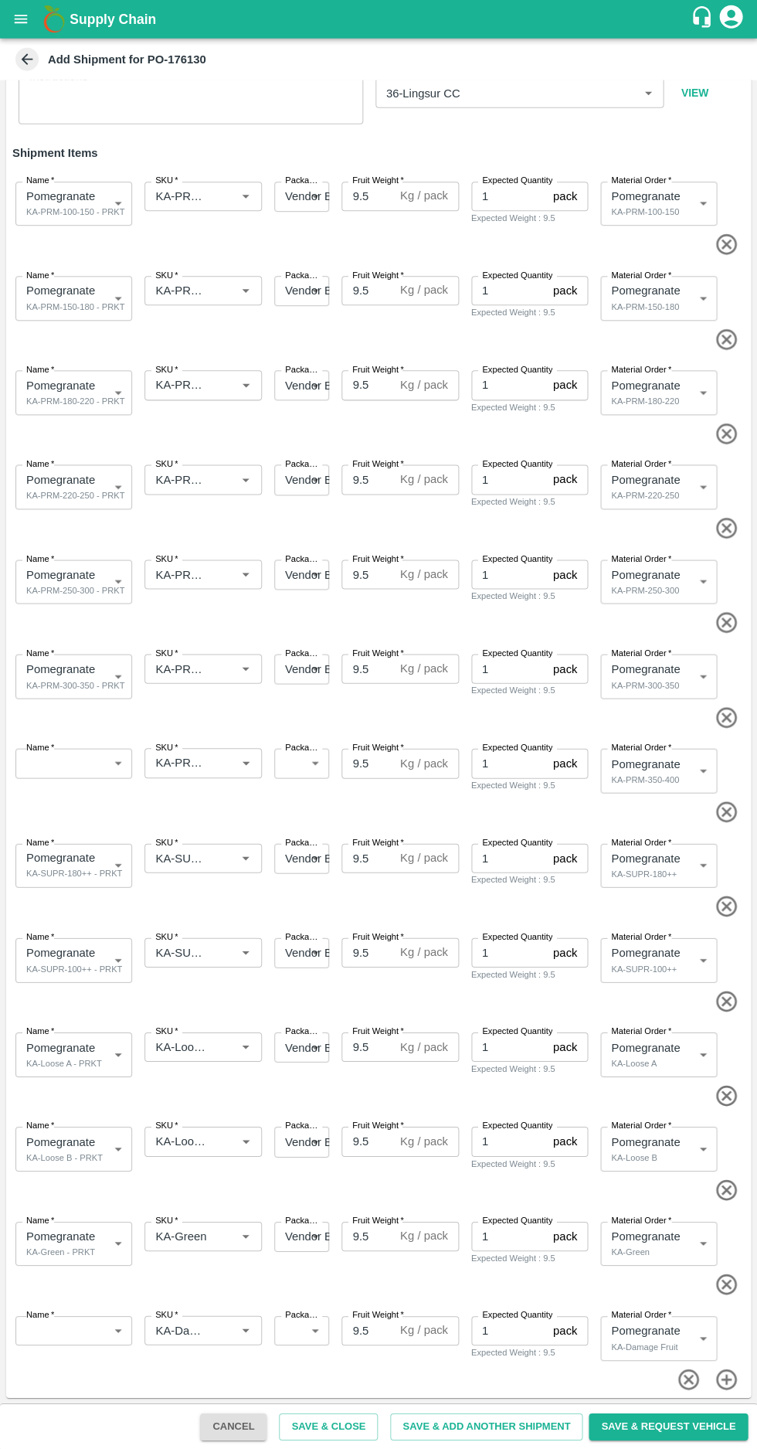
click at [730, 810] on icon "button" at bounding box center [727, 812] width 26 height 26
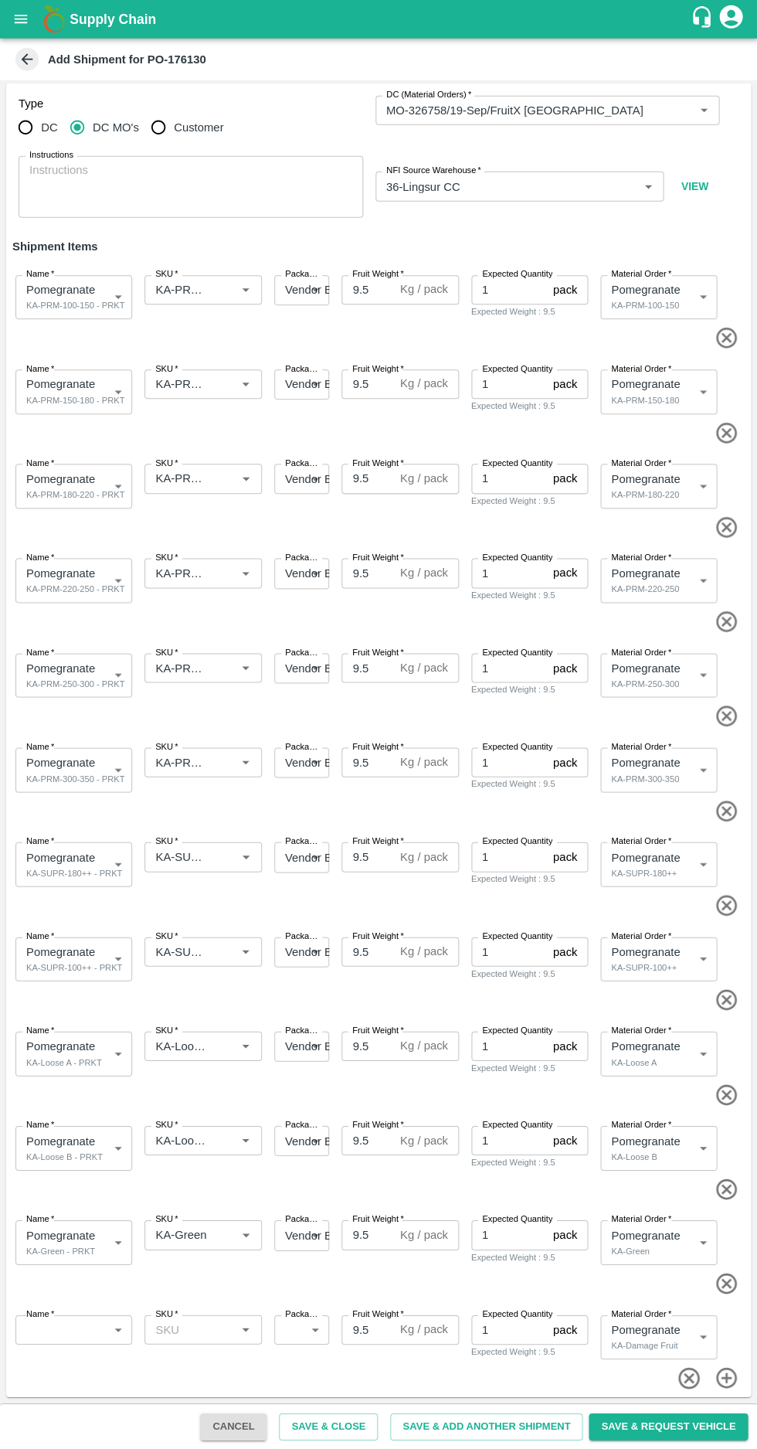
type input "KA-Damage Fruit"
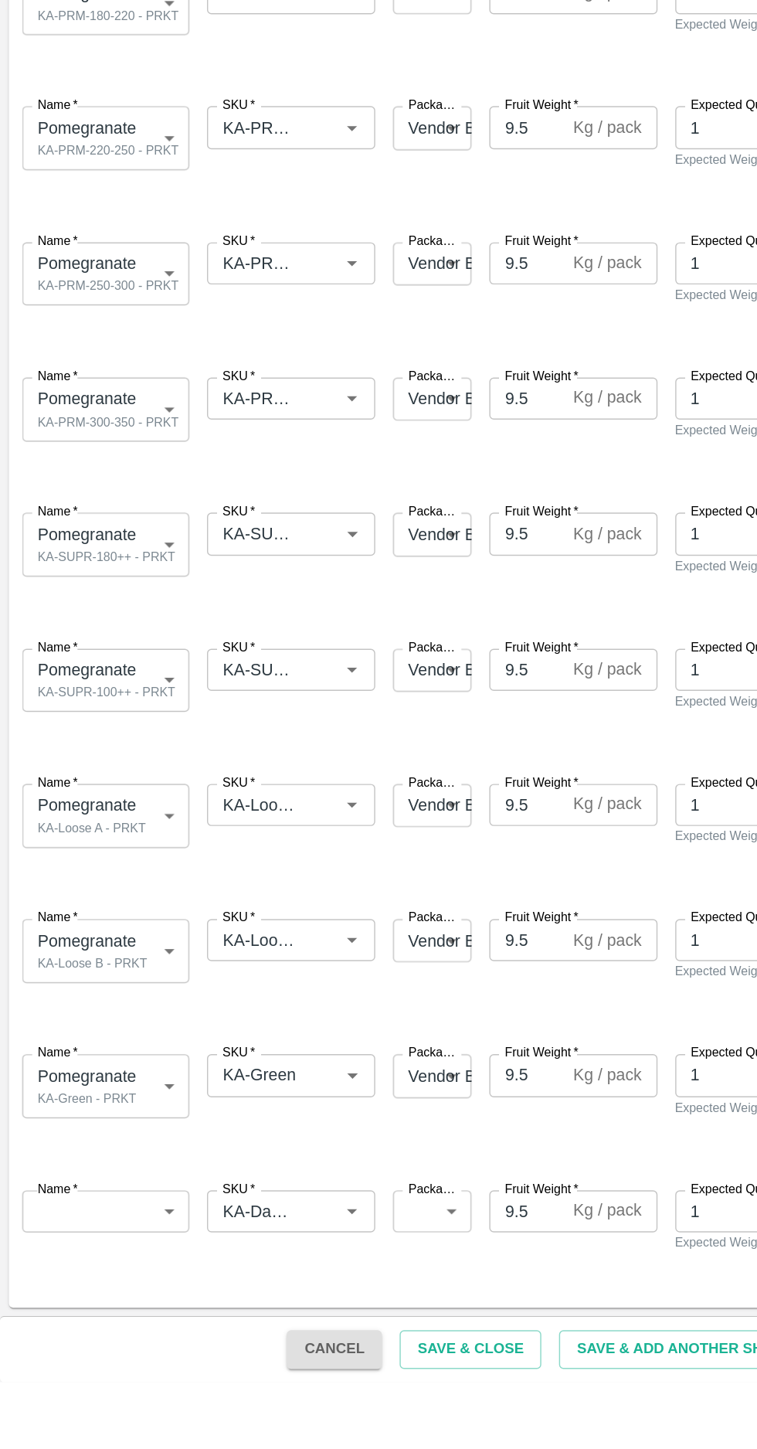
click at [82, 1328] on body "Supply Chain Add Shipment for PO-176130 Type DC DC MO's Customer DC (Material O…" at bounding box center [378, 724] width 757 height 1449
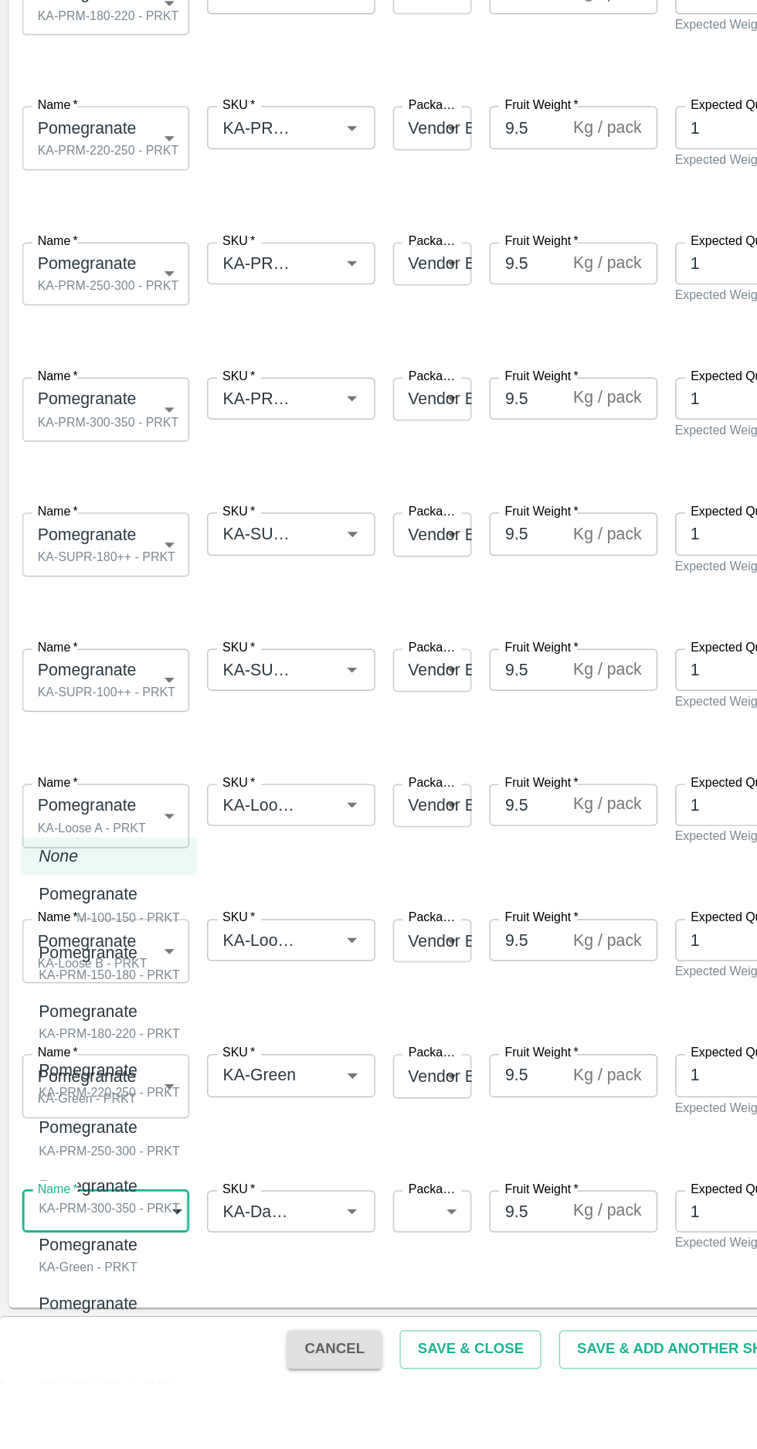
type input "2034793"
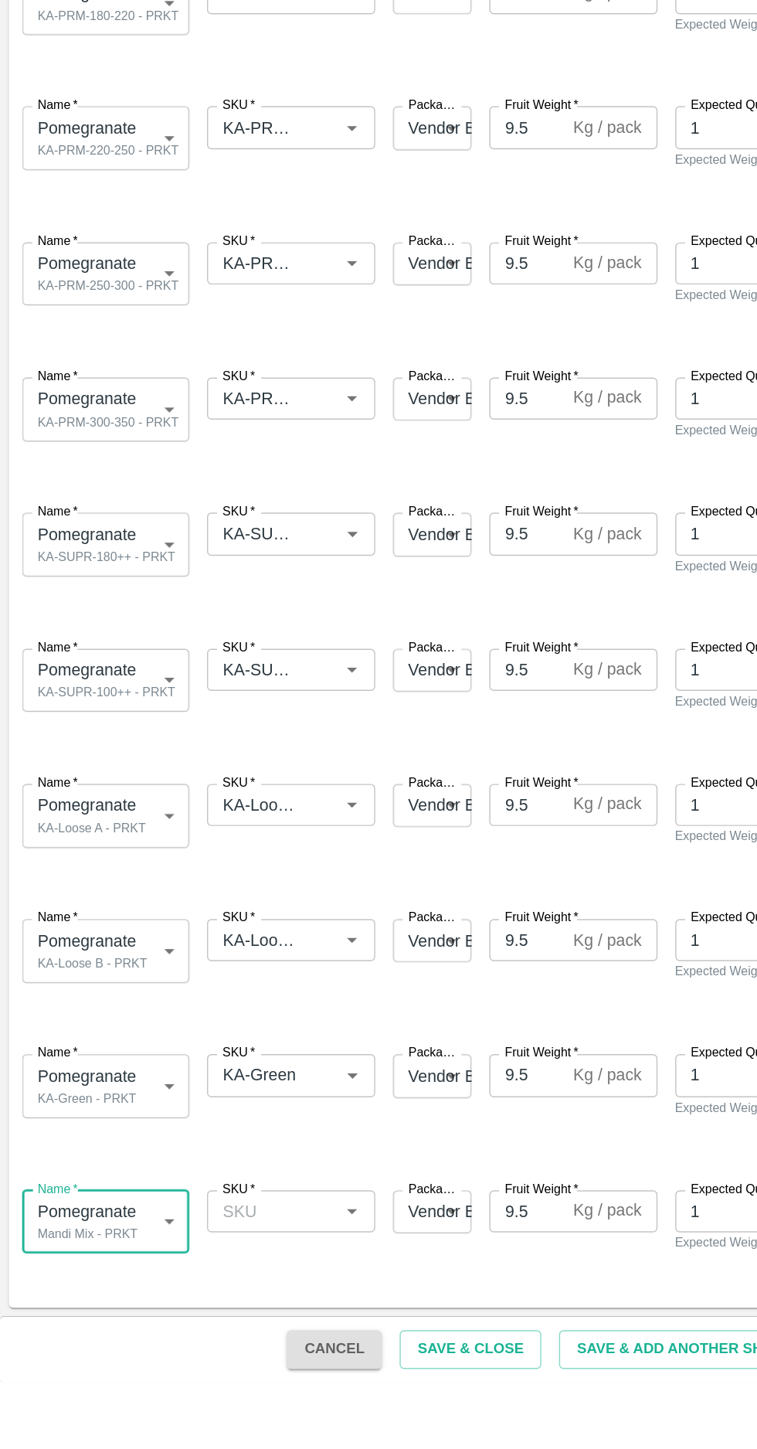
click at [211, 1325] on input "SKU   *" at bounding box center [190, 1330] width 82 height 20
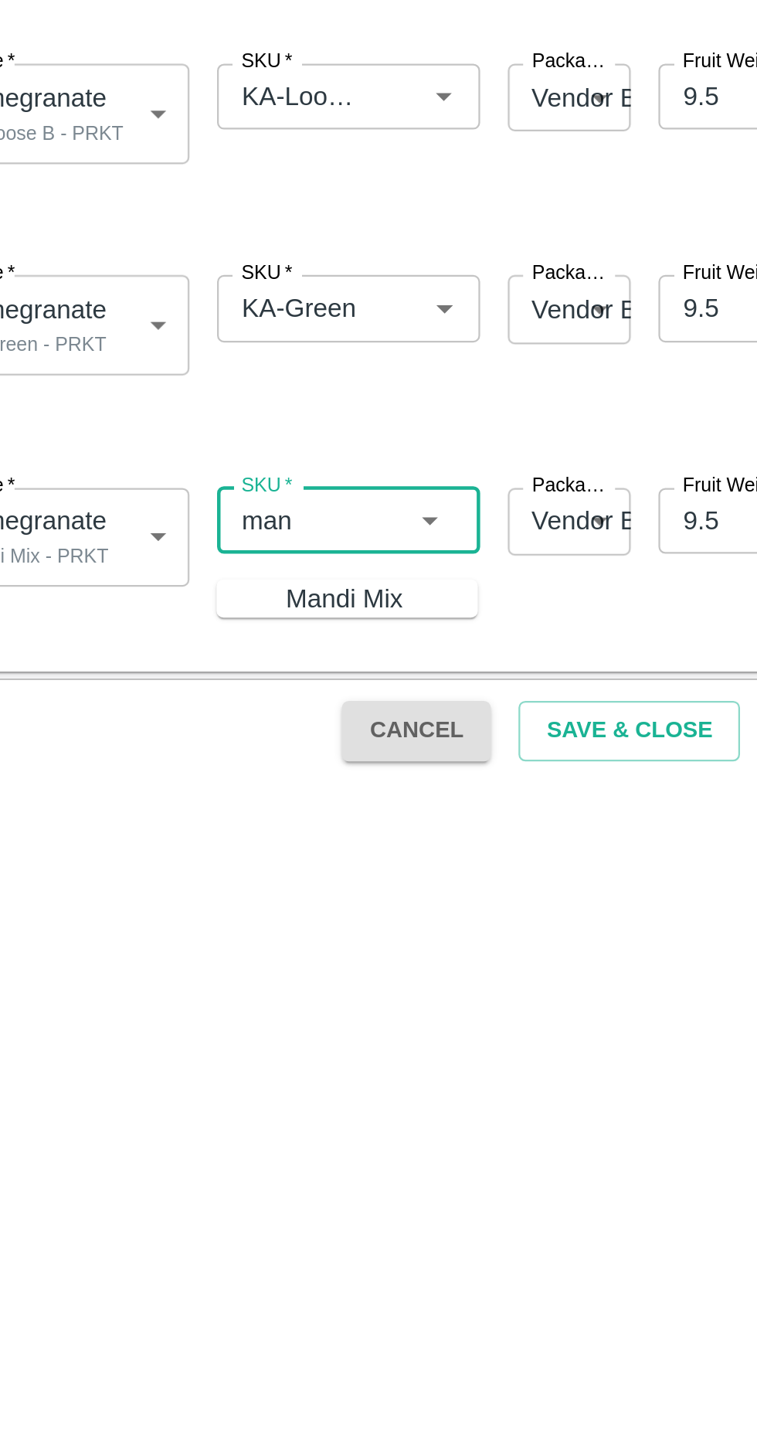
click at [175, 1362] on div "Mandi Mix" at bounding box center [201, 1367] width 53 height 17
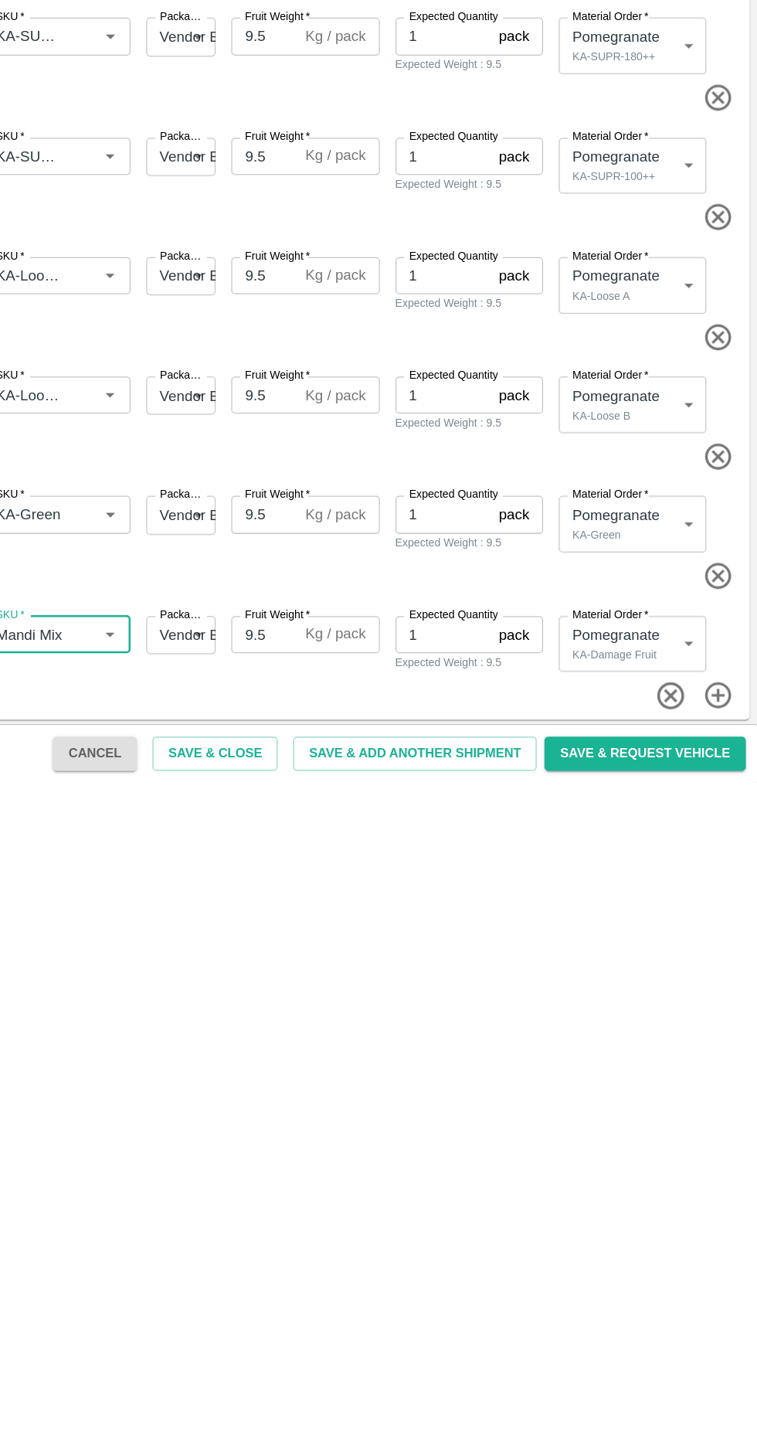
type input "Mandi Mix"
click at [695, 1335] on body "Supply Chain Add Shipment for PO-176130 Type DC DC MO's Customer DC (Material O…" at bounding box center [378, 724] width 757 height 1449
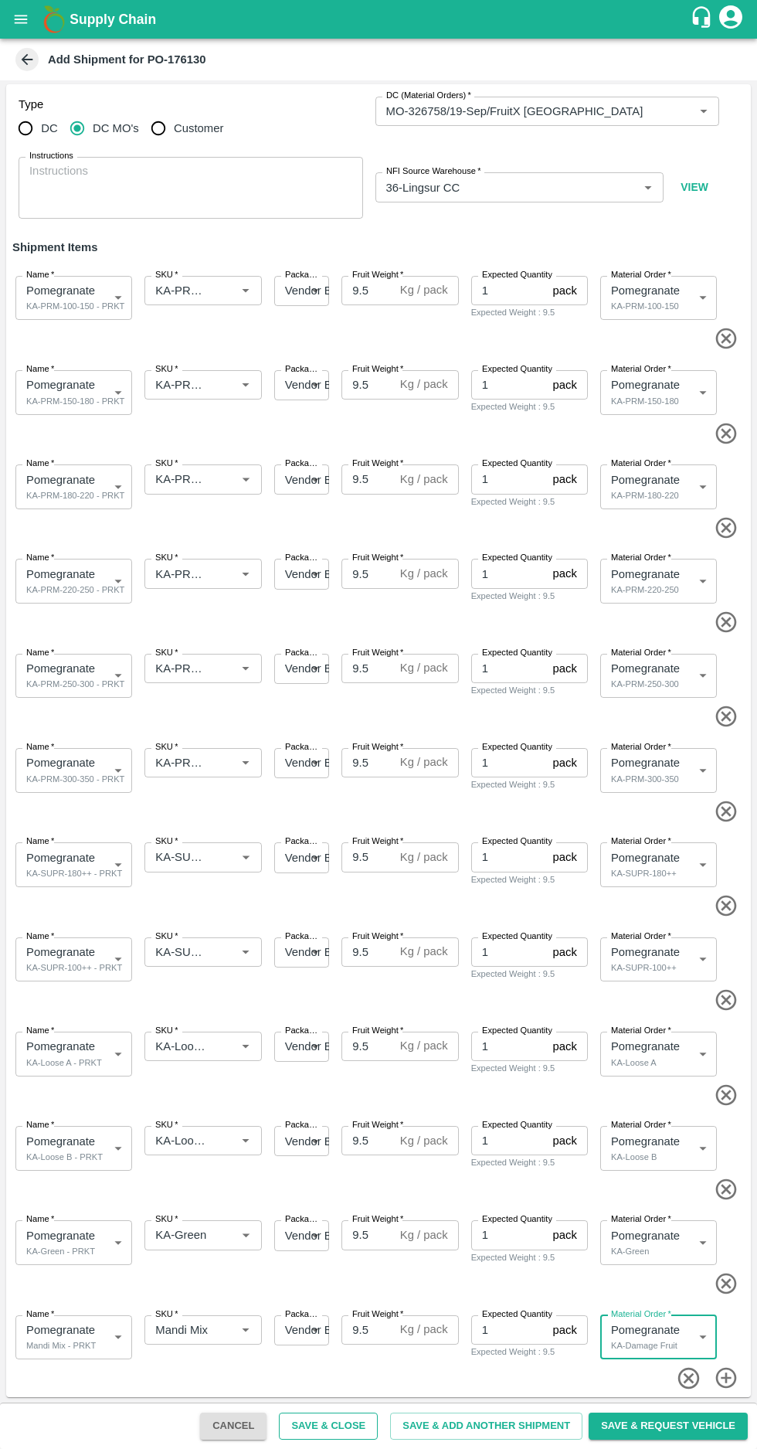
click at [364, 1426] on button "Save & Close" at bounding box center [328, 1426] width 99 height 27
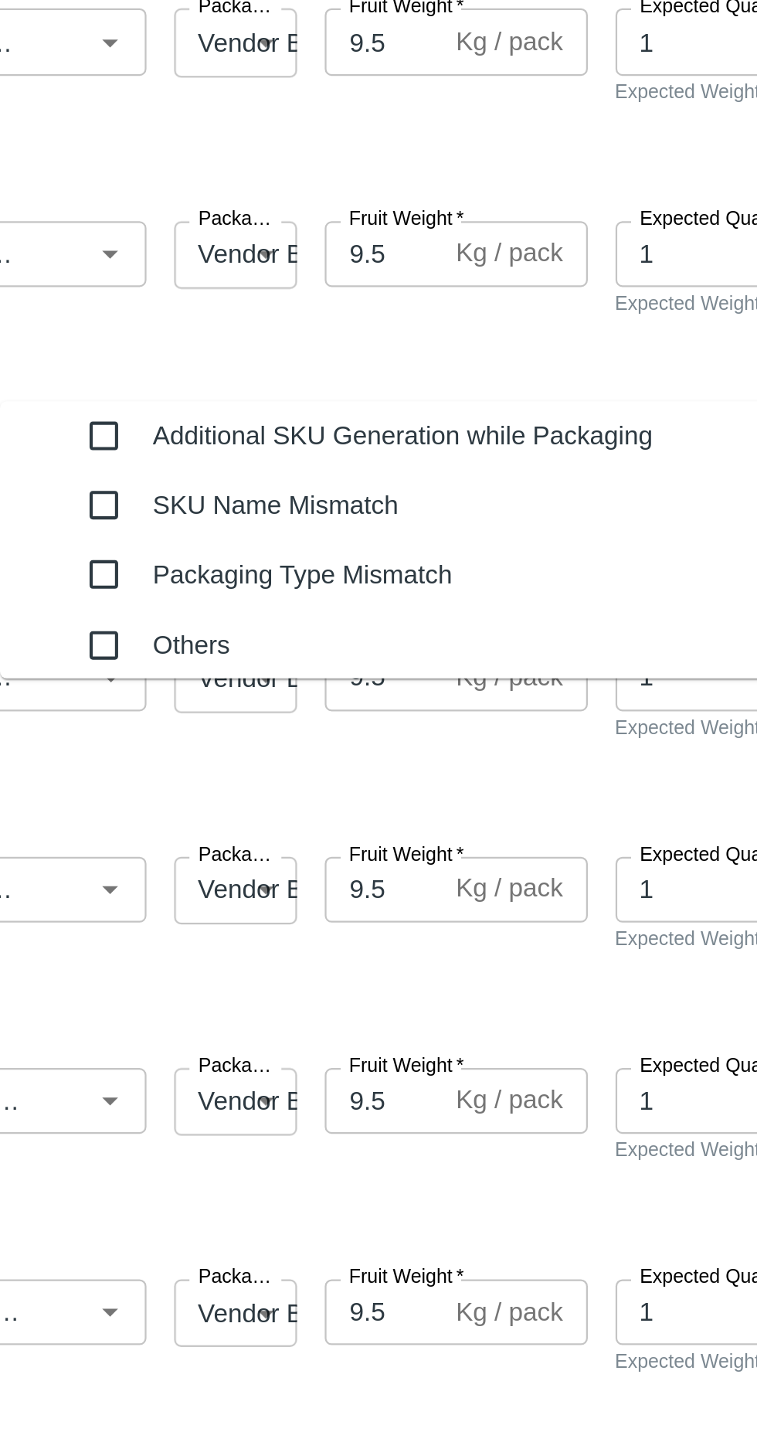
click at [230, 752] on input "checkbox" at bounding box center [242, 752] width 31 height 31
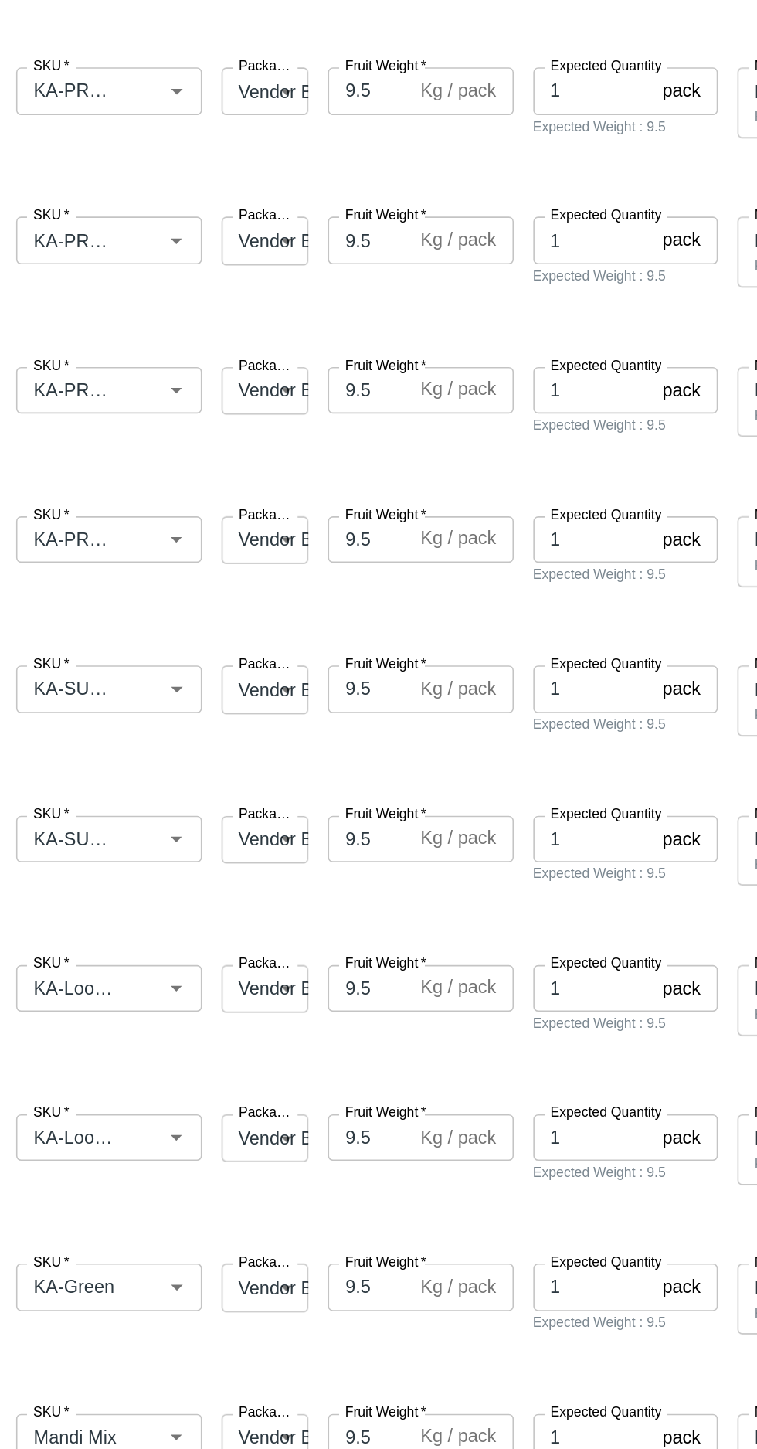
type textarea "Na"
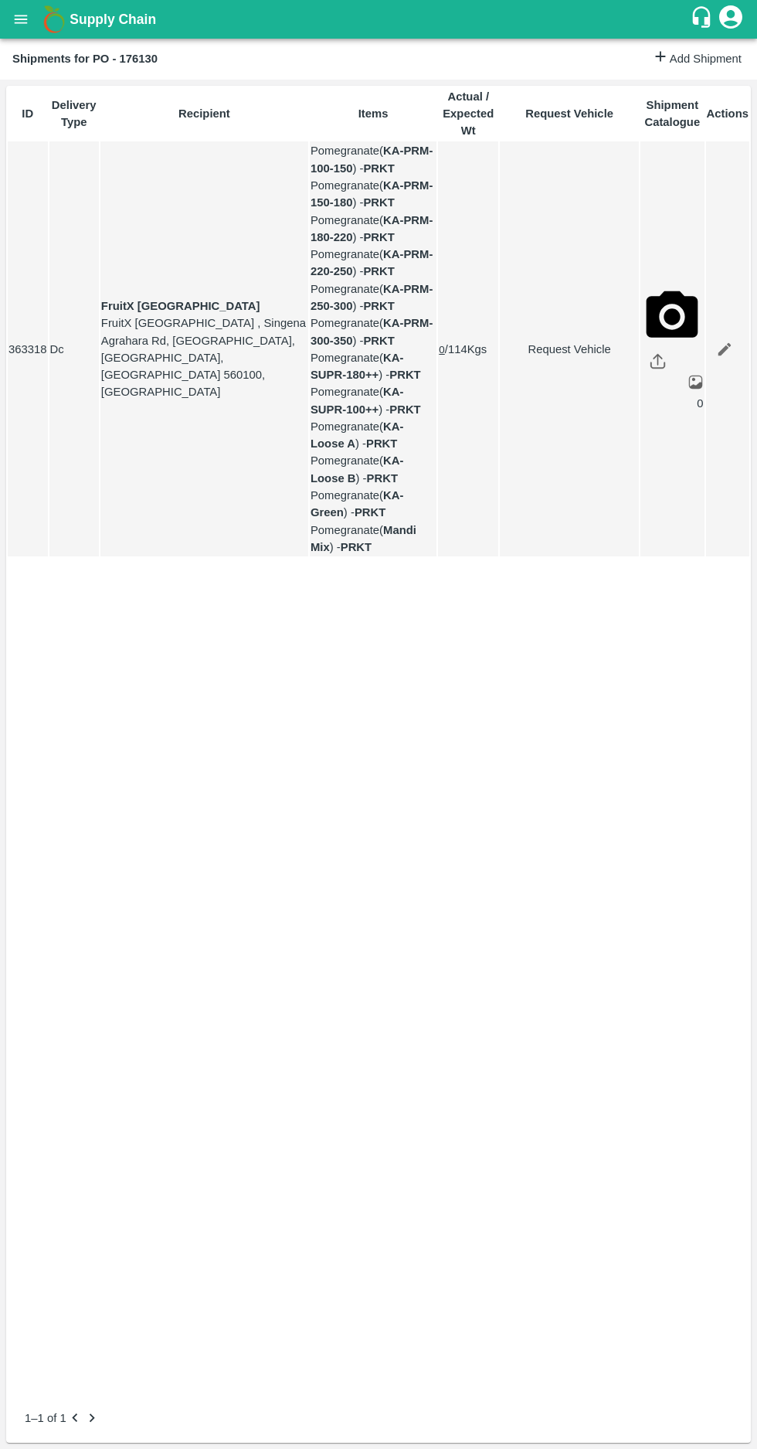
click at [543, 358] on link "Request Vehicle" at bounding box center [570, 349] width 138 height 17
type input "[DATE] 07:00 AM"
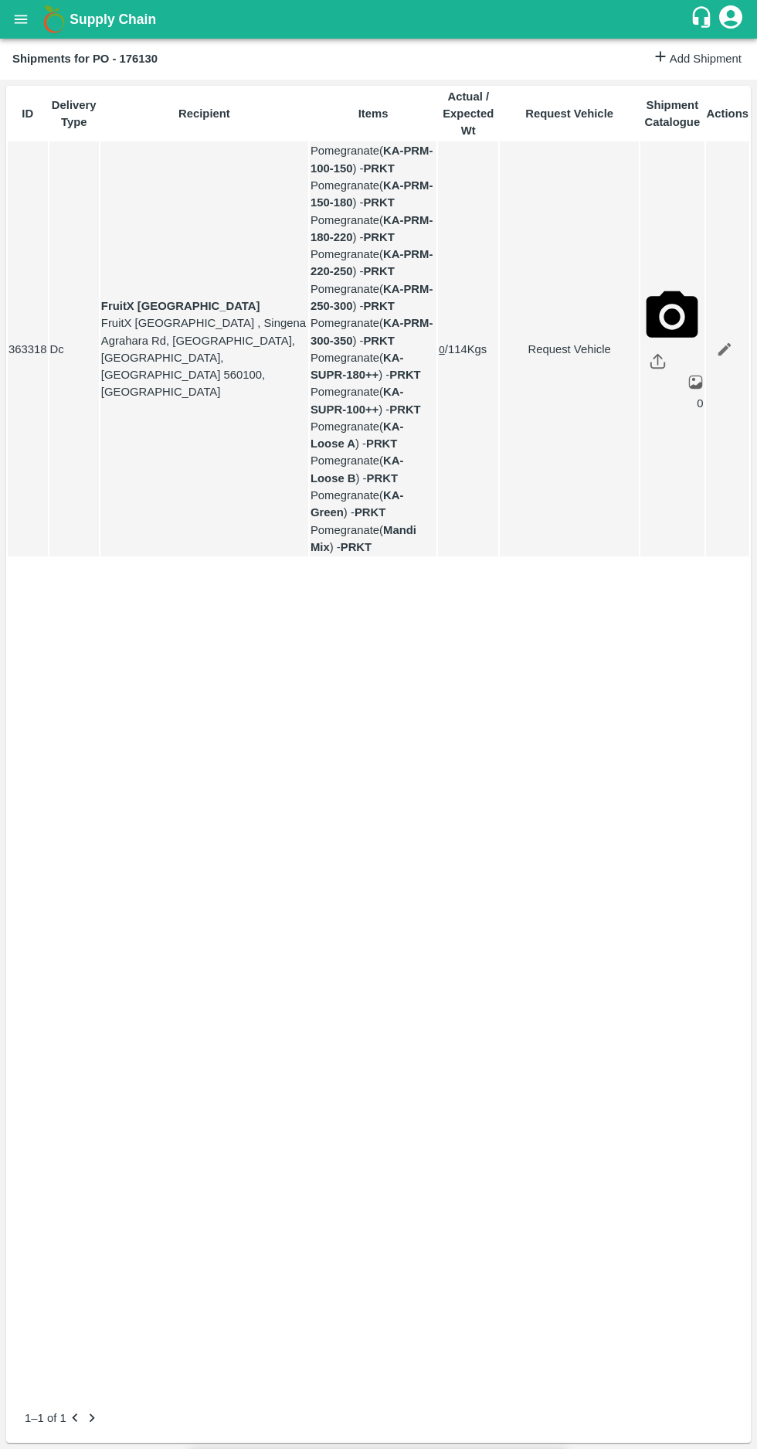
type input "[DATE] 06:00 PM"
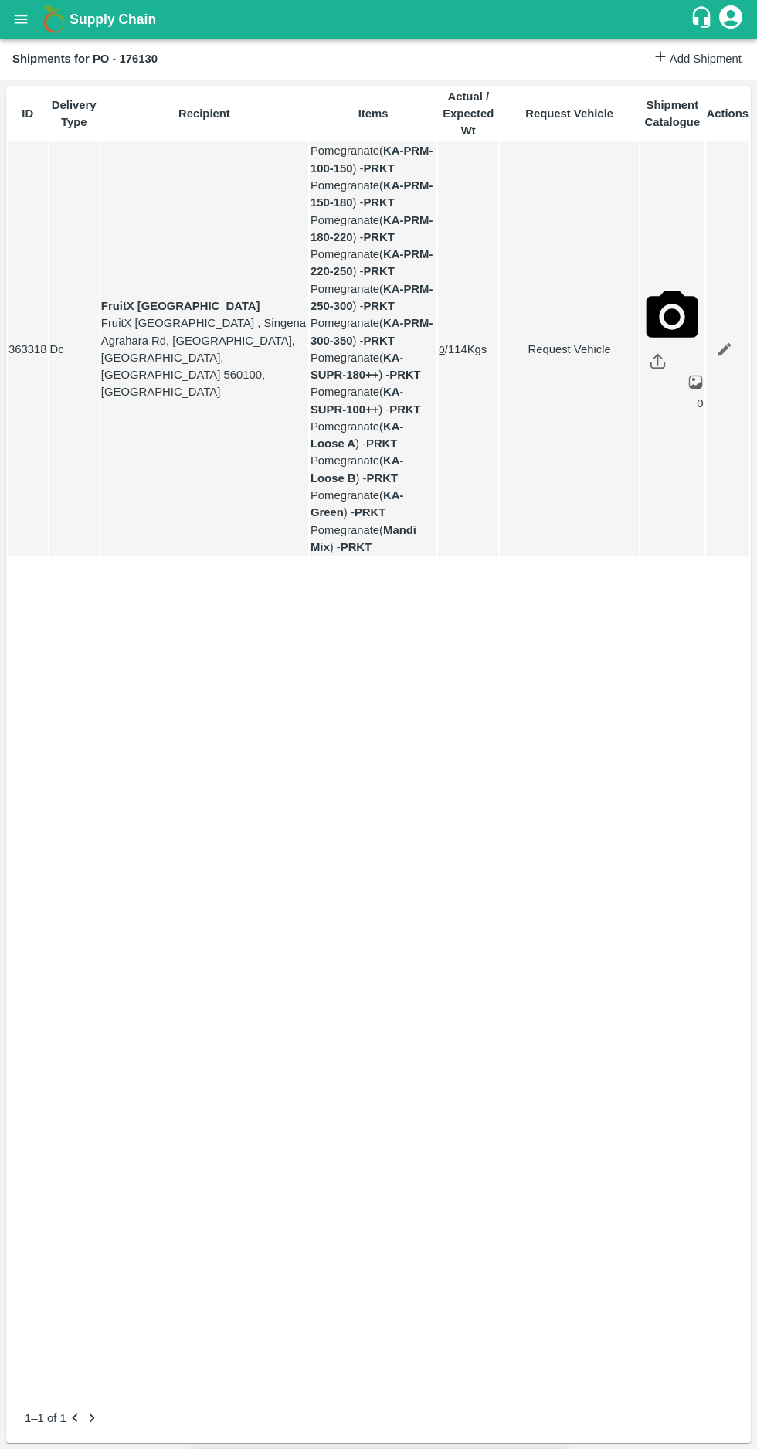
type input "[DATE] 05:00 AM"
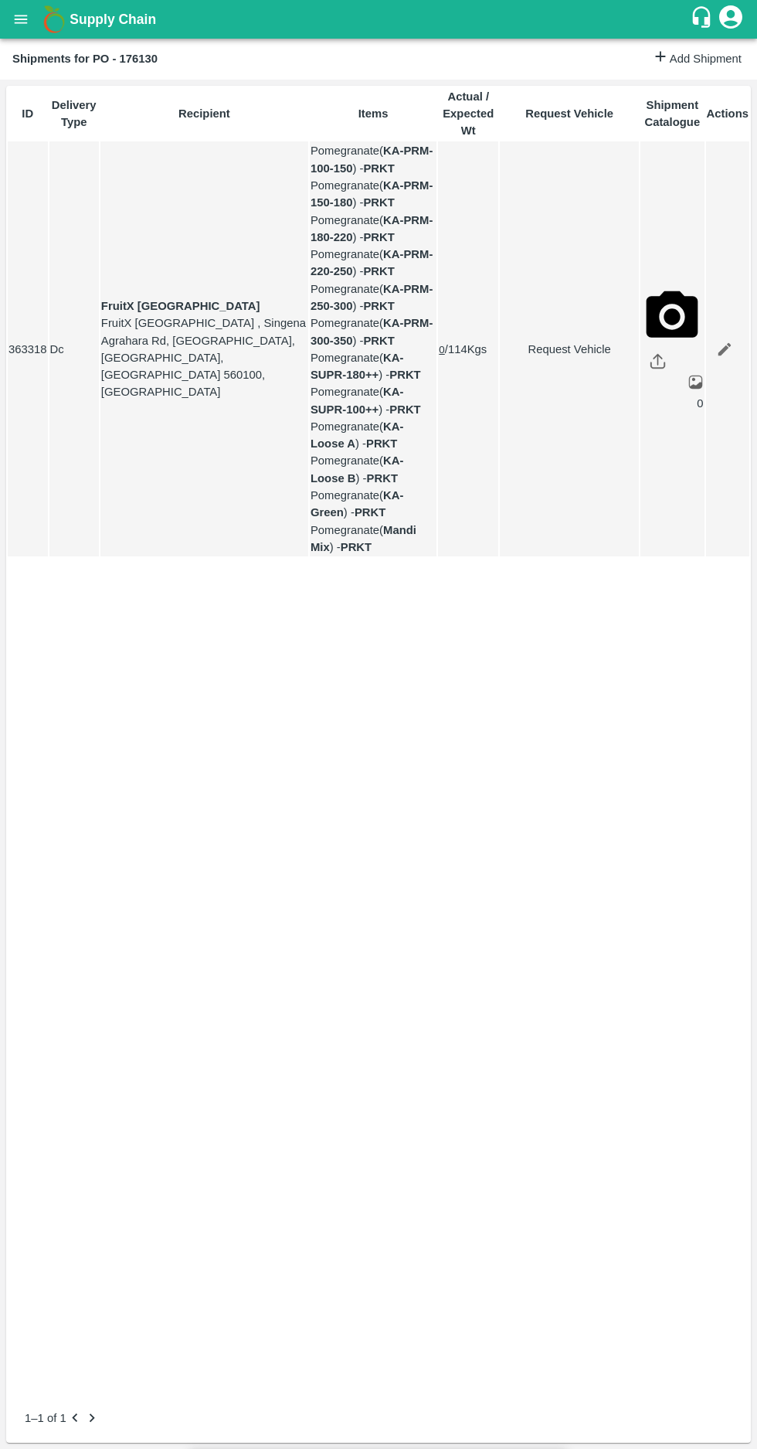
click at [338, 168] on body "Supply Chain Shipments for PO - 176130 Add Shipment ID Delivery Type Recipient …" at bounding box center [378, 724] width 757 height 1449
click at [230, 229] on p "Normal" at bounding box center [234, 237] width 37 height 17
type input "1"
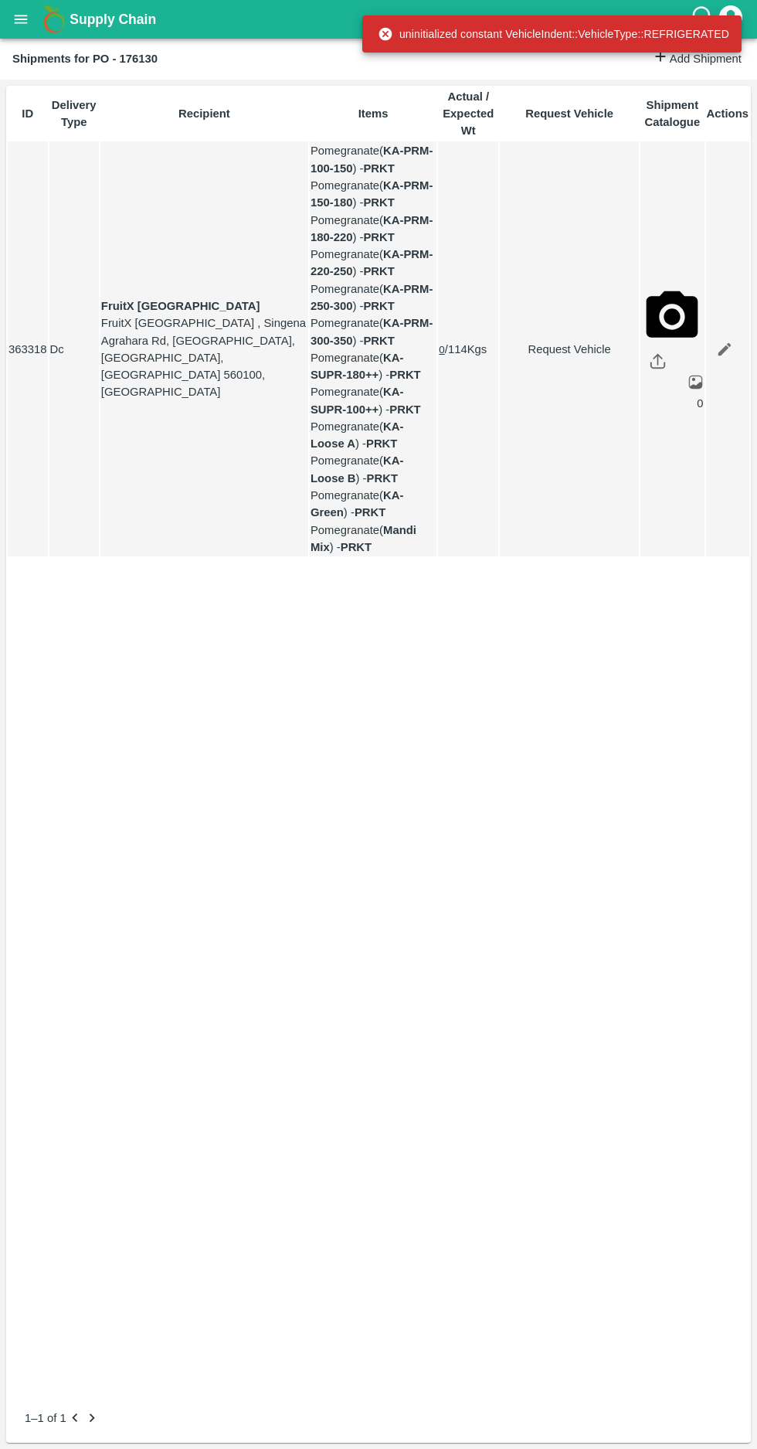
click at [543, 358] on link "Request Vehicle" at bounding box center [570, 349] width 138 height 17
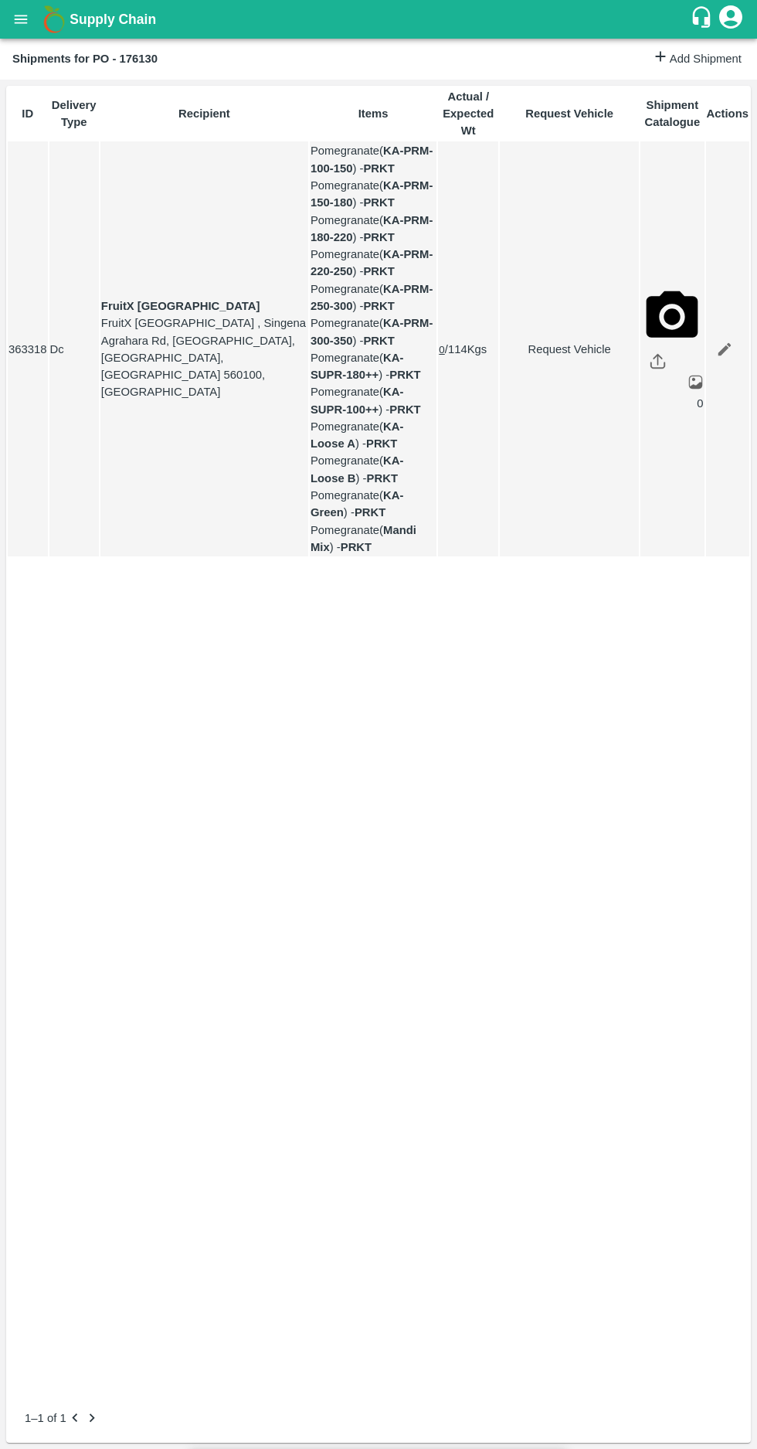
type input "1"
type input "[DATE] 06:00 PM"
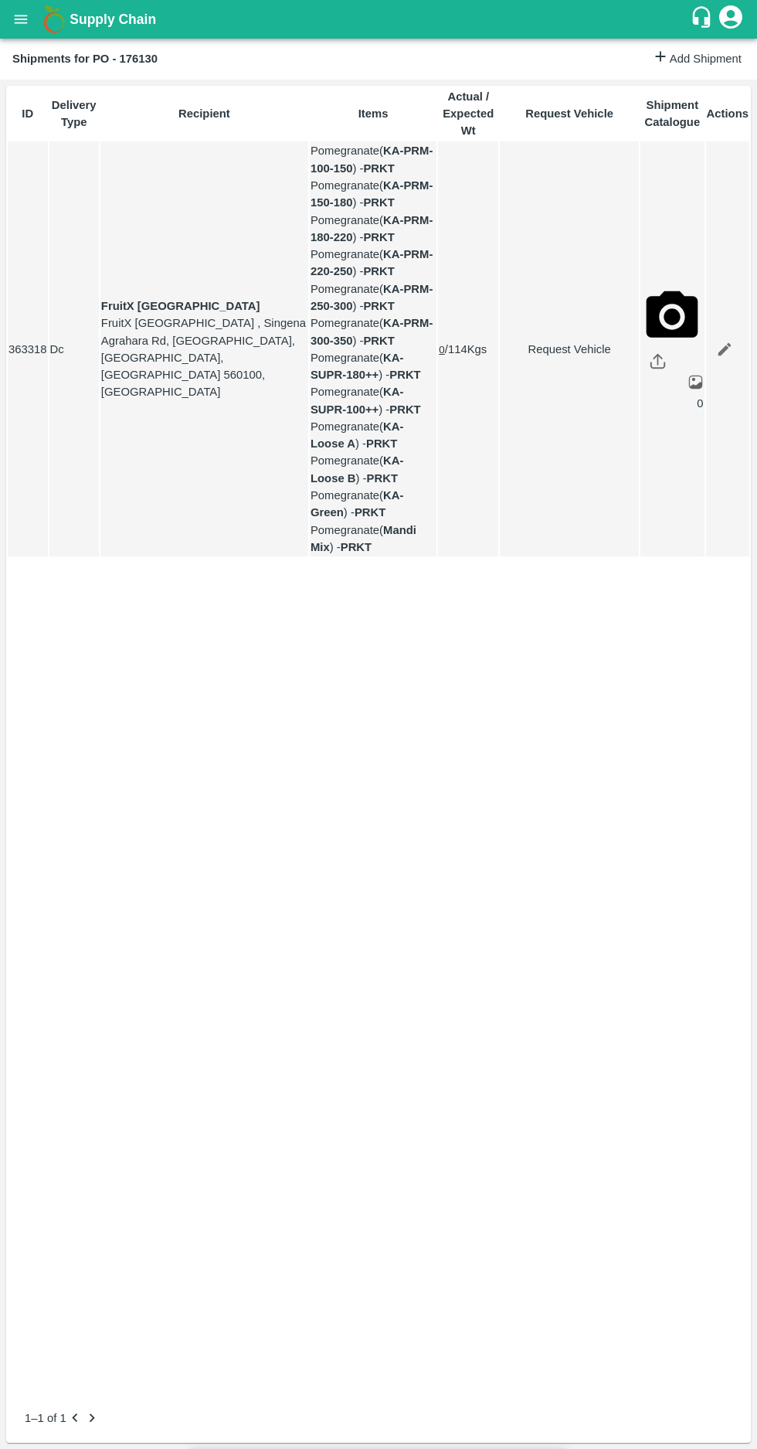
type input "[DATE] 07:00 AM"
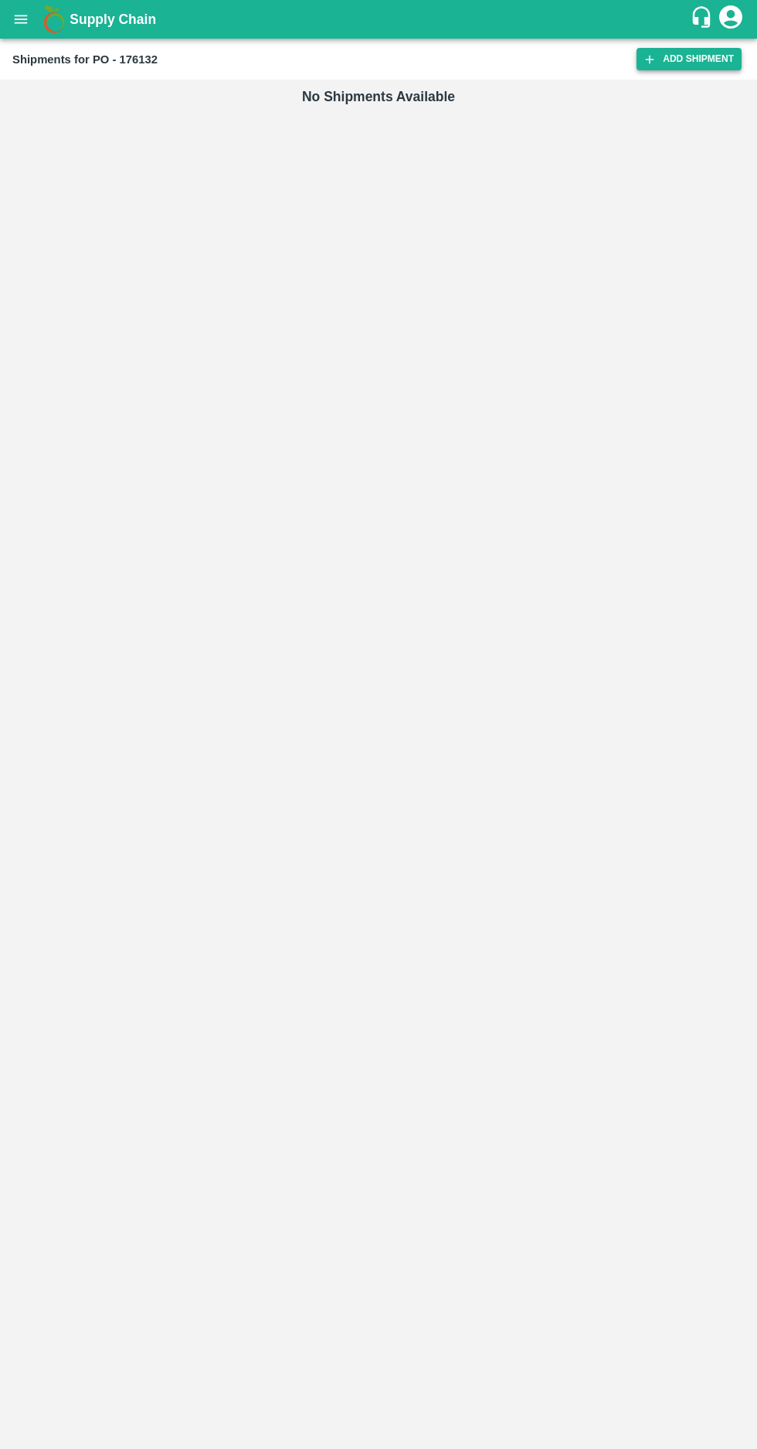
click at [673, 66] on link "Add Shipment" at bounding box center [689, 59] width 105 height 22
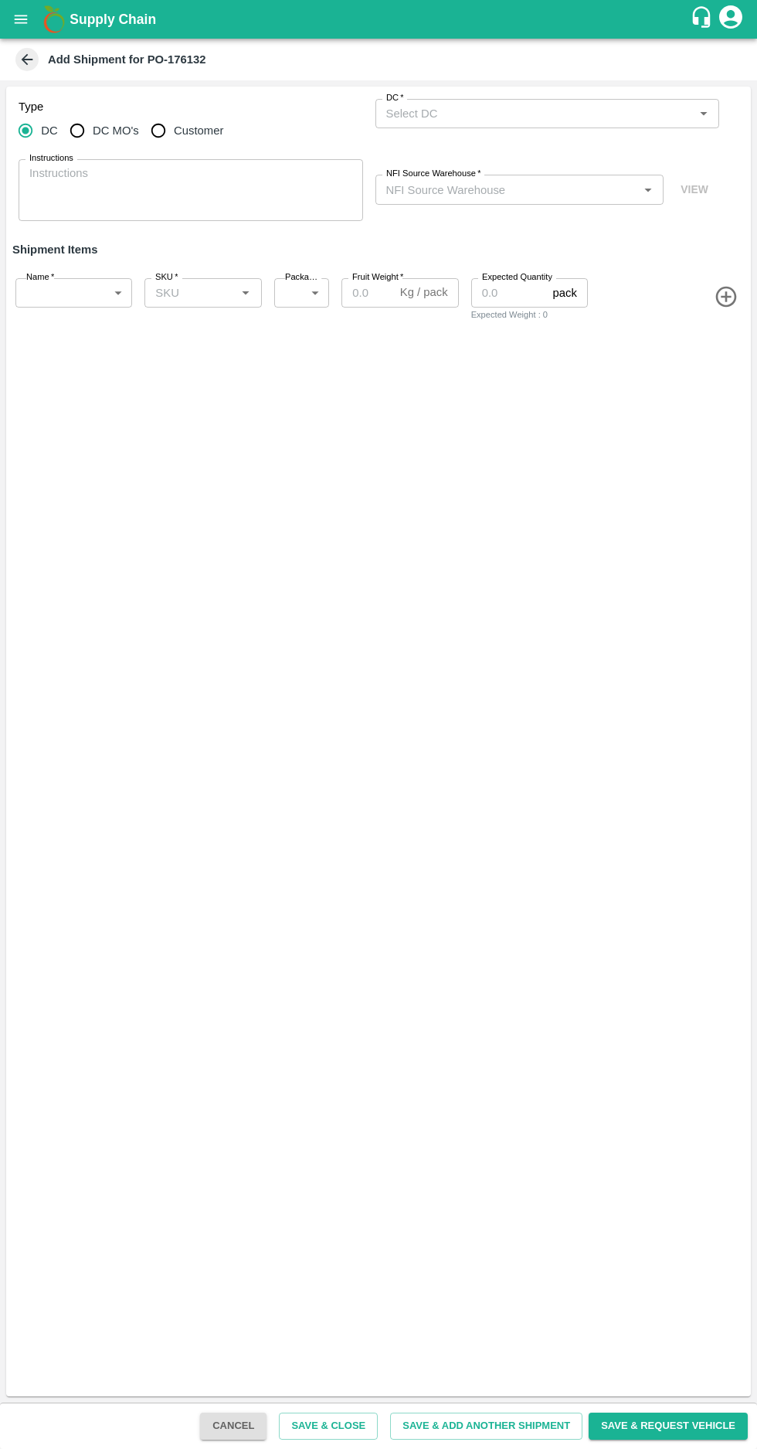
click at [74, 130] on input "DC MO's" at bounding box center [77, 130] width 31 height 31
radio input "true"
click at [478, 116] on input "DC (Material Orders)   *" at bounding box center [535, 114] width 310 height 20
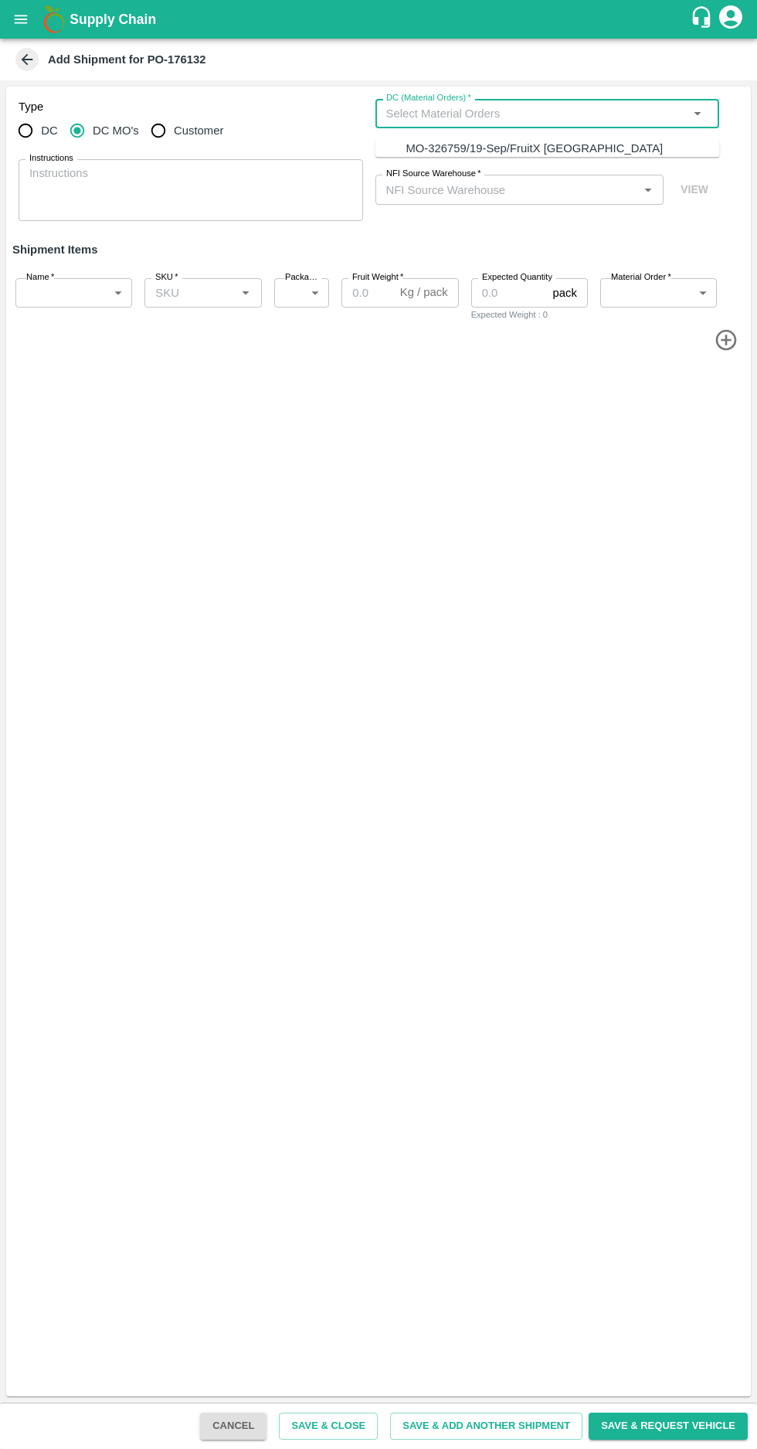
click at [456, 143] on div "MO-326759/19-Sep/FruitX Bangalore" at bounding box center [534, 148] width 257 height 17
type input "MO-326759/19-Sep/FruitX Bangalore"
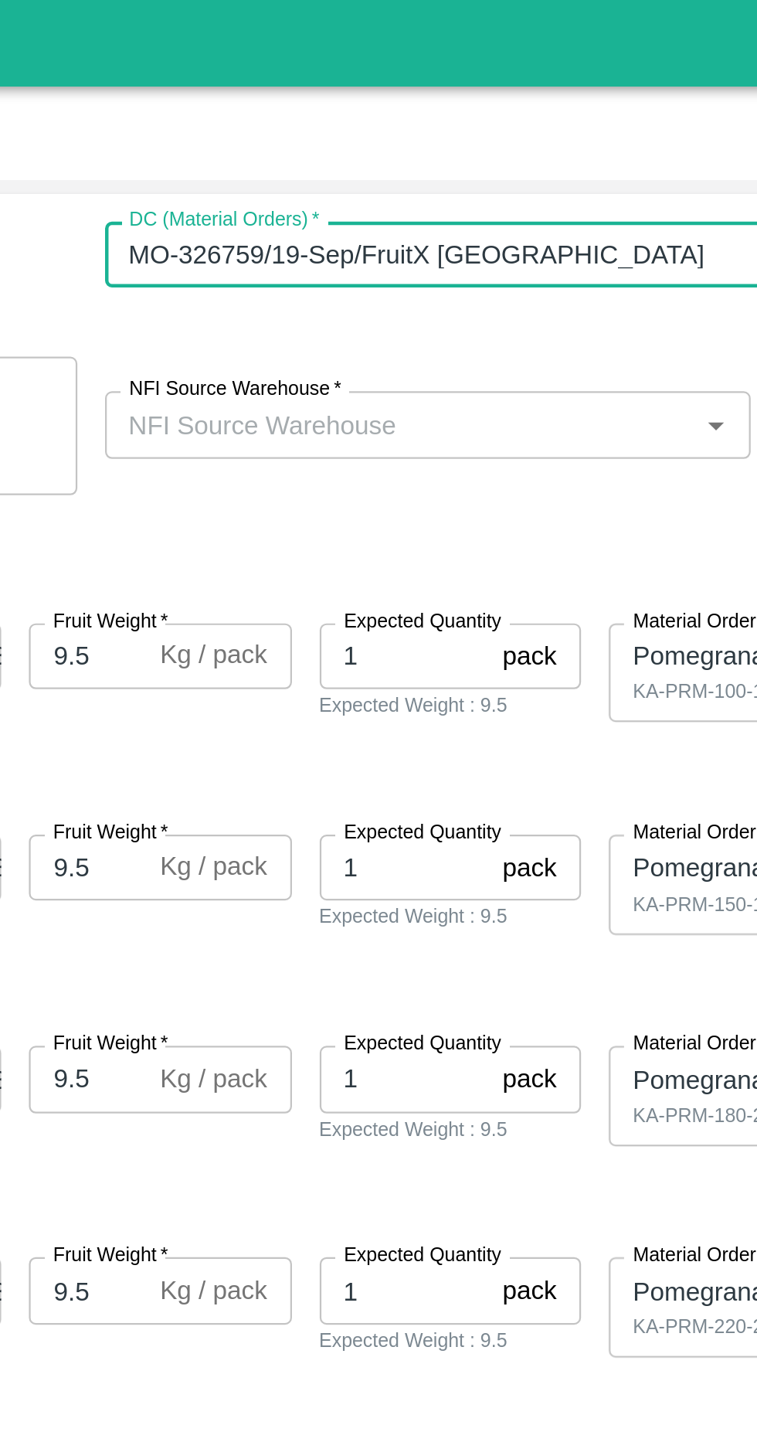
click at [478, 196] on input "NFI Source Warehouse   *" at bounding box center [507, 189] width 254 height 20
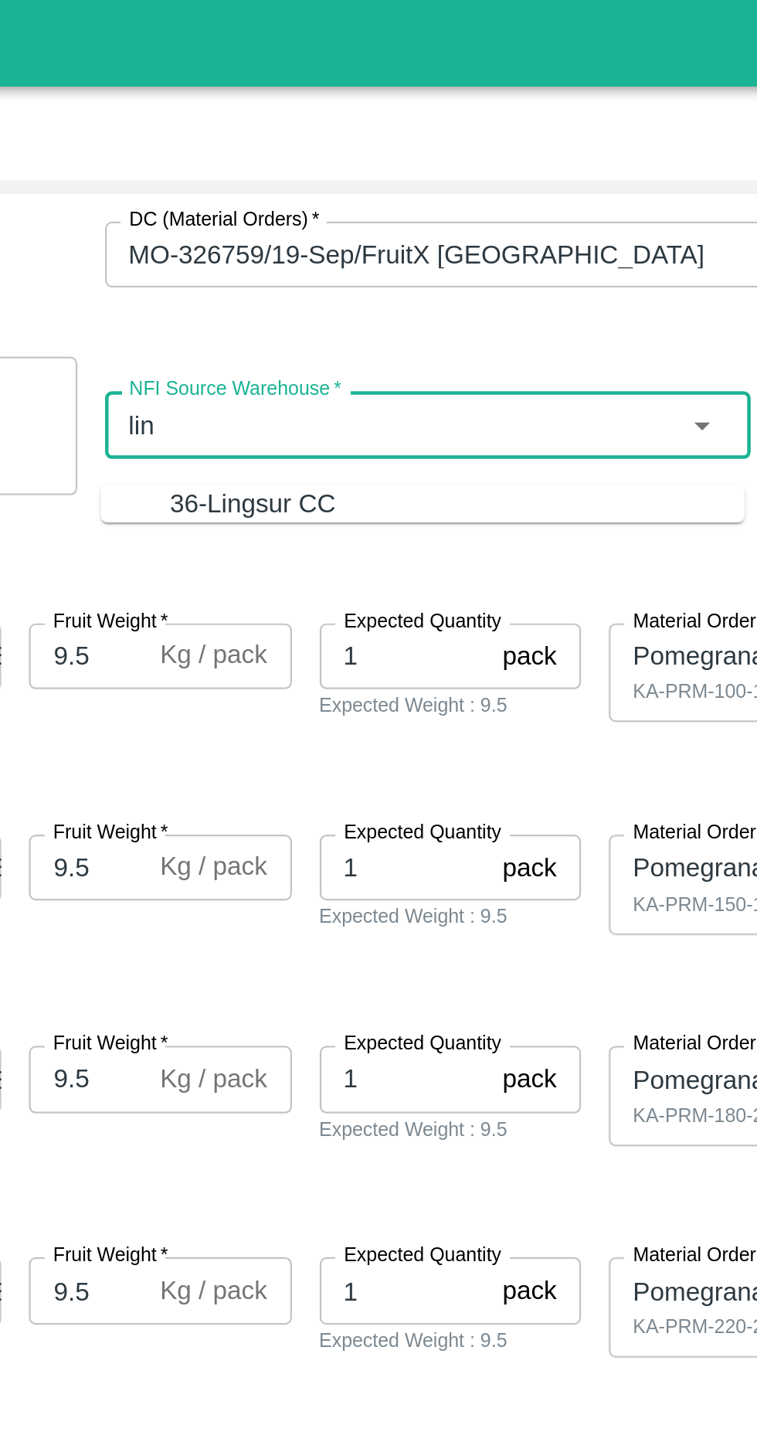
click at [424, 219] on div "36-Lingsur CC" at bounding box center [442, 224] width 74 height 17
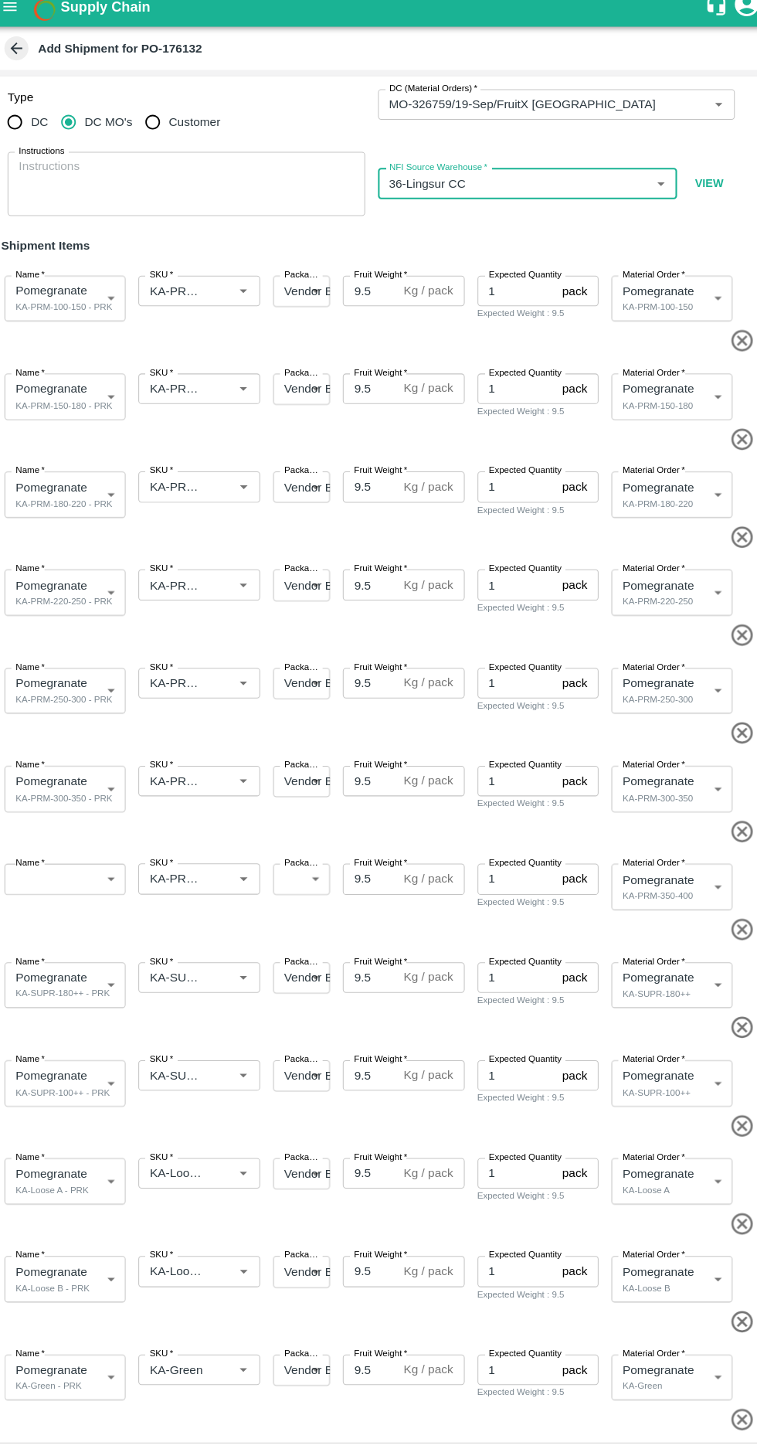
type input "36-Lingsur CC"
click at [179, 292] on input "SKU   *" at bounding box center [180, 293] width 62 height 20
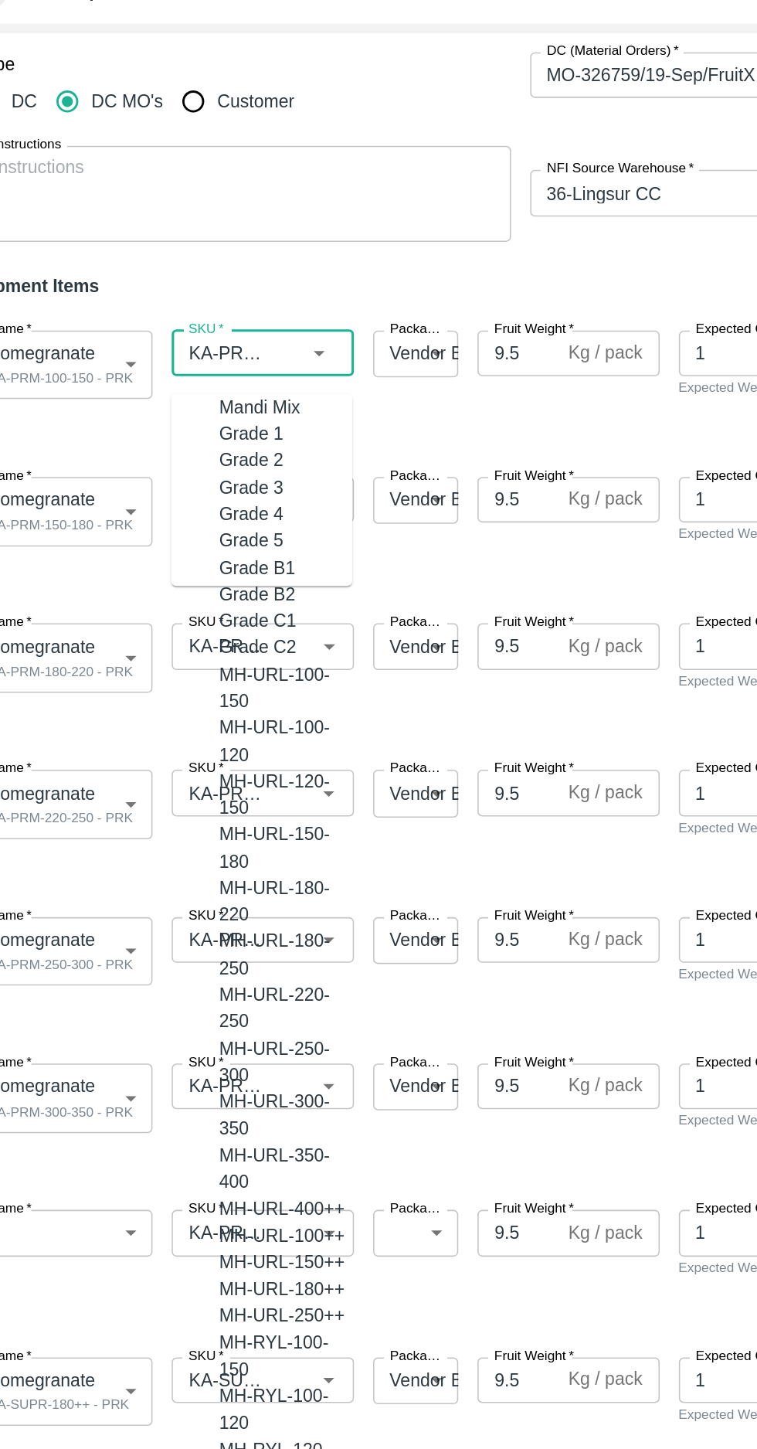
scroll to position [4227, 0]
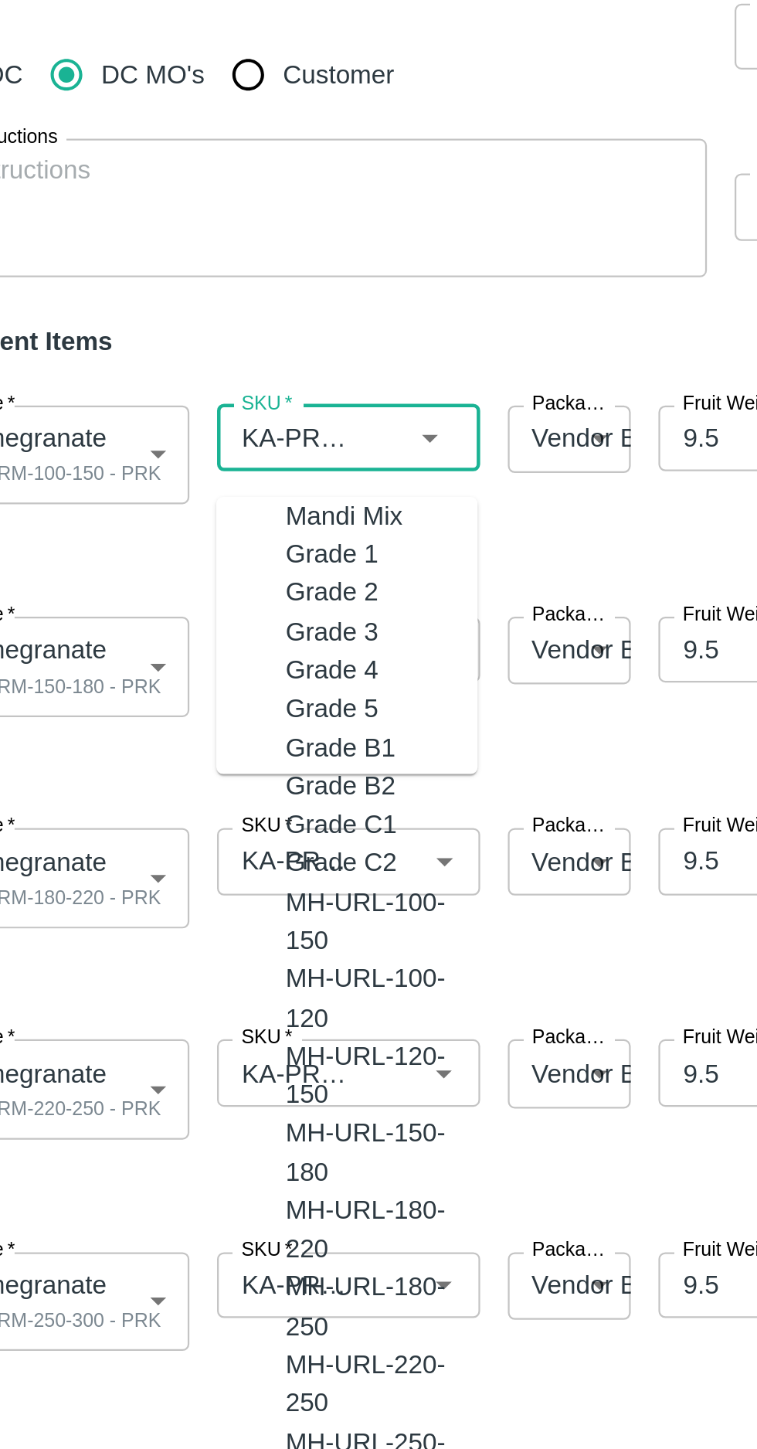
click at [182, 296] on input "SKU   *" at bounding box center [180, 293] width 62 height 20
click at [191, 294] on input "SKU   *" at bounding box center [180, 293] width 62 height 20
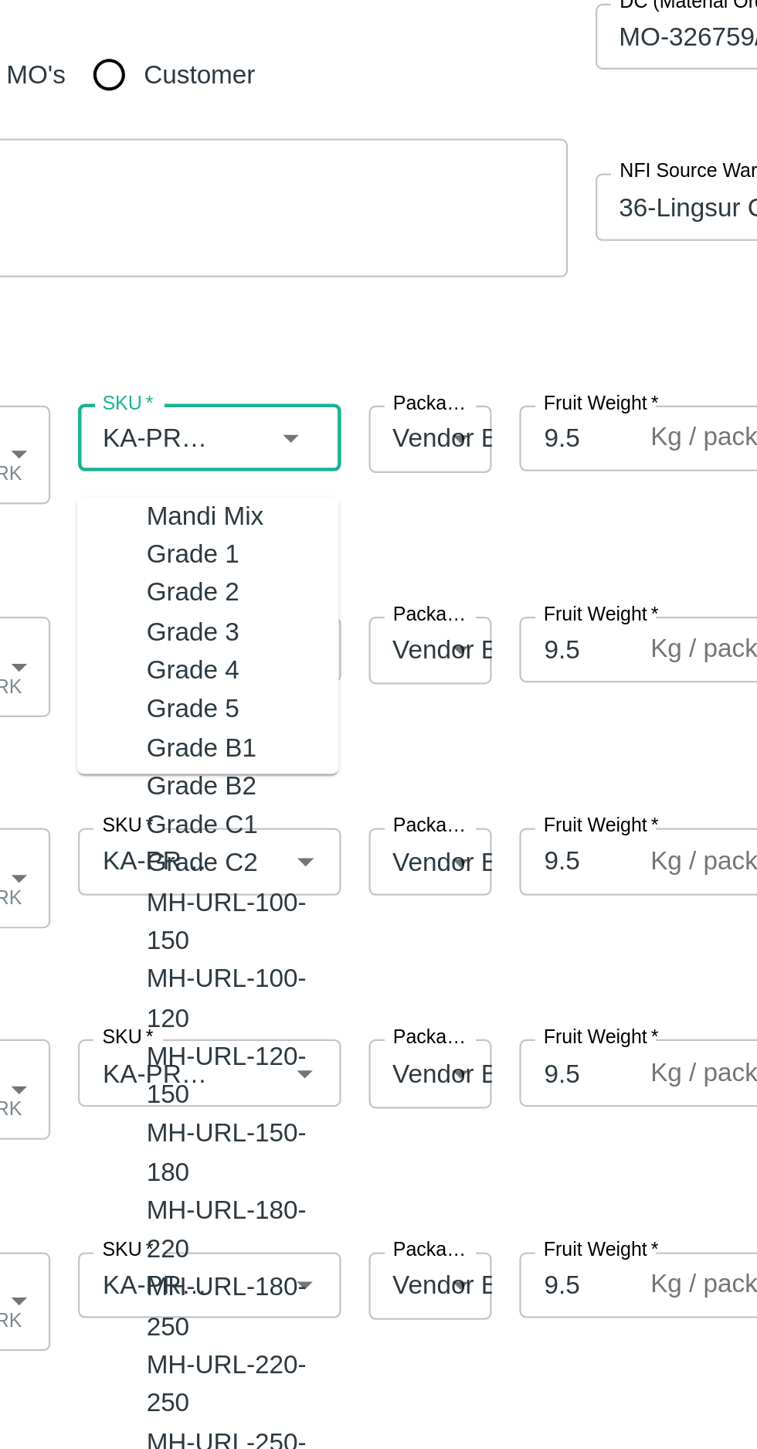
click at [195, 291] on input "SKU   *" at bounding box center [180, 293] width 62 height 20
click at [192, 239] on h6 "Shipment Items" at bounding box center [378, 249] width 745 height 32
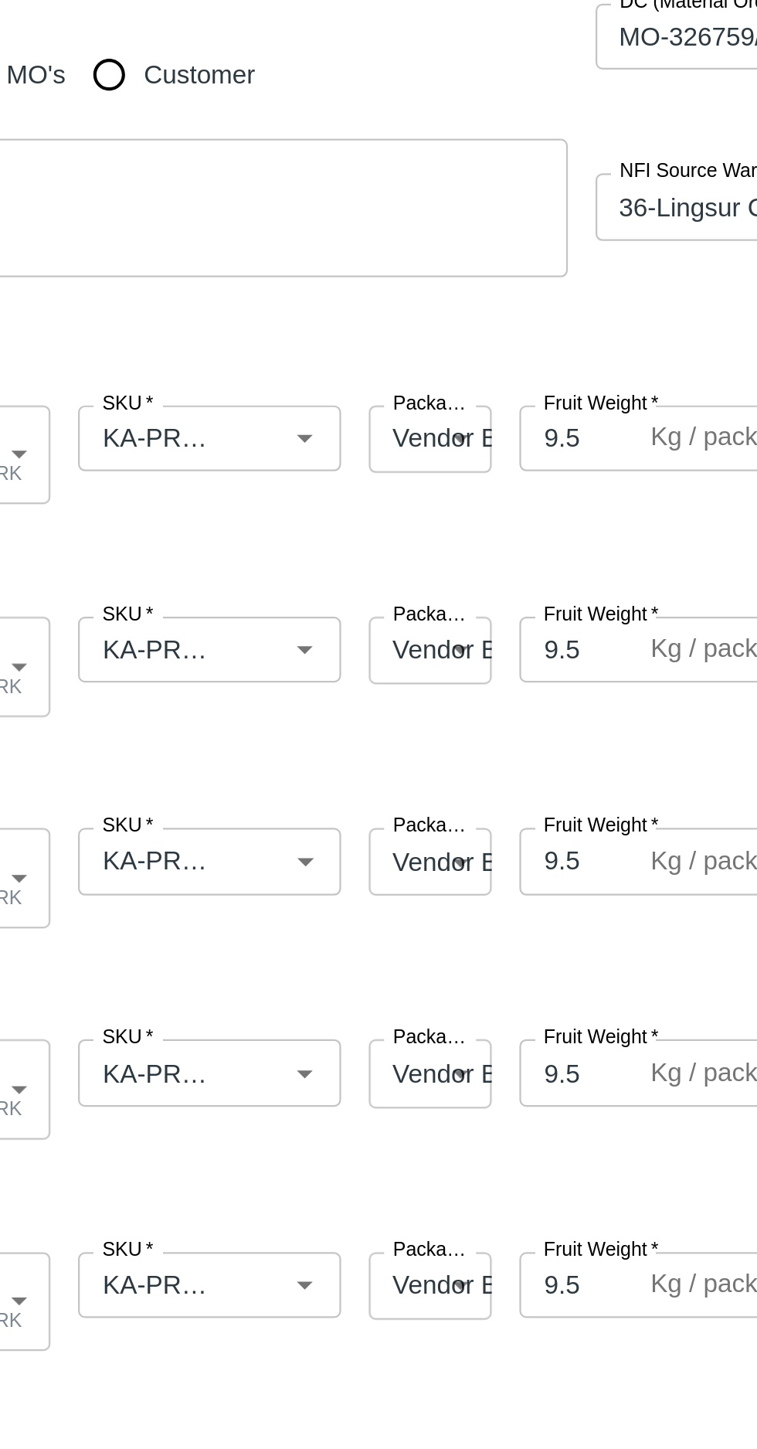
click at [205, 380] on input "SKU   *" at bounding box center [180, 387] width 62 height 20
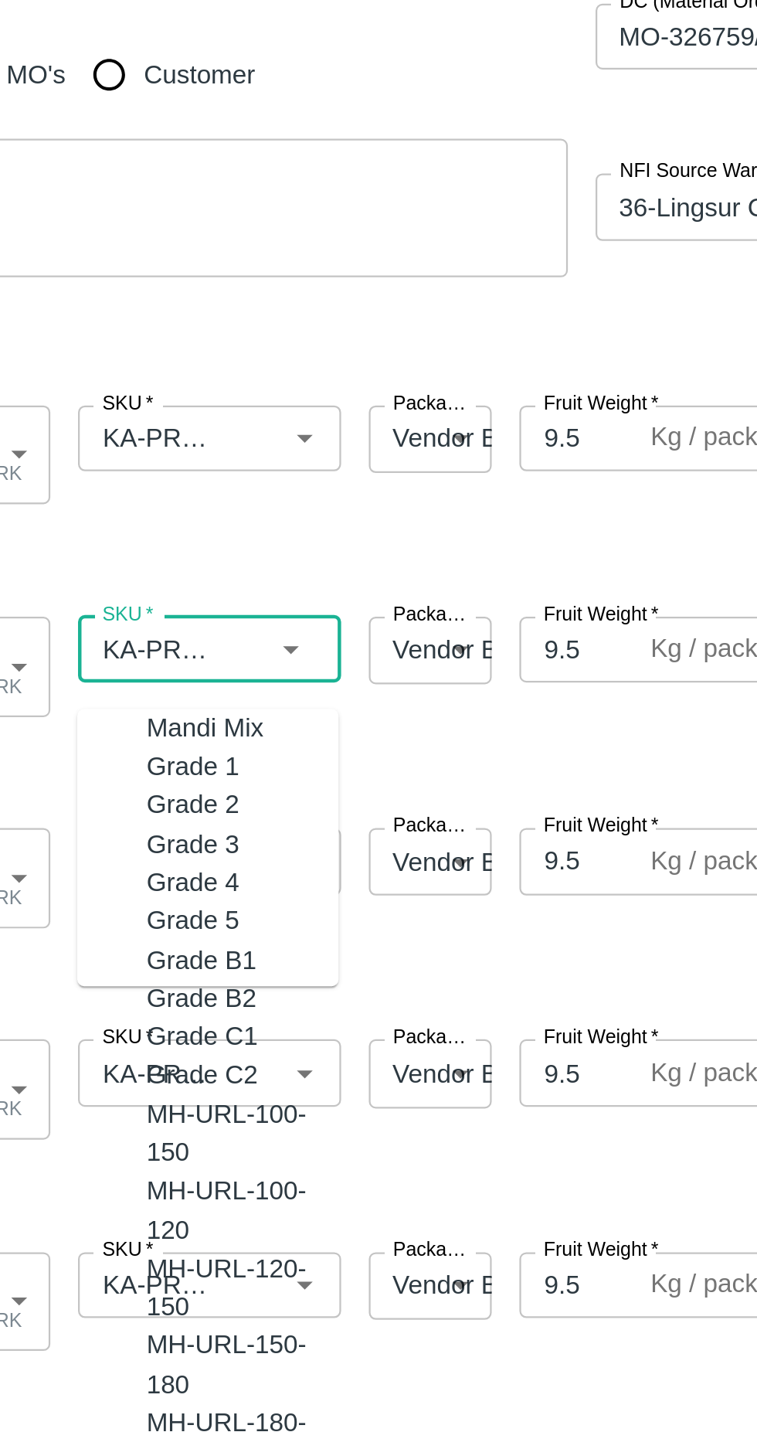
scroll to position [4307, 0]
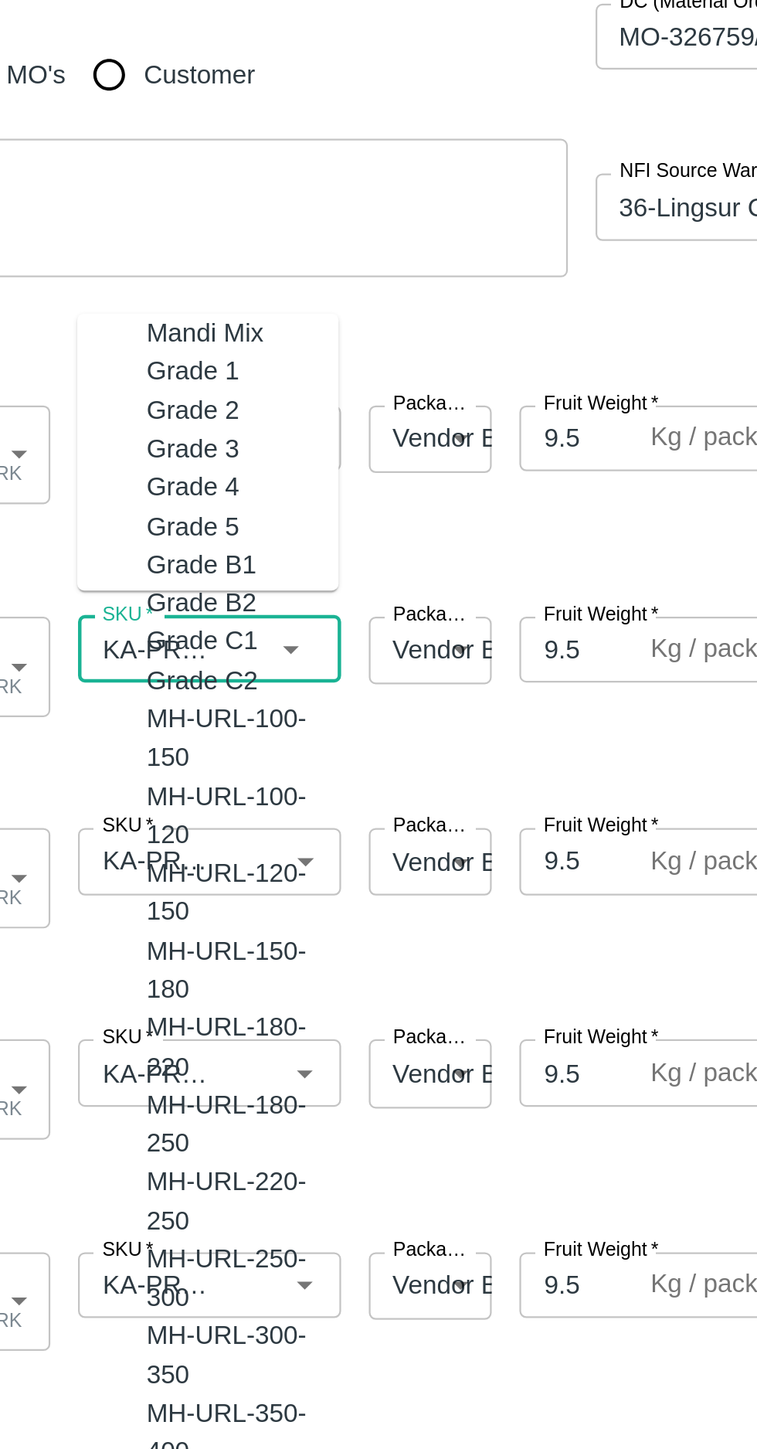
click at [182, 381] on input "SKU   *" at bounding box center [180, 387] width 62 height 20
click at [180, 393] on input "SKU   *" at bounding box center [180, 387] width 62 height 20
click at [324, 330] on span at bounding box center [375, 341] width 739 height 26
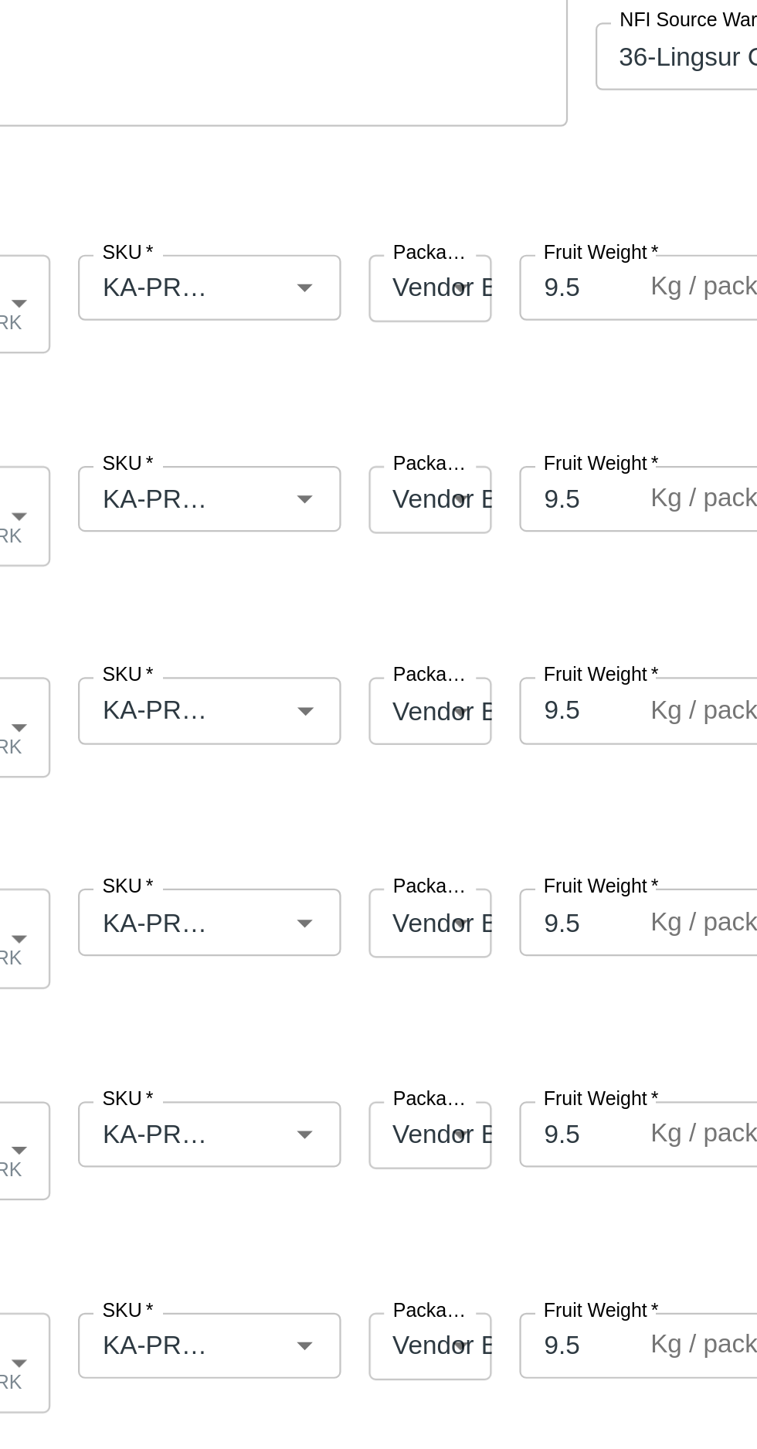
scroll to position [68, 0]
click at [189, 407] on input "SKU   *" at bounding box center [180, 413] width 62 height 20
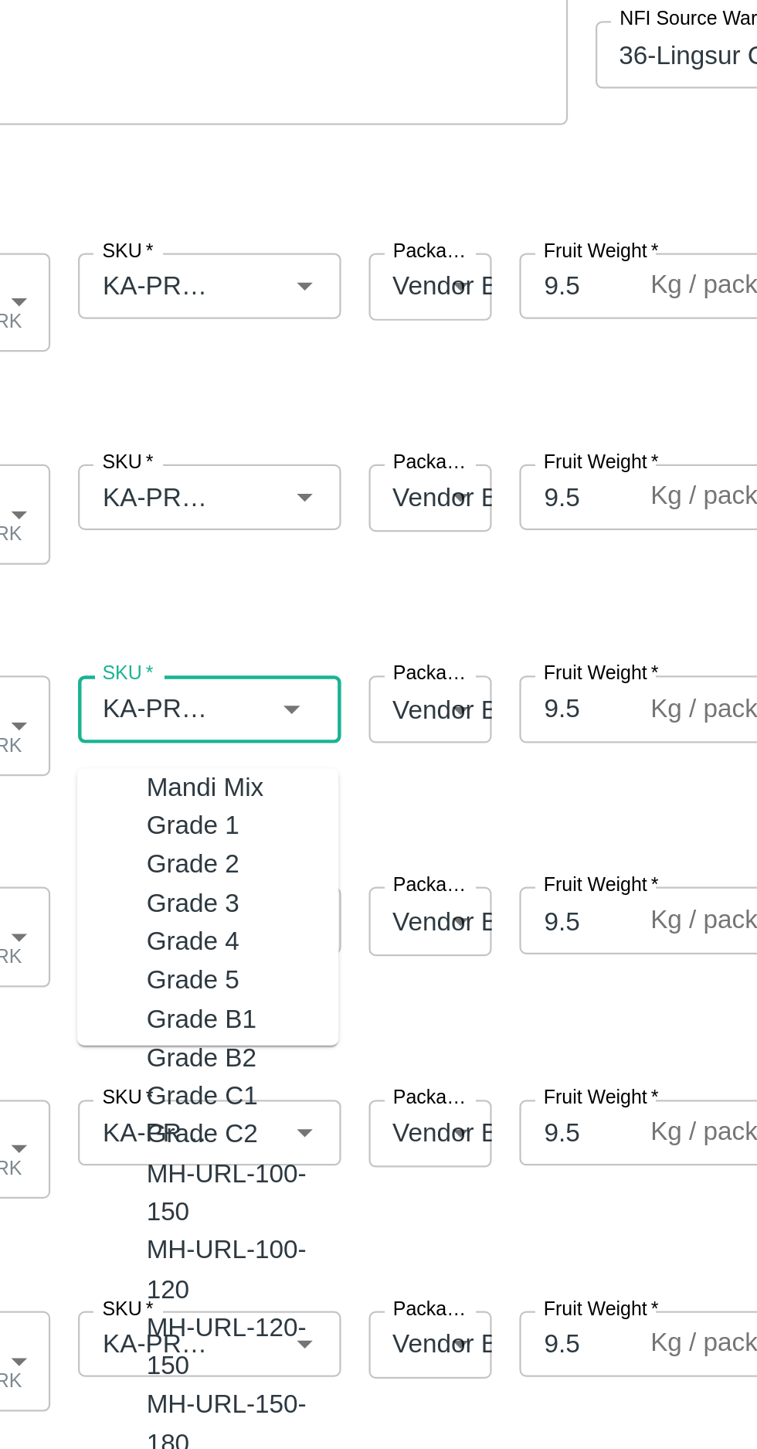
scroll to position [0, 0]
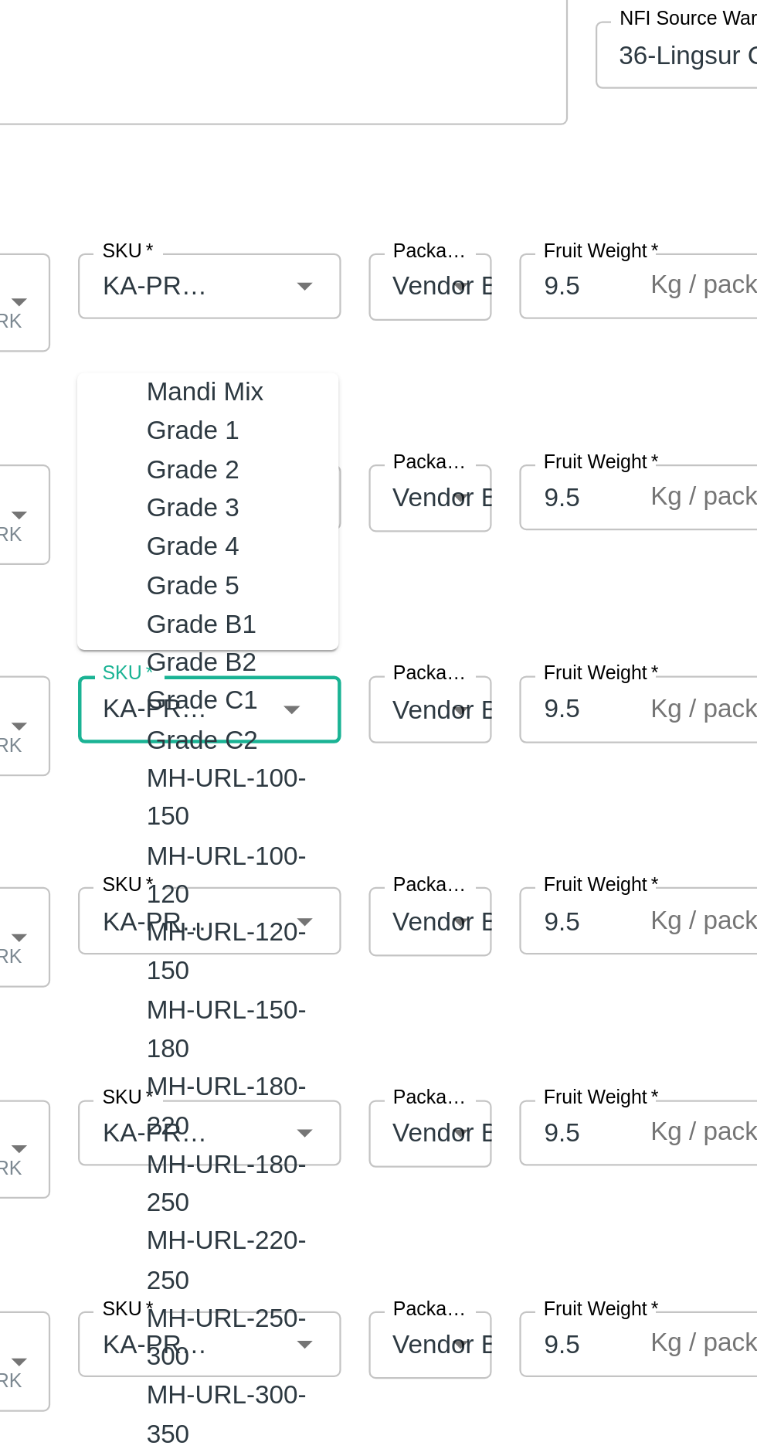
click at [185, 487] on input "SKU   *" at bounding box center [180, 481] width 62 height 20
click at [192, 481] on input "SKU   *" at bounding box center [180, 481] width 62 height 20
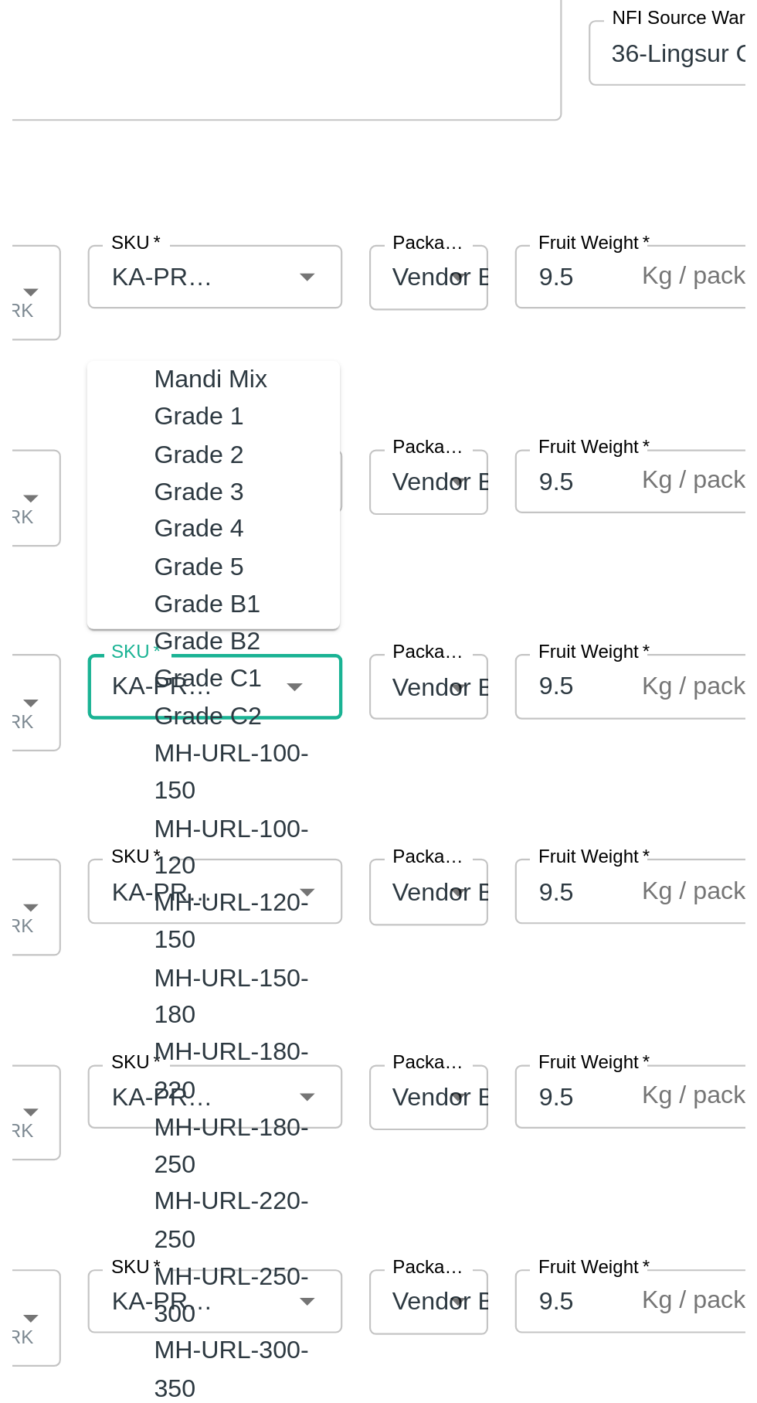
scroll to position [0, 35]
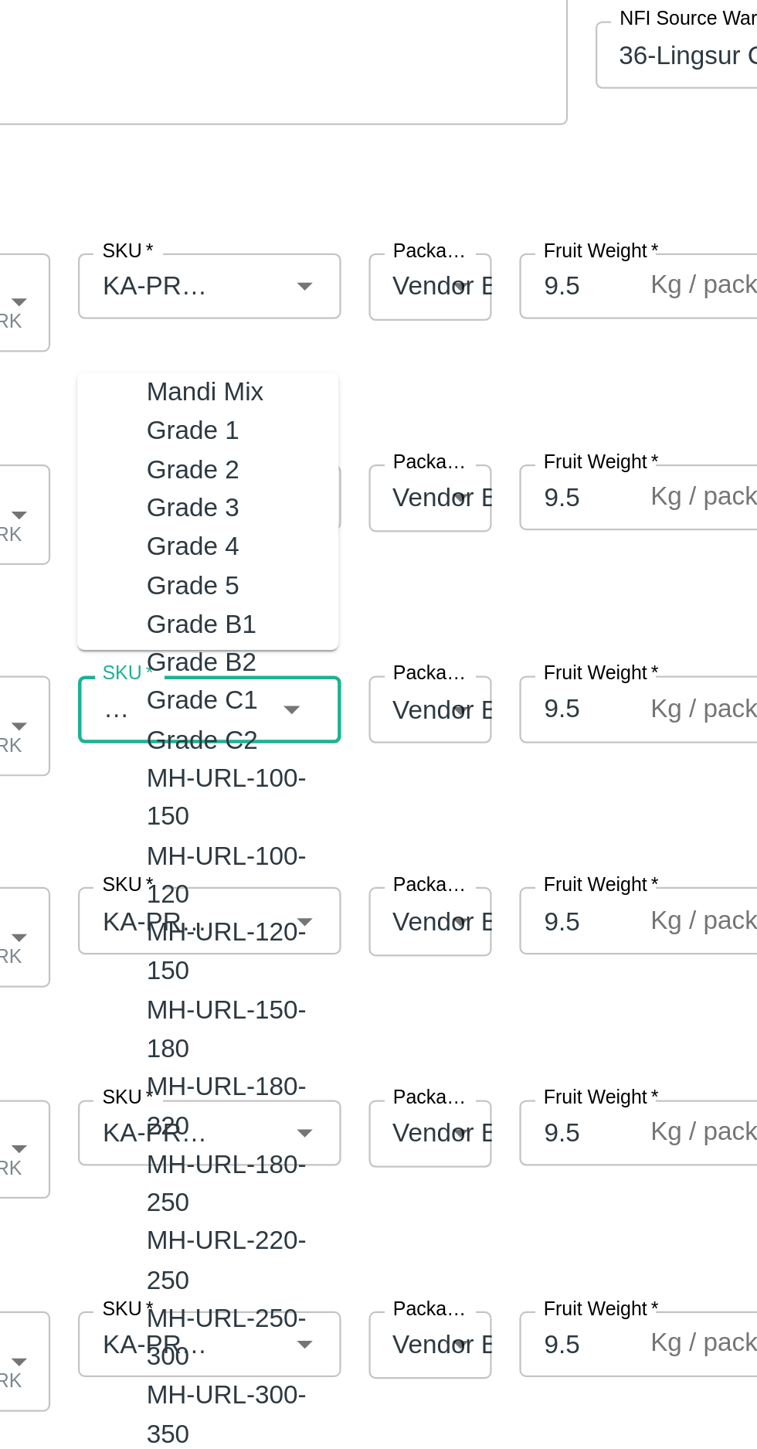
click at [316, 418] on div "Name   * Pomegranate KA-PRM-150-180 - PRK 2034811 Name SKU   * SKU   * Packagin…" at bounding box center [375, 404] width 751 height 100
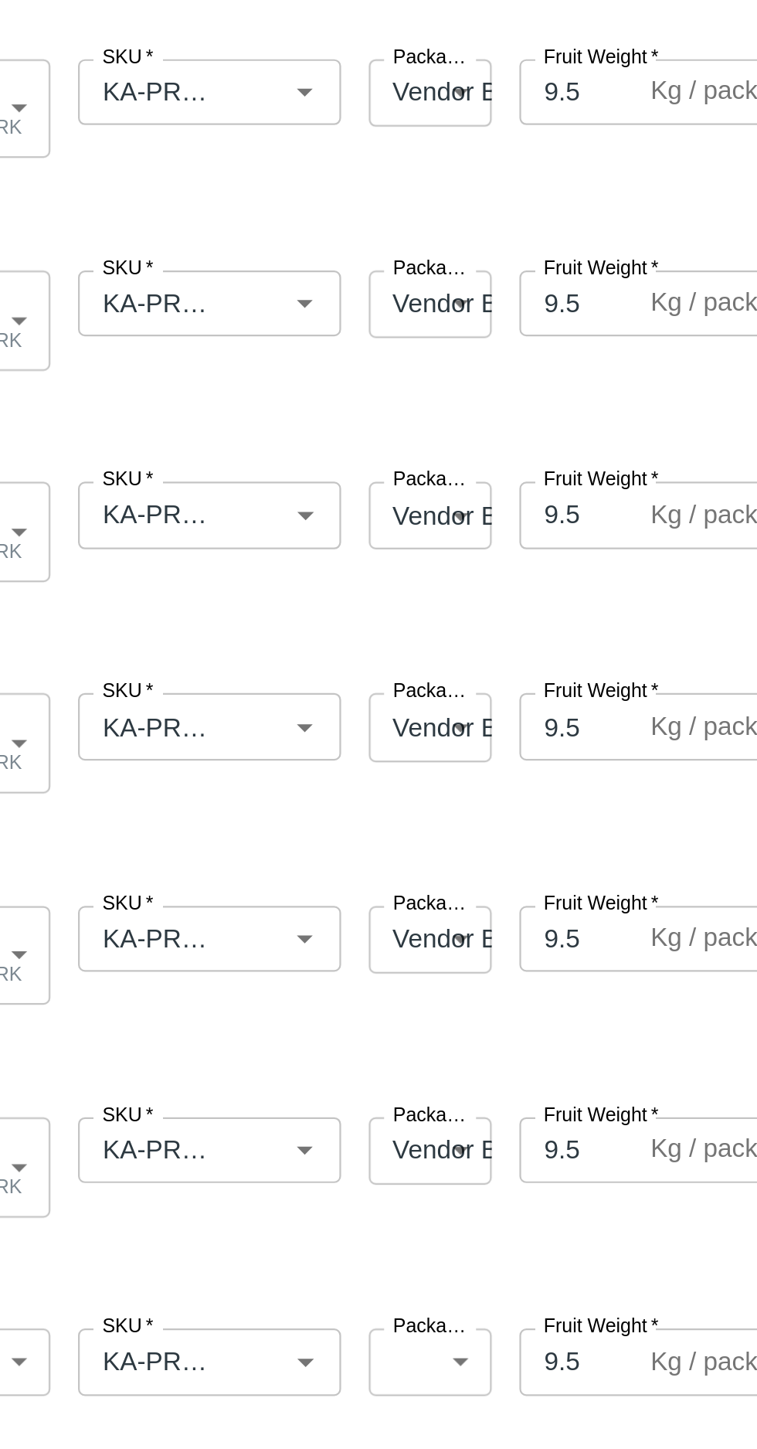
scroll to position [87, 0]
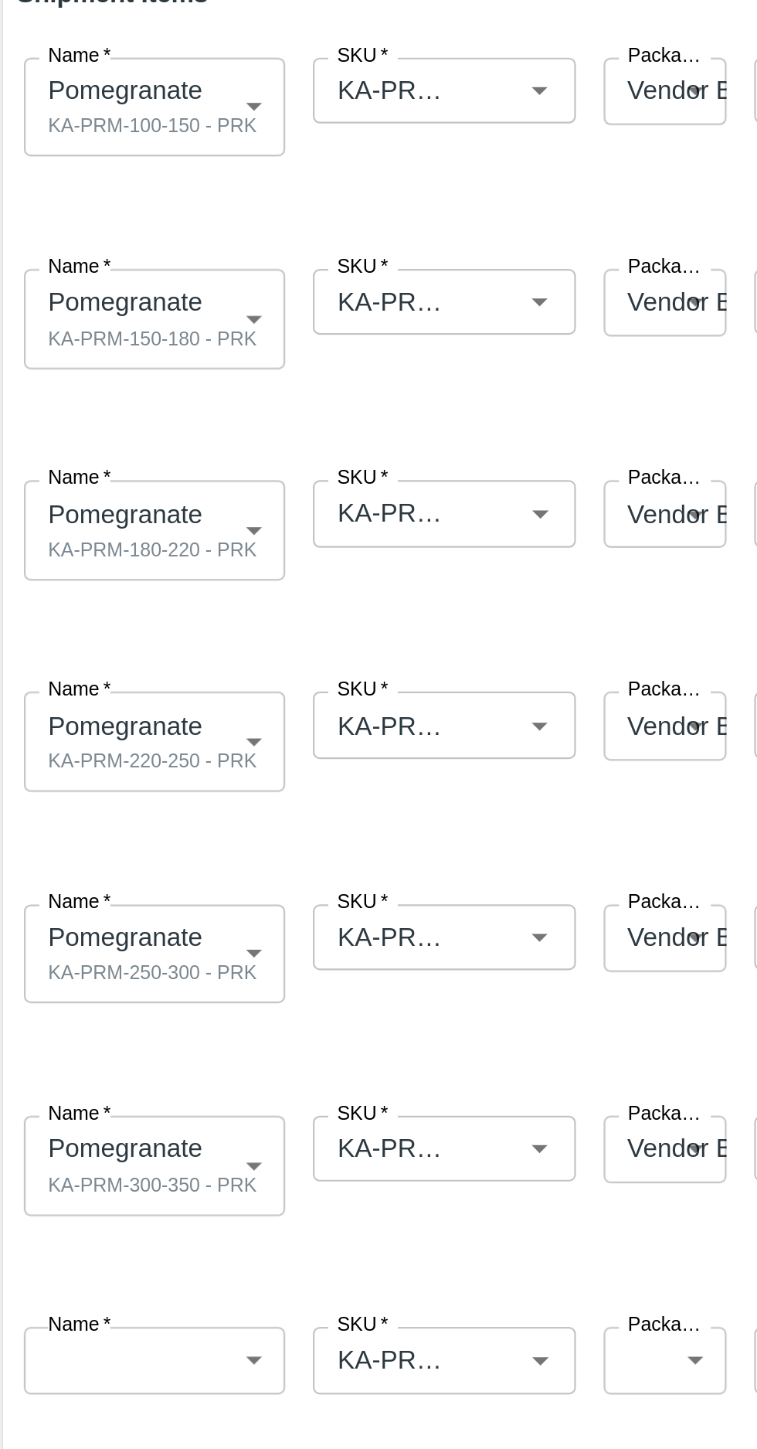
click at [168, 485] on input "SKU   *" at bounding box center [180, 488] width 62 height 20
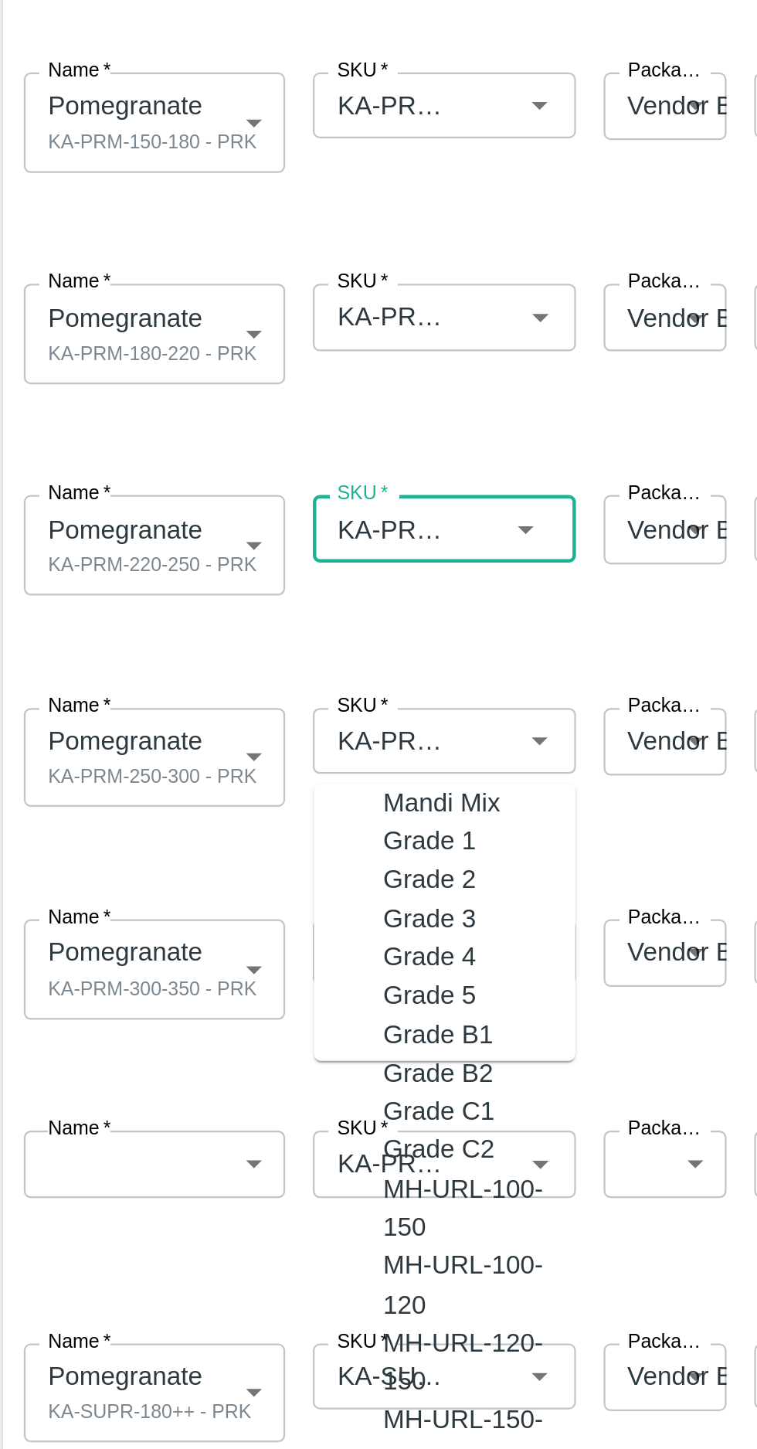
scroll to position [0, 0]
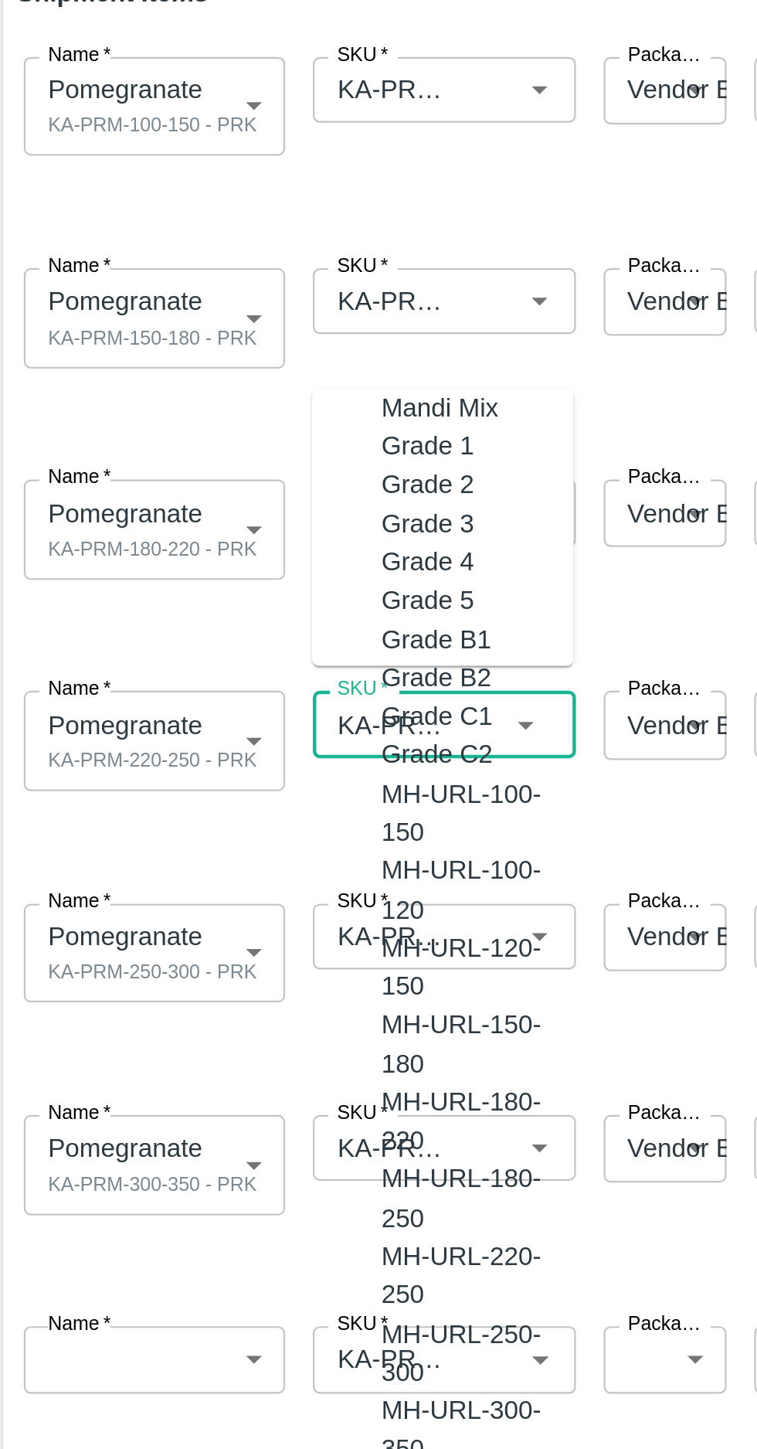
click at [193, 576] on input "SKU   *" at bounding box center [180, 576] width 62 height 20
click at [192, 579] on input "SKU   *" at bounding box center [180, 576] width 62 height 20
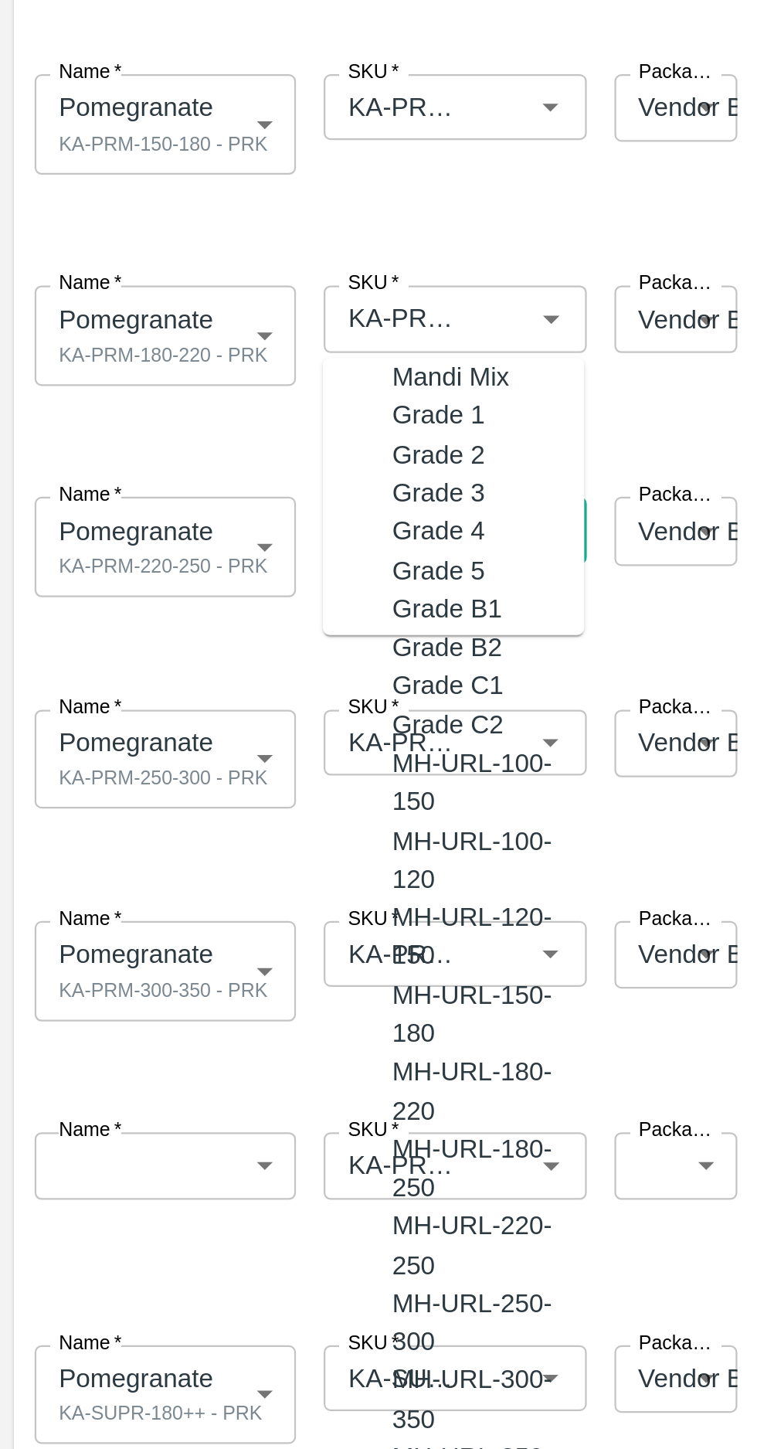
scroll to position [97, 0]
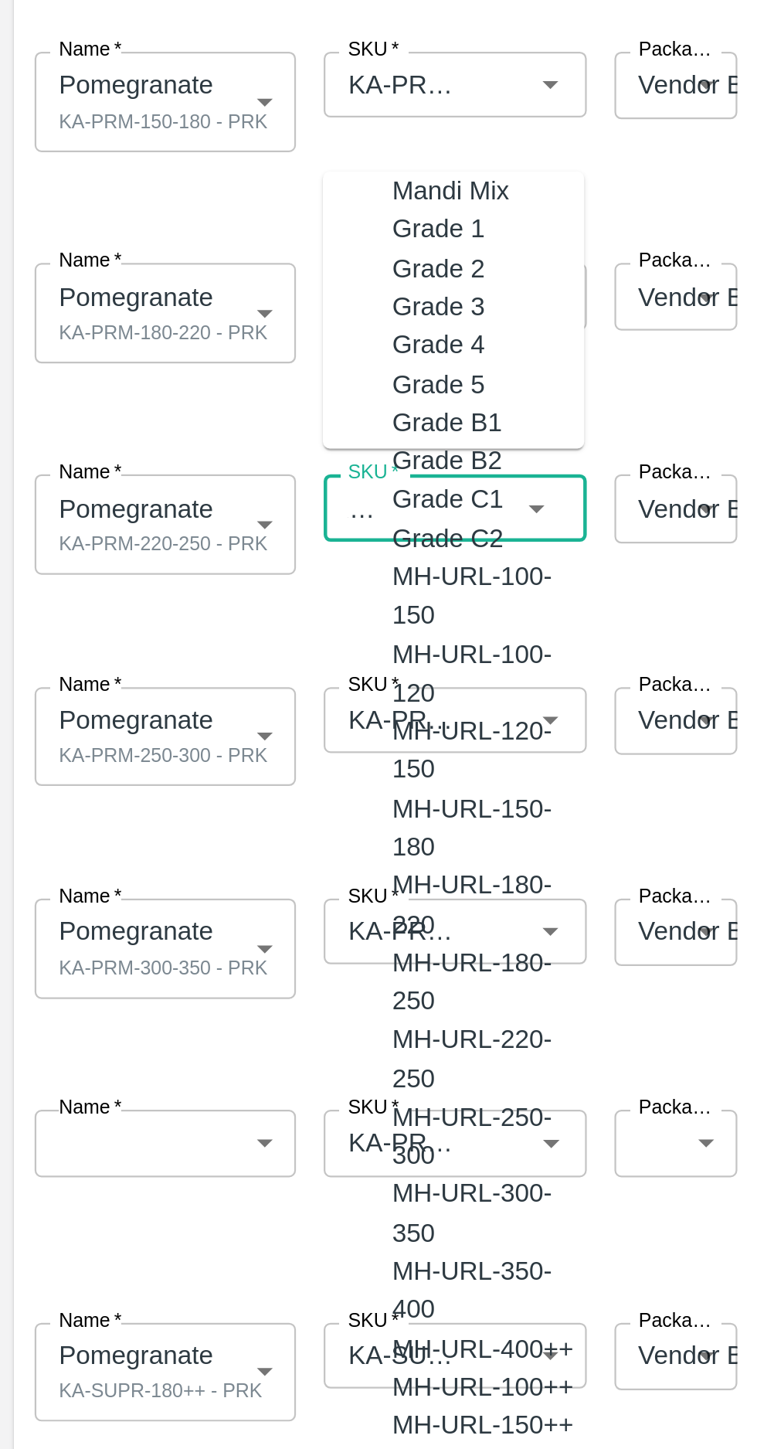
click at [179, 570] on input "SKU   *" at bounding box center [180, 574] width 62 height 20
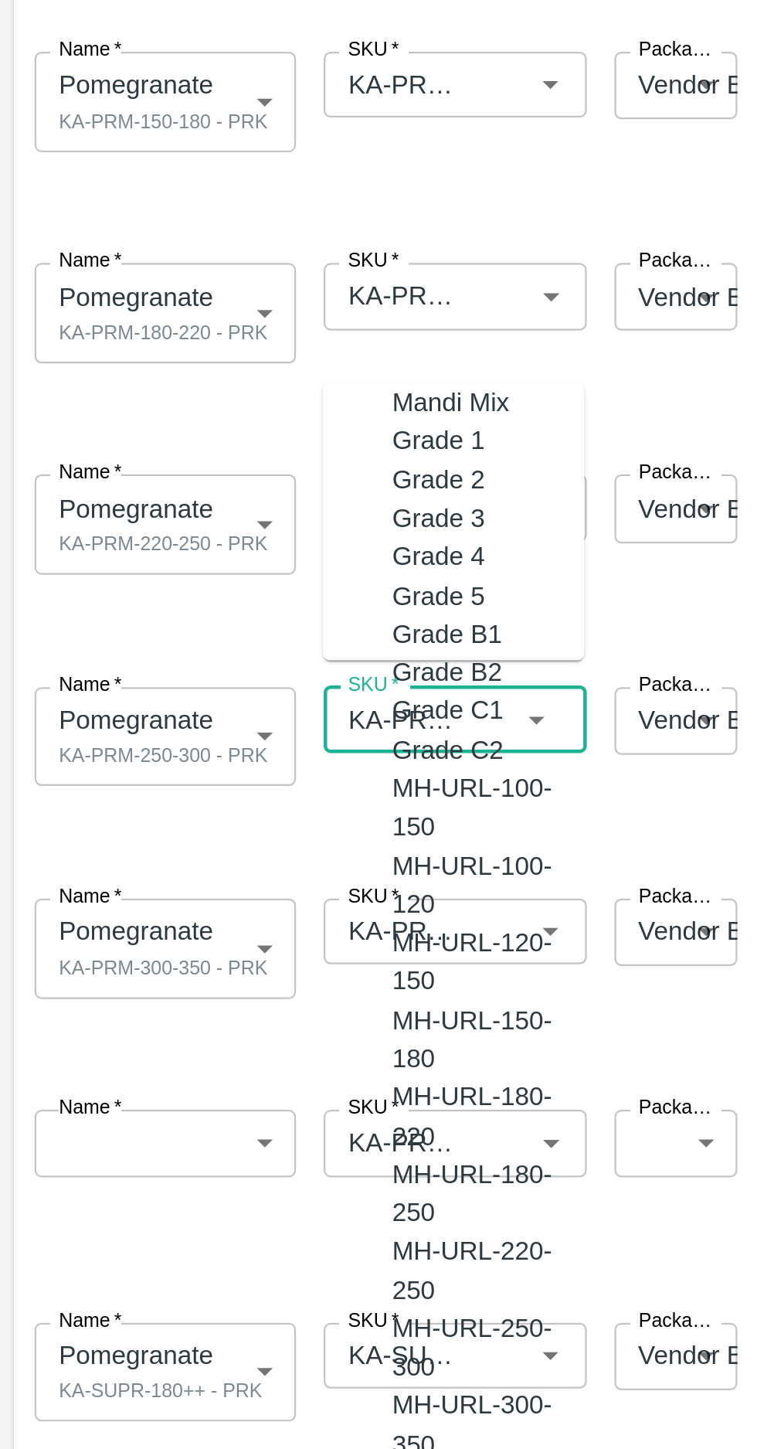
scroll to position [4413, 0]
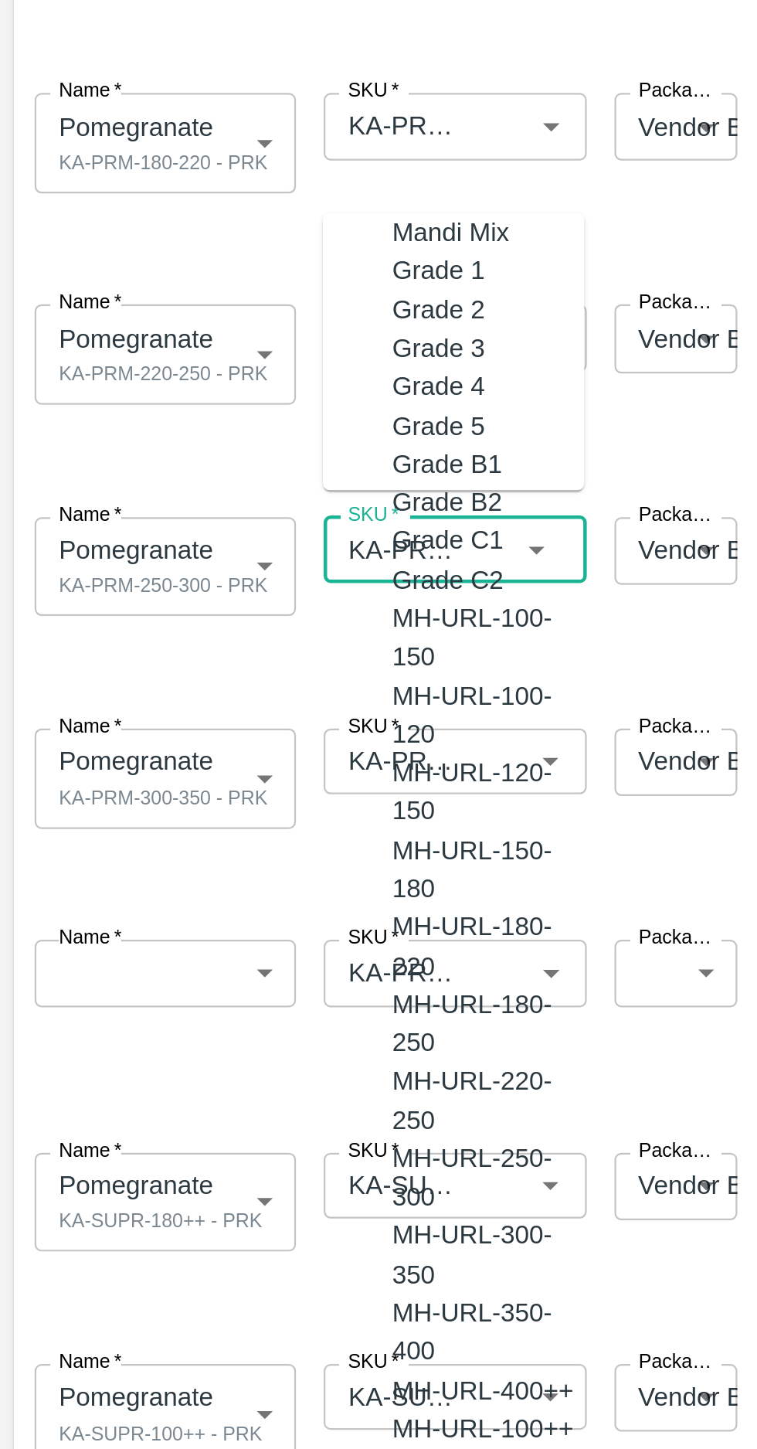
click at [189, 576] on input "SKU   *" at bounding box center [180, 574] width 62 height 20
click at [187, 577] on input "SKU   *" at bounding box center [180, 574] width 62 height 20
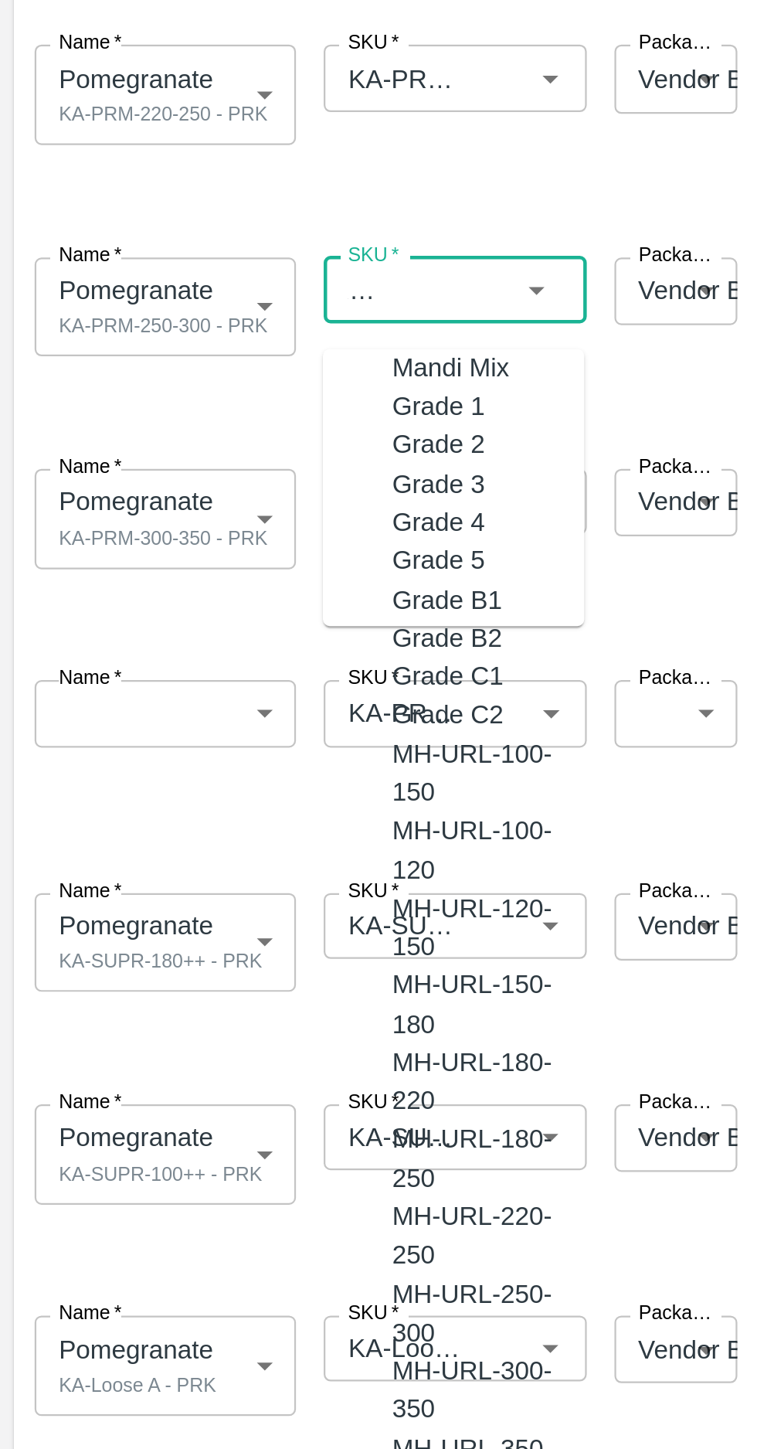
click at [68, 623] on span at bounding box center [375, 623] width 739 height 26
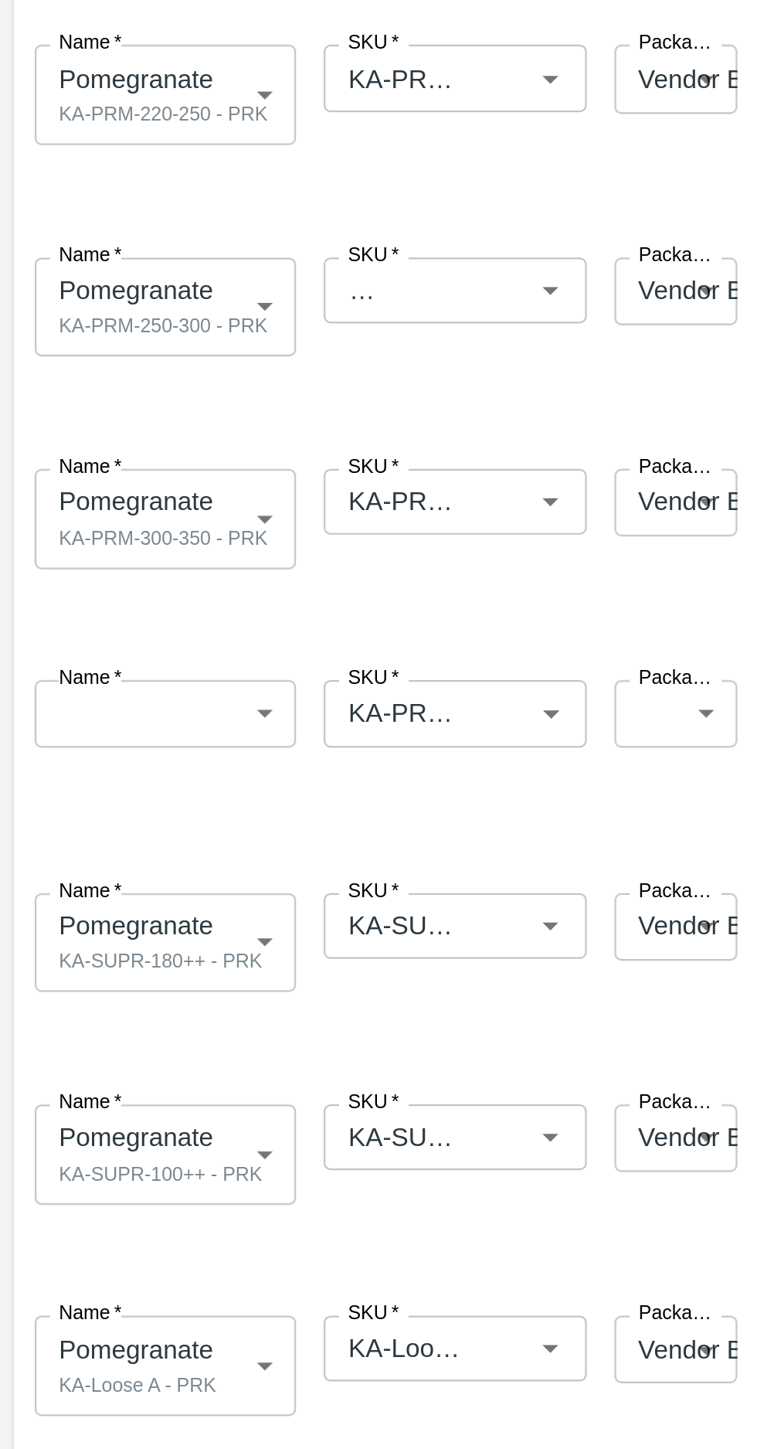
scroll to position [0, 0]
click at [193, 665] on input "SKU   *" at bounding box center [180, 668] width 62 height 20
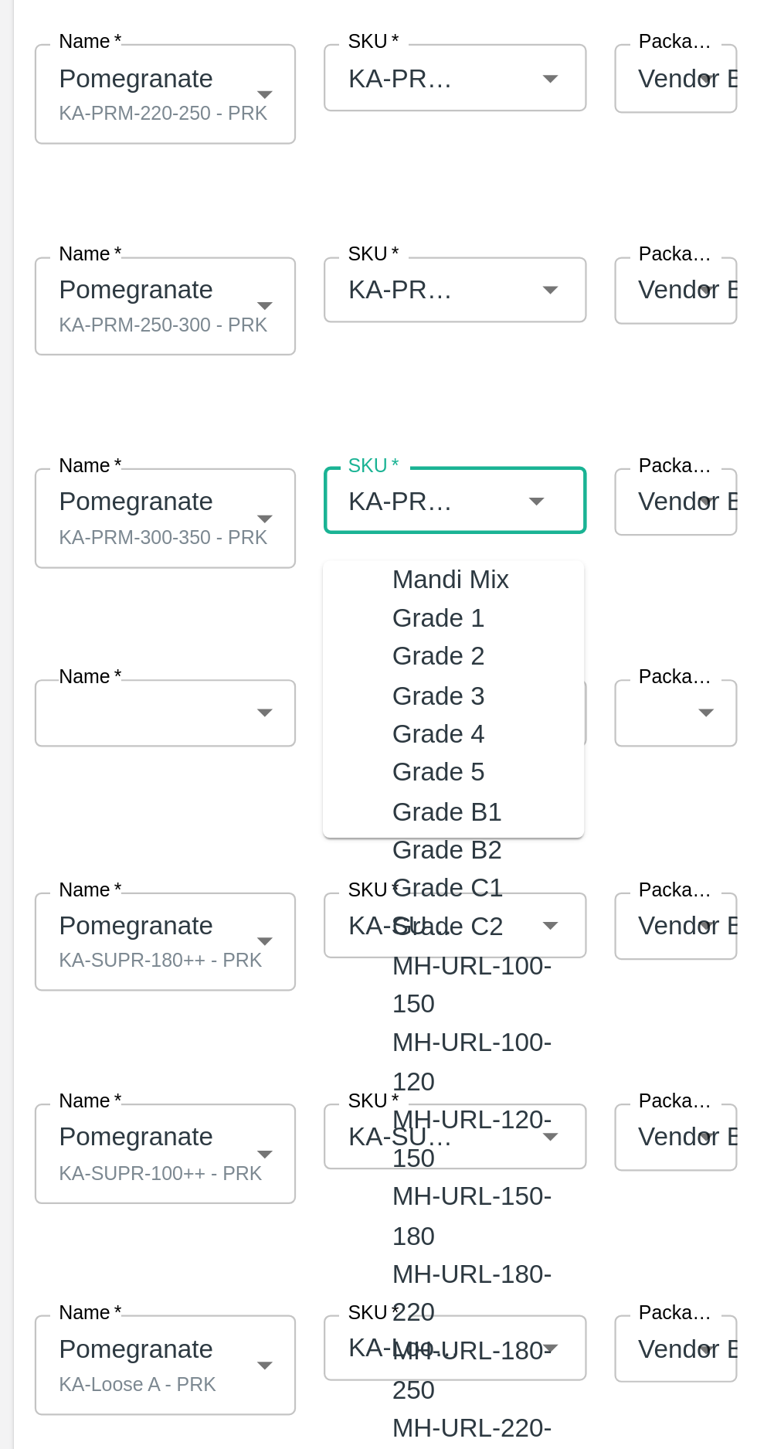
click at [190, 766] on input "SKU   *" at bounding box center [180, 765] width 62 height 20
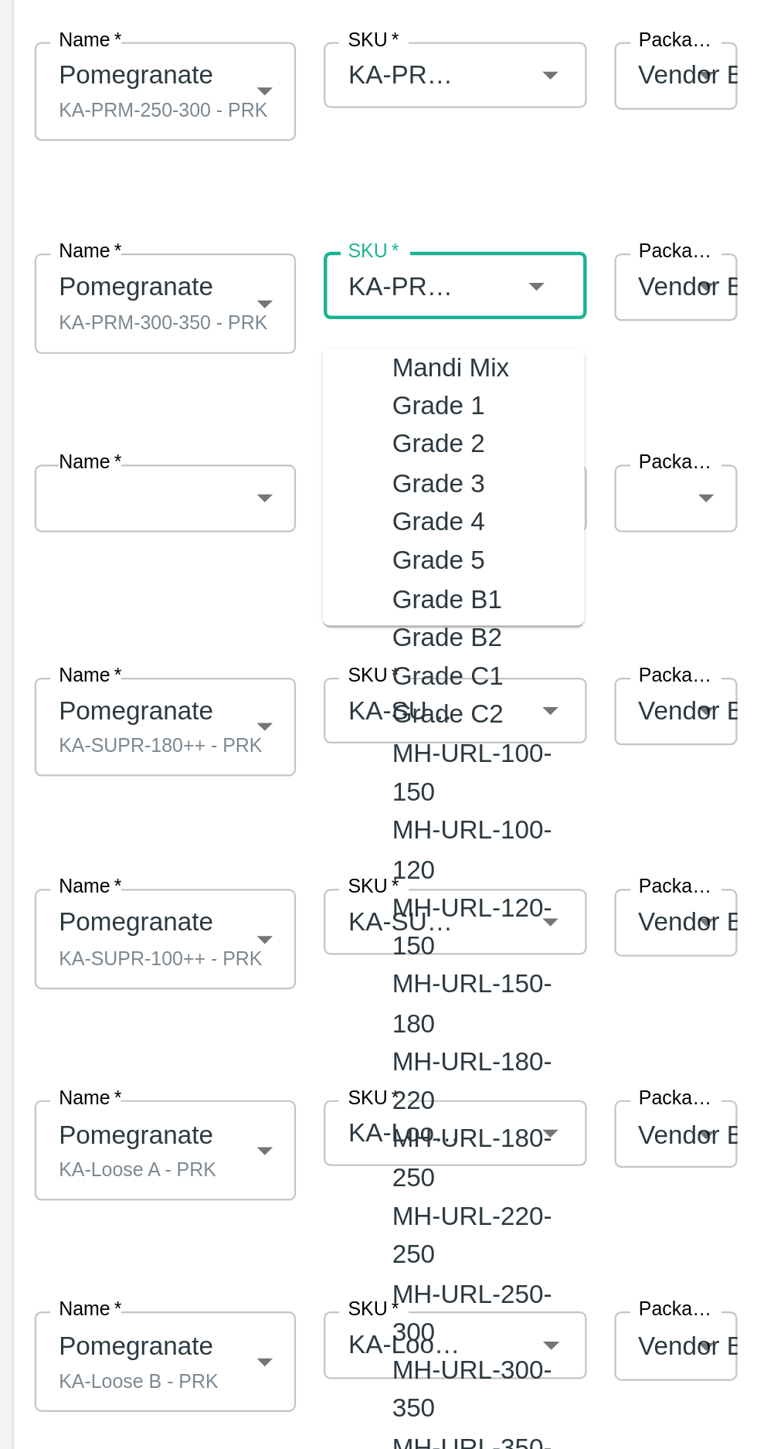
scroll to position [97, 0]
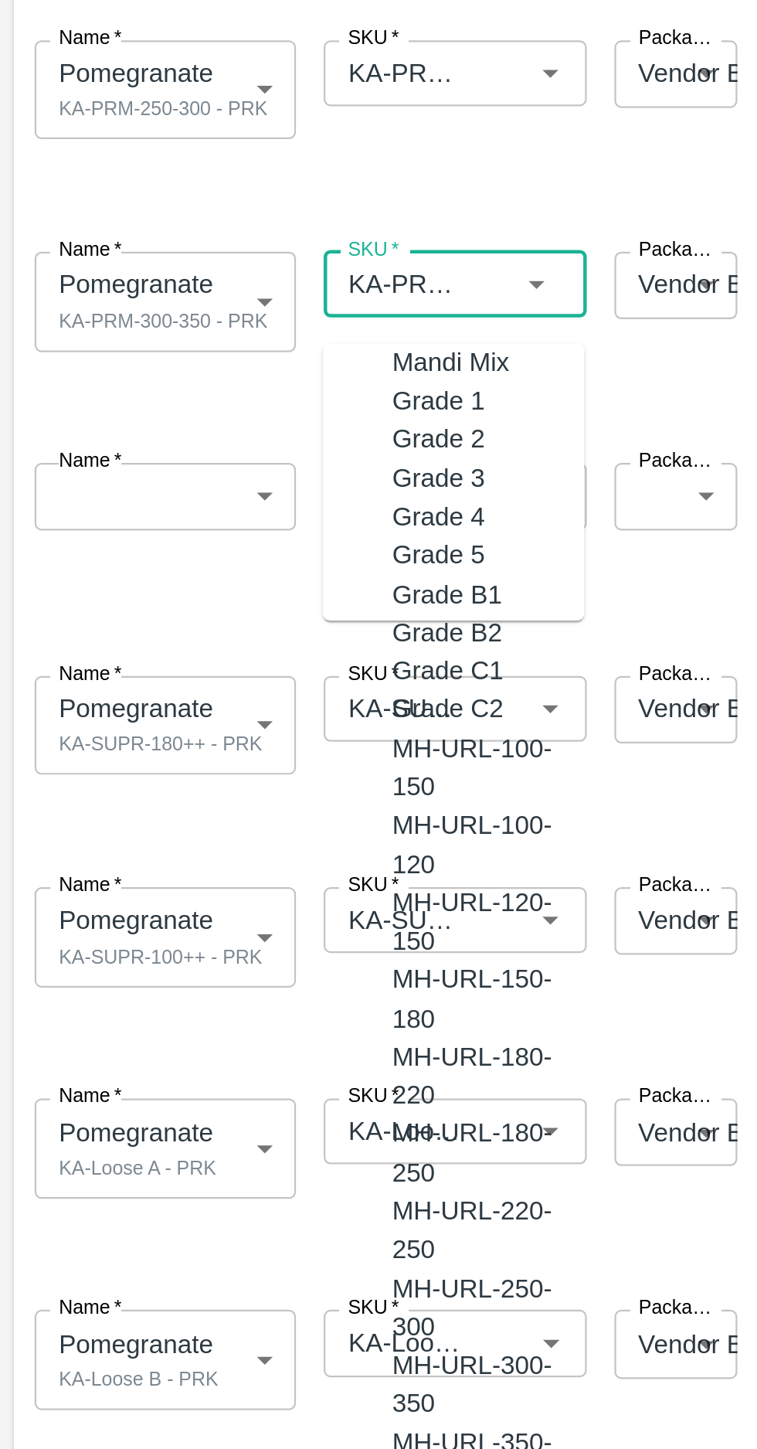
click at [63, 719] on span at bounding box center [375, 718] width 739 height 26
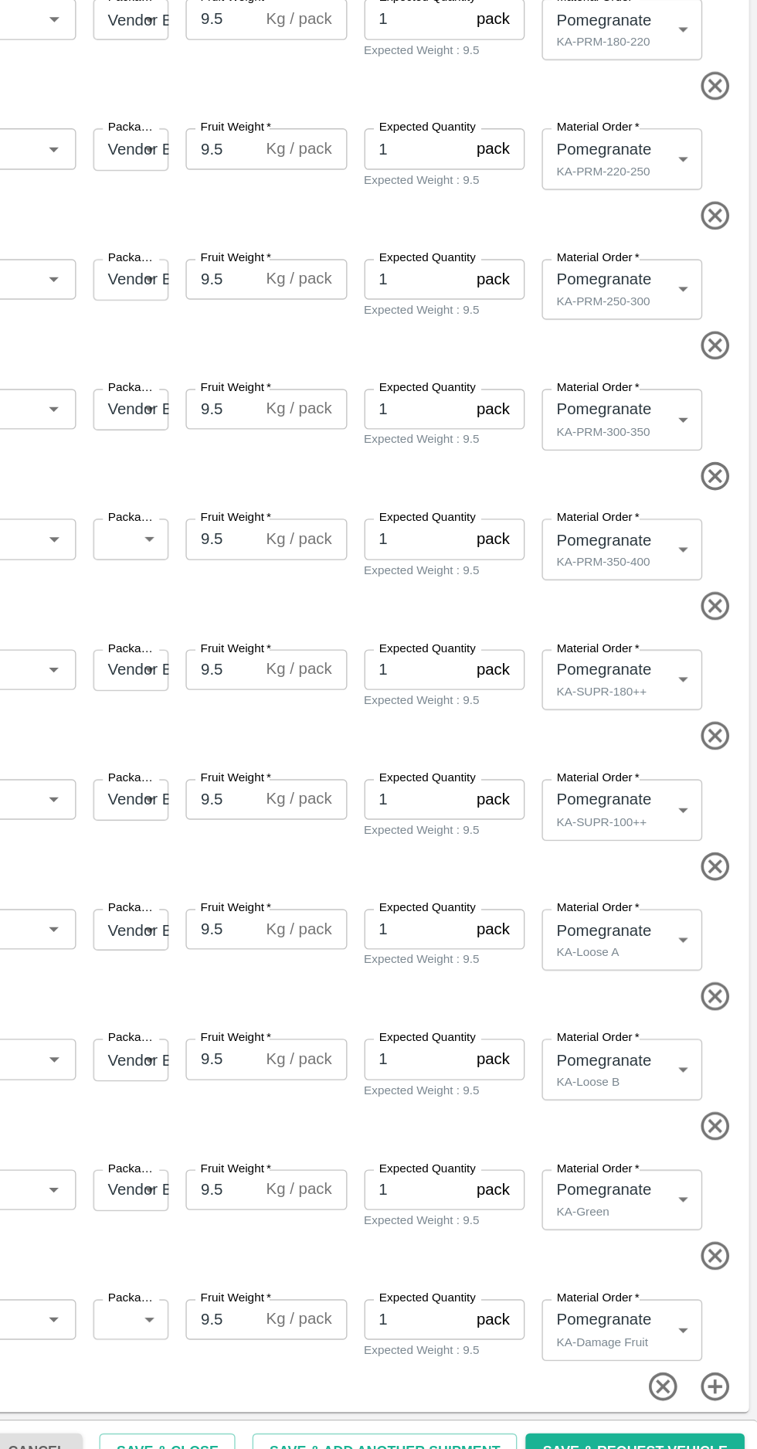
click at [723, 801] on icon "button" at bounding box center [726, 811] width 21 height 21
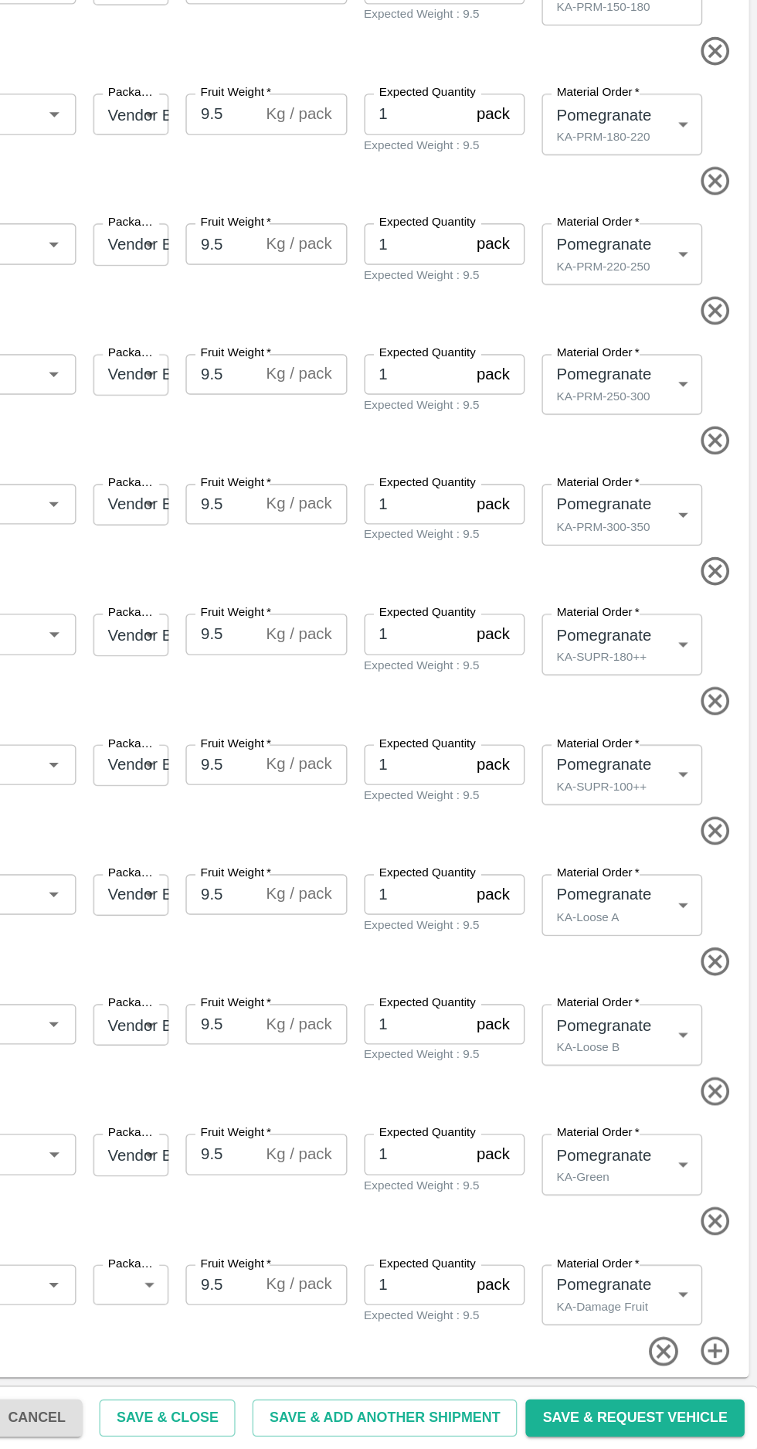
scroll to position [2, 0]
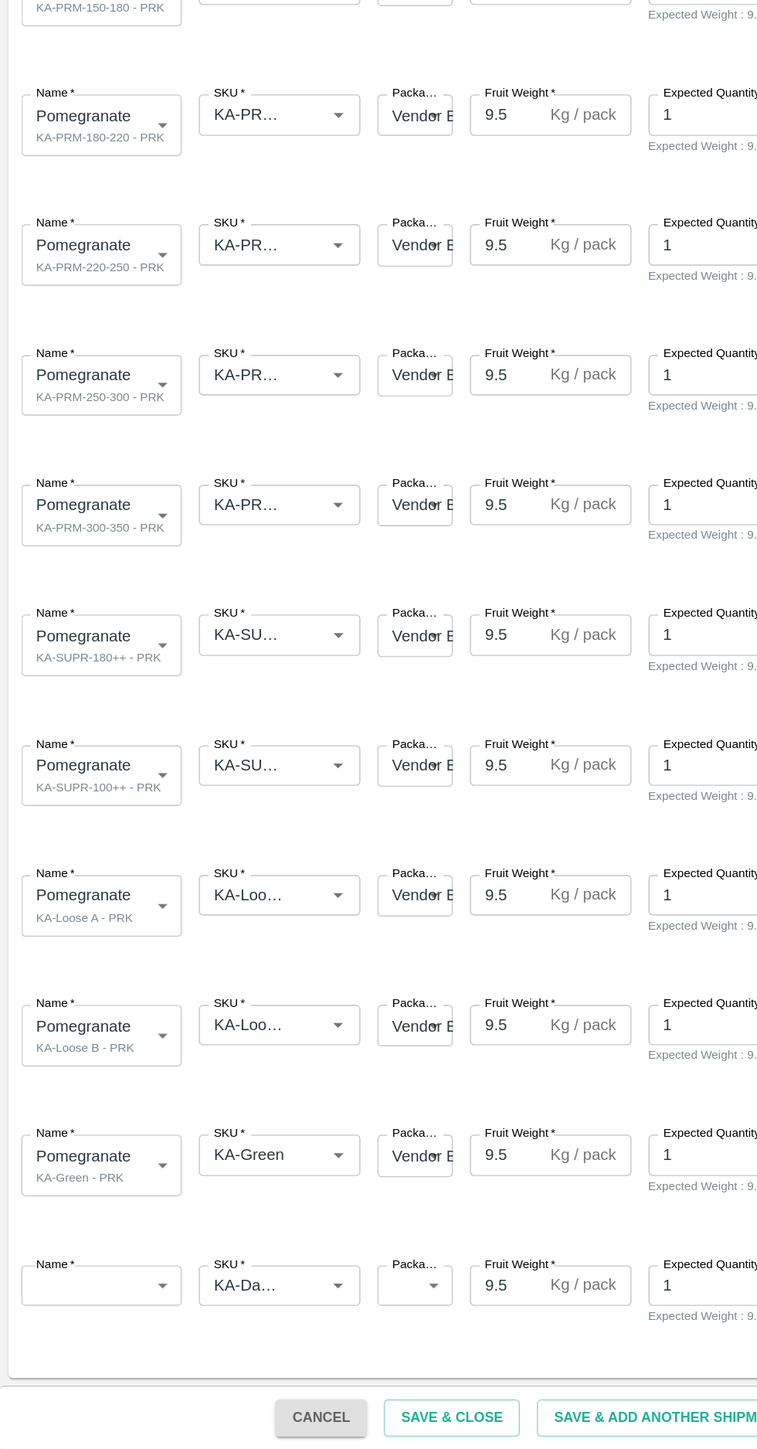
click at [76, 1338] on body "Supply Chain Add Shipment for PO-176132 Type DC DC MO's Customer DC (Material O…" at bounding box center [378, 724] width 757 height 1449
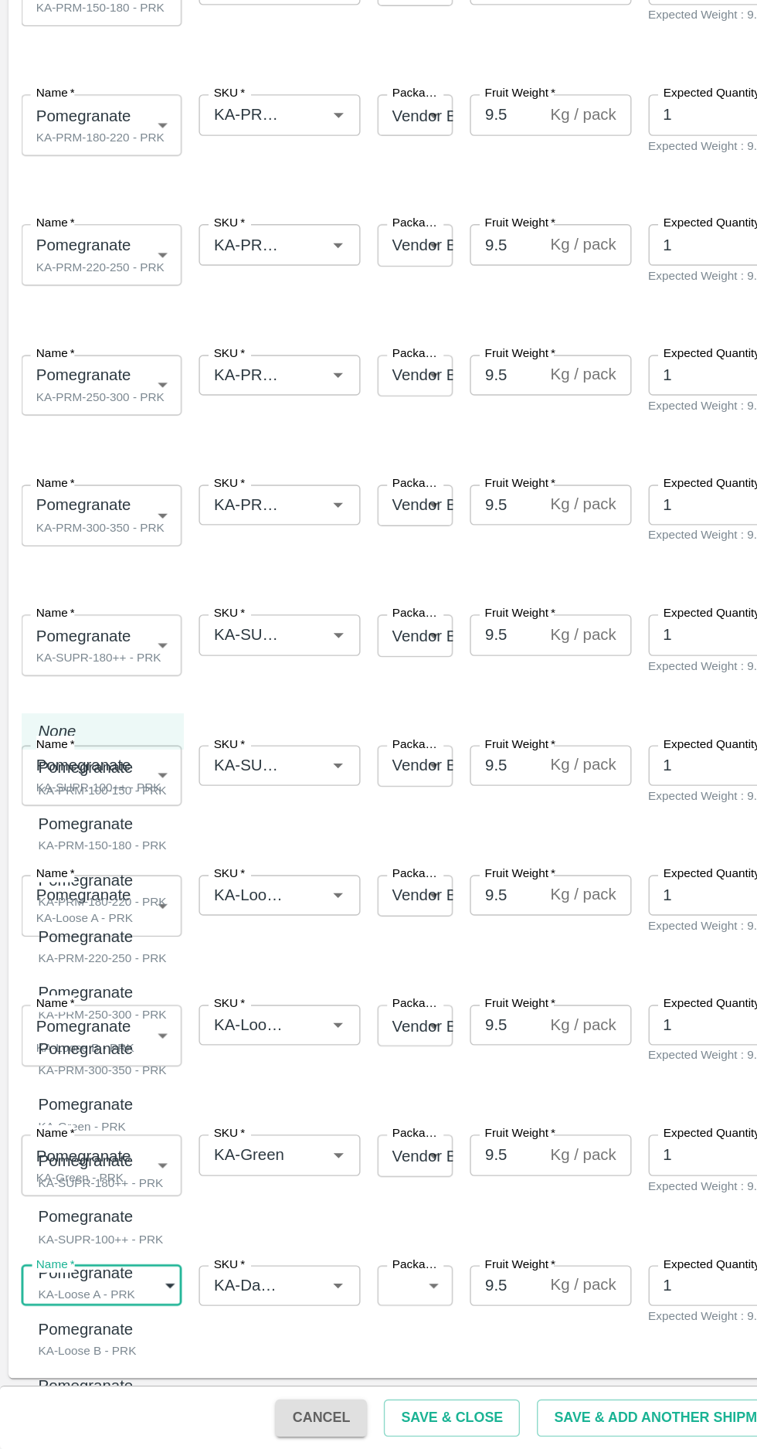
scroll to position [0, 0]
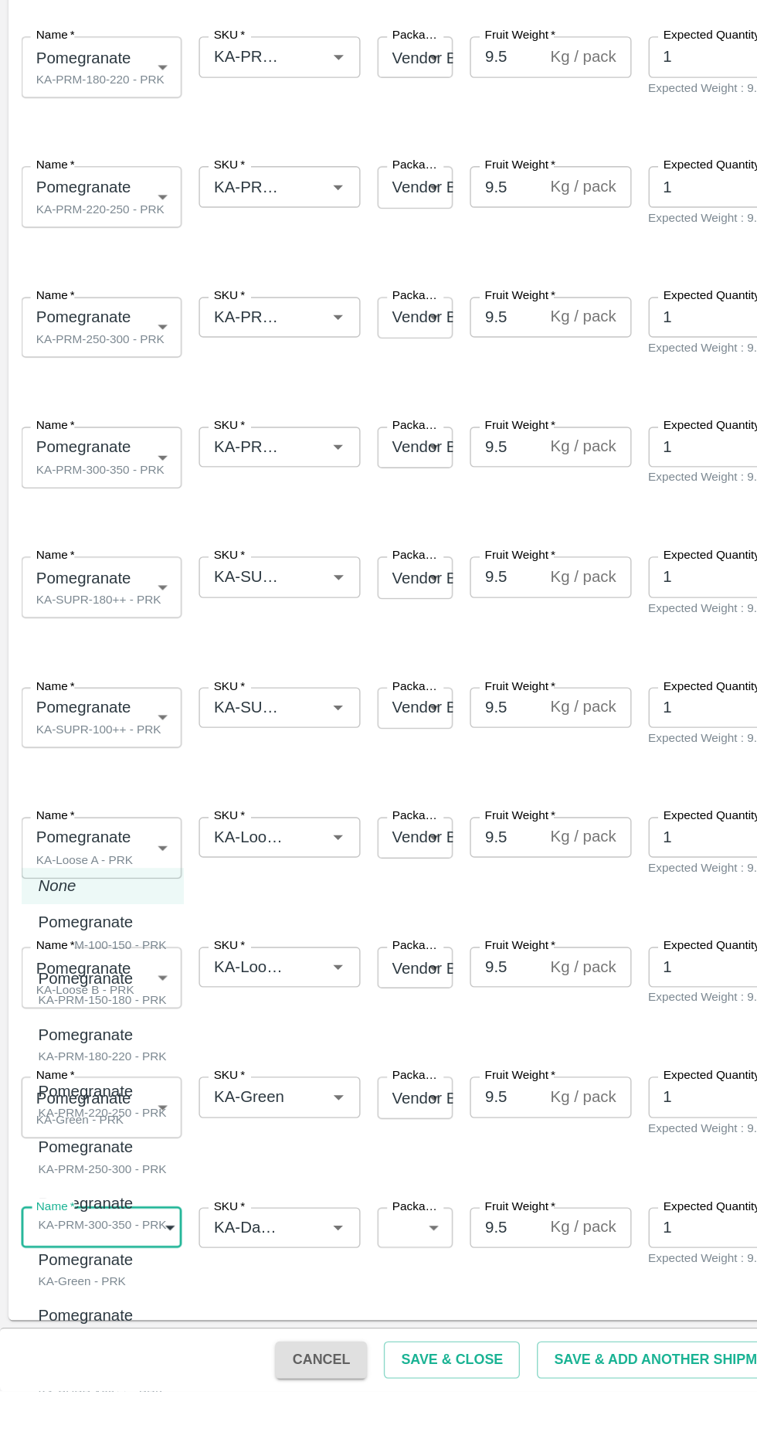
type input "2034821"
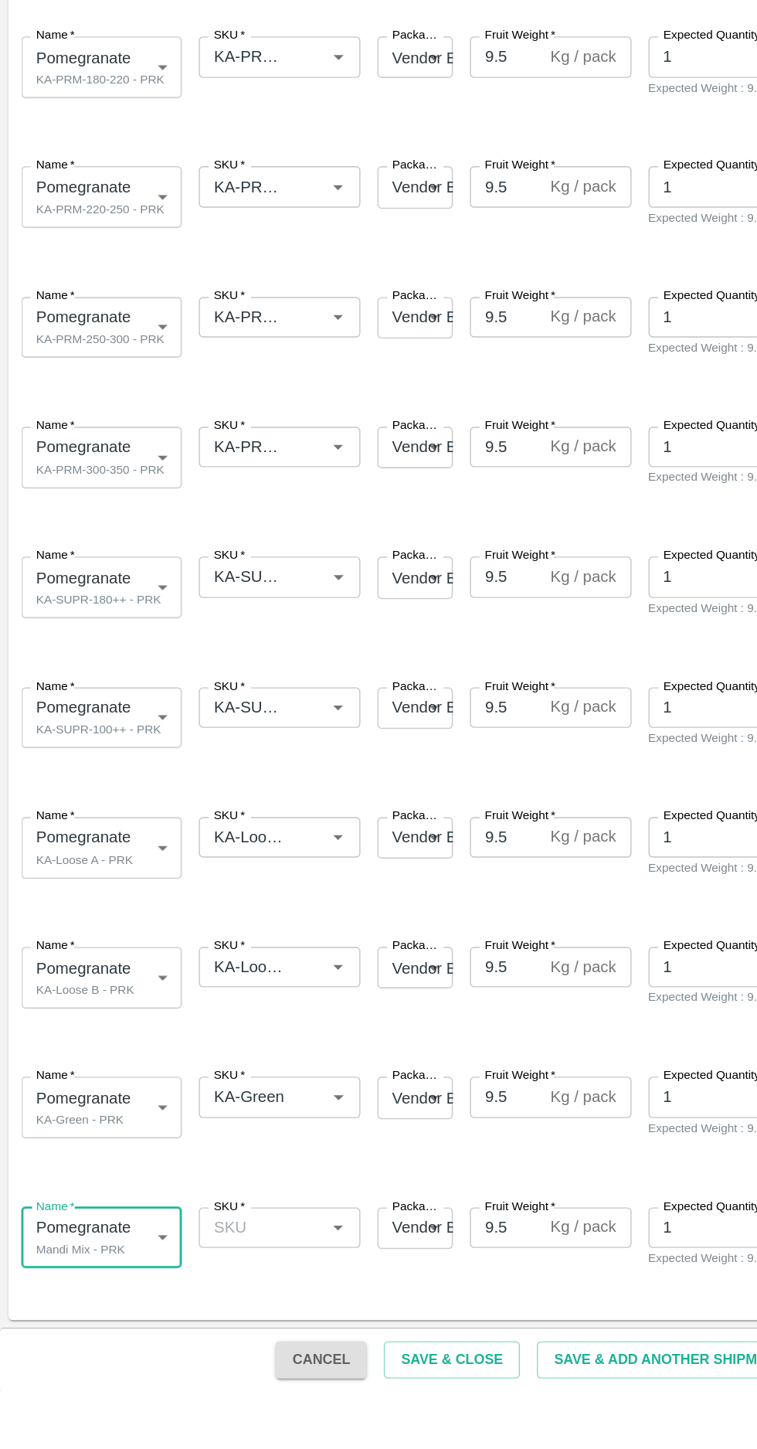
click at [175, 1314] on span "*" at bounding box center [175, 1313] width 5 height 9
click at [175, 1320] on input "SKU   *" at bounding box center [190, 1330] width 82 height 20
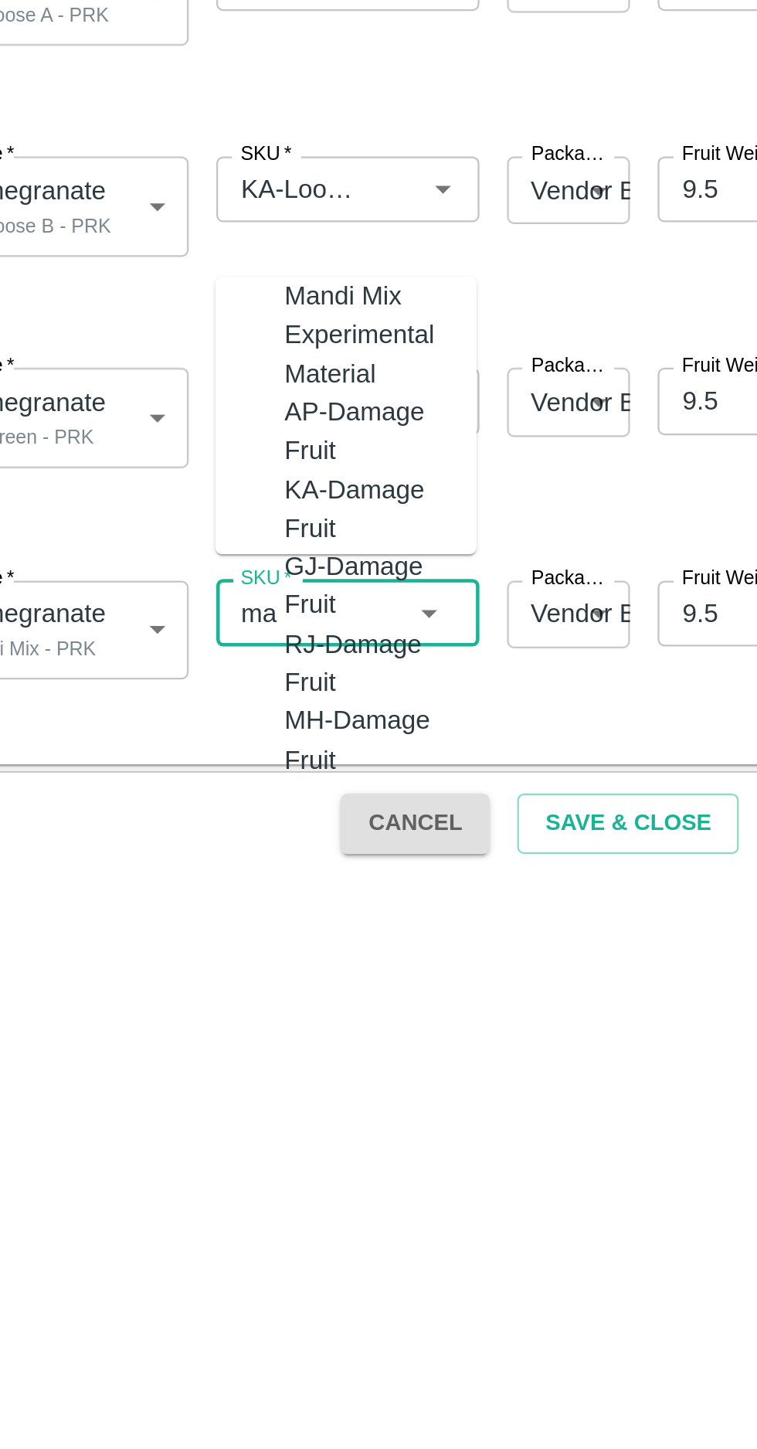
click at [176, 1199] on div "Mandi Mix" at bounding box center [201, 1190] width 53 height 17
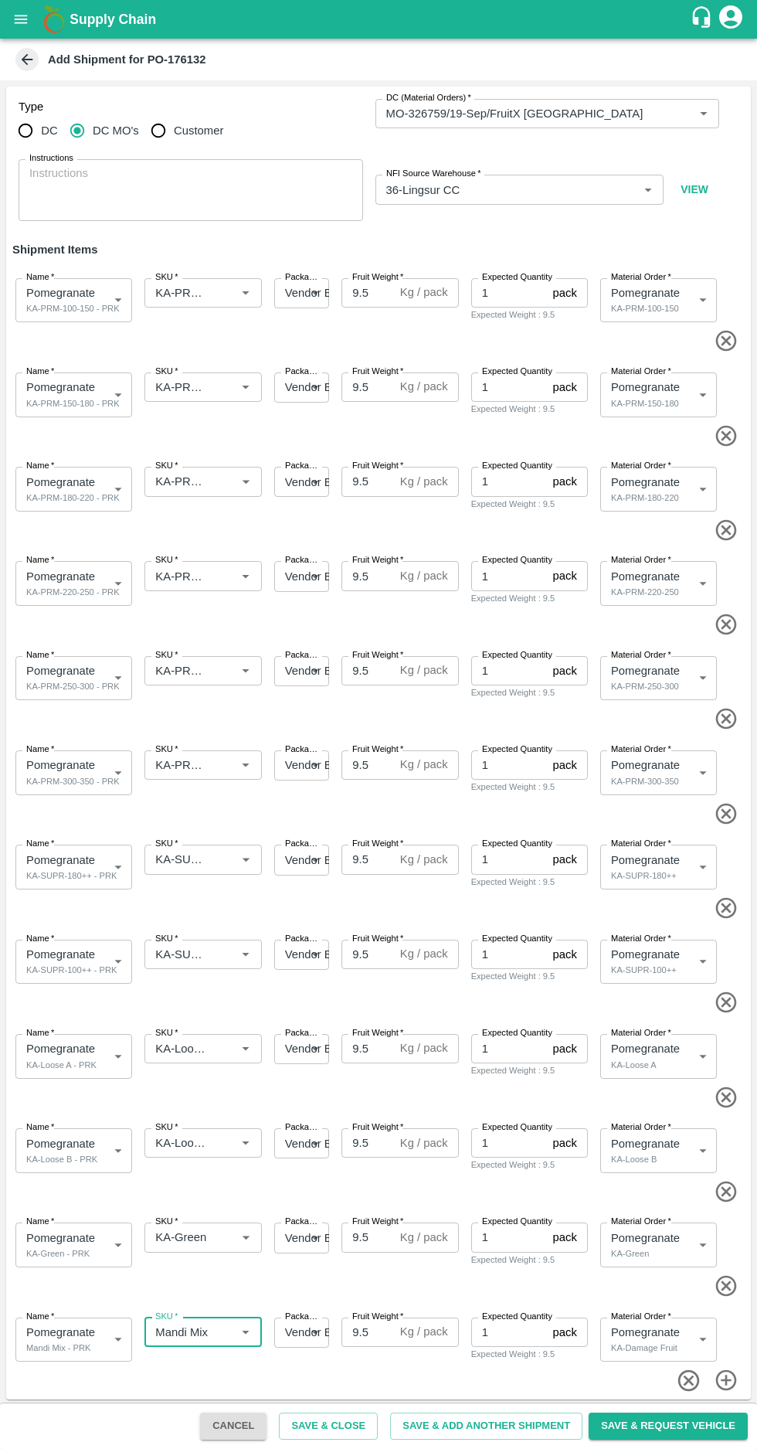
scroll to position [2, 0]
type input "Mandi Mix"
click at [366, 1426] on button "Save & Close" at bounding box center [328, 1426] width 99 height 27
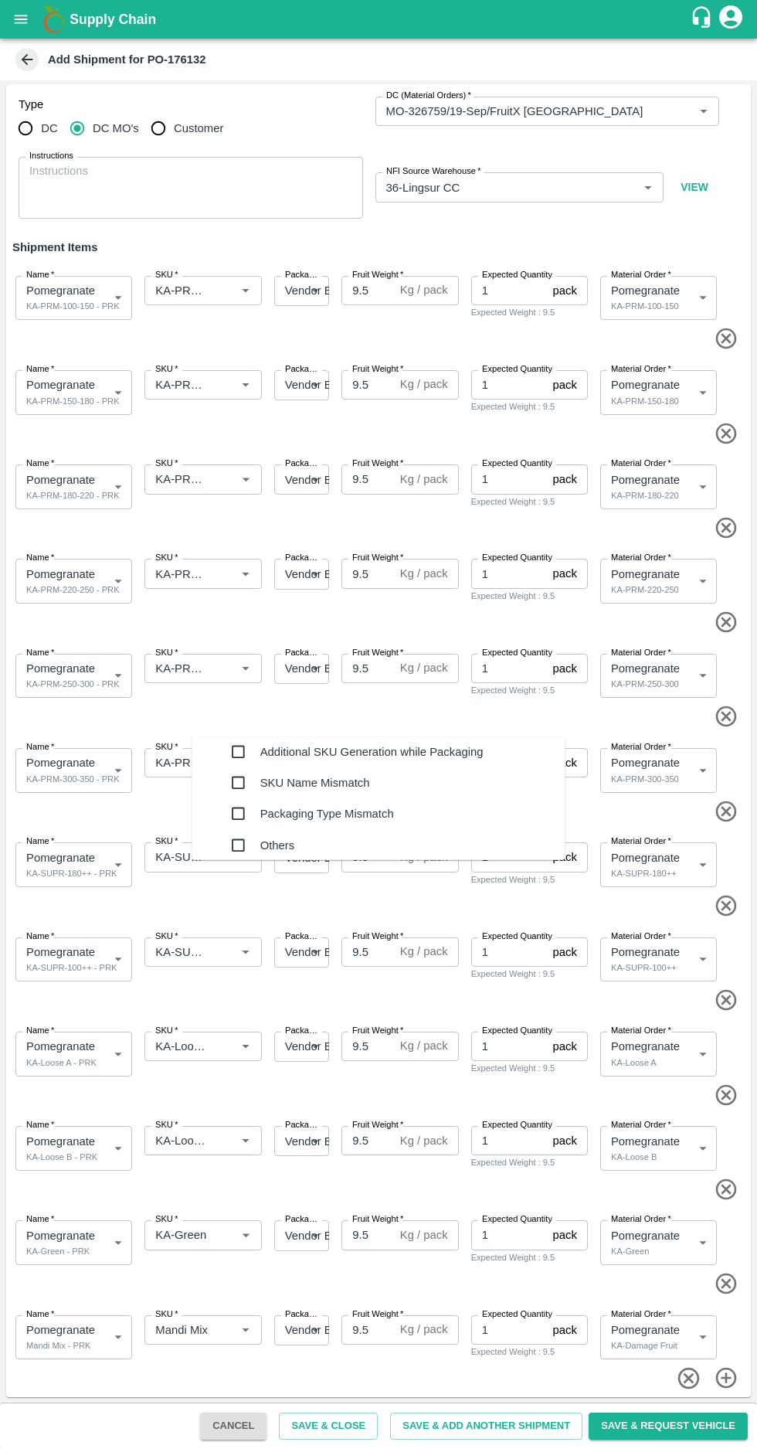
scroll to position [0, 0]
click at [223, 754] on input "checkbox" at bounding box center [238, 752] width 31 height 31
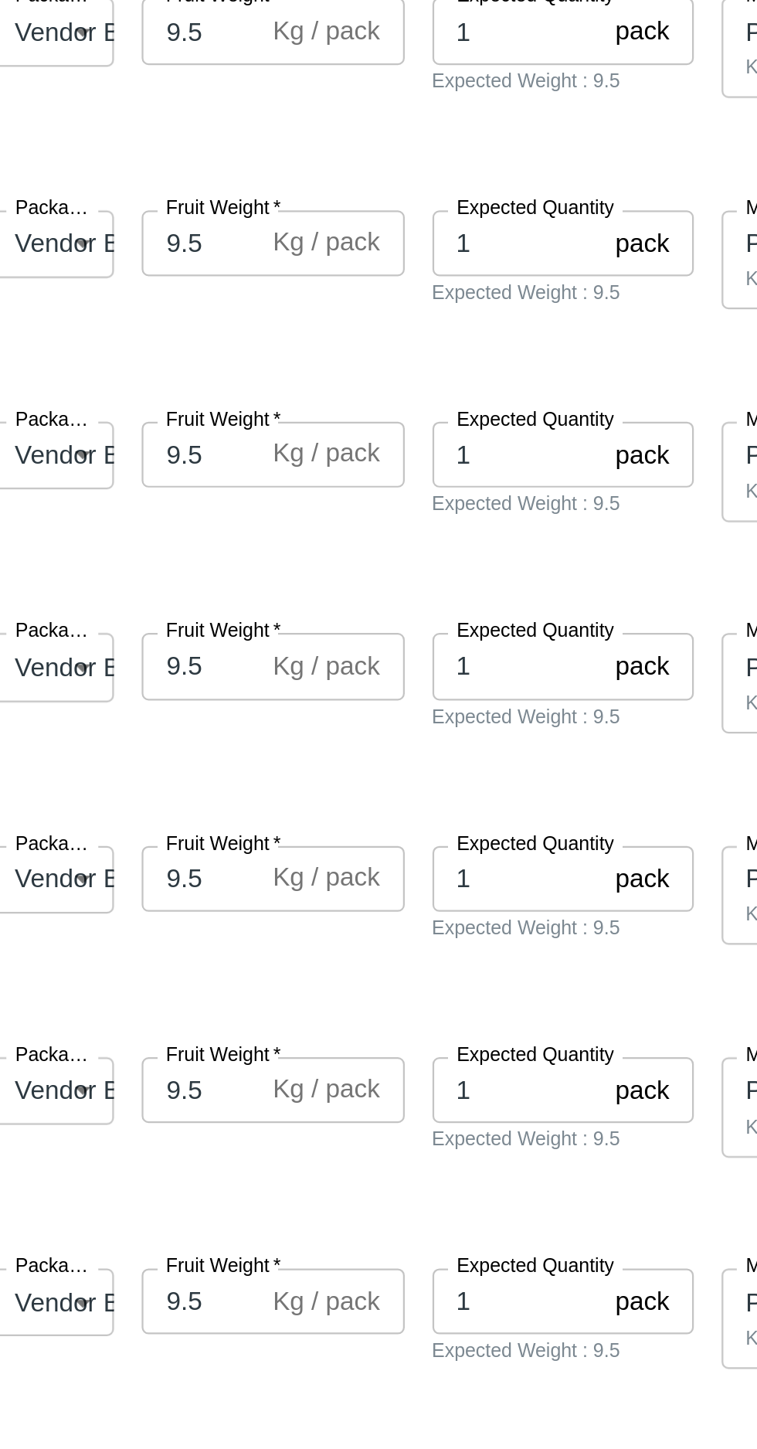
type textarea "Na"
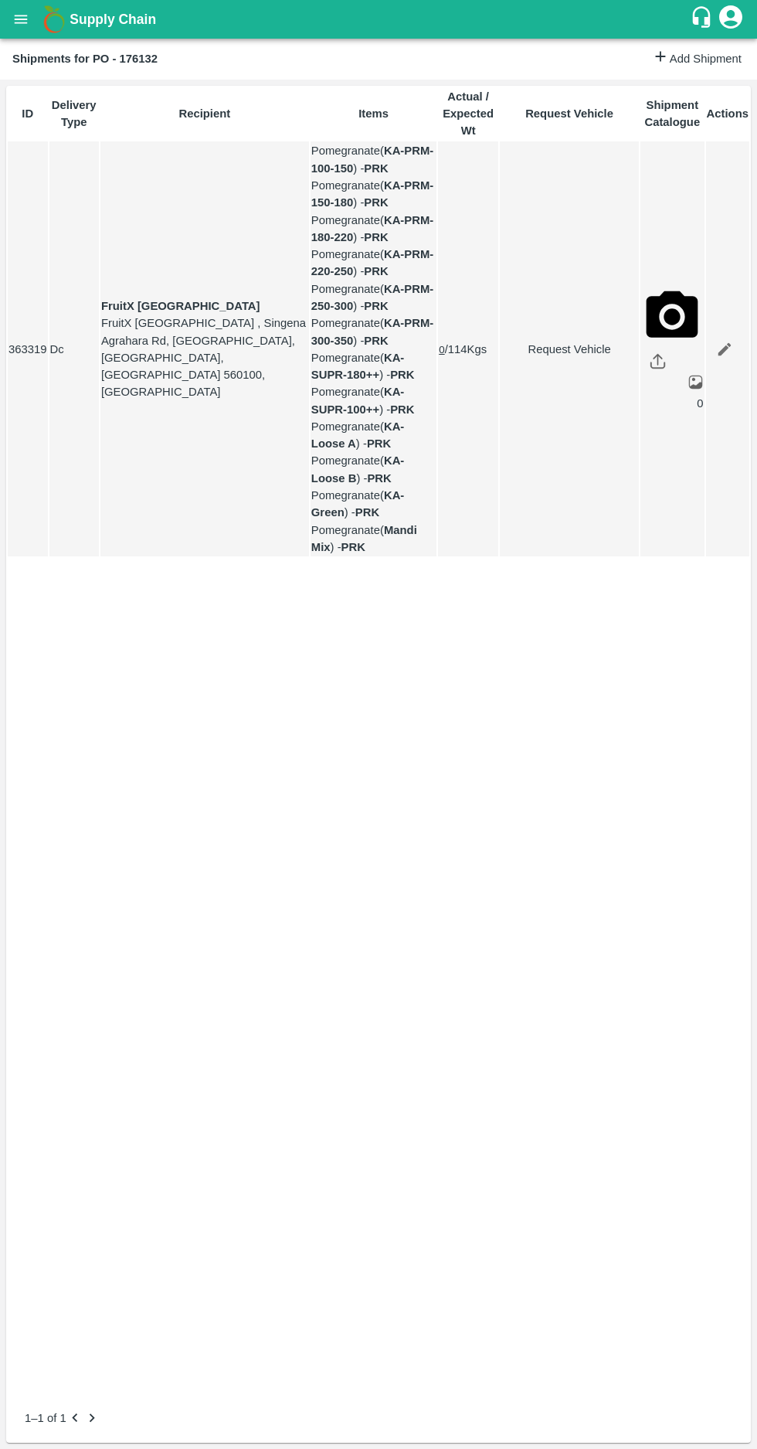
click at [555, 358] on link "Request Vehicle" at bounding box center [570, 349] width 138 height 17
type input "19/09/2025 06:42 AM"
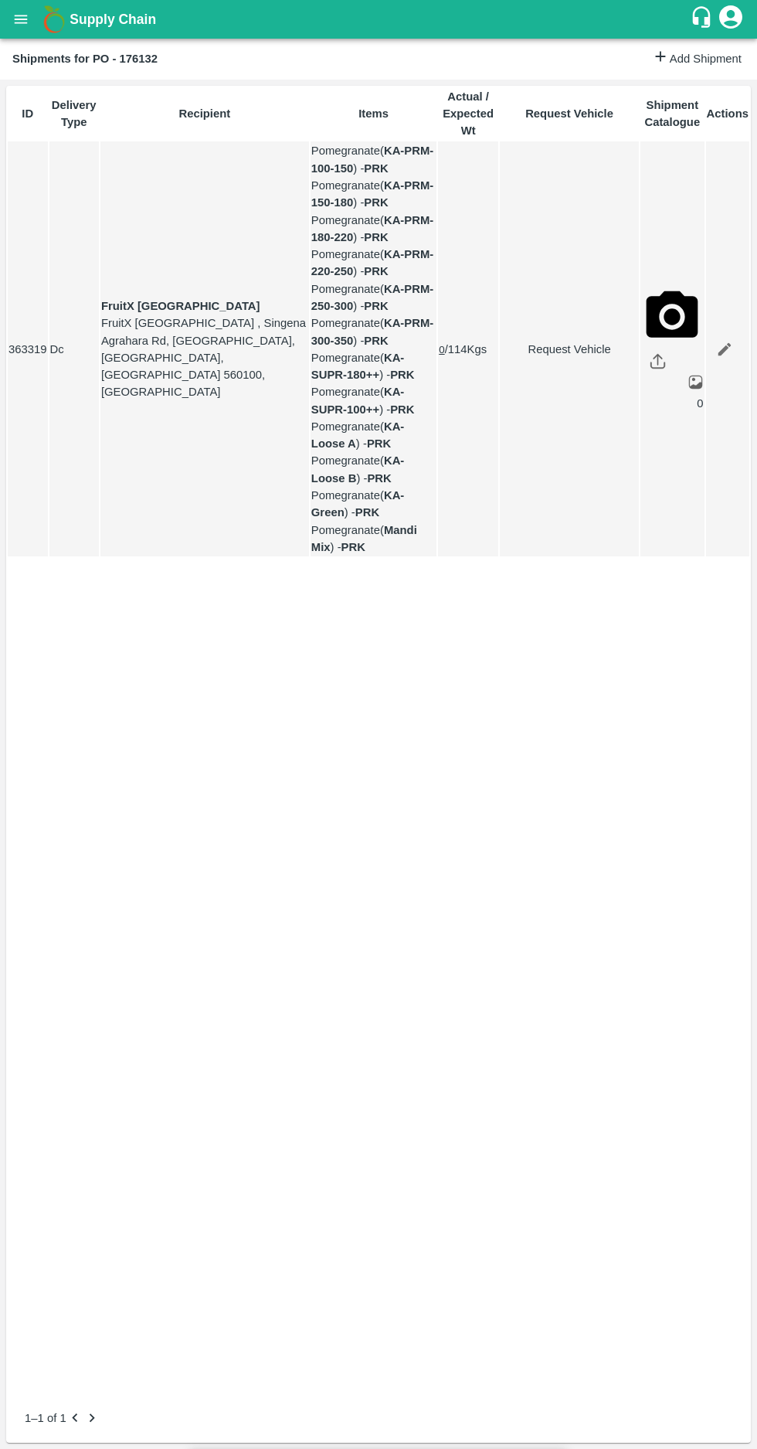
type input "[DATE] 06:00 PM"
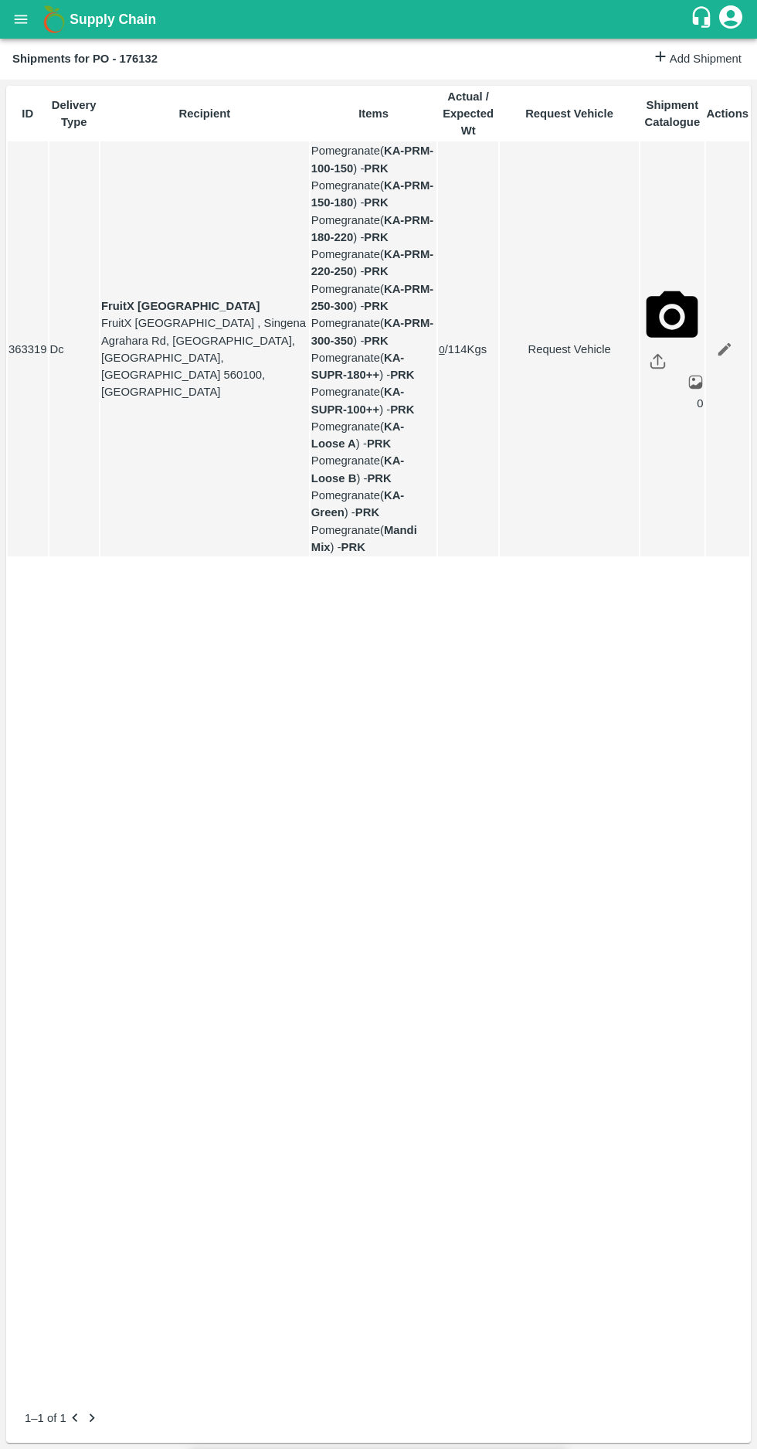
type input "15/09/2025 05:42 AM"
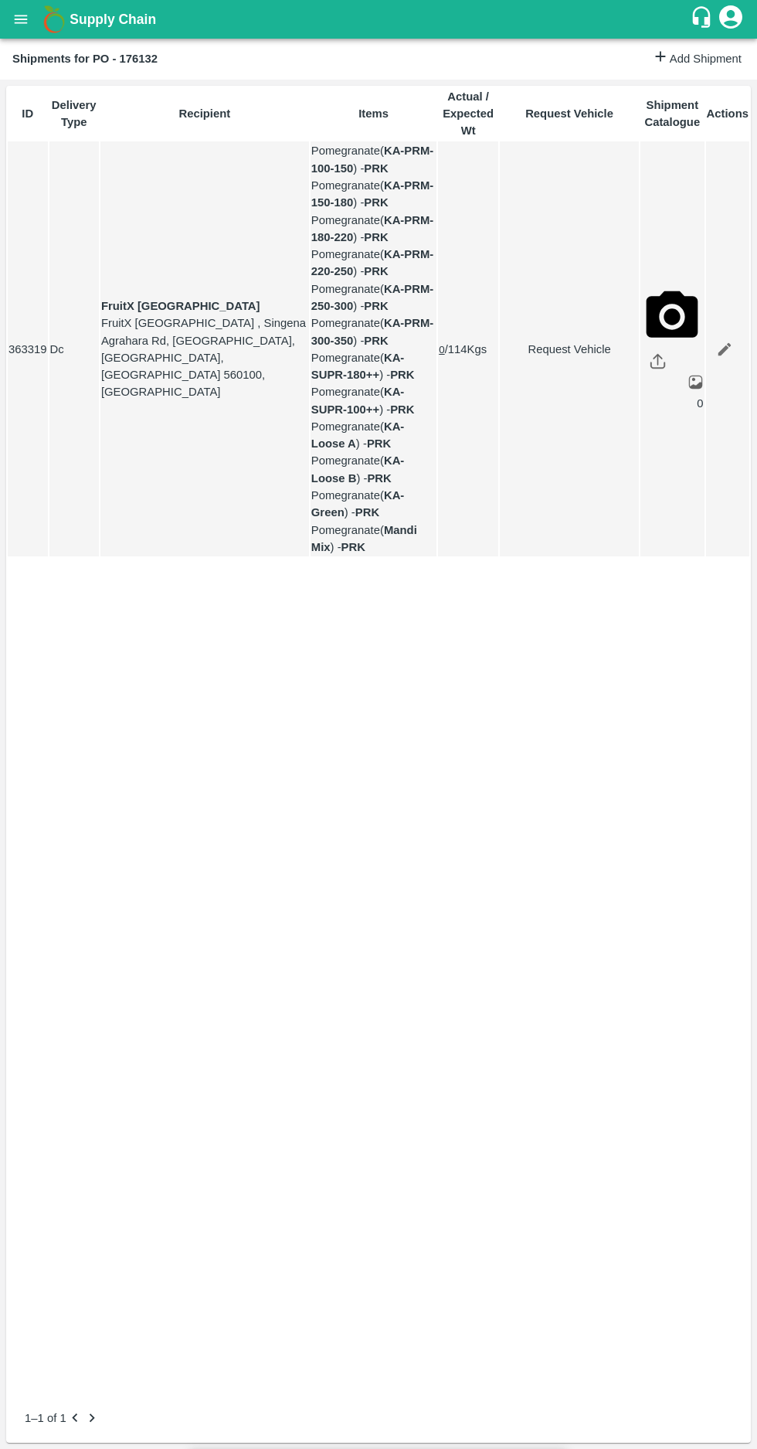
click at [277, 175] on body "Supply Chain Shipments for PO - 176132 Add Shipment ID Delivery Type Recipient …" at bounding box center [378, 724] width 757 height 1449
click at [231, 236] on p "Normal" at bounding box center [234, 237] width 37 height 17
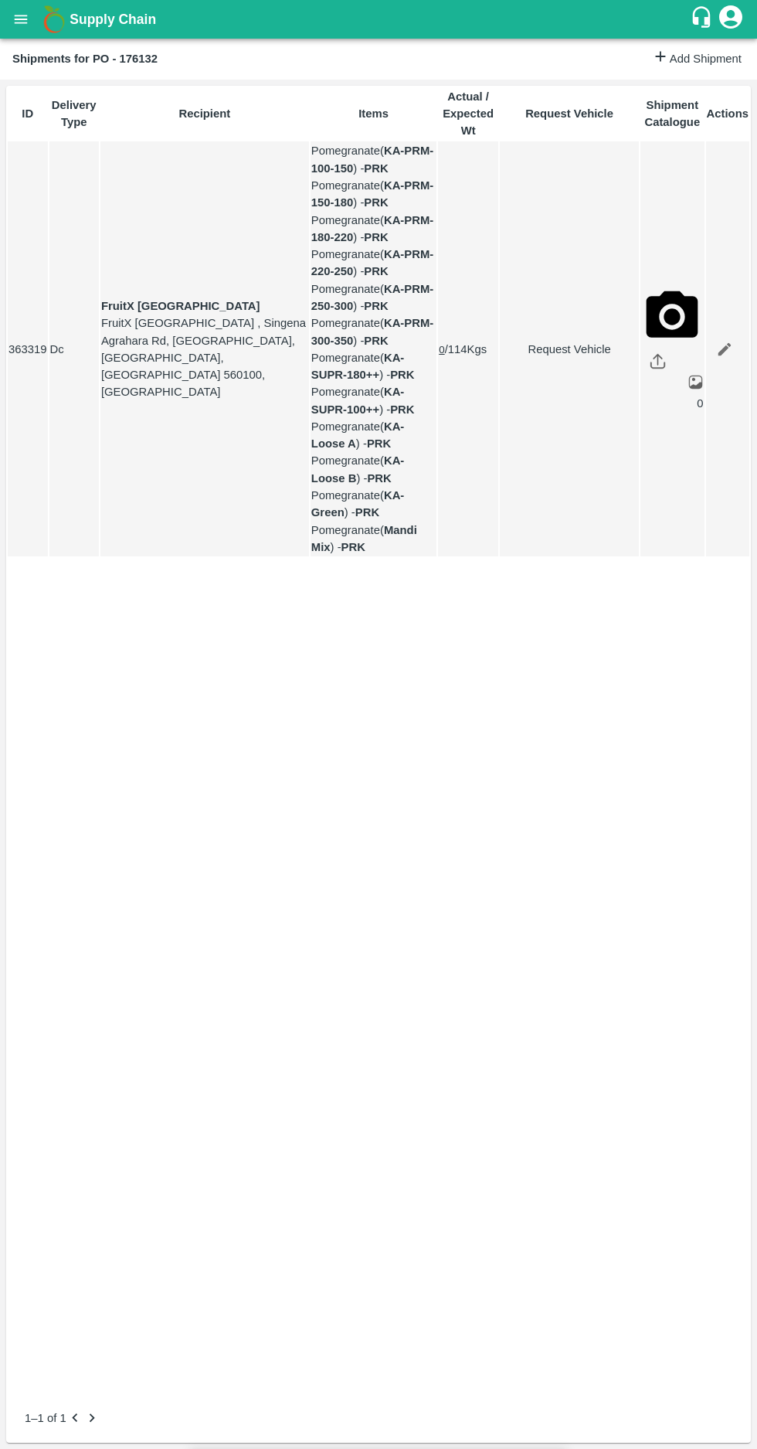
type input "1"
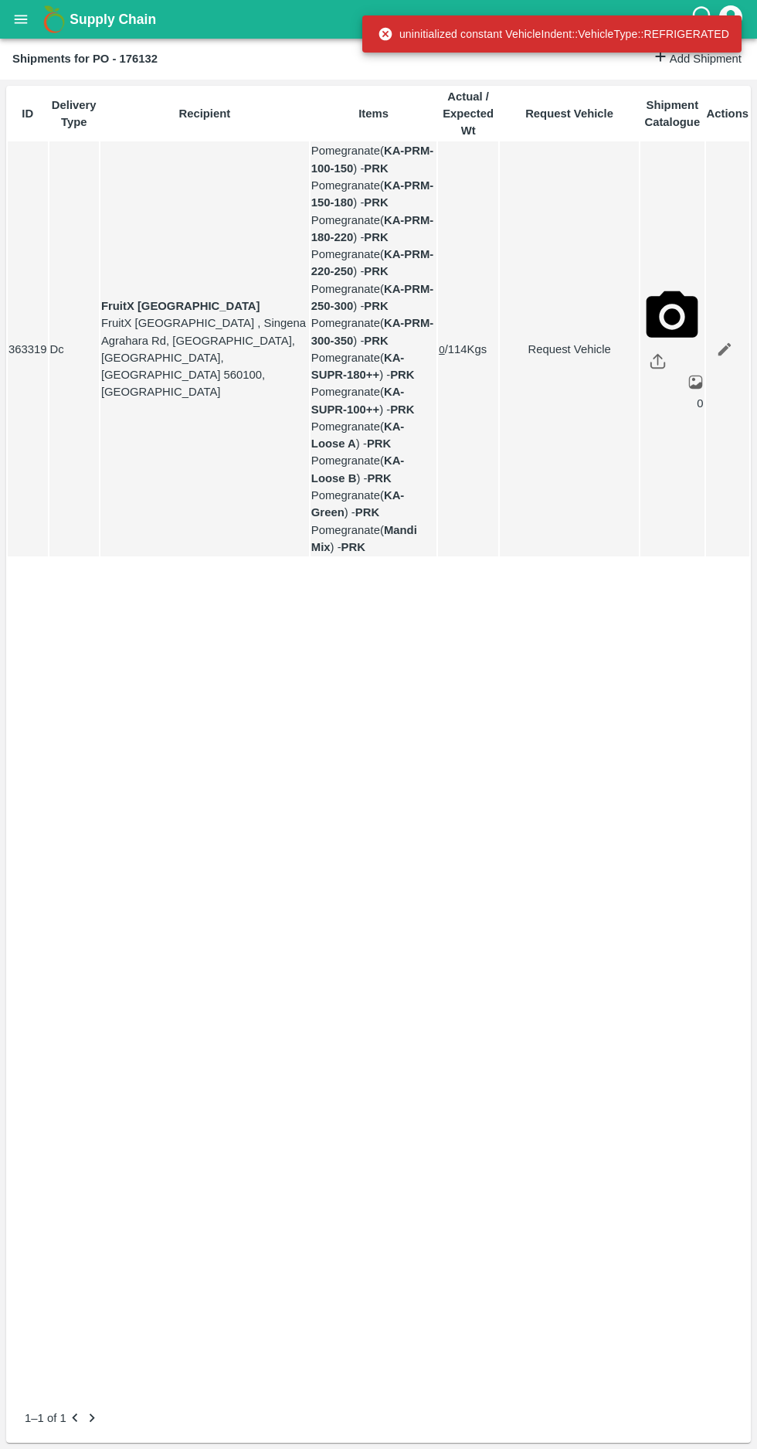
click at [528, 358] on link "Request Vehicle" at bounding box center [570, 349] width 138 height 17
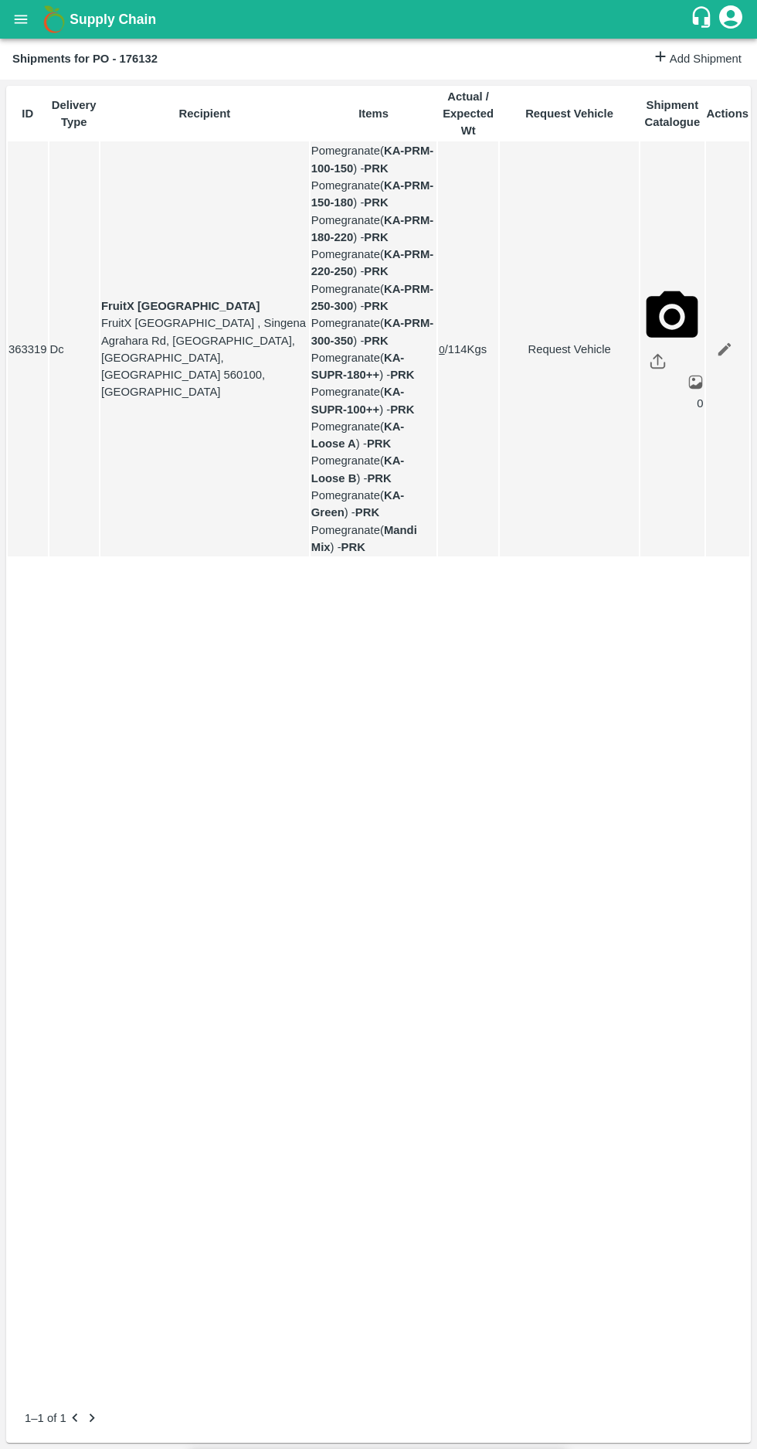
type input "1"
type input "[DATE] 06:00 PM"
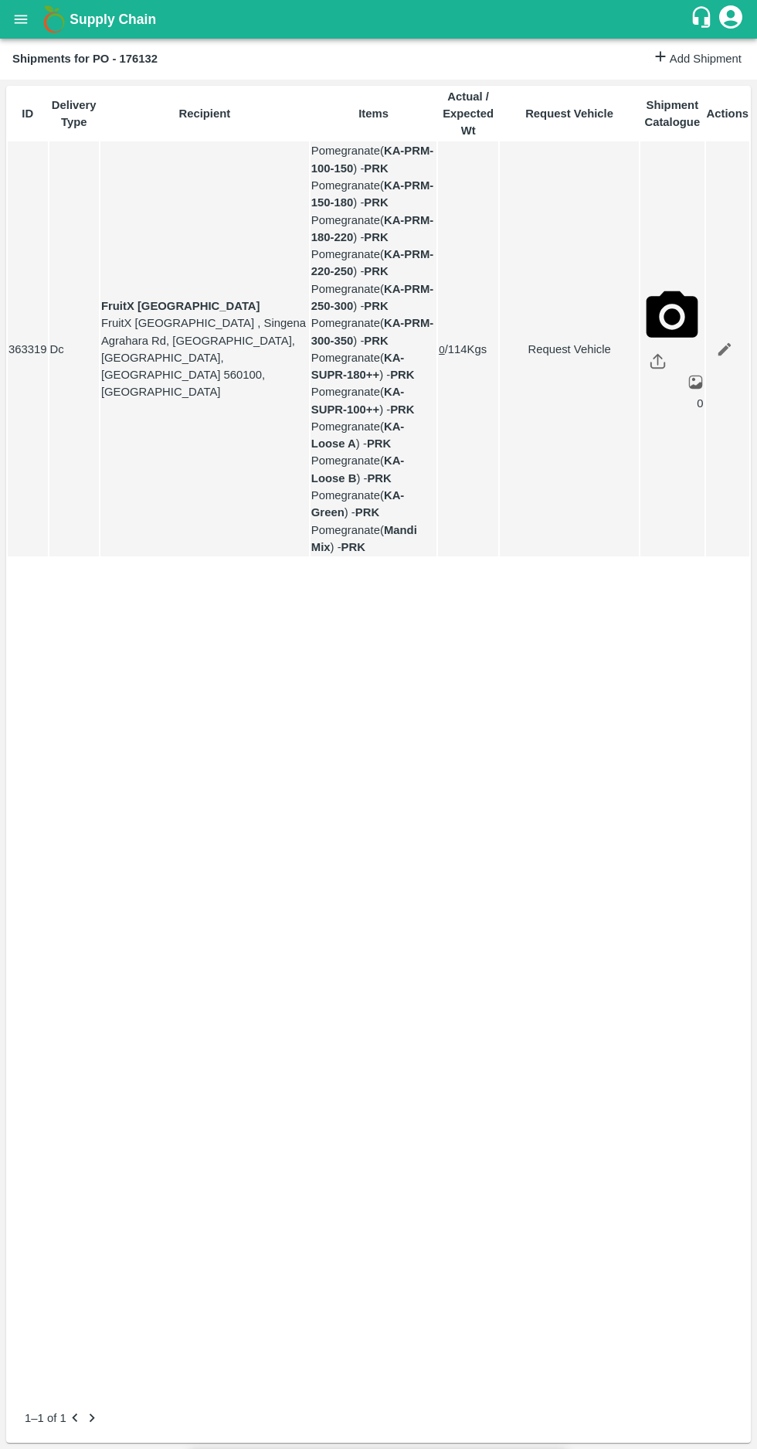
type input "15/09/2025 05:42 AM"
